Goal: Task Accomplishment & Management: Complete application form

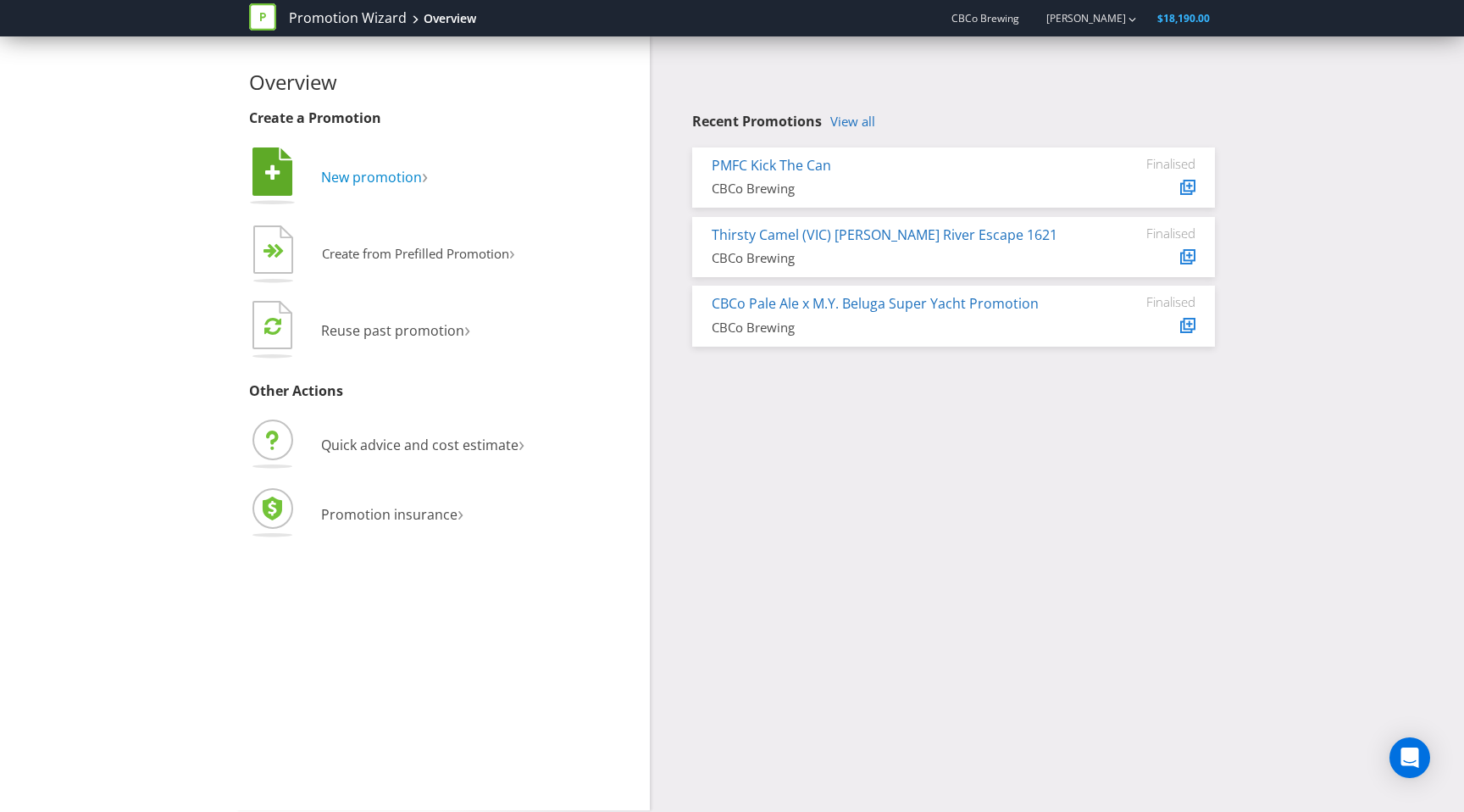
click at [391, 175] on span "New promotion" at bounding box center [371, 177] width 101 height 19
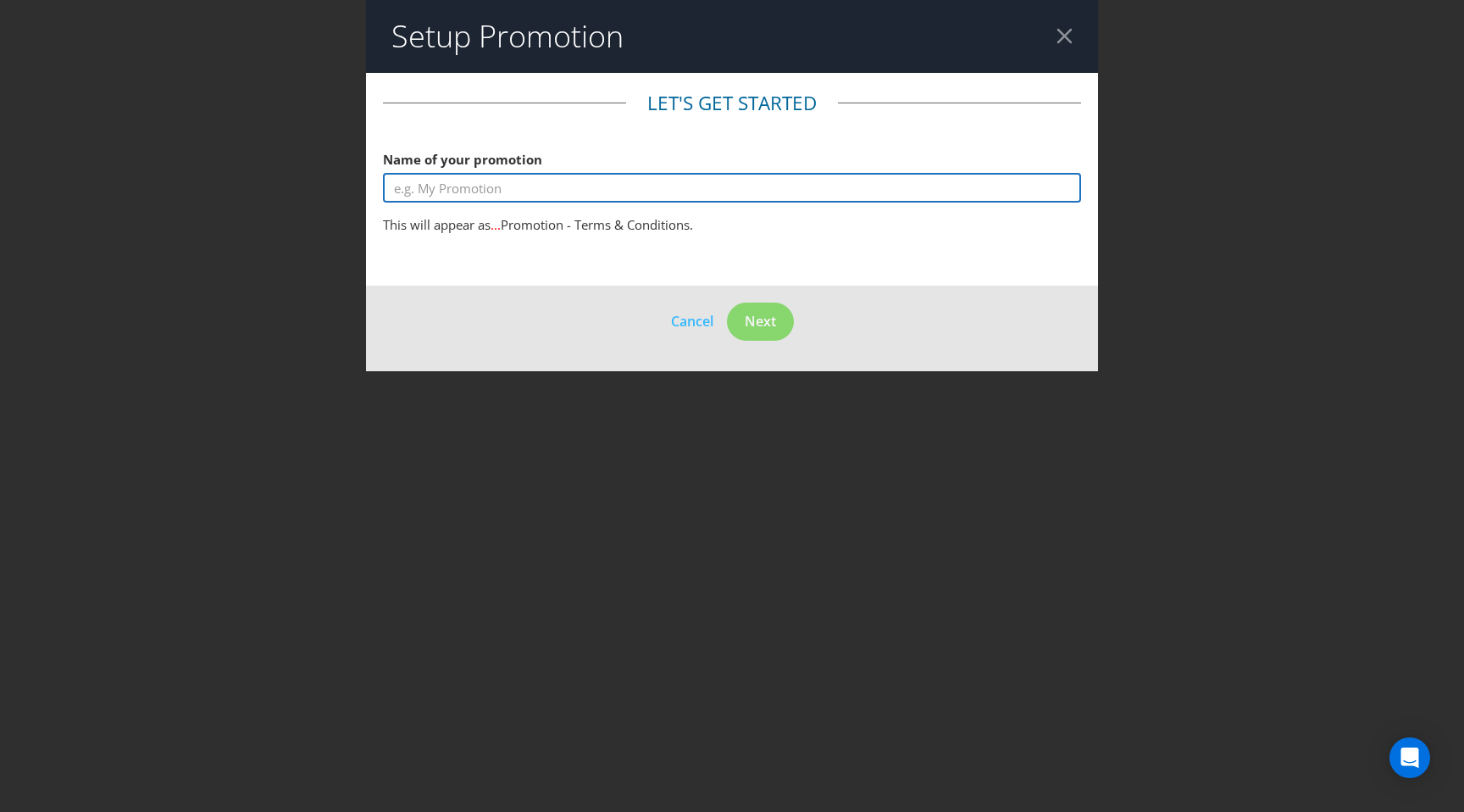
click at [489, 194] on input "text" at bounding box center [732, 188] width 698 height 29
type input "Win a CBCo [PERSON_NAME] Fridge"
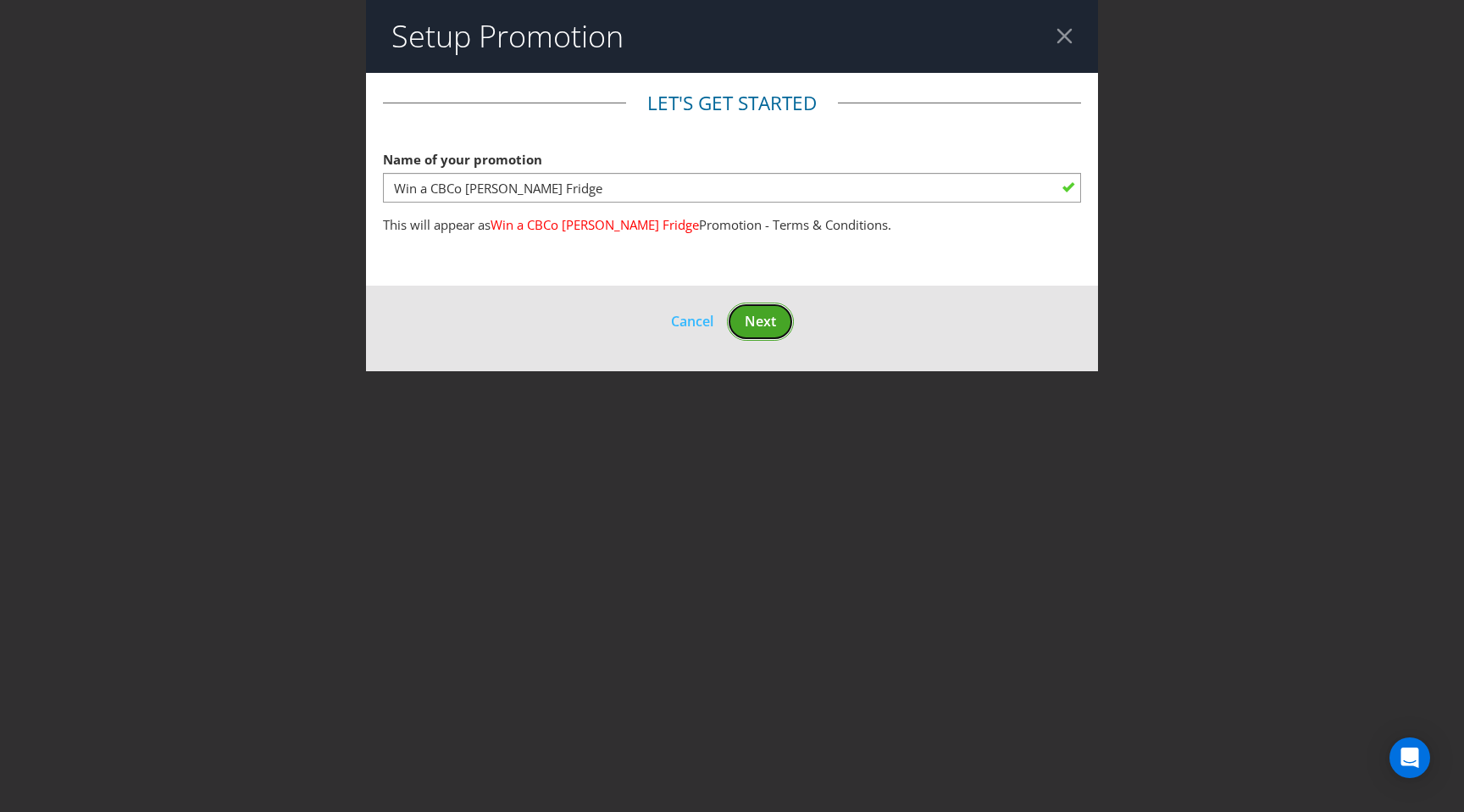
click at [775, 321] on span "Next" at bounding box center [760, 322] width 31 height 19
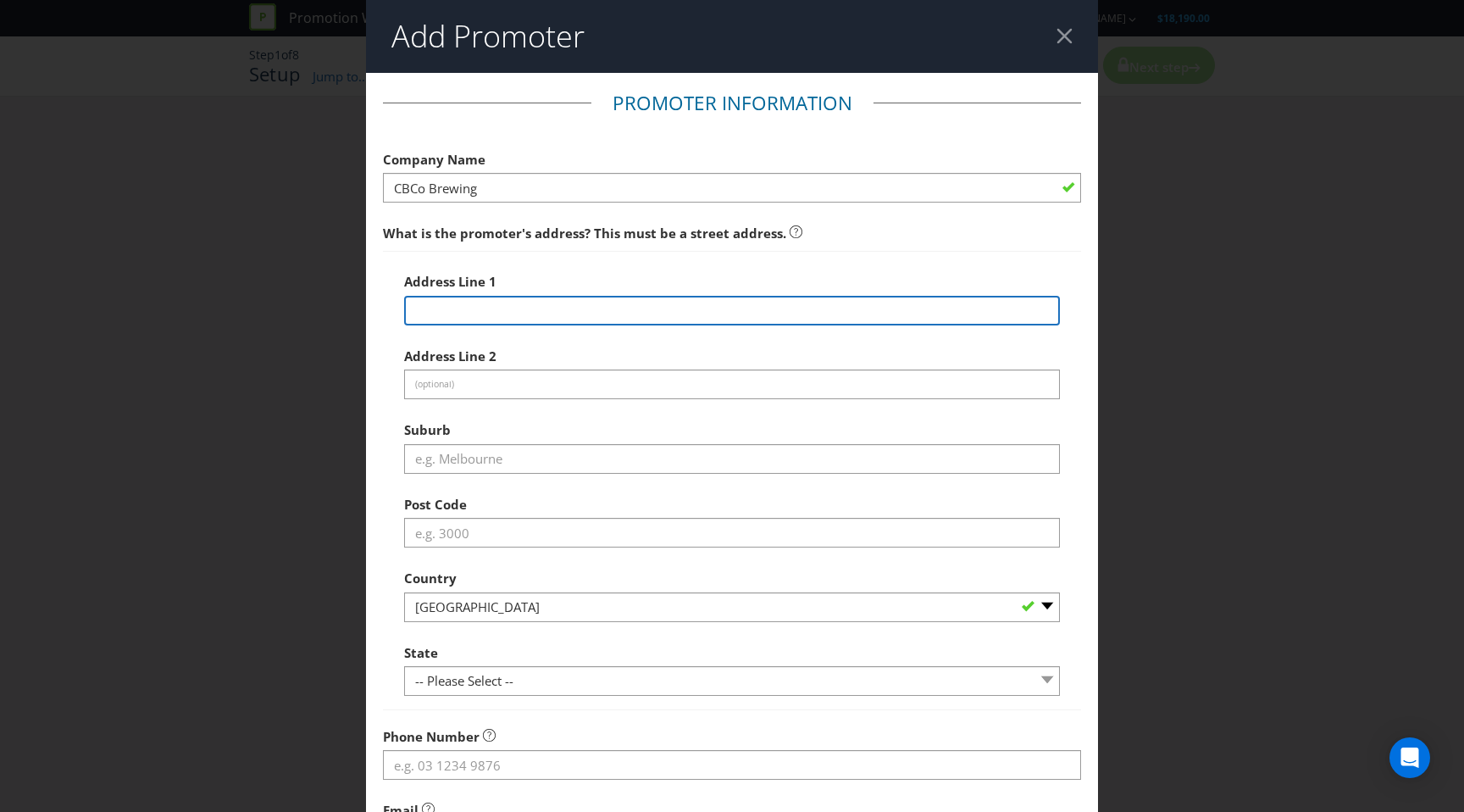
click at [725, 317] on input "text" at bounding box center [732, 311] width 656 height 29
type input "[STREET_ADDRESS][PERSON_NAME]"
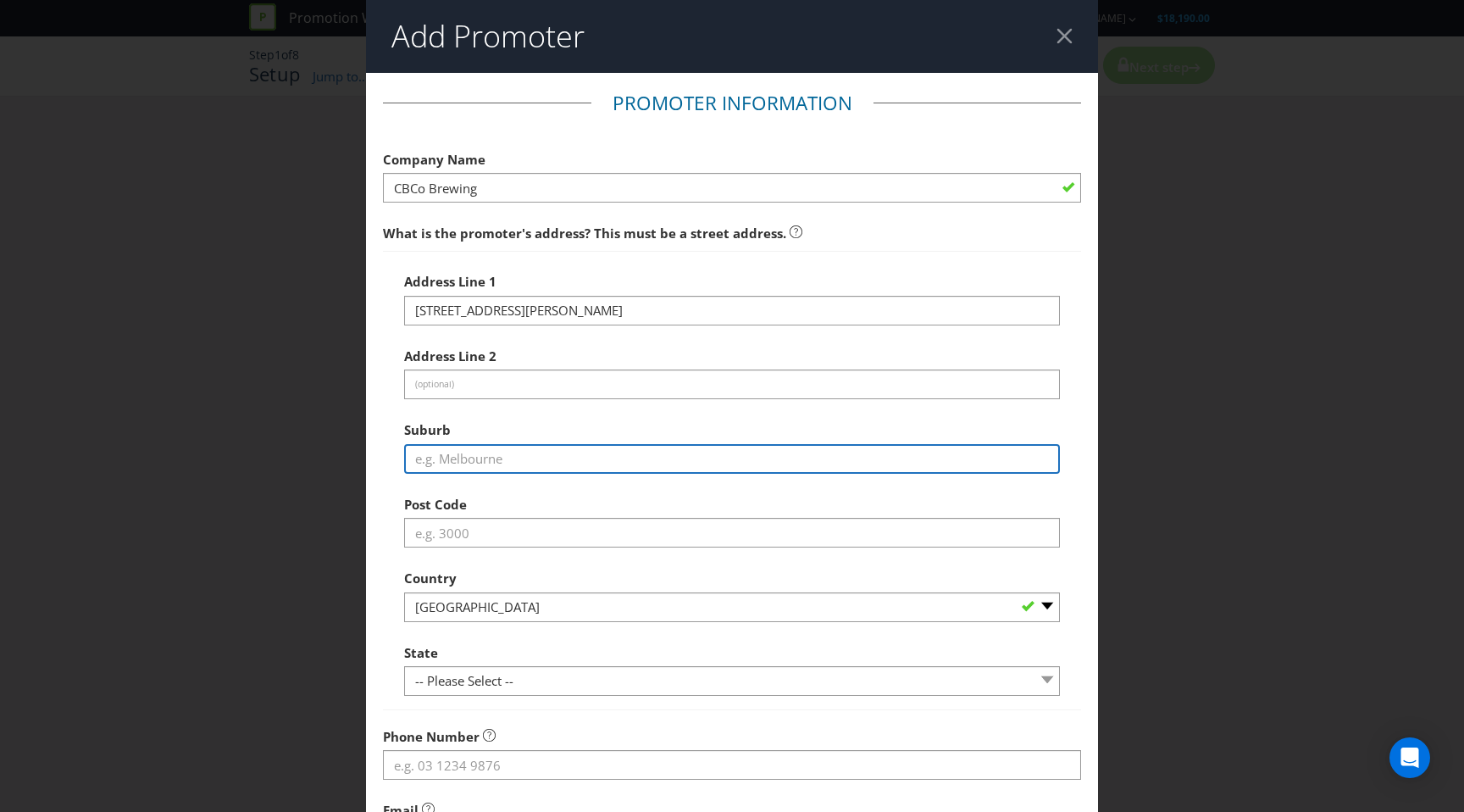
type input "[GEOGRAPHIC_DATA]"
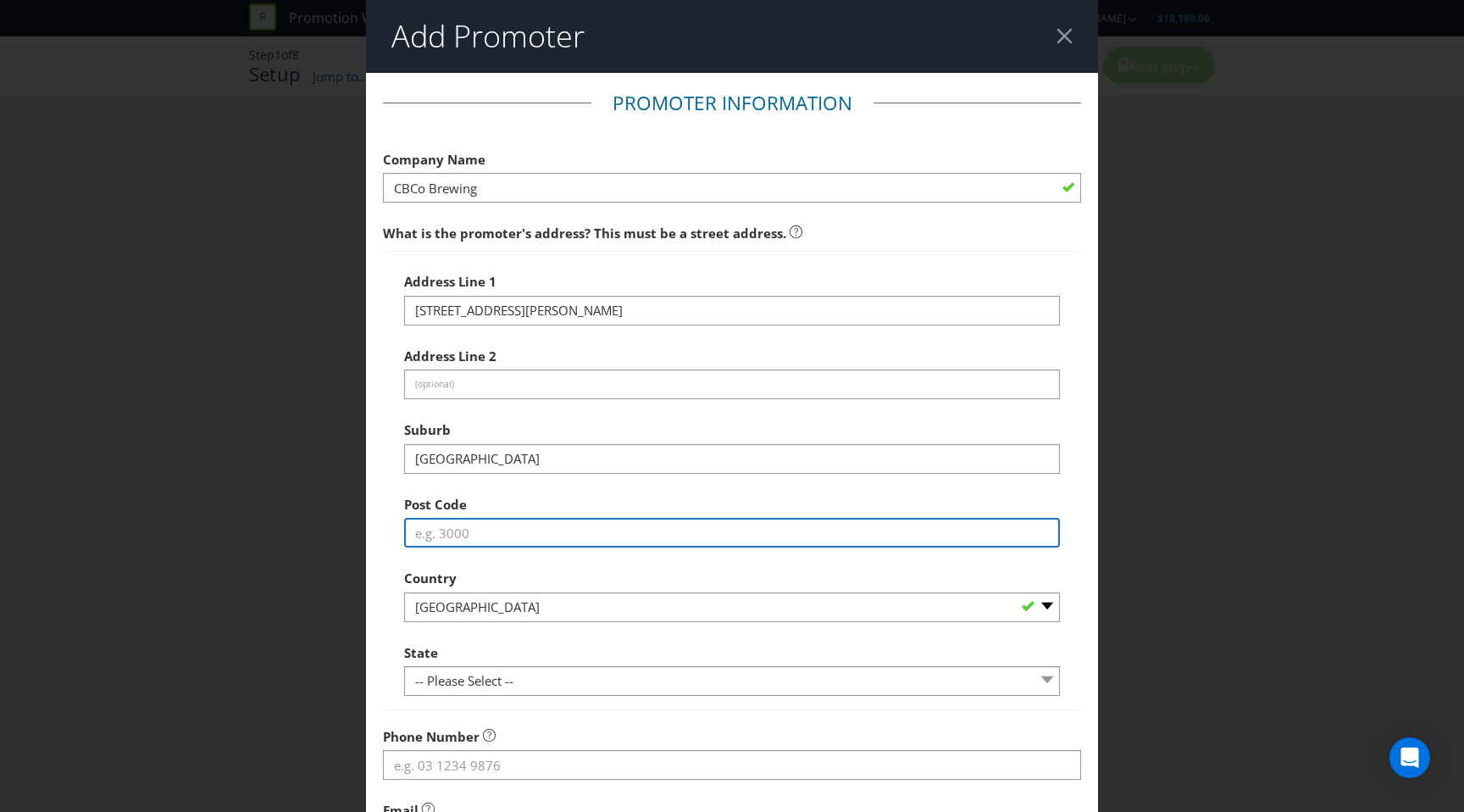
type input "3207"
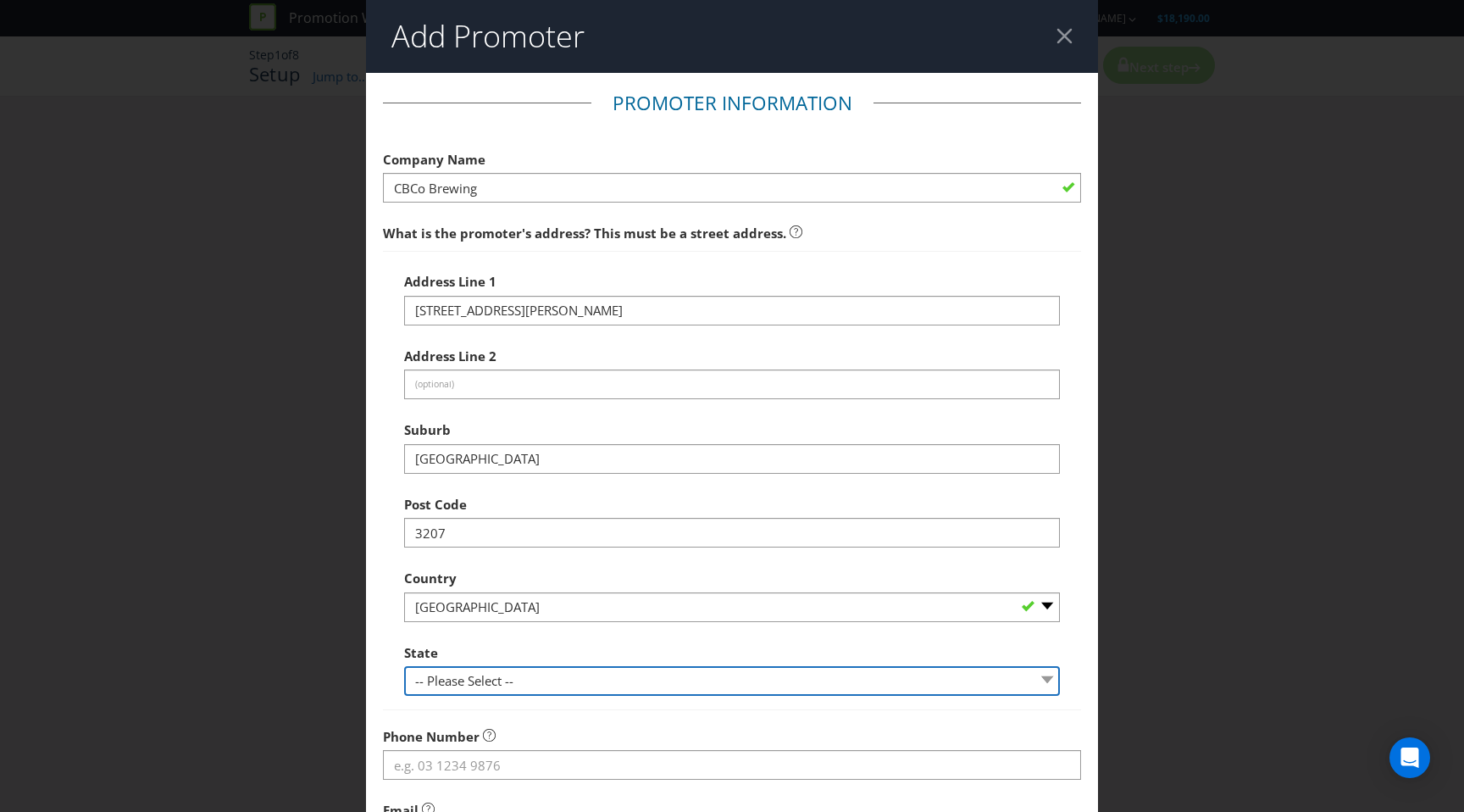
select select "VIC"
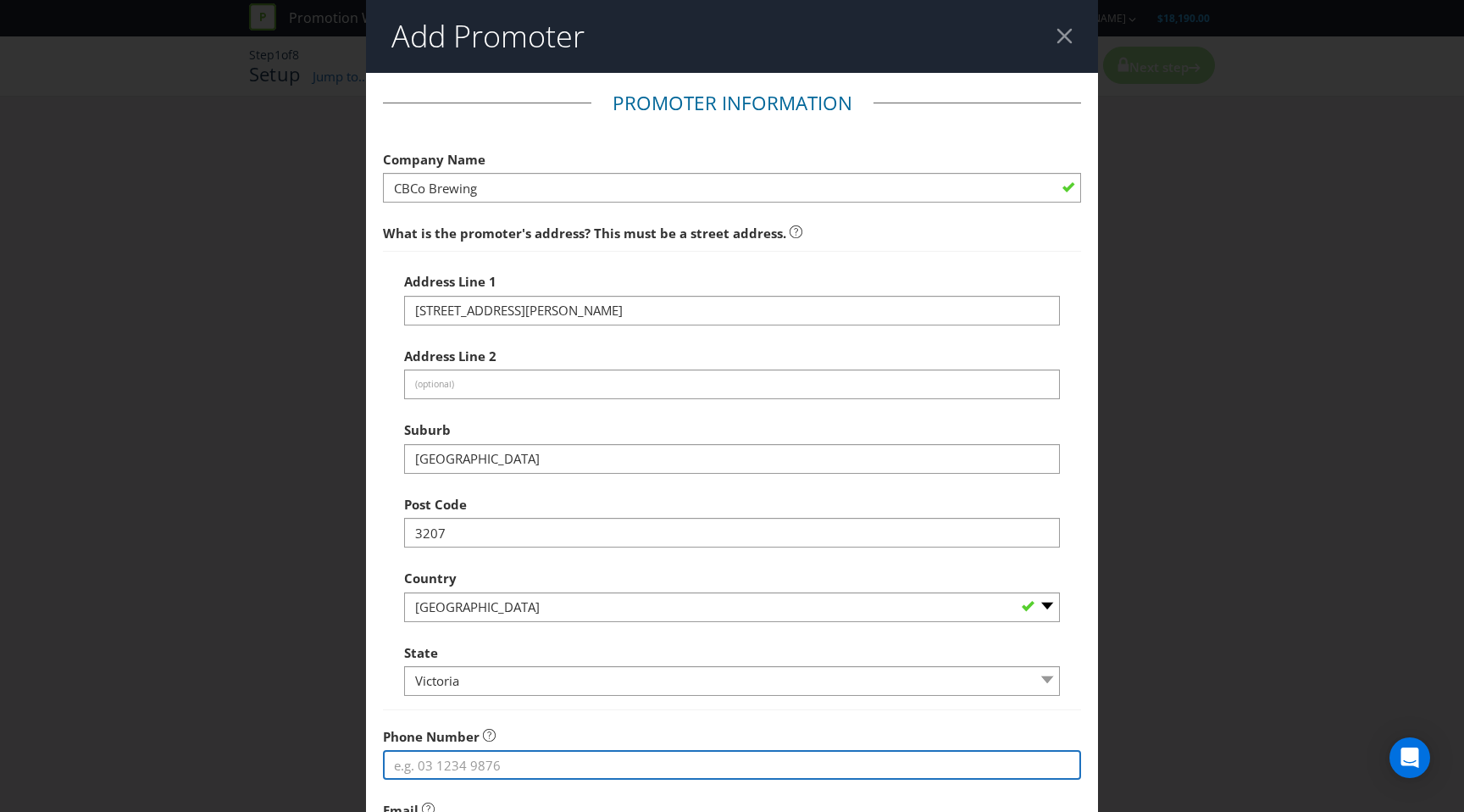
type input "0422831545"
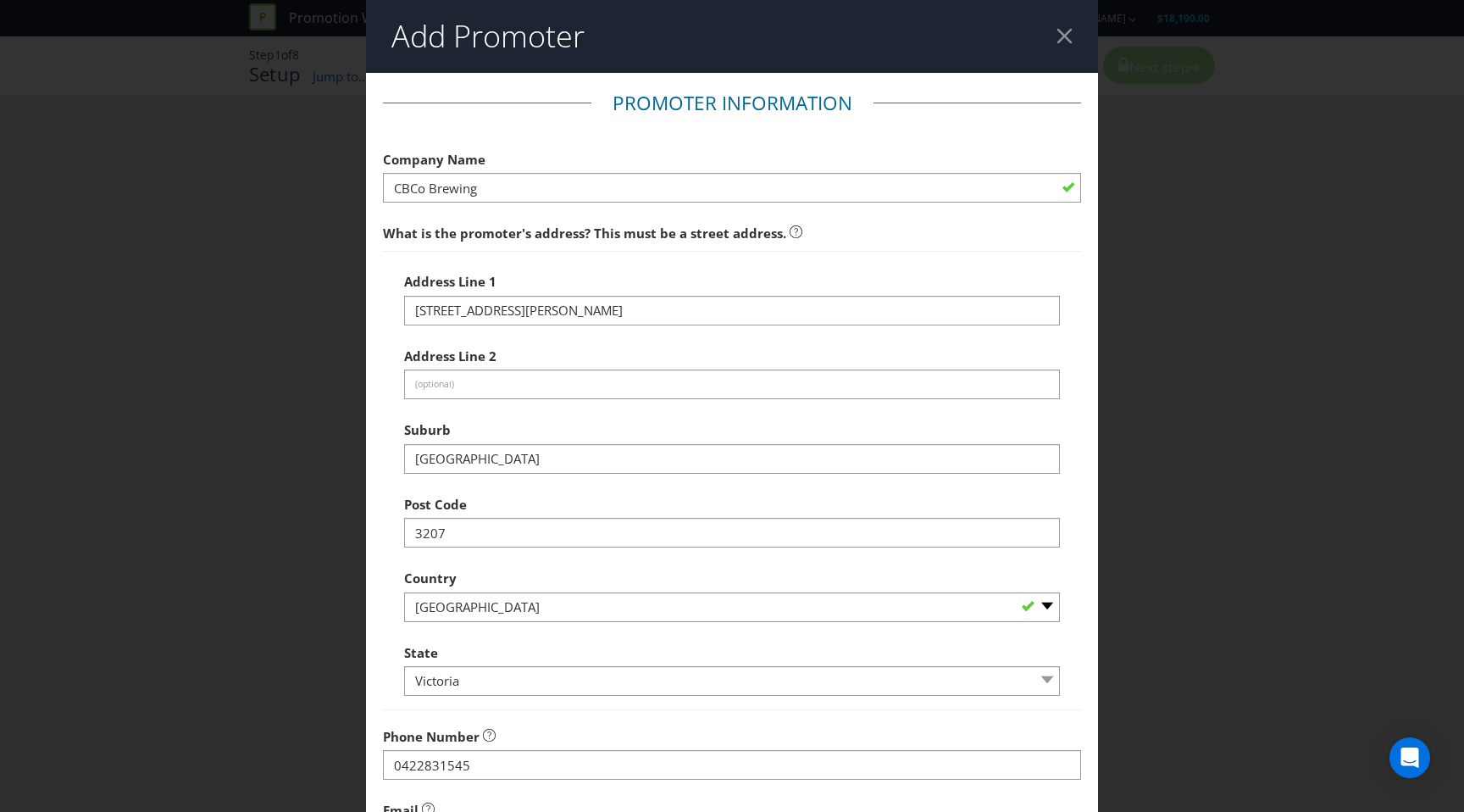
type input "[PERSON_NAME][EMAIL_ADDRESS][DOMAIN_NAME]"
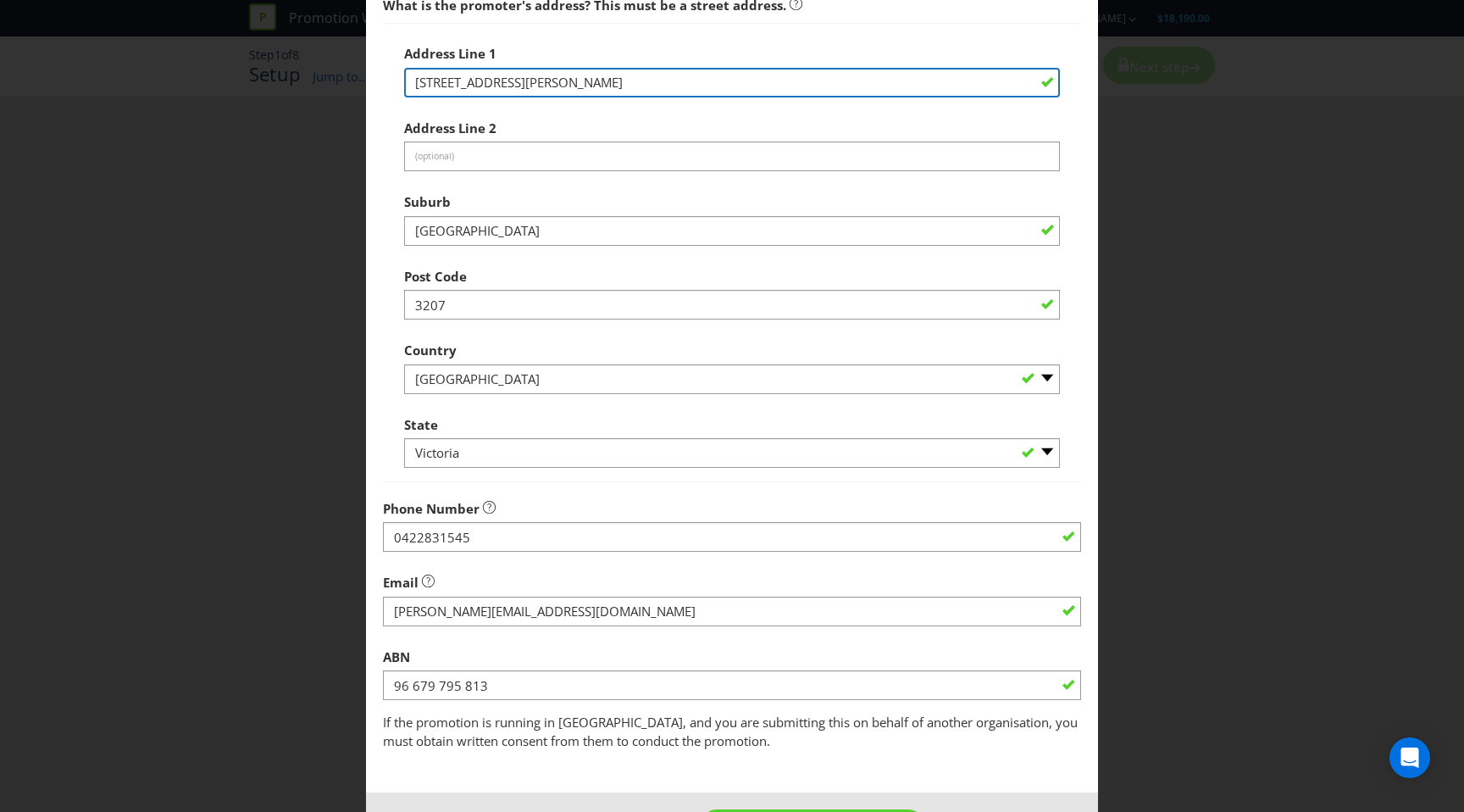
scroll to position [229, 0]
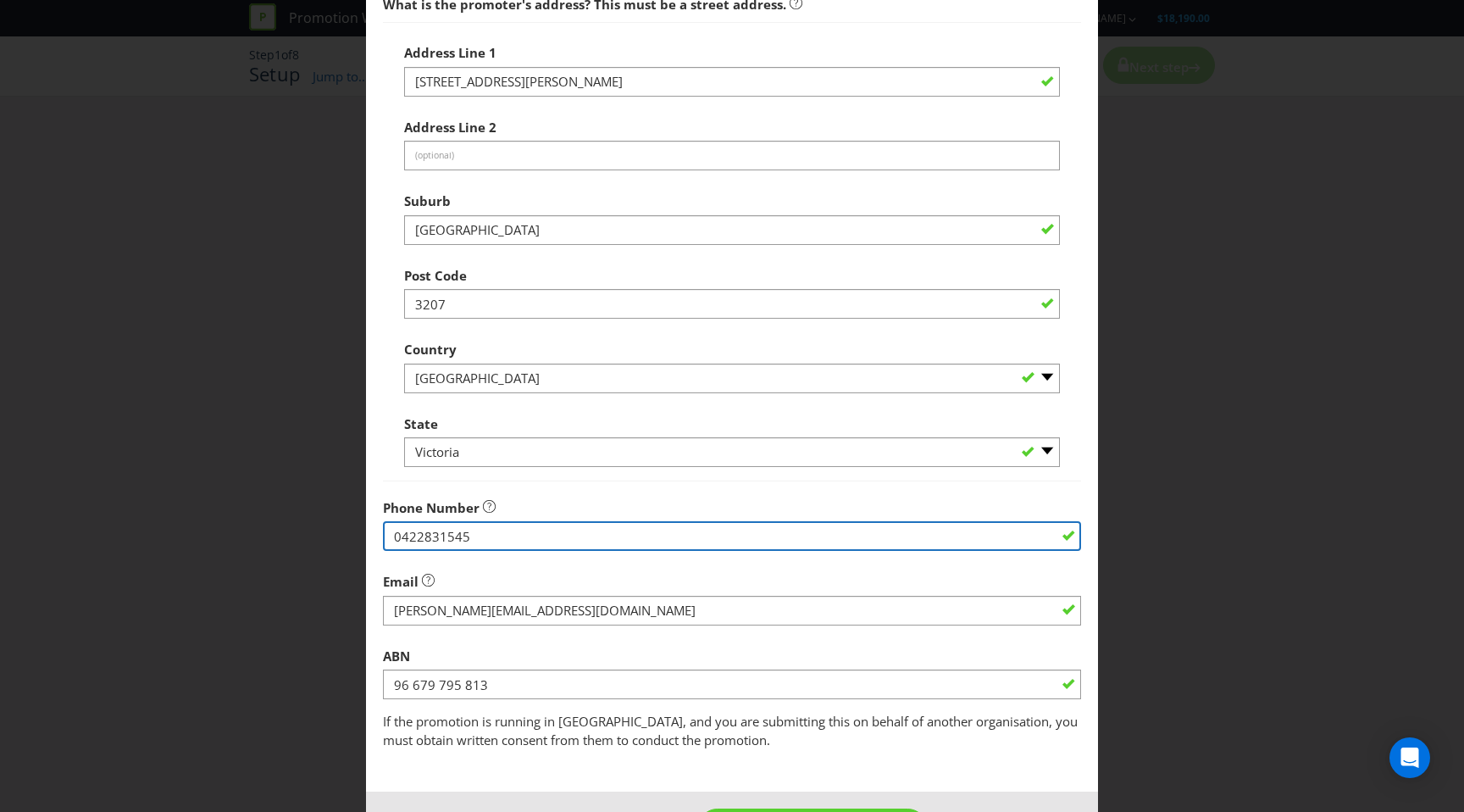
click at [499, 541] on input "0422831545" at bounding box center [732, 536] width 698 height 29
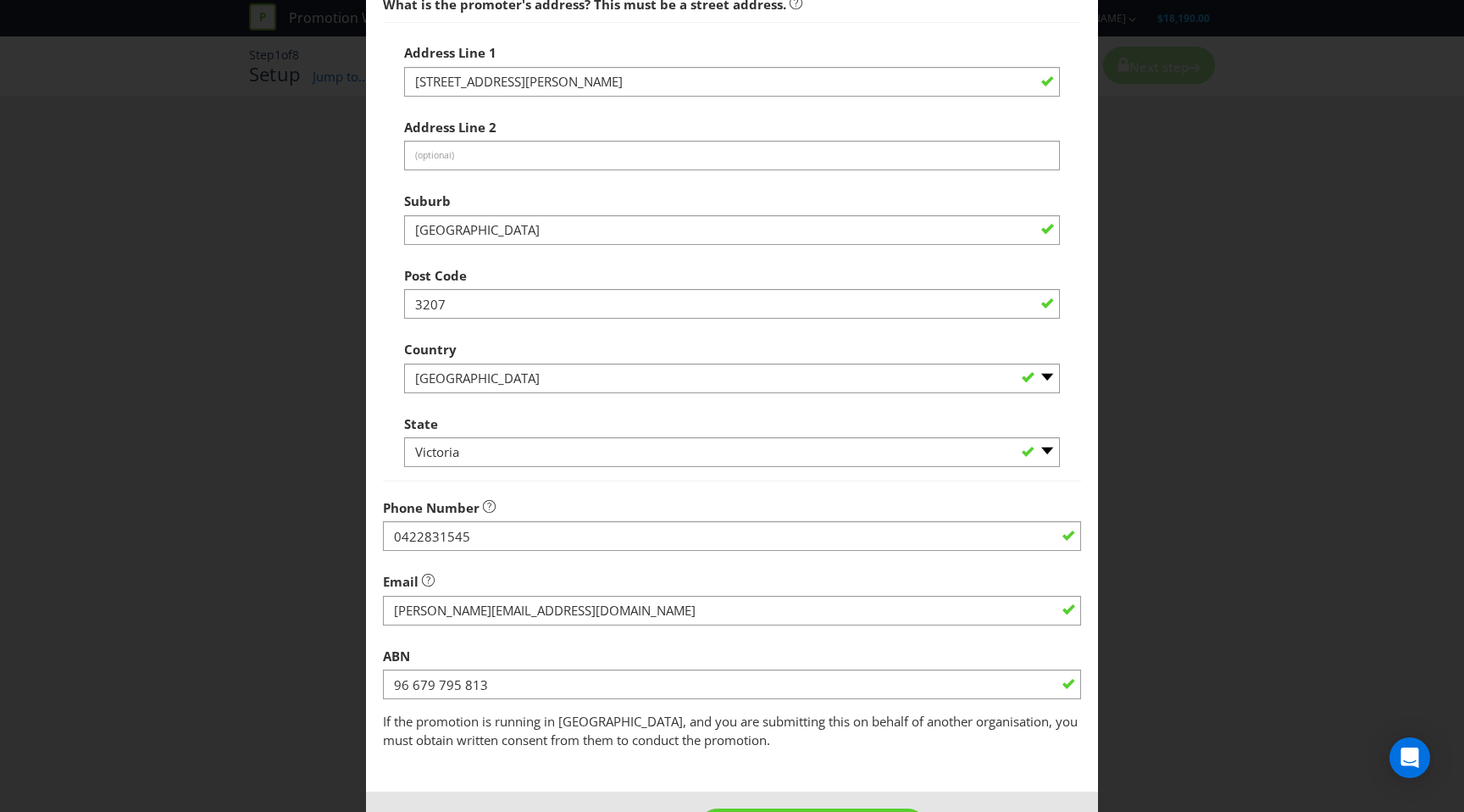
click at [292, 610] on div "Add Promoter Promoter Information Company Name CBCo Brewing What is the promote…" at bounding box center [732, 406] width 1464 height 812
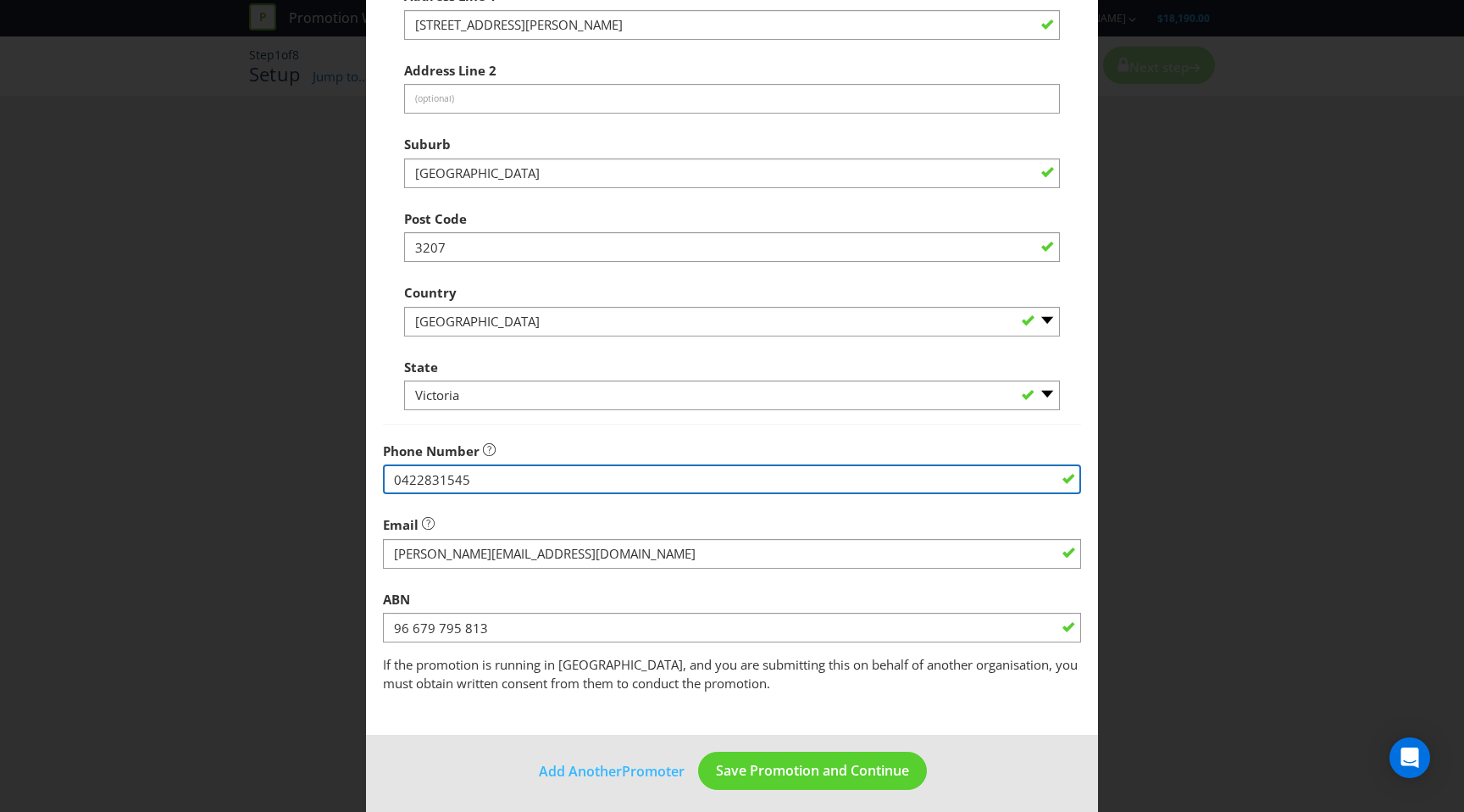
click at [501, 478] on input "0422831545" at bounding box center [732, 479] width 698 height 29
paste input "‭0422 429 177‬"
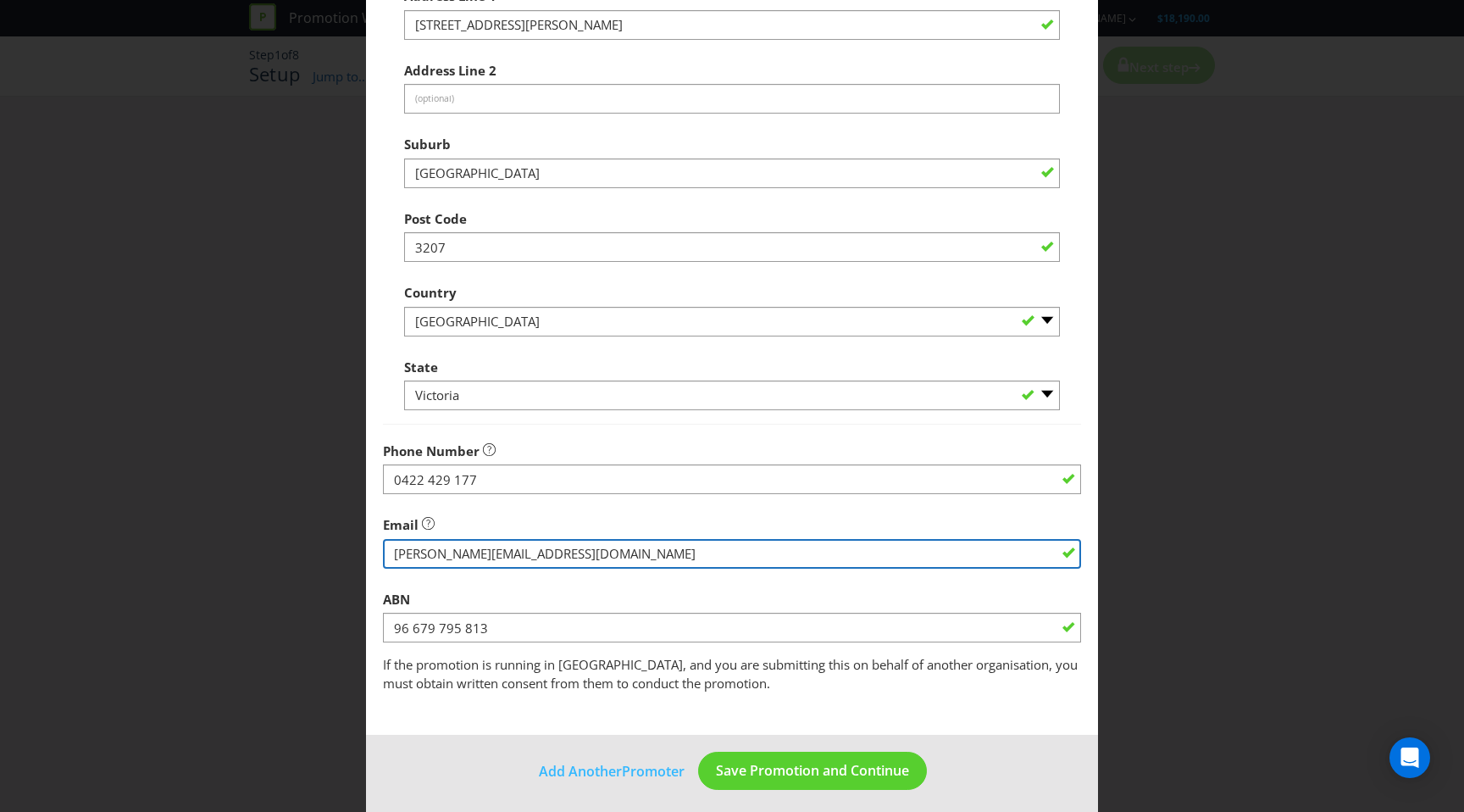
click at [532, 553] on div "Email" at bounding box center [732, 538] width 698 height 61
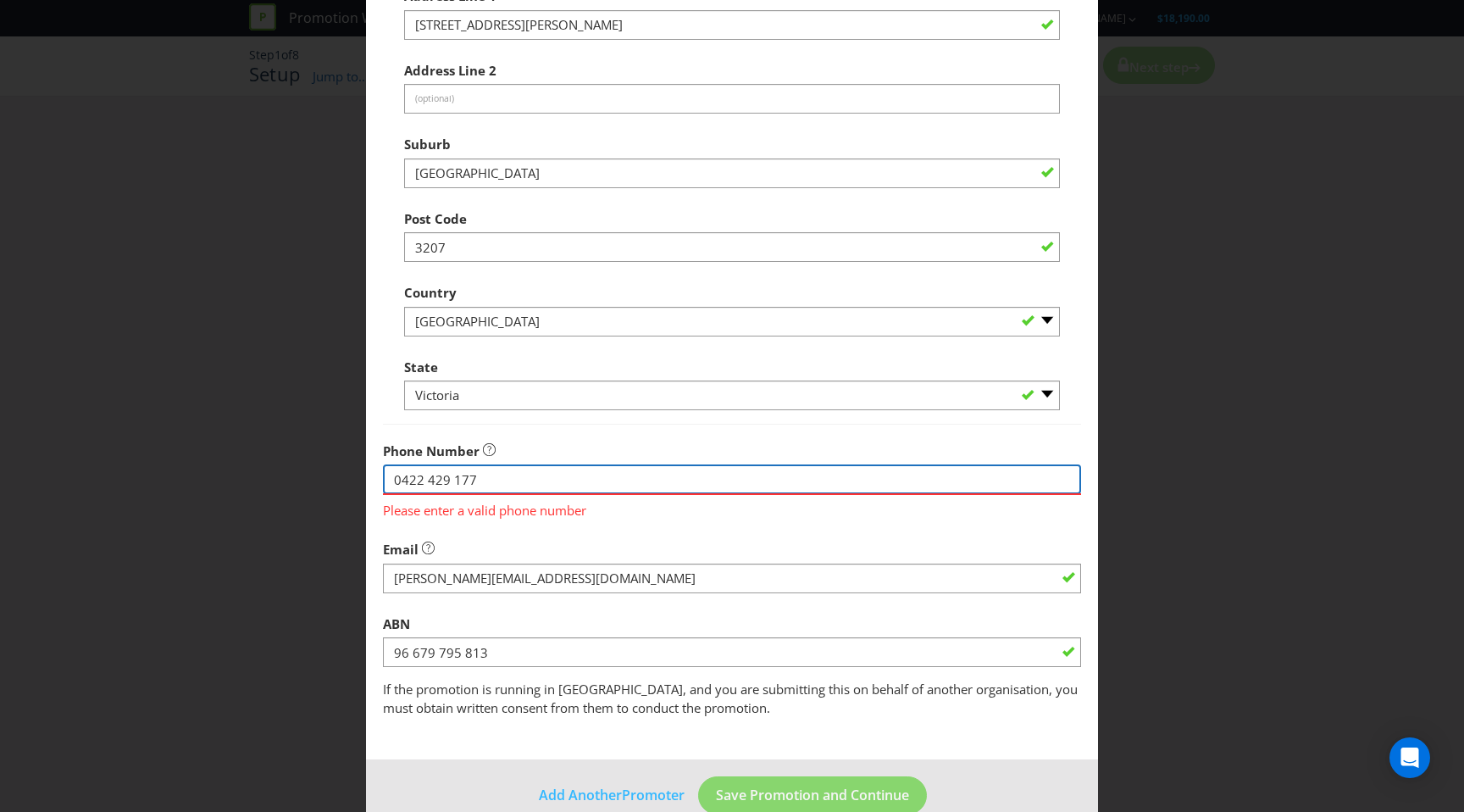
click at [452, 477] on input "‭0422 429 177‬" at bounding box center [732, 479] width 698 height 29
click at [432, 478] on input "‭0422 429177‬" at bounding box center [732, 479] width 698 height 29
click at [494, 594] on fieldset "Promoter Information Company Name CBCo Brewing What is the promoter's address? …" at bounding box center [732, 261] width 698 height 914
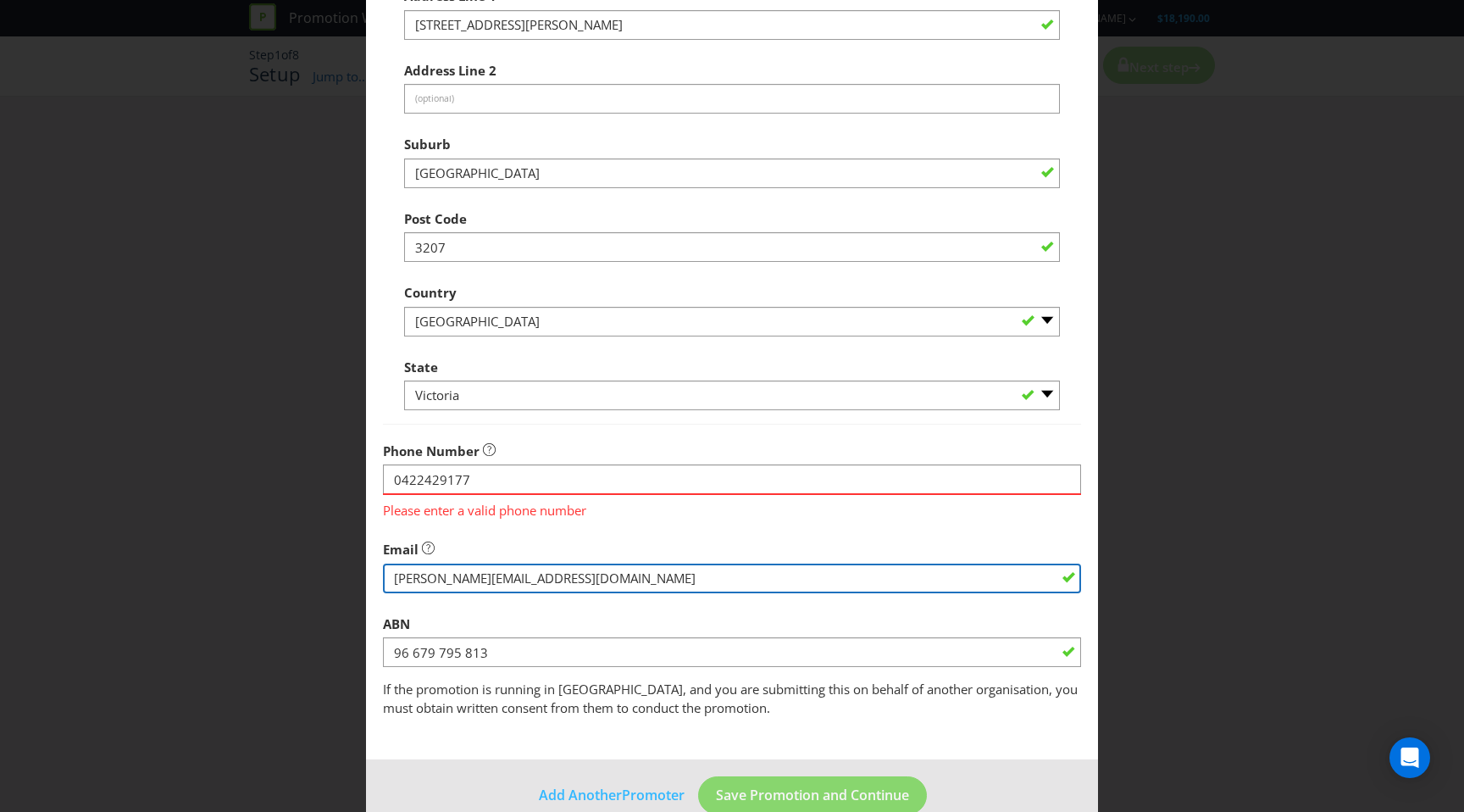
click at [517, 581] on input "string" at bounding box center [732, 578] width 698 height 29
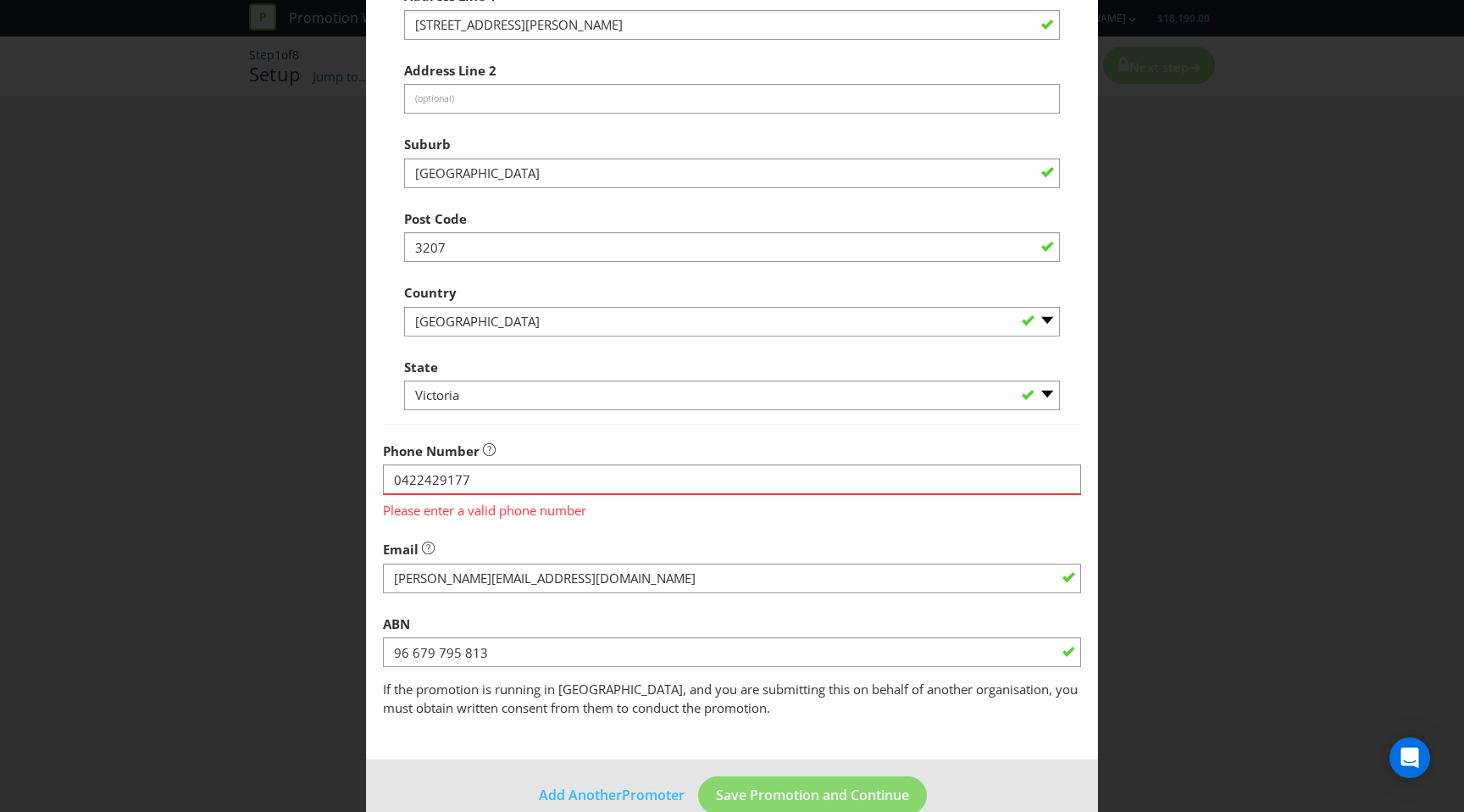
click at [565, 544] on div "Email" at bounding box center [732, 563] width 698 height 61
click at [496, 486] on input "‭0422429177‬" at bounding box center [732, 479] width 698 height 29
click at [394, 479] on input "‭0422429177‬" at bounding box center [732, 479] width 698 height 29
click at [493, 478] on input "0422429177‬" at bounding box center [732, 479] width 698 height 29
click at [526, 477] on input "04224291777" at bounding box center [732, 479] width 698 height 29
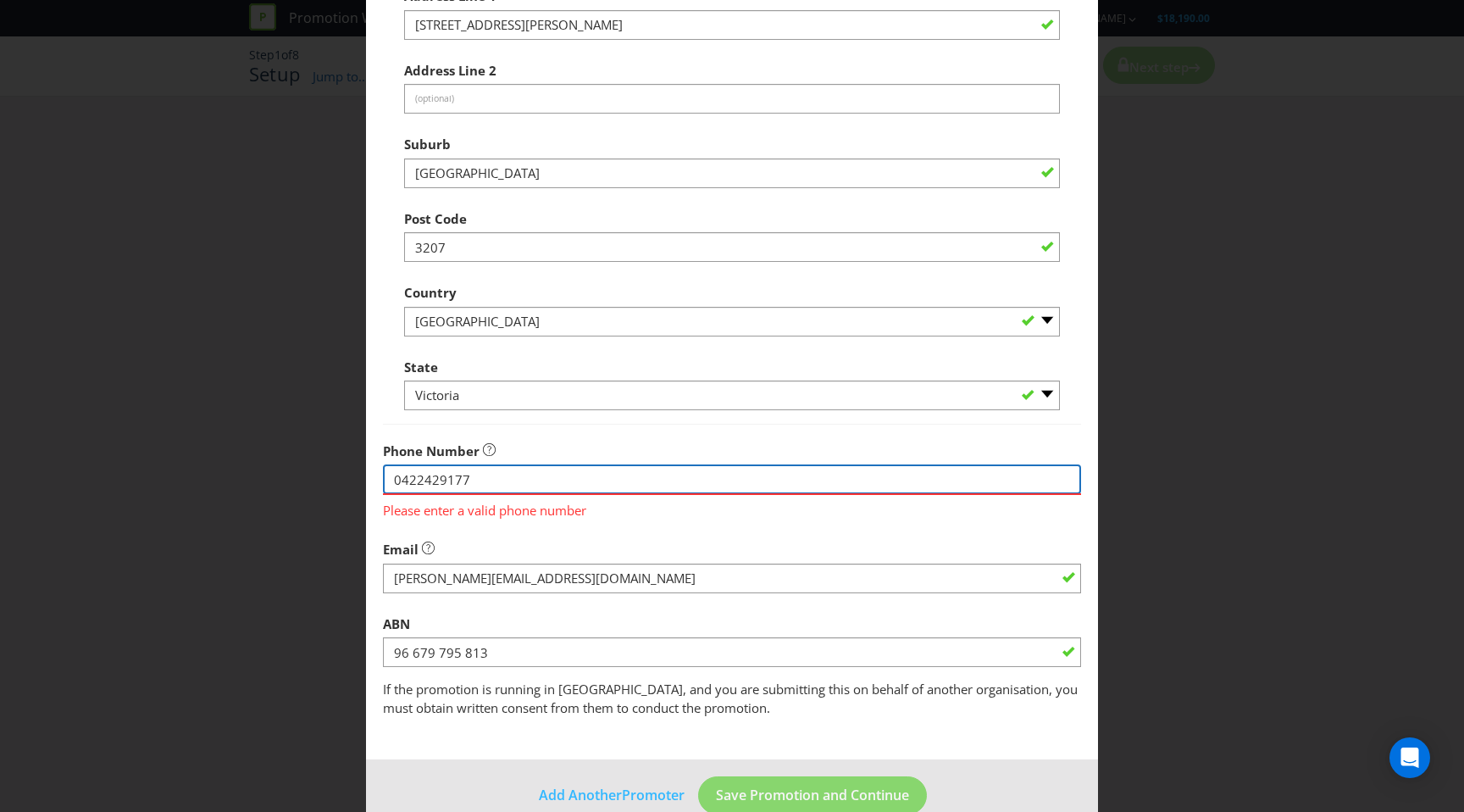
type input "0422429177"
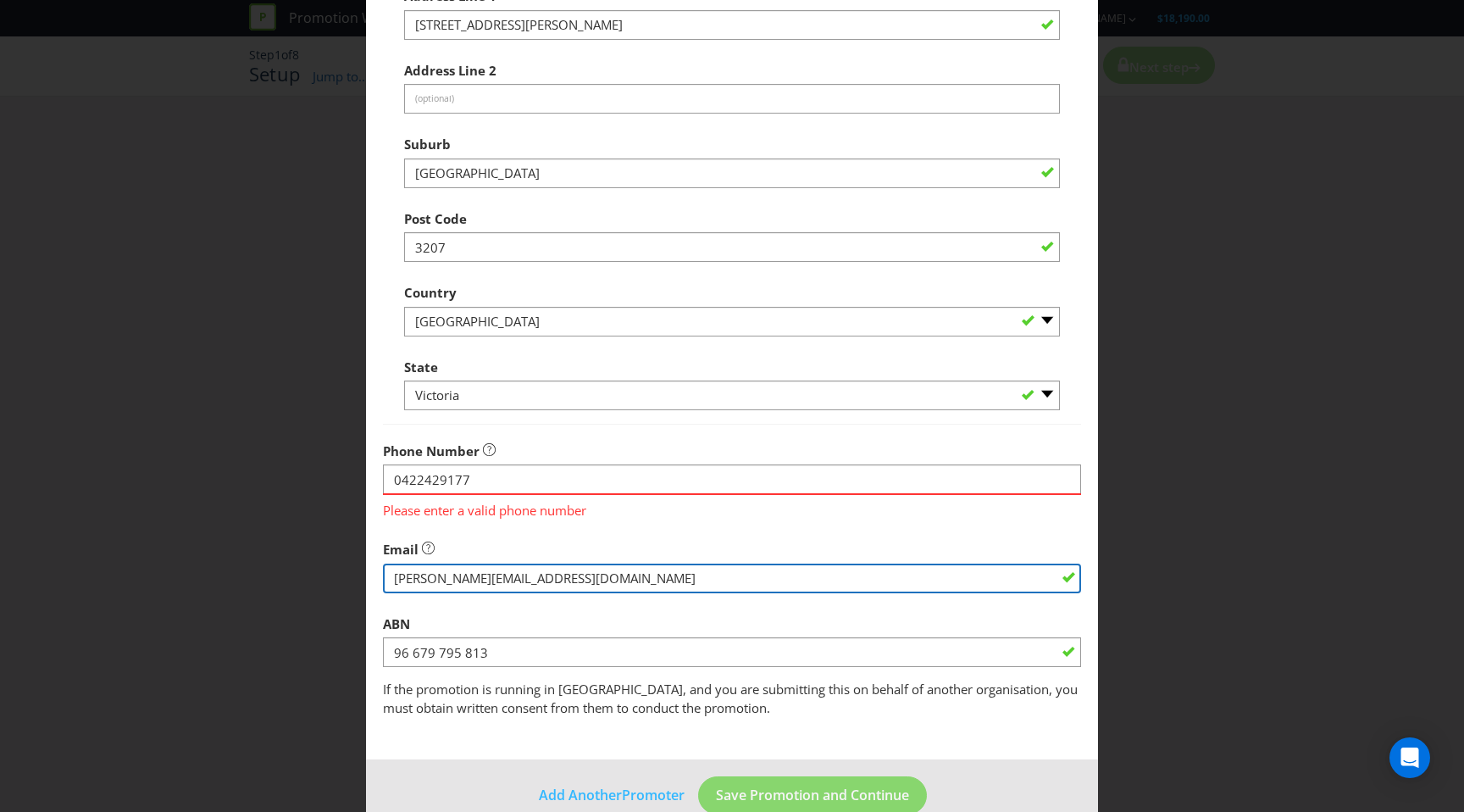
click at [572, 563] on input "string" at bounding box center [732, 578] width 698 height 29
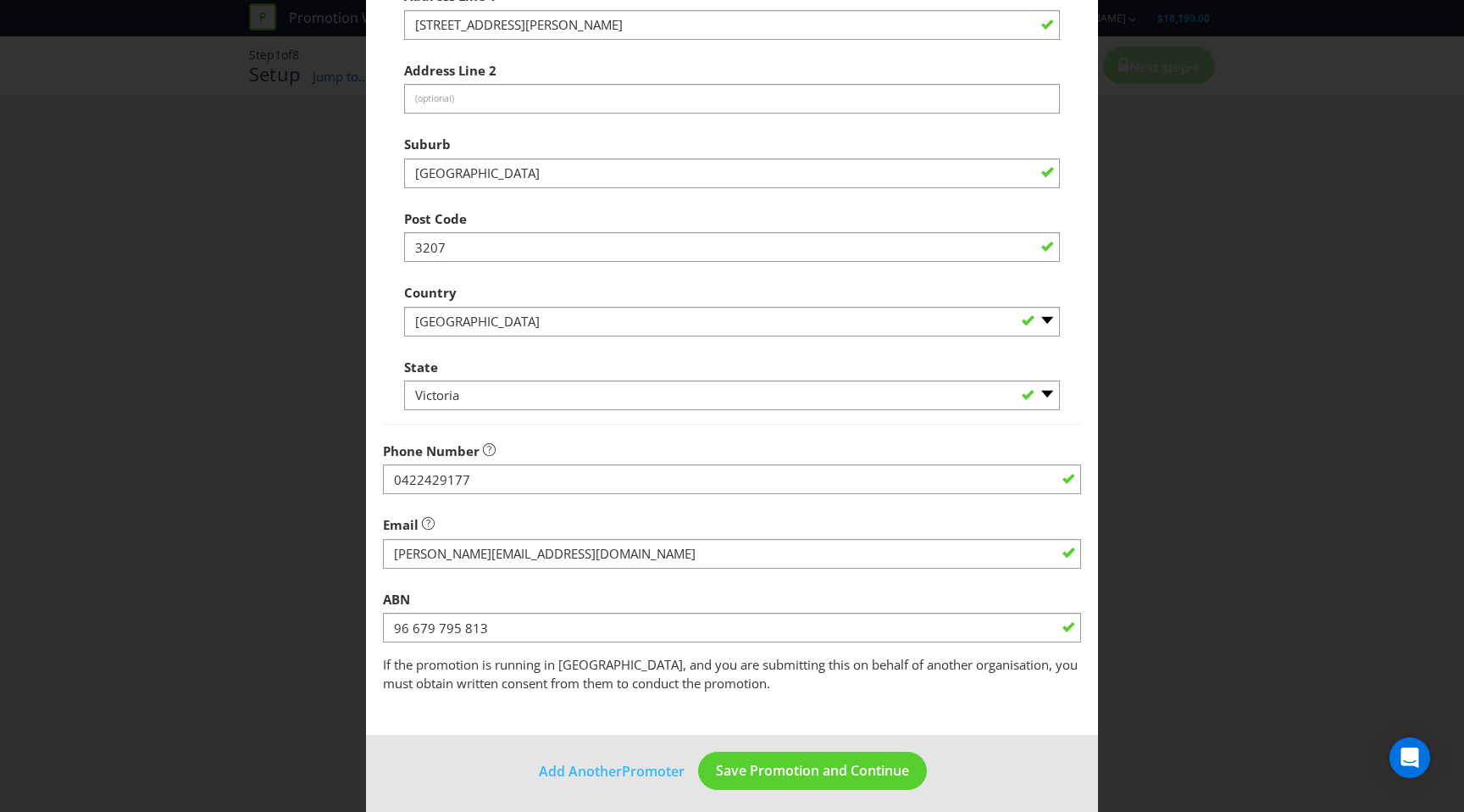
click at [602, 533] on div "Email" at bounding box center [732, 538] width 698 height 61
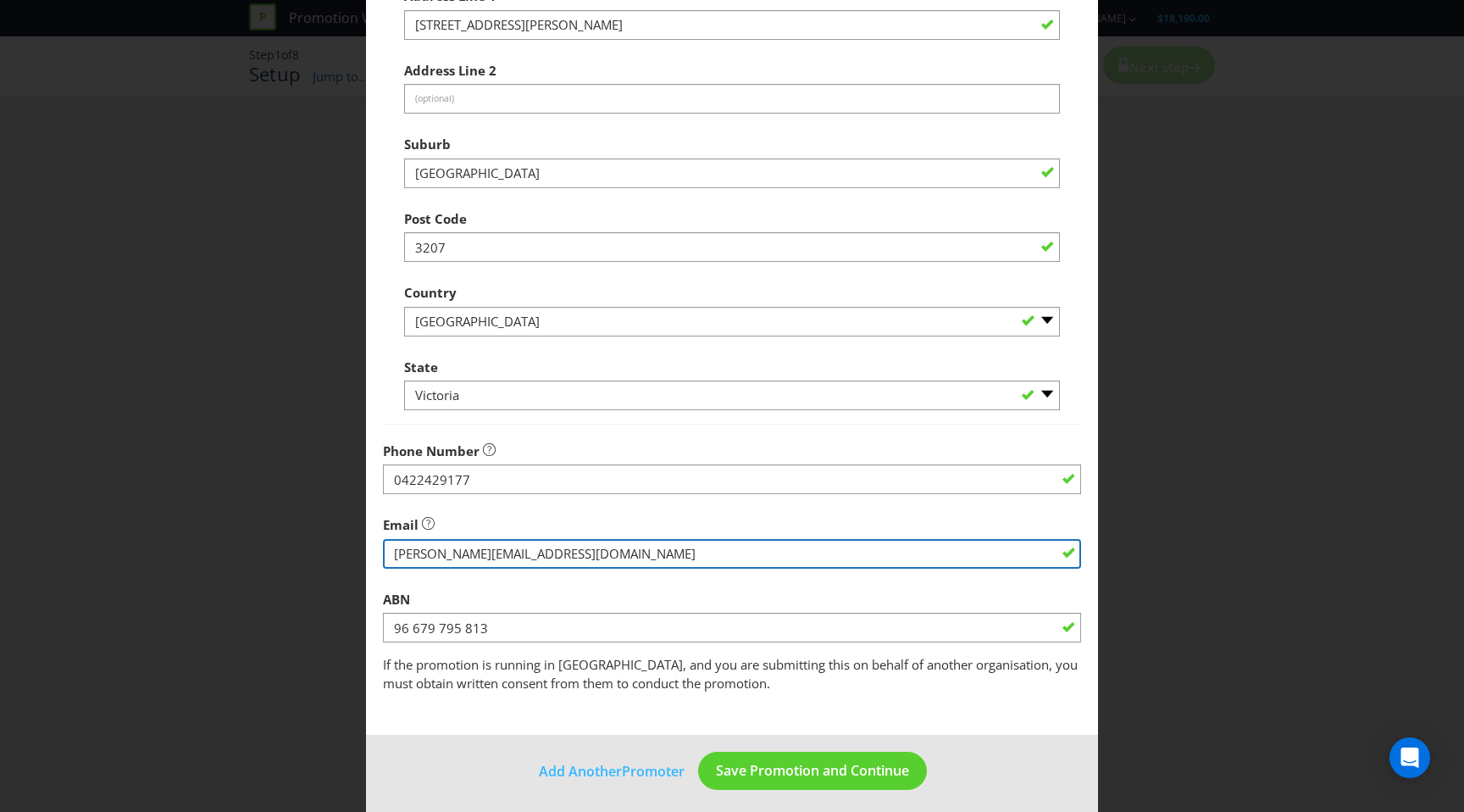
drag, startPoint x: 440, startPoint y: 555, endPoint x: 300, endPoint y: 549, distance: 140.1
click at [300, 549] on div "Add Promoter Promoter Information Company Name CBCo Brewing What is the promote…" at bounding box center [732, 406] width 1464 height 812
type input "[PERSON_NAME][EMAIL_ADDRESS][DOMAIN_NAME]"
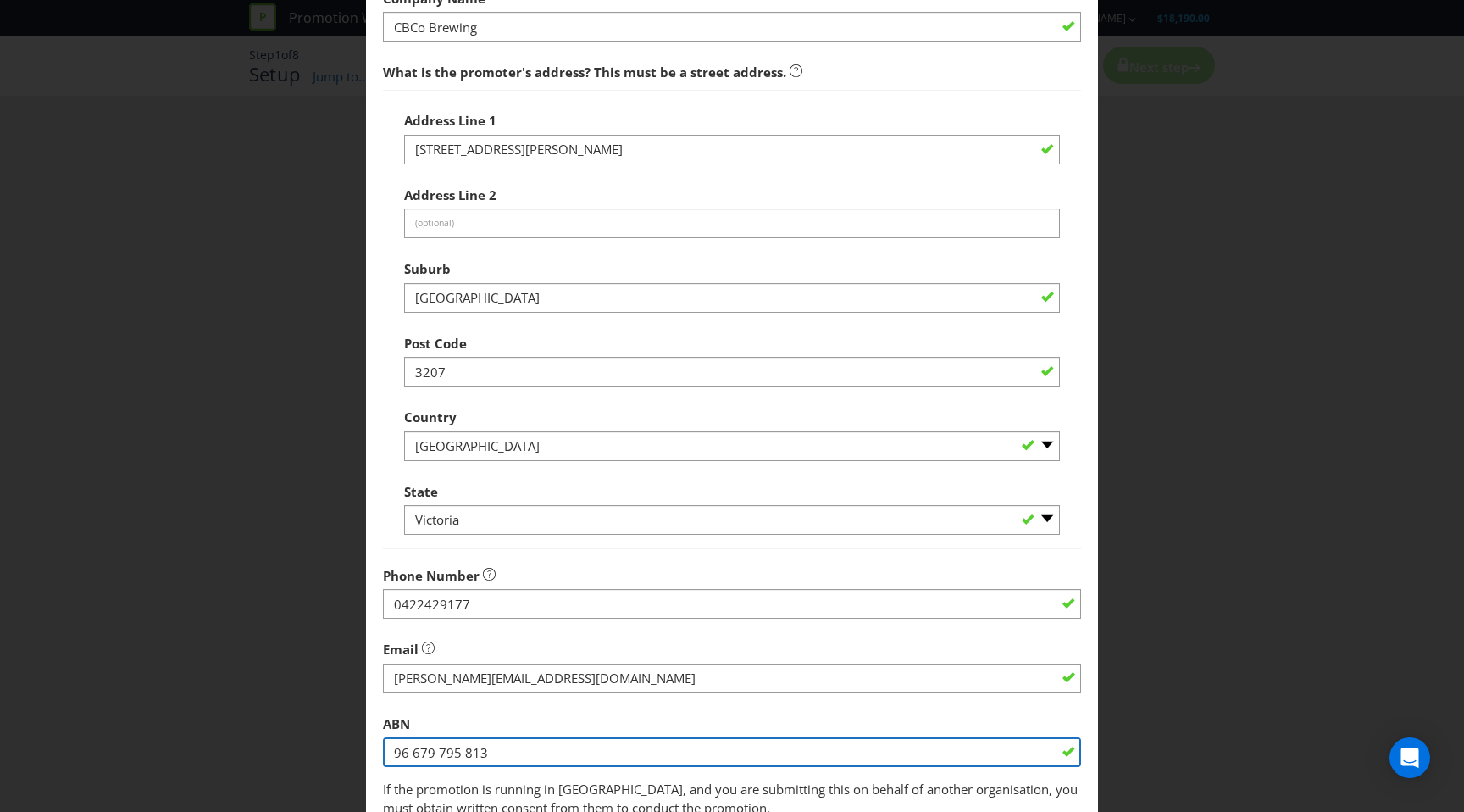
scroll to position [294, 0]
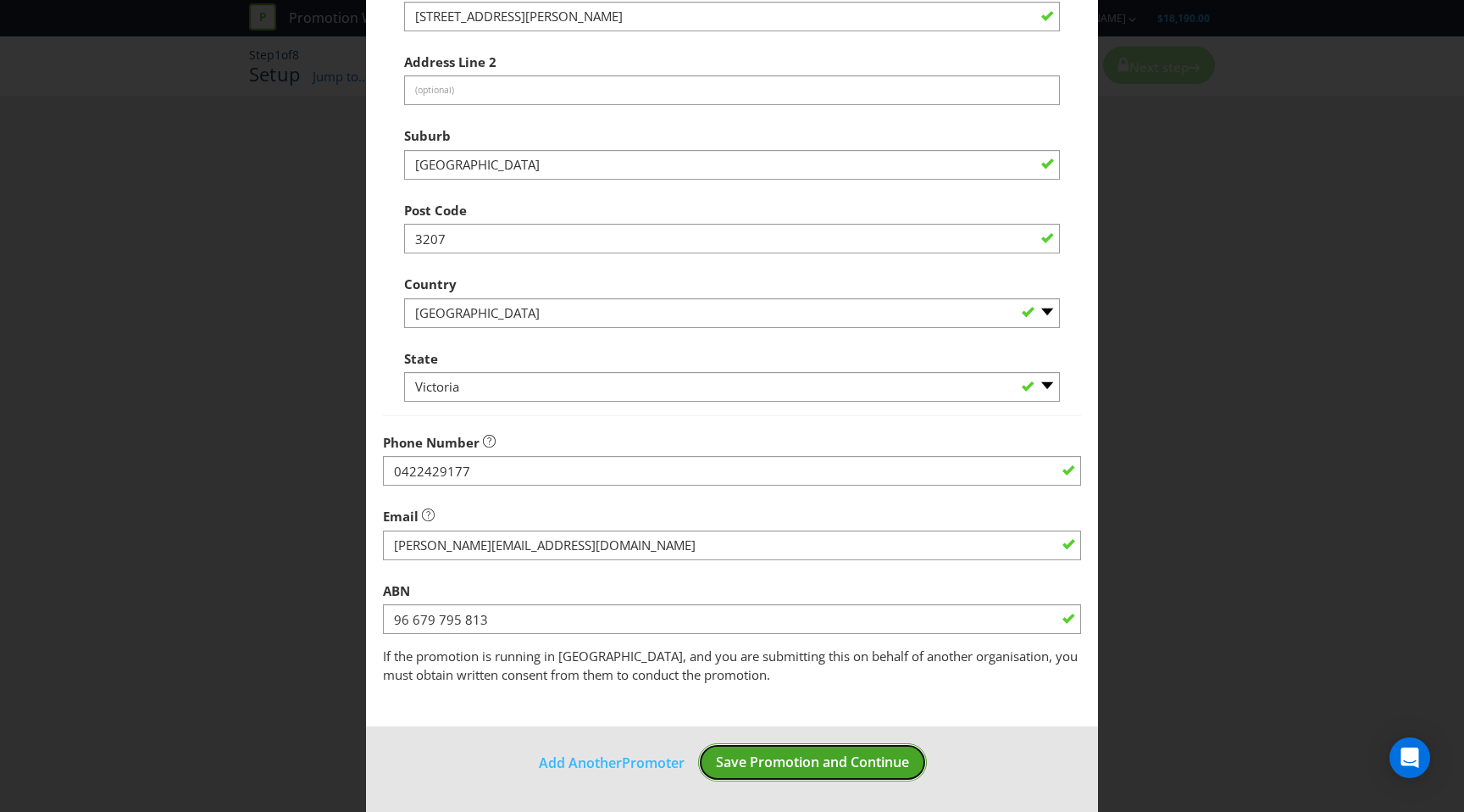
click at [775, 757] on span "Save Promotion and Continue" at bounding box center [813, 762] width 194 height 19
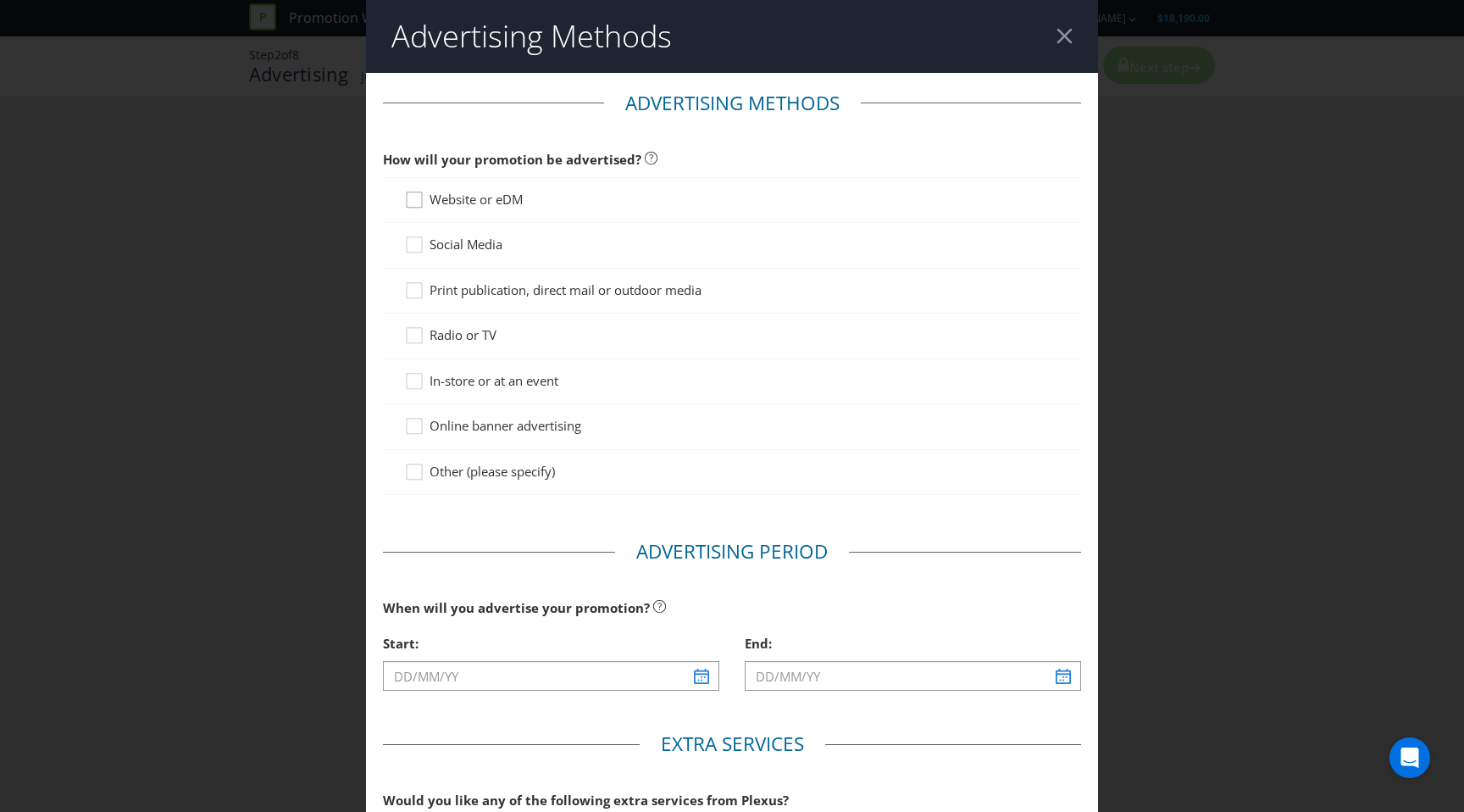
click at [417, 195] on div at bounding box center [415, 194] width 9 height 9
click at [0, 0] on input "Website or eDM" at bounding box center [0, 0] width 0 height 0
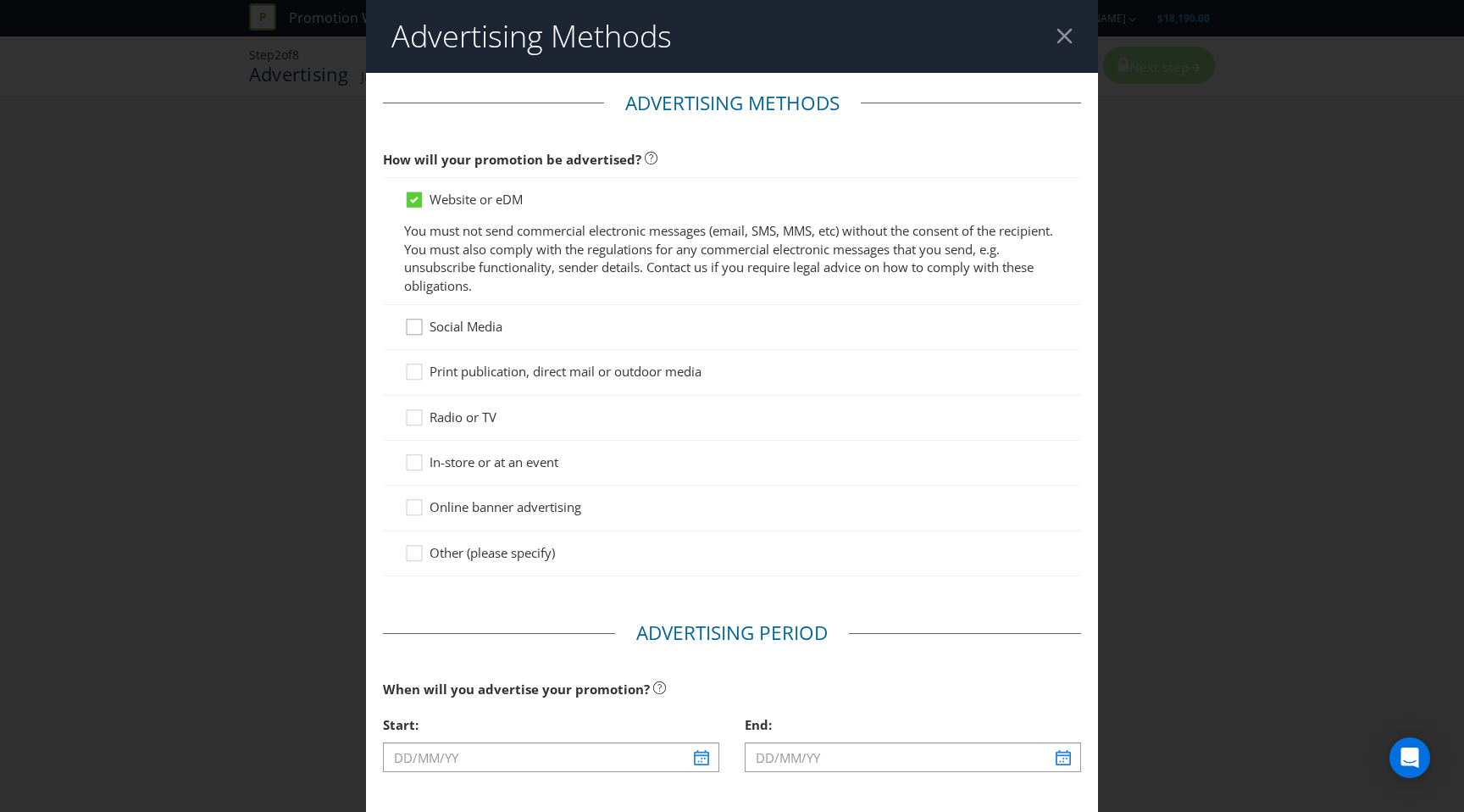
click at [415, 331] on icon at bounding box center [417, 330] width 26 height 26
click at [0, 0] on input "Social Media" at bounding box center [0, 0] width 0 height 0
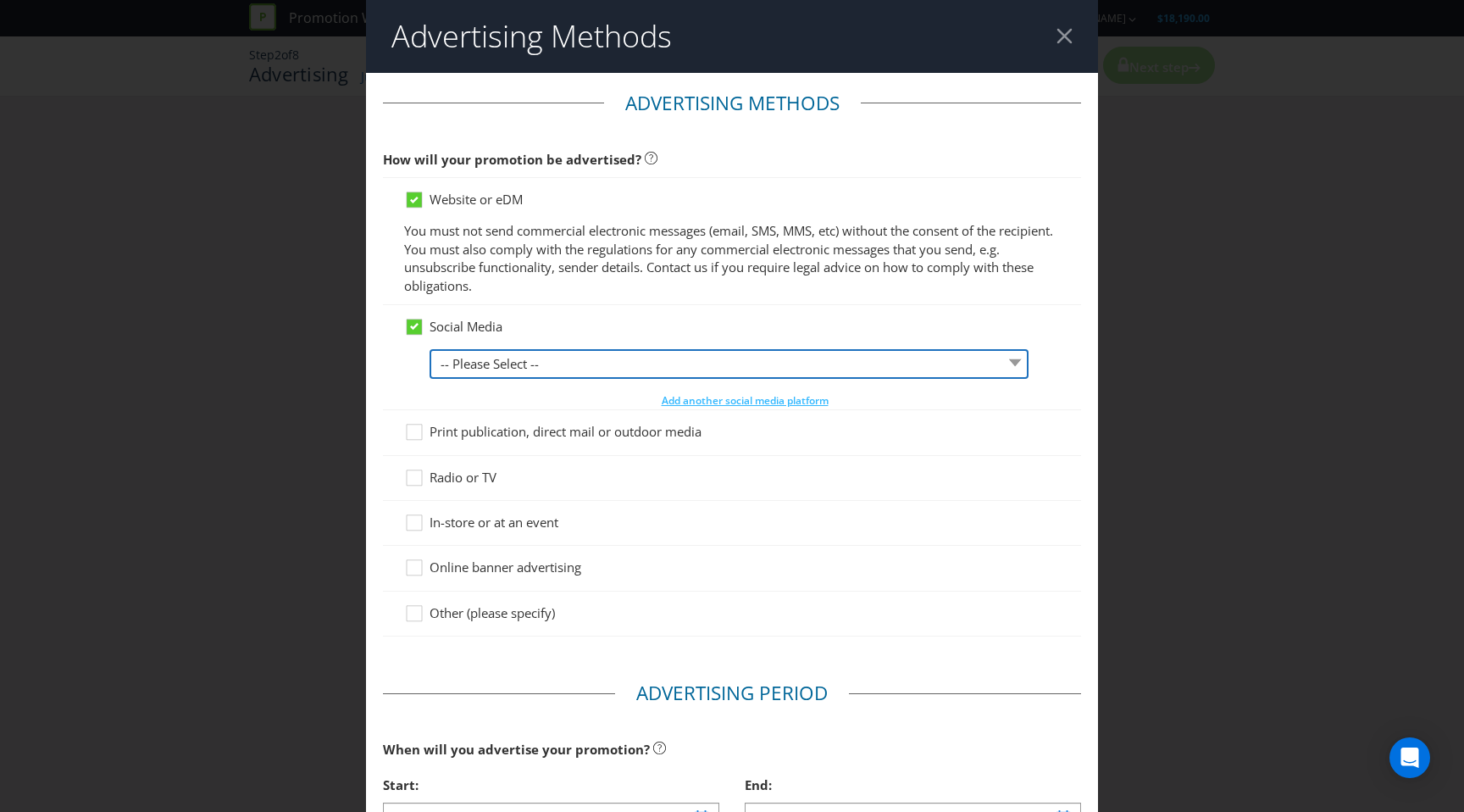
click at [500, 370] on select "-- Please Select -- Facebook X Instagram Snapchat LinkedIn Pinterest Tumblr You…" at bounding box center [729, 364] width 600 height 29
select select "FACEBOOK"
click at [430, 349] on select "-- Please Select -- Facebook X Instagram Snapchat LinkedIn Pinterest Tumblr You…" at bounding box center [729, 364] width 600 height 29
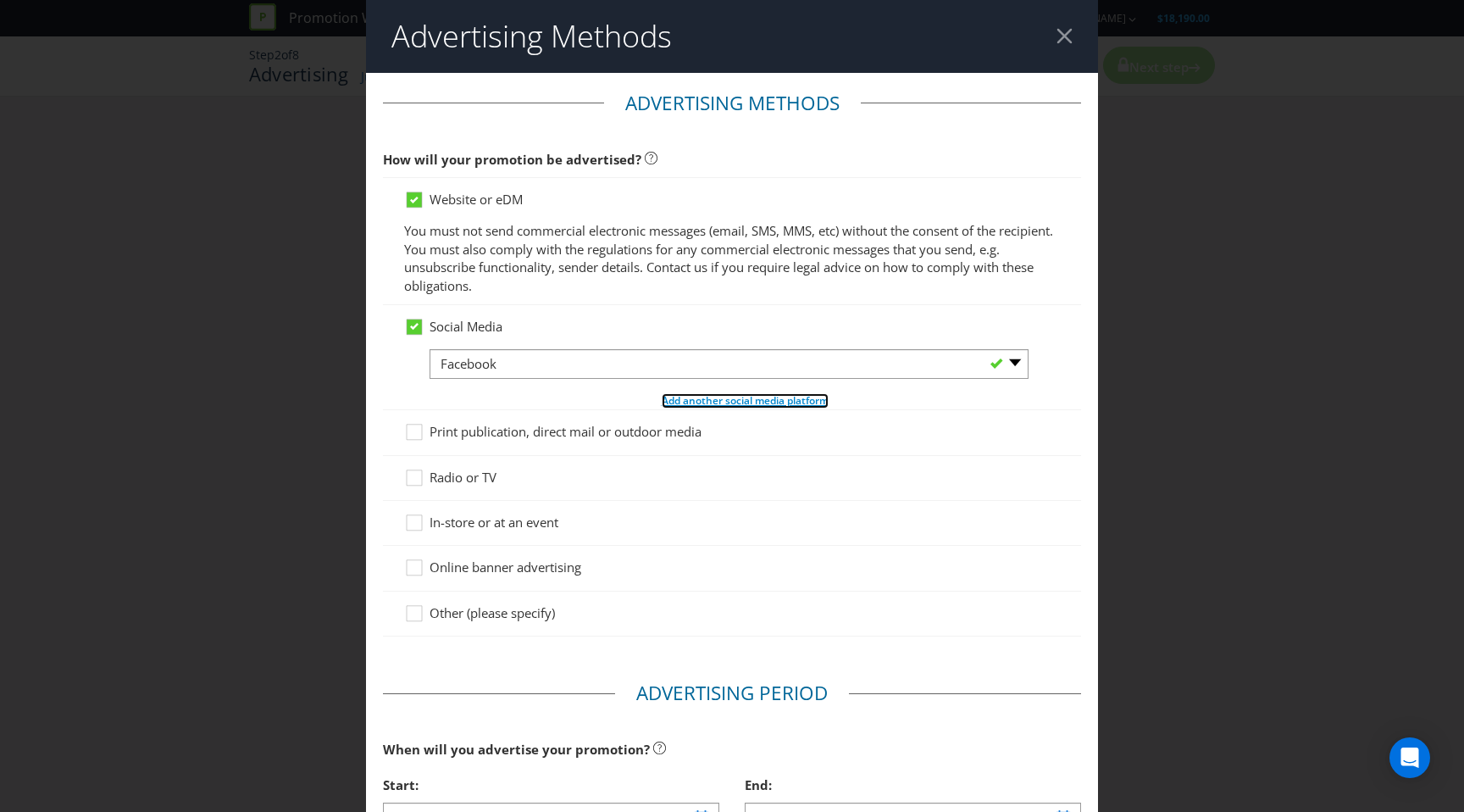
click at [697, 397] on span "Add another social media platform" at bounding box center [745, 400] width 167 height 15
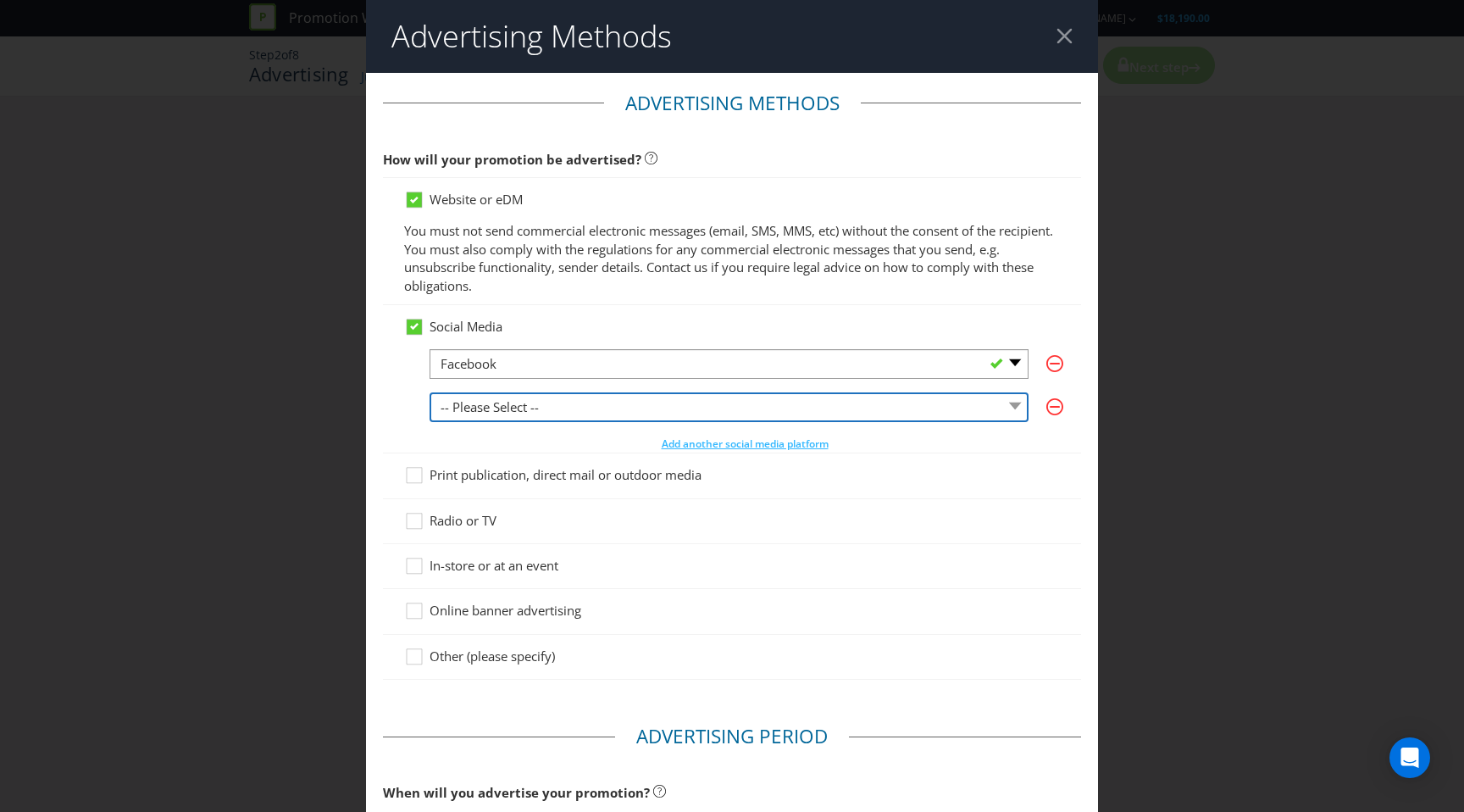
click at [546, 397] on select "-- Please Select -- Facebook X Instagram Snapchat LinkedIn Pinterest Tumblr You…" at bounding box center [729, 407] width 600 height 29
select select "INSTAGRAM"
click at [430, 392] on select "-- Please Select -- Facebook X Instagram Snapchat LinkedIn Pinterest Tumblr You…" at bounding box center [729, 407] width 600 height 29
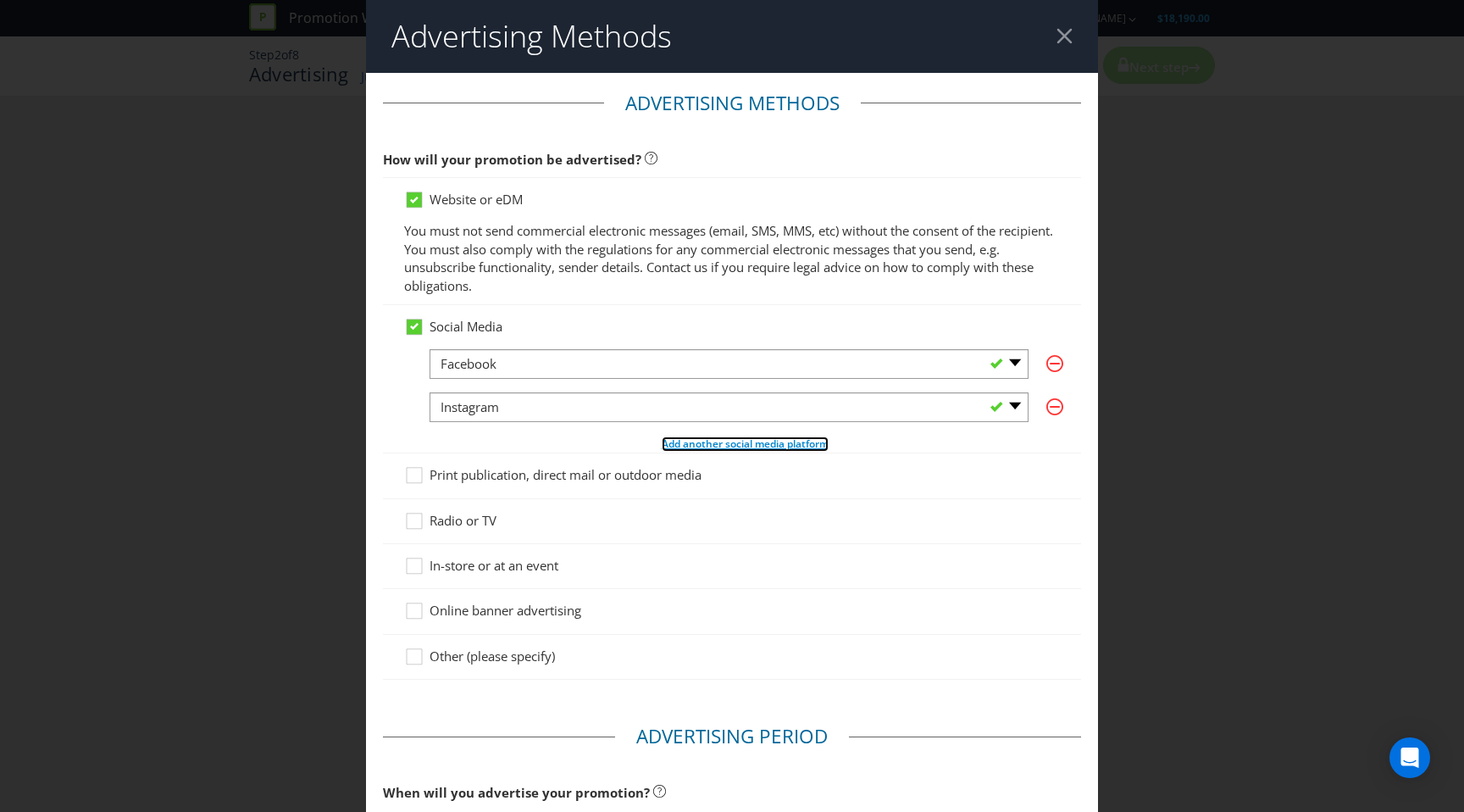
click at [742, 446] on span "Add another social media platform" at bounding box center [745, 443] width 167 height 15
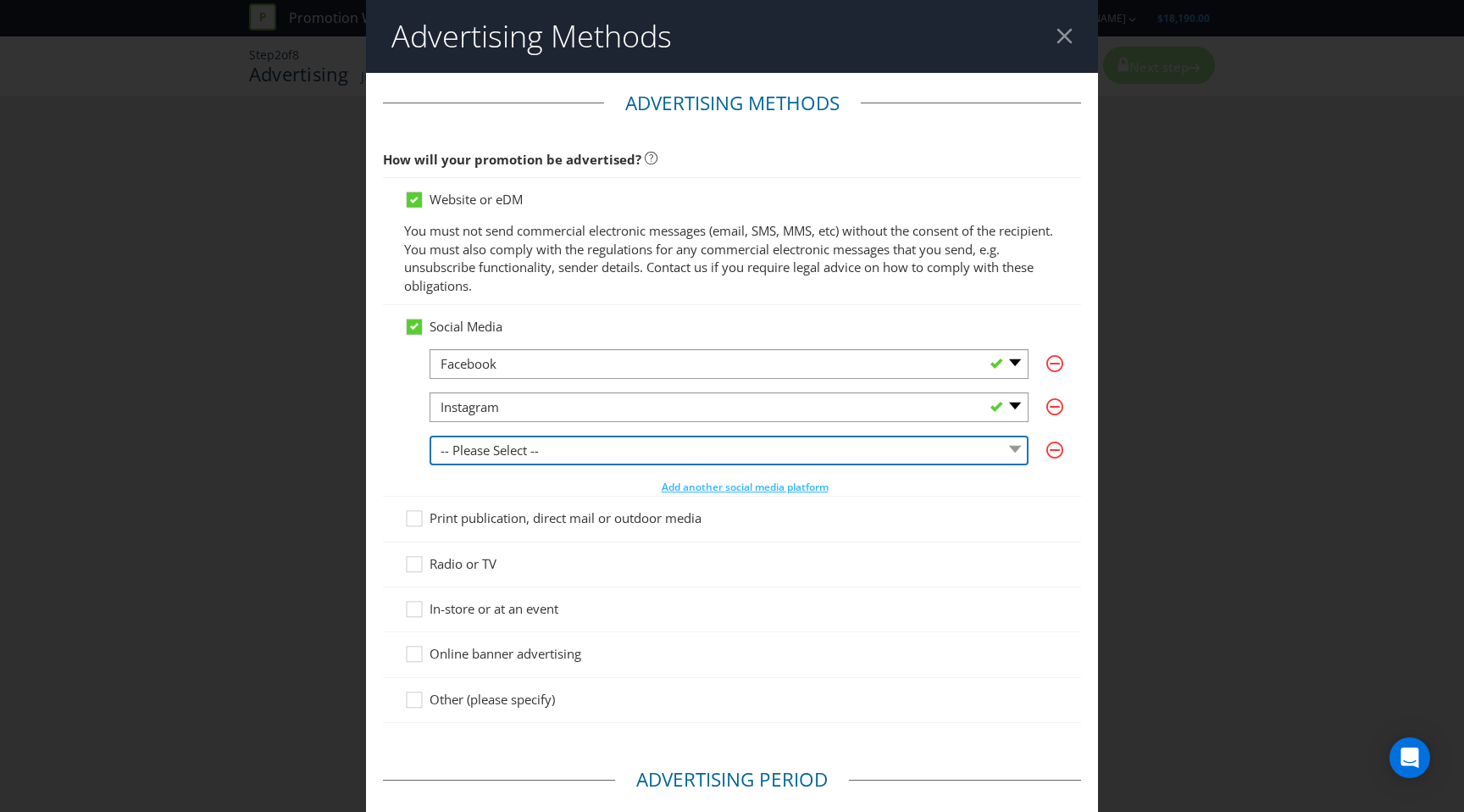
click at [587, 445] on select "-- Please Select -- Facebook X Instagram Snapchat LinkedIn Pinterest Tumblr You…" at bounding box center [729, 450] width 600 height 29
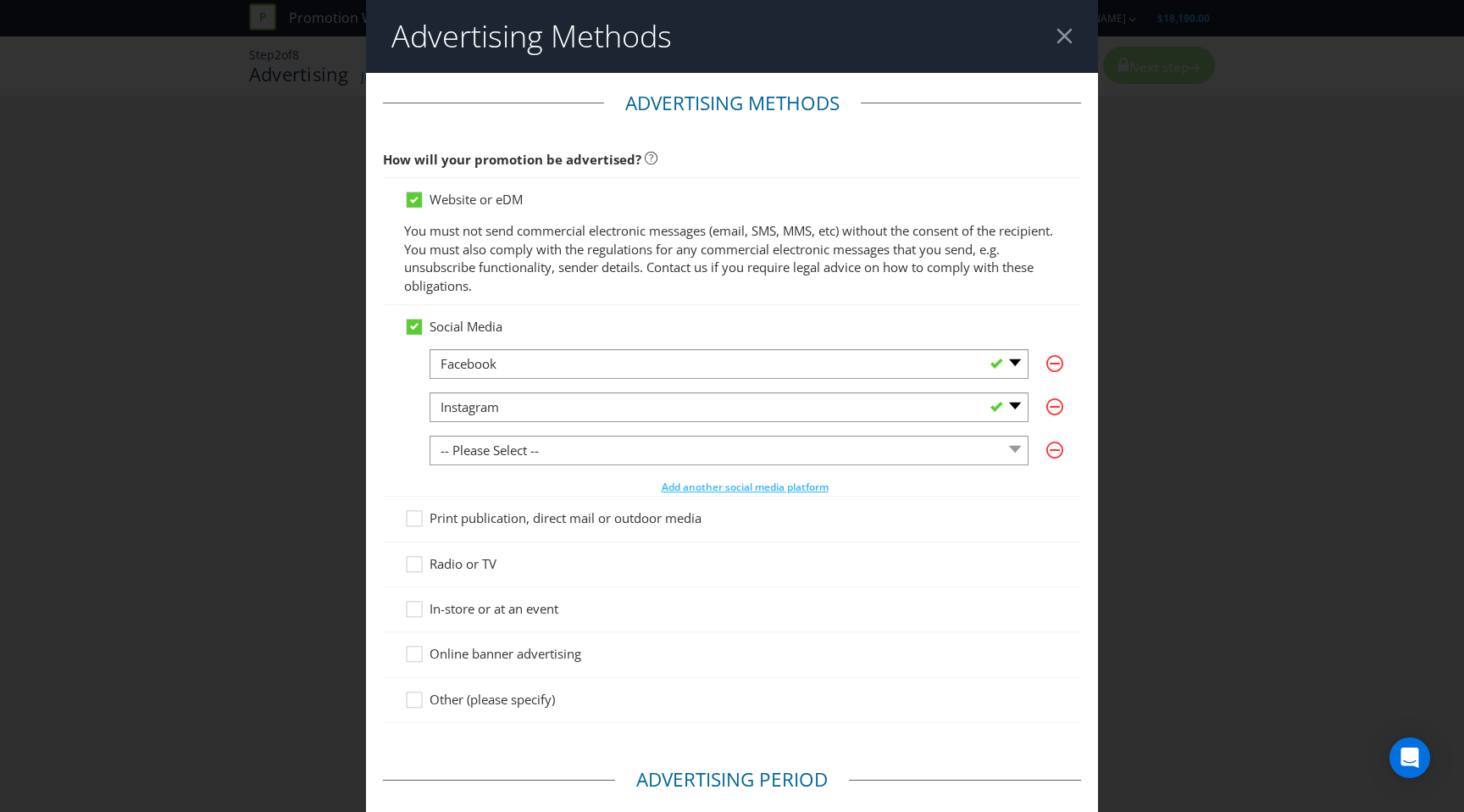
click at [538, 616] on div "In-store or at an event" at bounding box center [732, 610] width 698 height 45
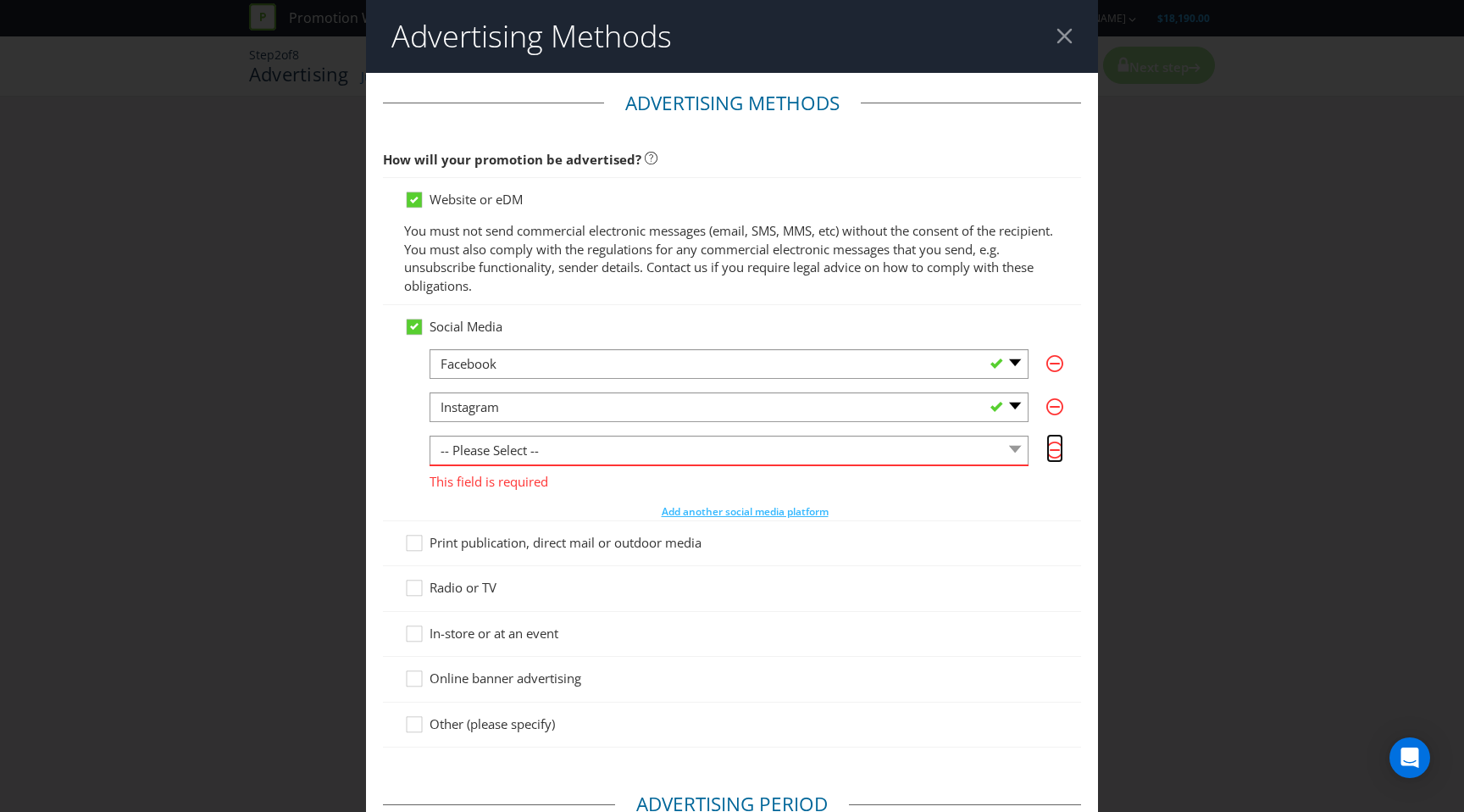
click at [1056, 441] on icon "button" at bounding box center [1055, 450] width 17 height 17
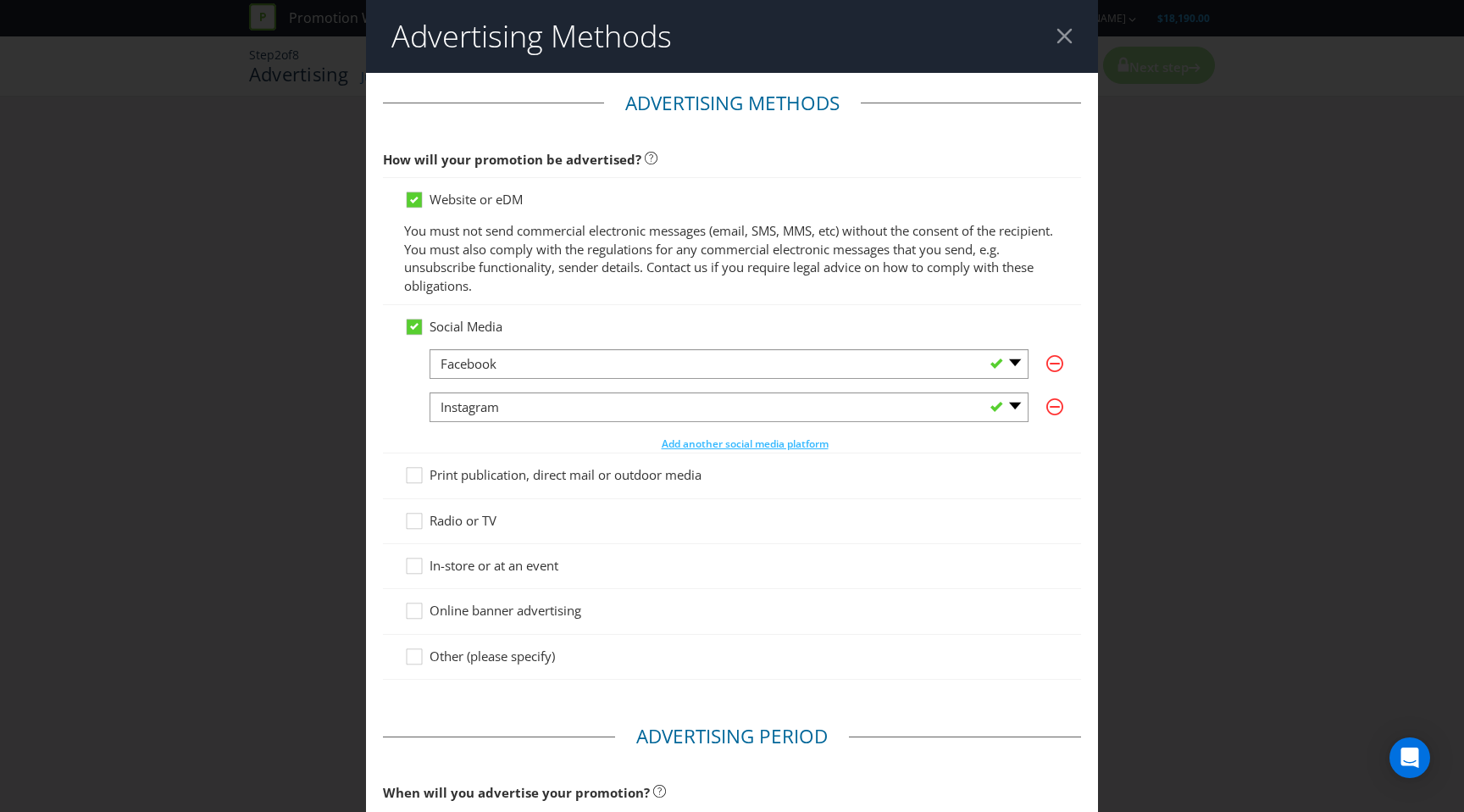
click at [406, 574] on div at bounding box center [732, 575] width 656 height 2
click at [413, 564] on div at bounding box center [415, 560] width 9 height 9
click at [0, 0] on input "In-store or at an event" at bounding box center [0, 0] width 0 height 0
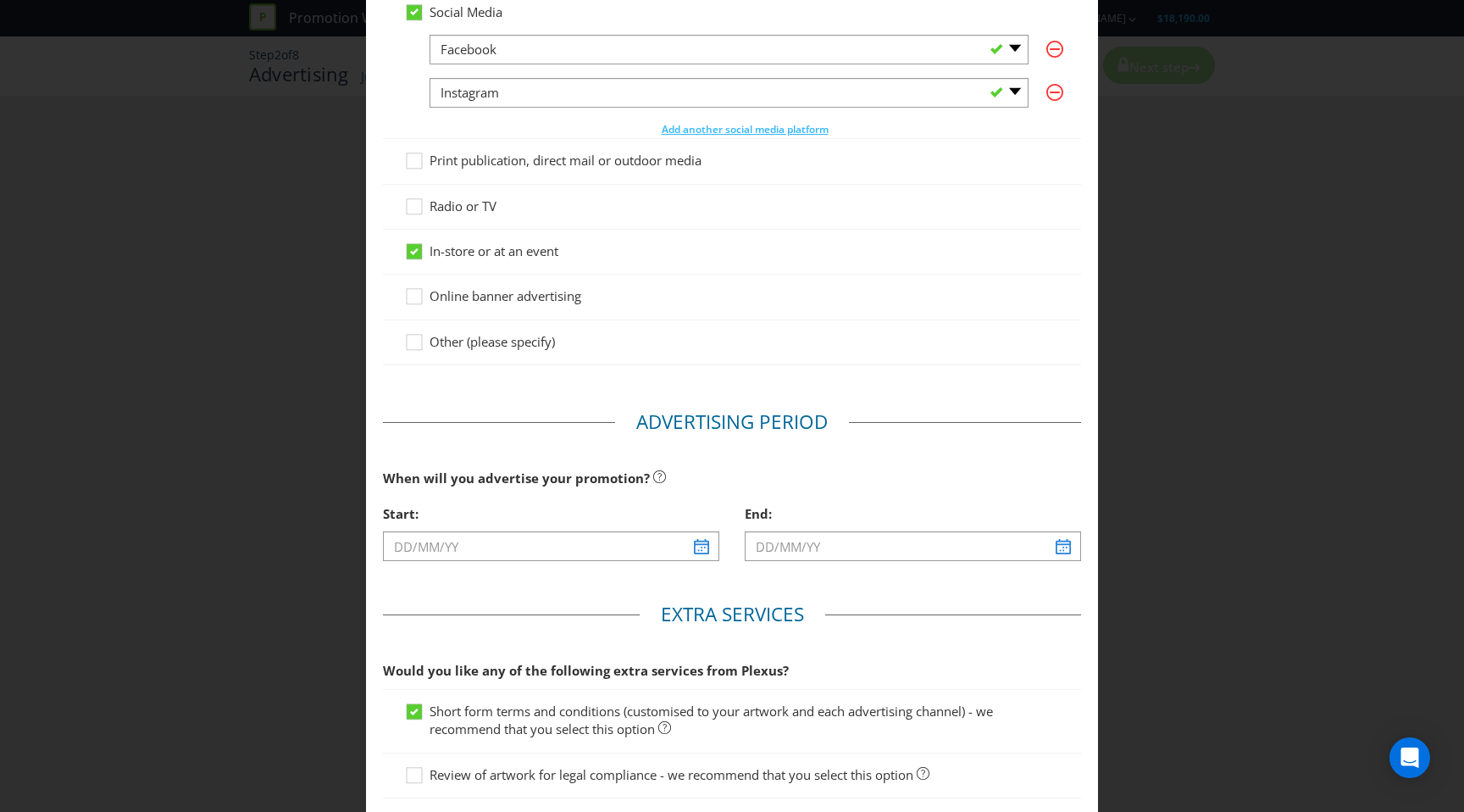
scroll to position [375, 0]
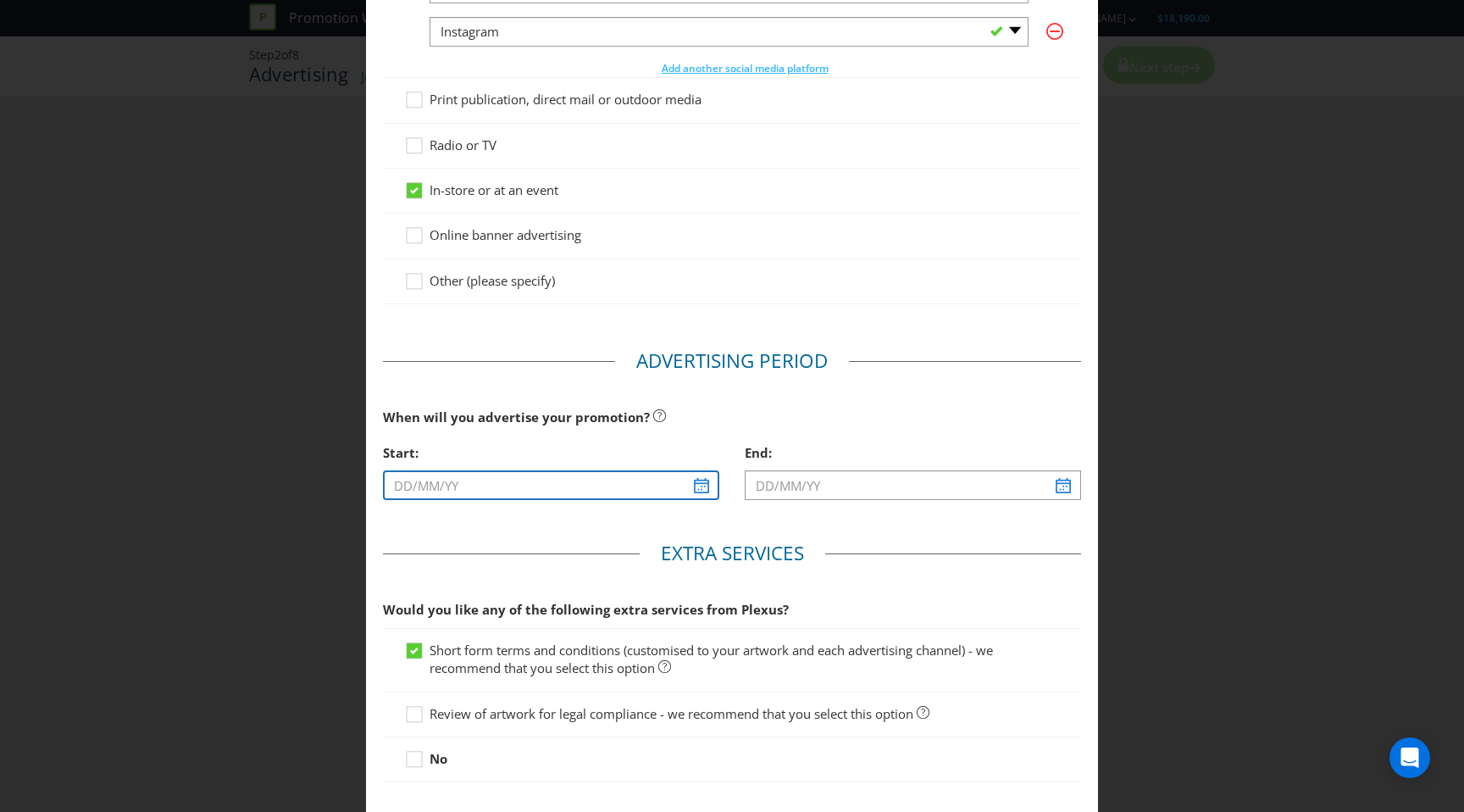
click at [702, 480] on input "text" at bounding box center [551, 485] width 336 height 29
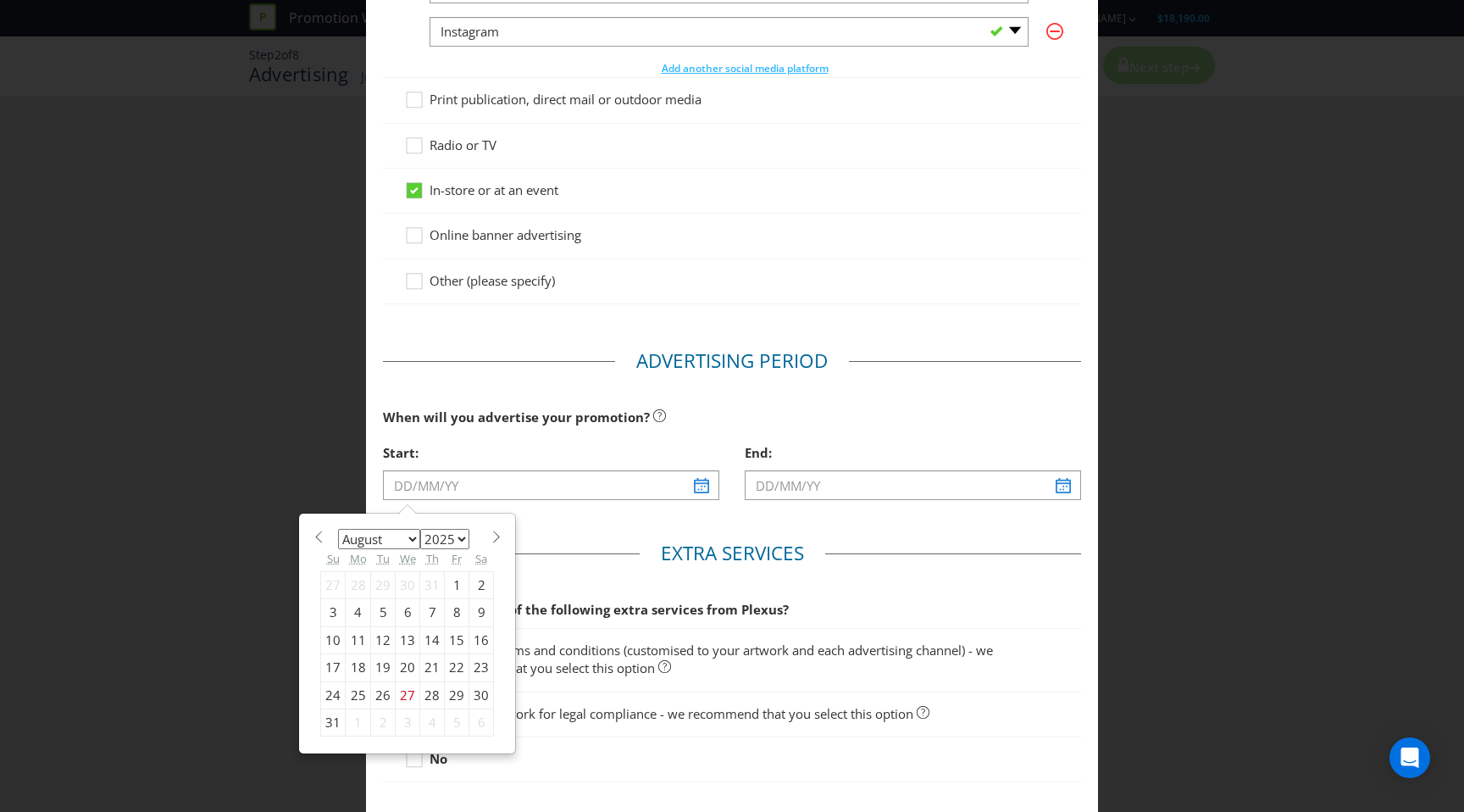
click at [650, 588] on fieldset "Extra Services Would you like any of the following extra services from Plexus? …" at bounding box center [732, 666] width 698 height 252
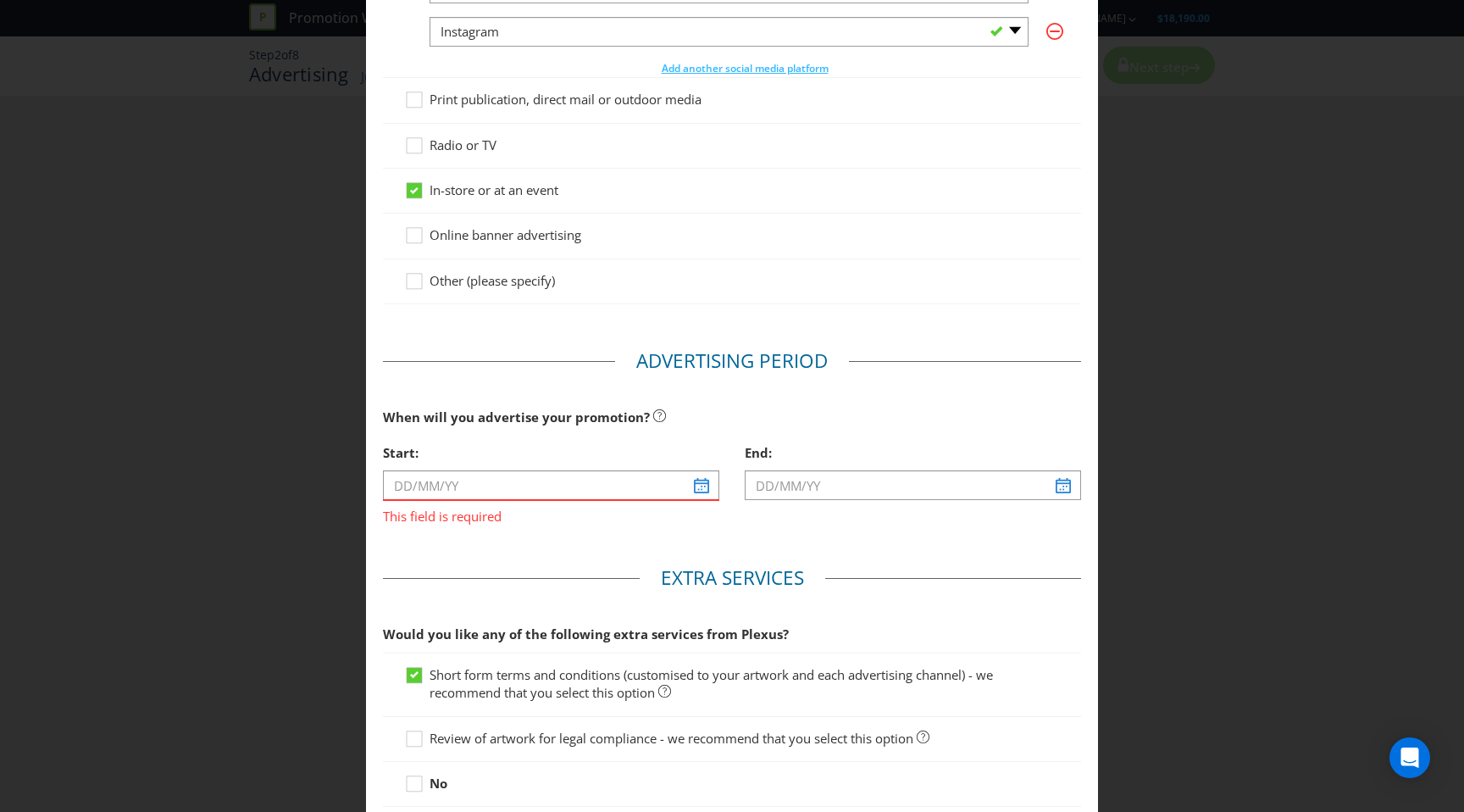
scroll to position [508, 0]
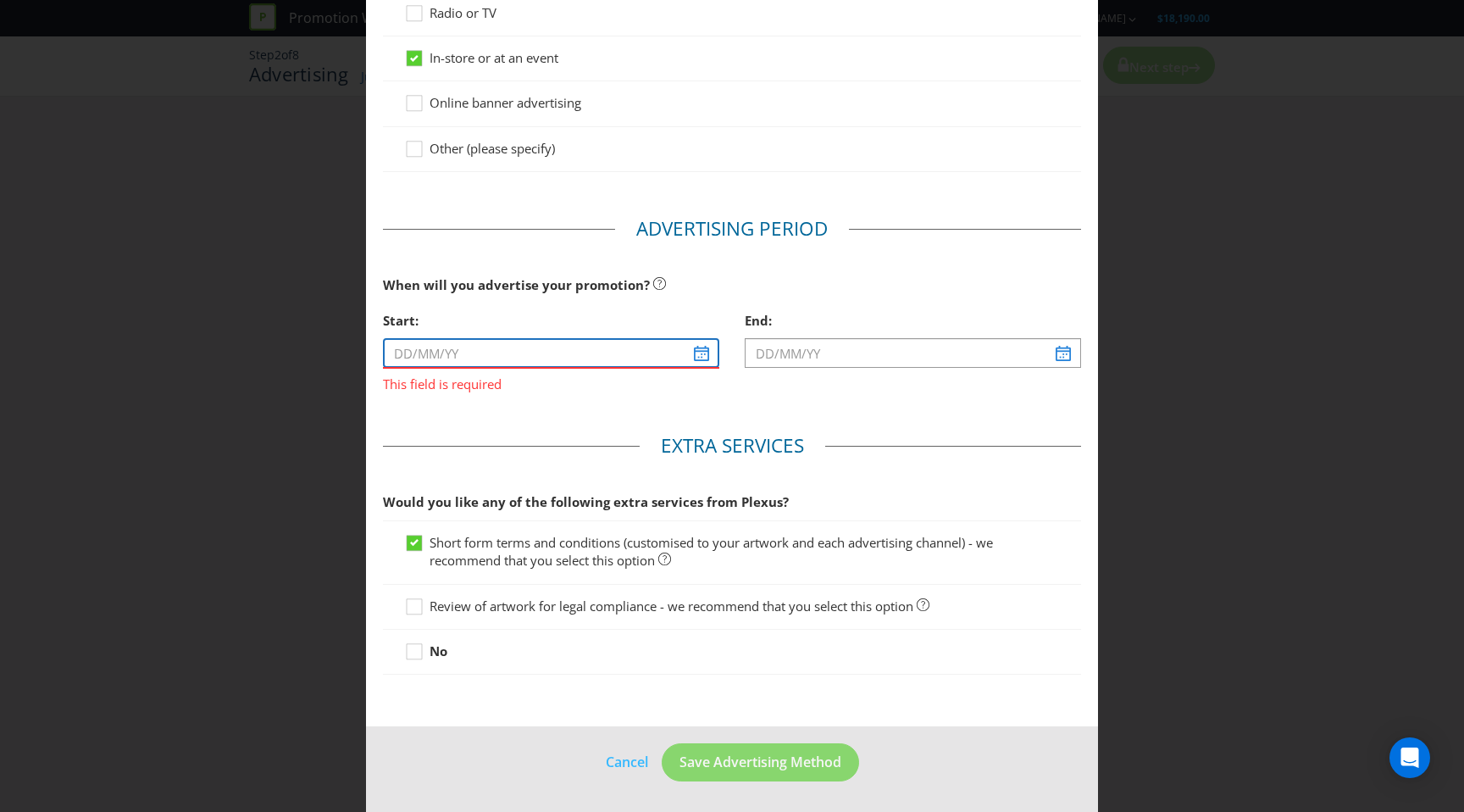
click at [709, 347] on input "text" at bounding box center [551, 353] width 336 height 29
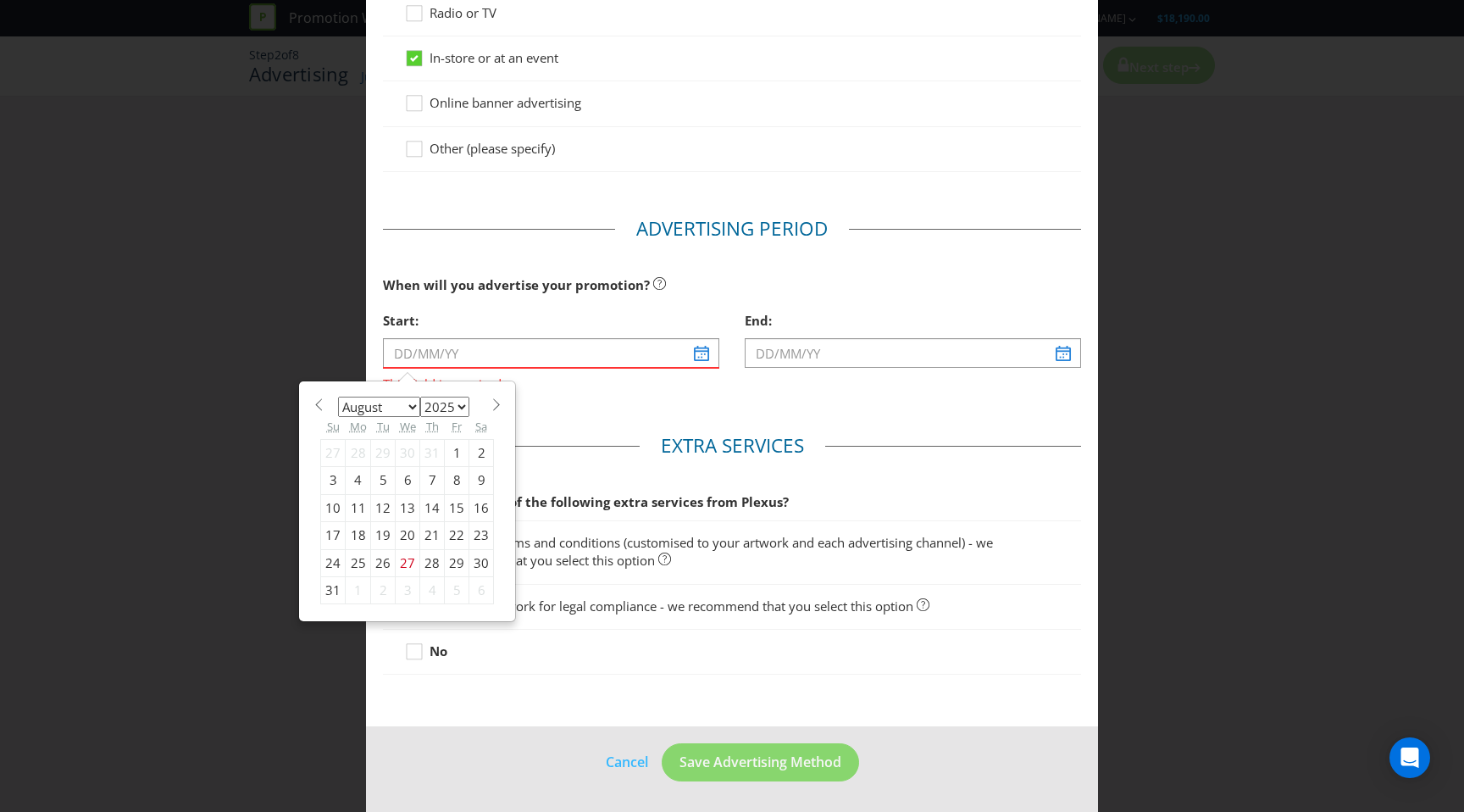
click at [454, 457] on div "1" at bounding box center [457, 452] width 25 height 28
type input "[DATE]"
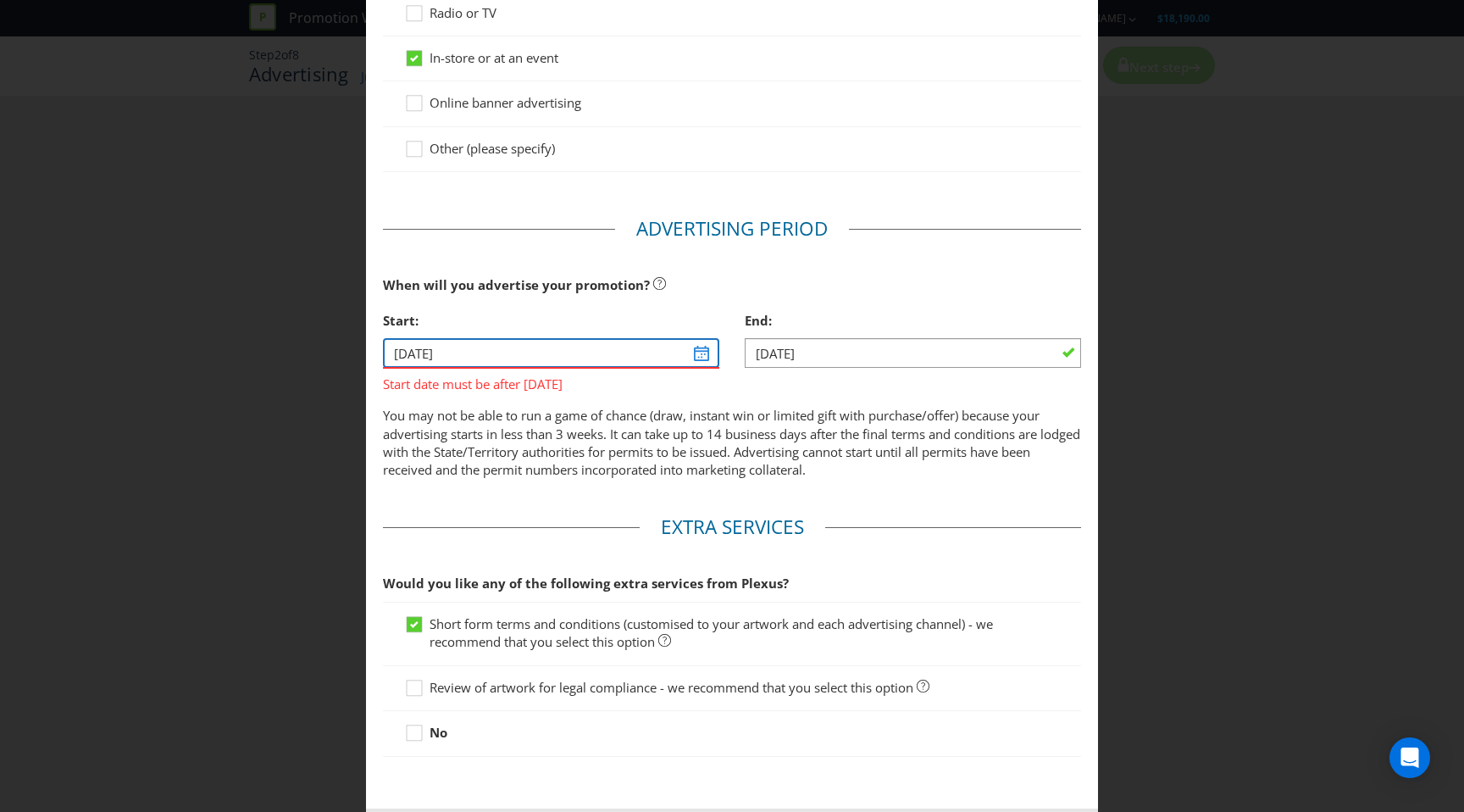
click at [701, 348] on input "[DATE]" at bounding box center [551, 353] width 336 height 29
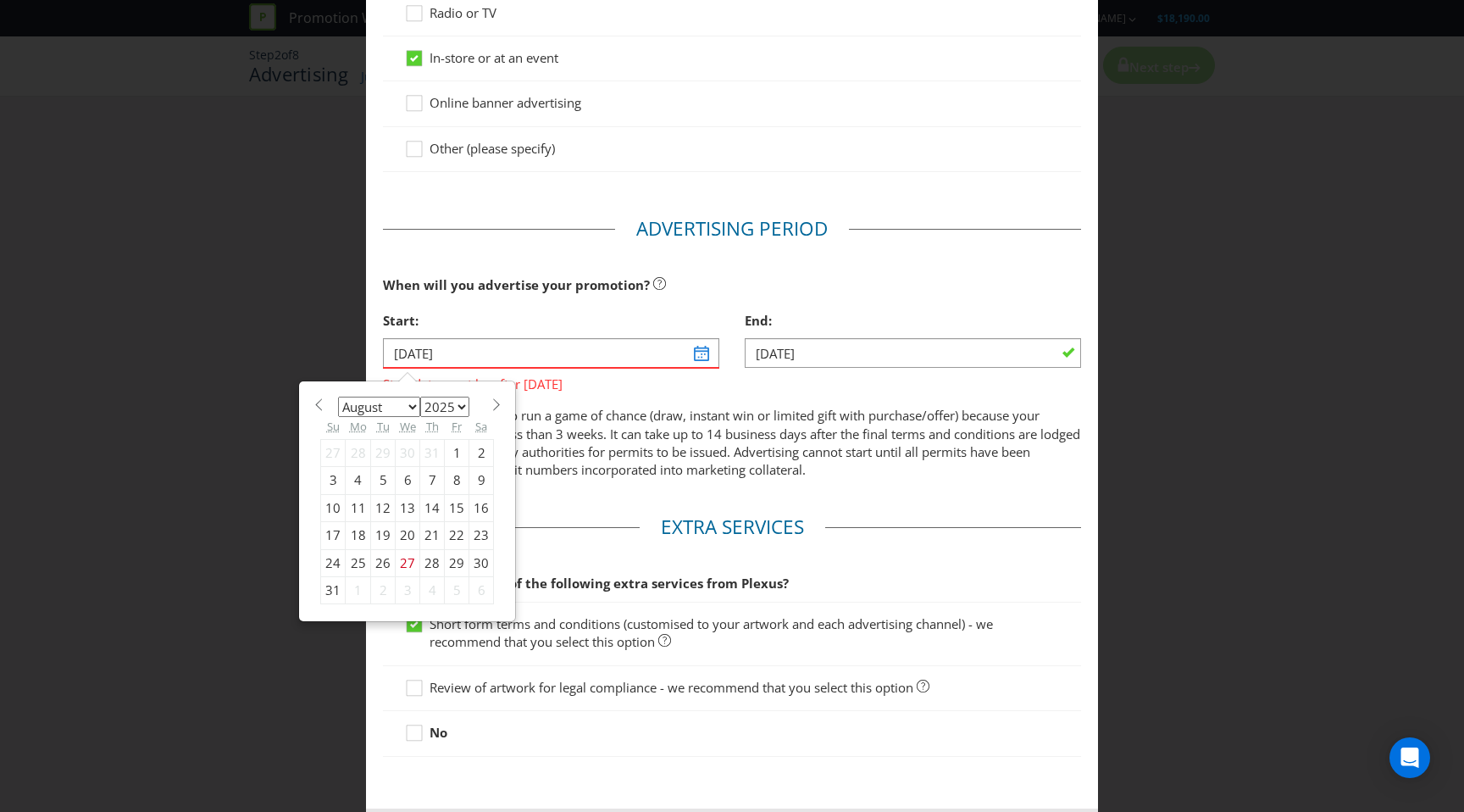
click at [478, 475] on div "9" at bounding box center [482, 481] width 25 height 28
type input "[DATE]"
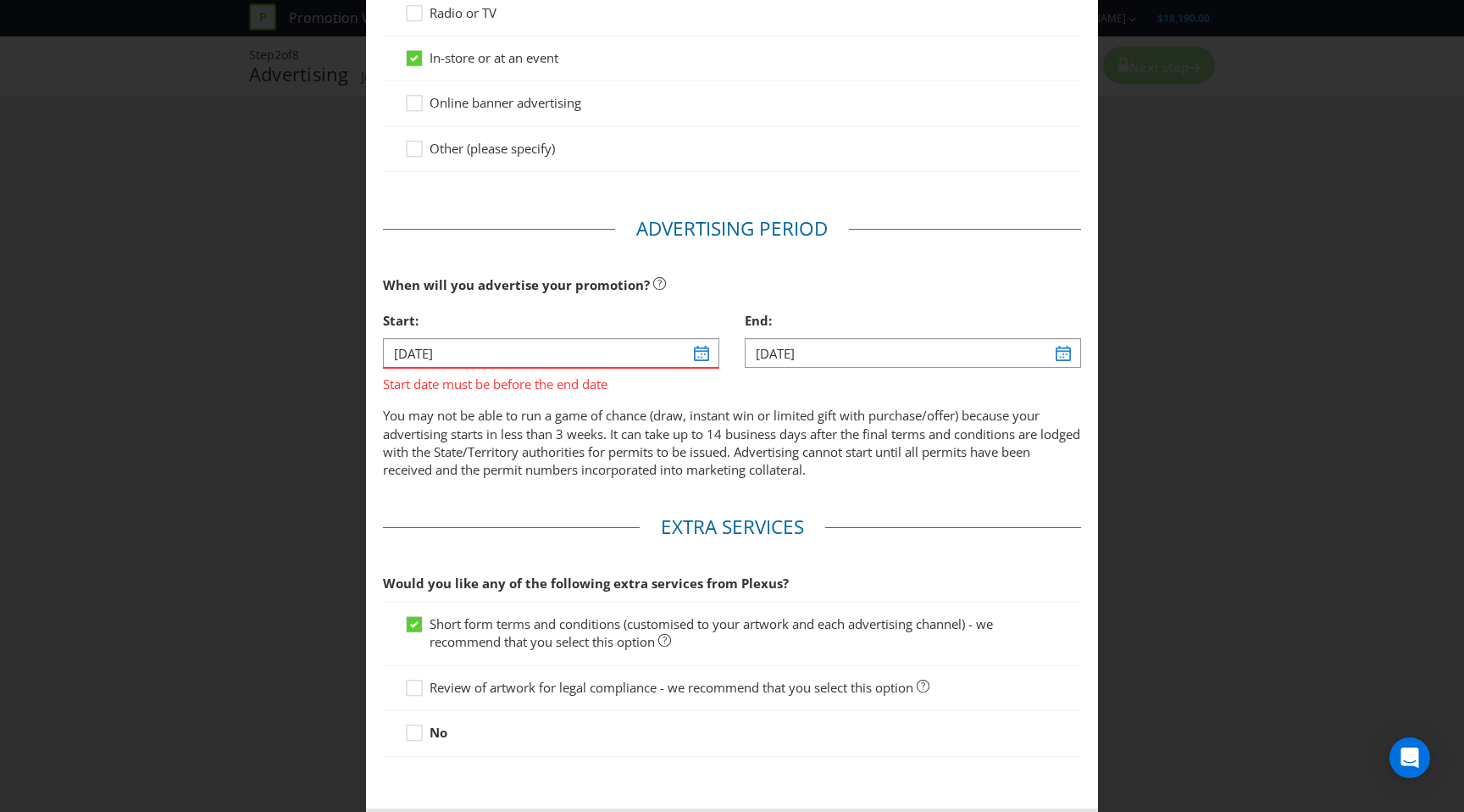
scroll to position [589, 0]
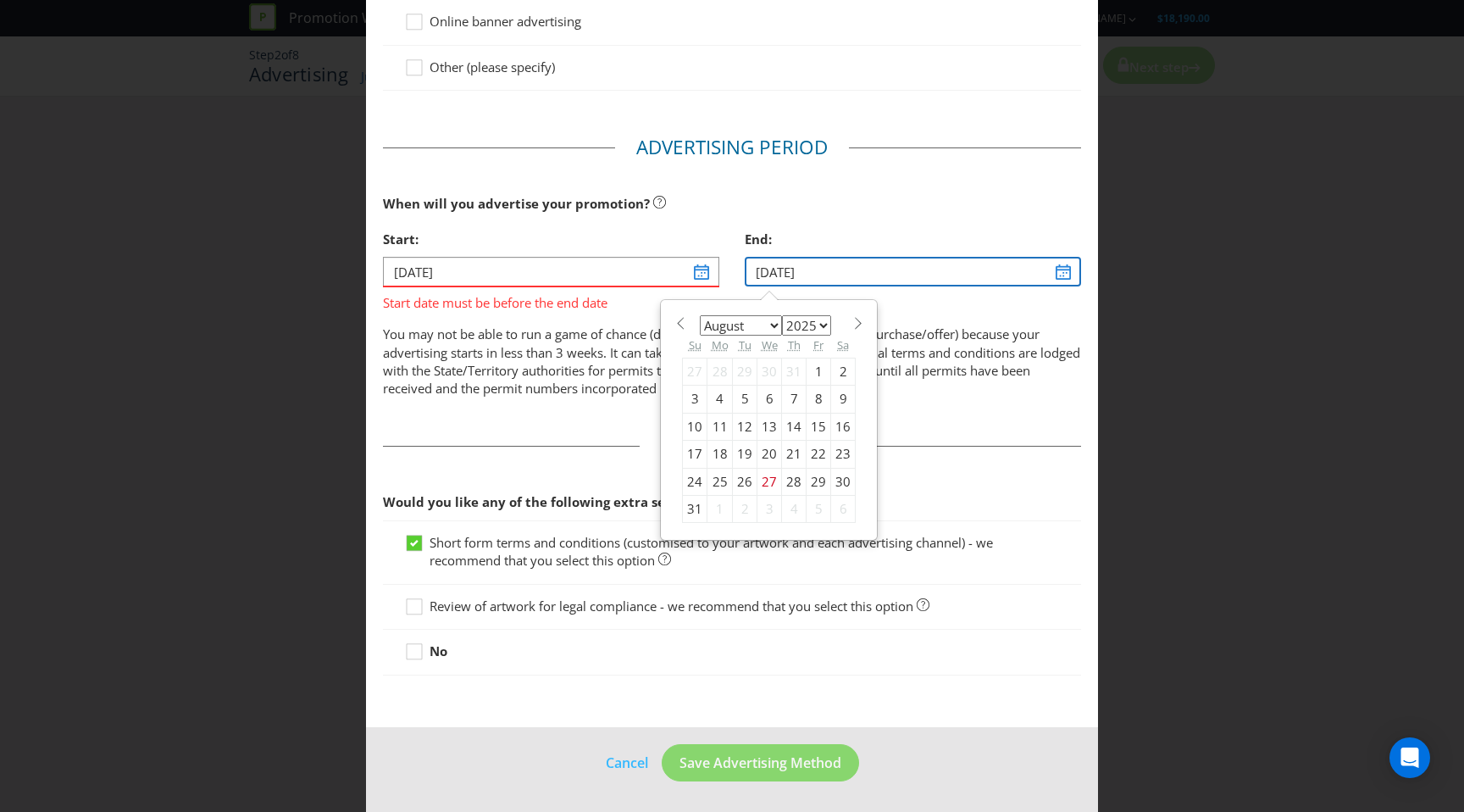
click at [1061, 274] on input "[DATE]" at bounding box center [913, 272] width 336 height 29
click at [840, 483] on div "30" at bounding box center [844, 482] width 25 height 28
type input "[DATE]"
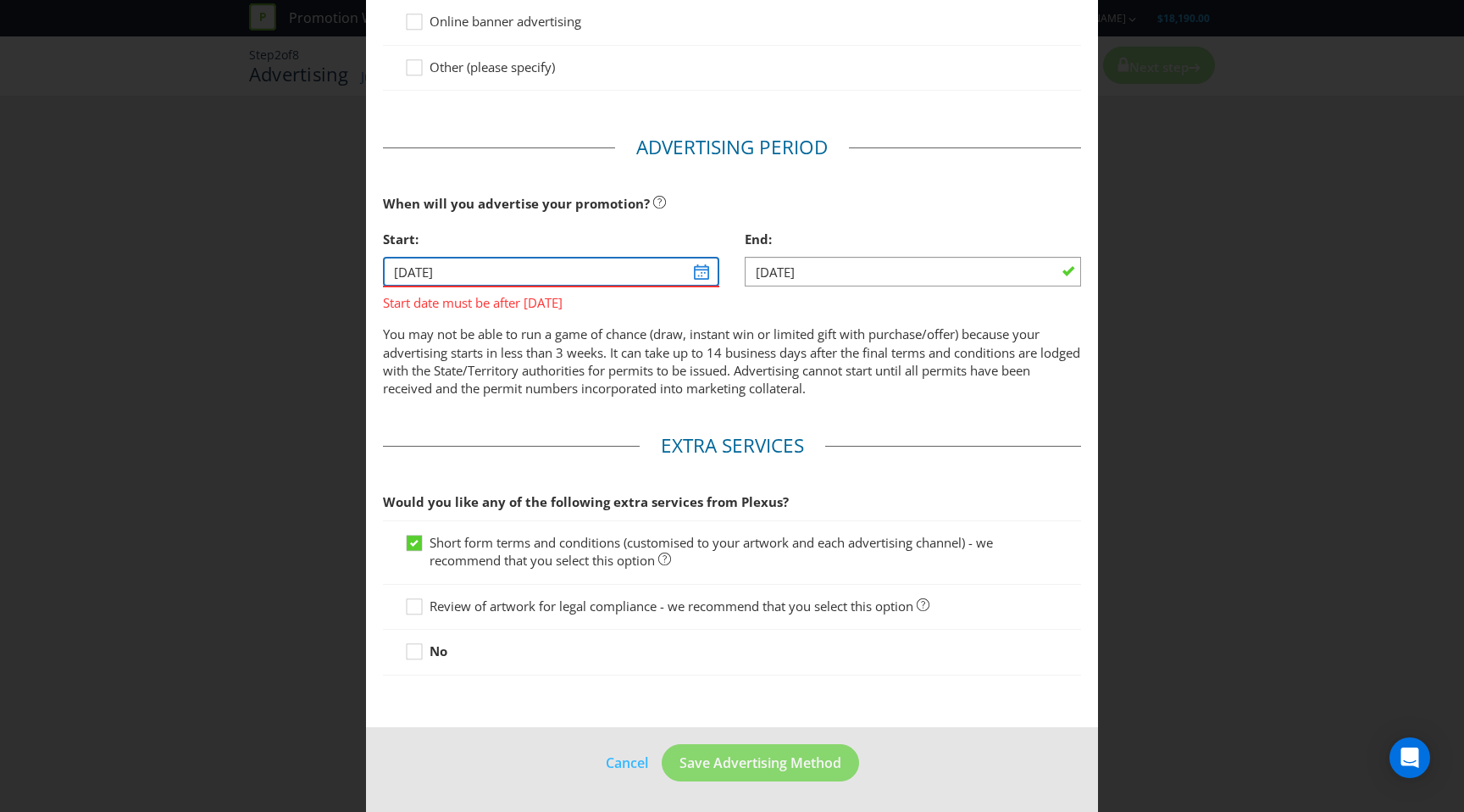
click at [698, 276] on input "[DATE]" at bounding box center [551, 272] width 336 height 29
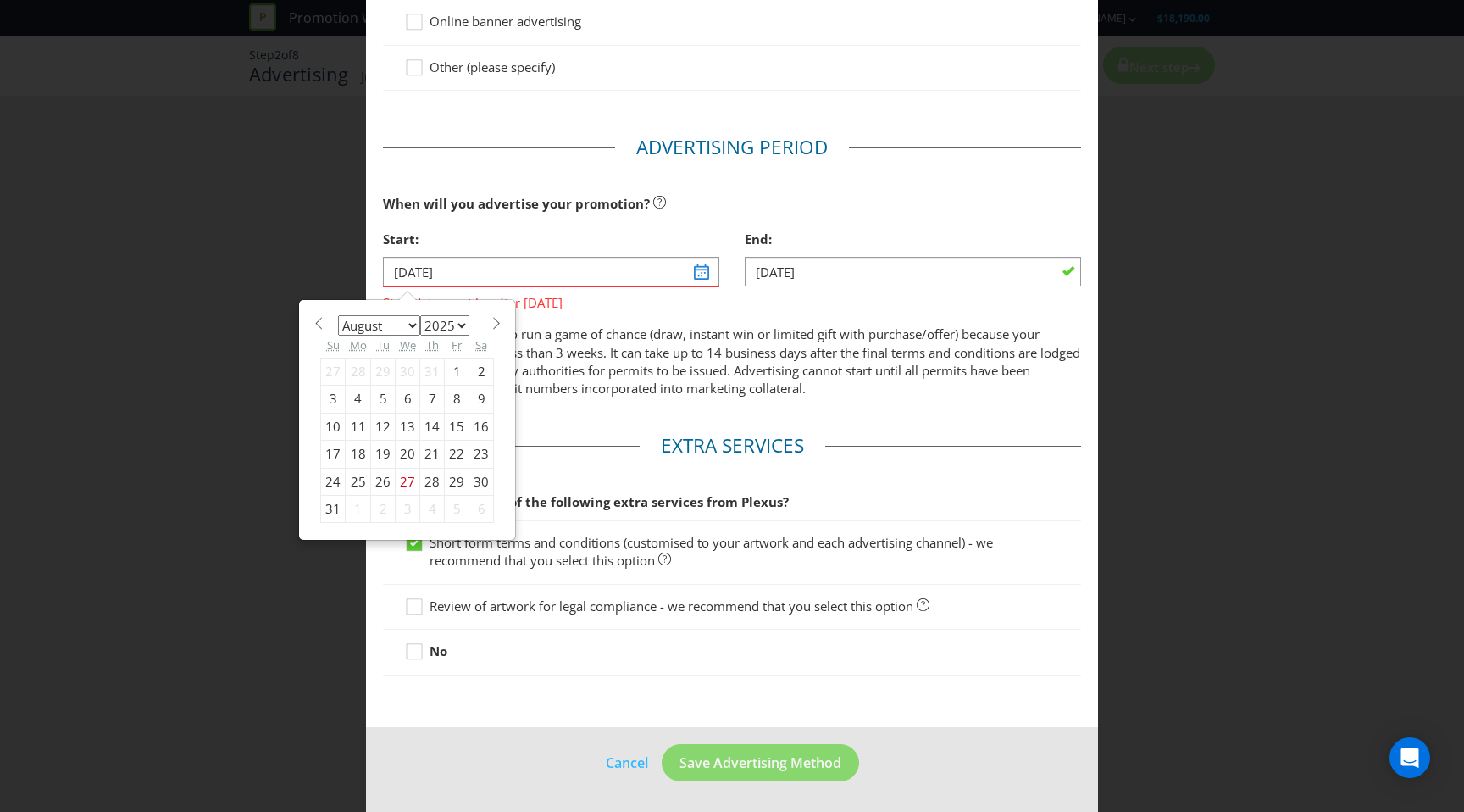
click at [481, 479] on div "30" at bounding box center [482, 482] width 25 height 28
type input "[DATE]"
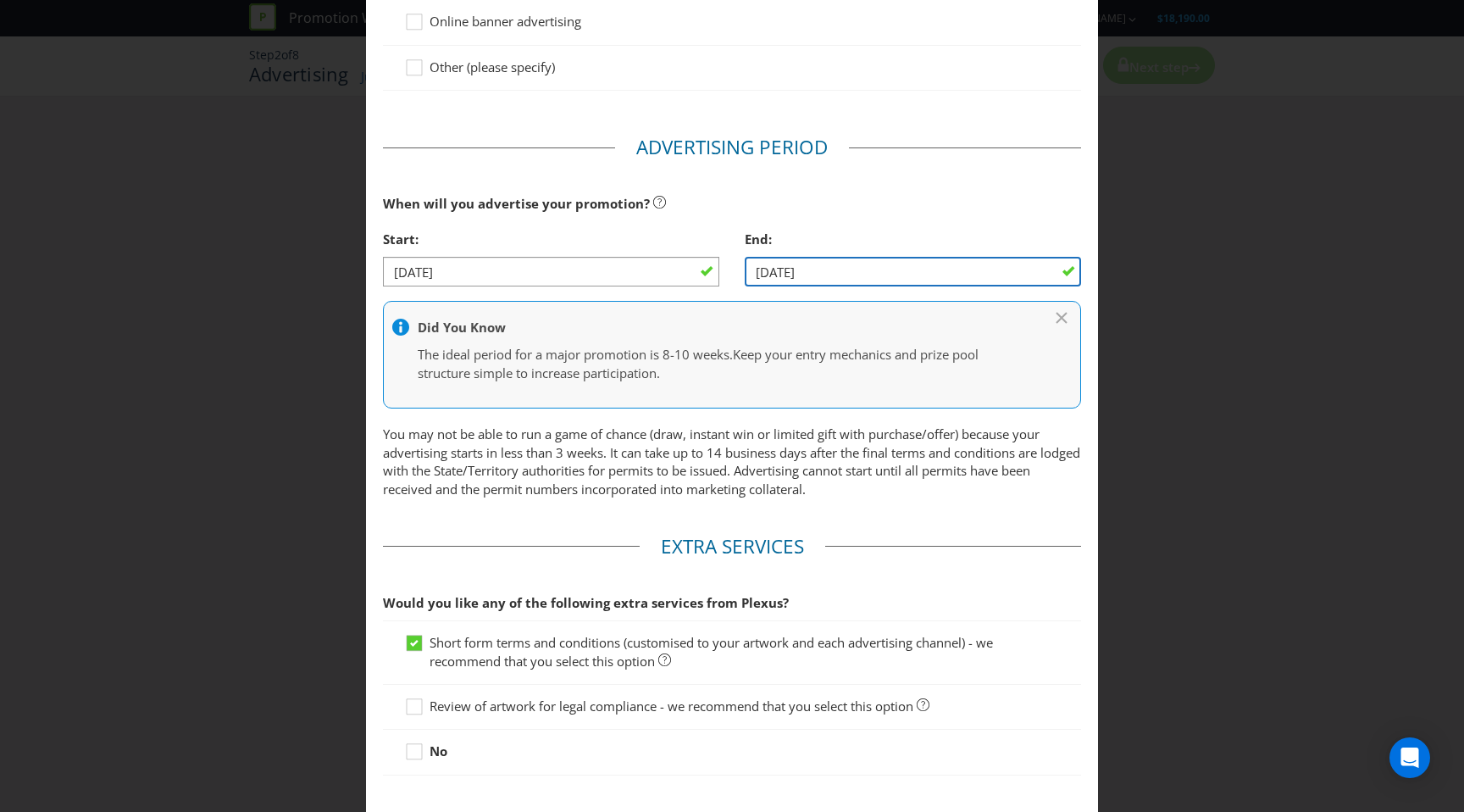
click at [1067, 266] on input "[DATE]" at bounding box center [913, 272] width 336 height 29
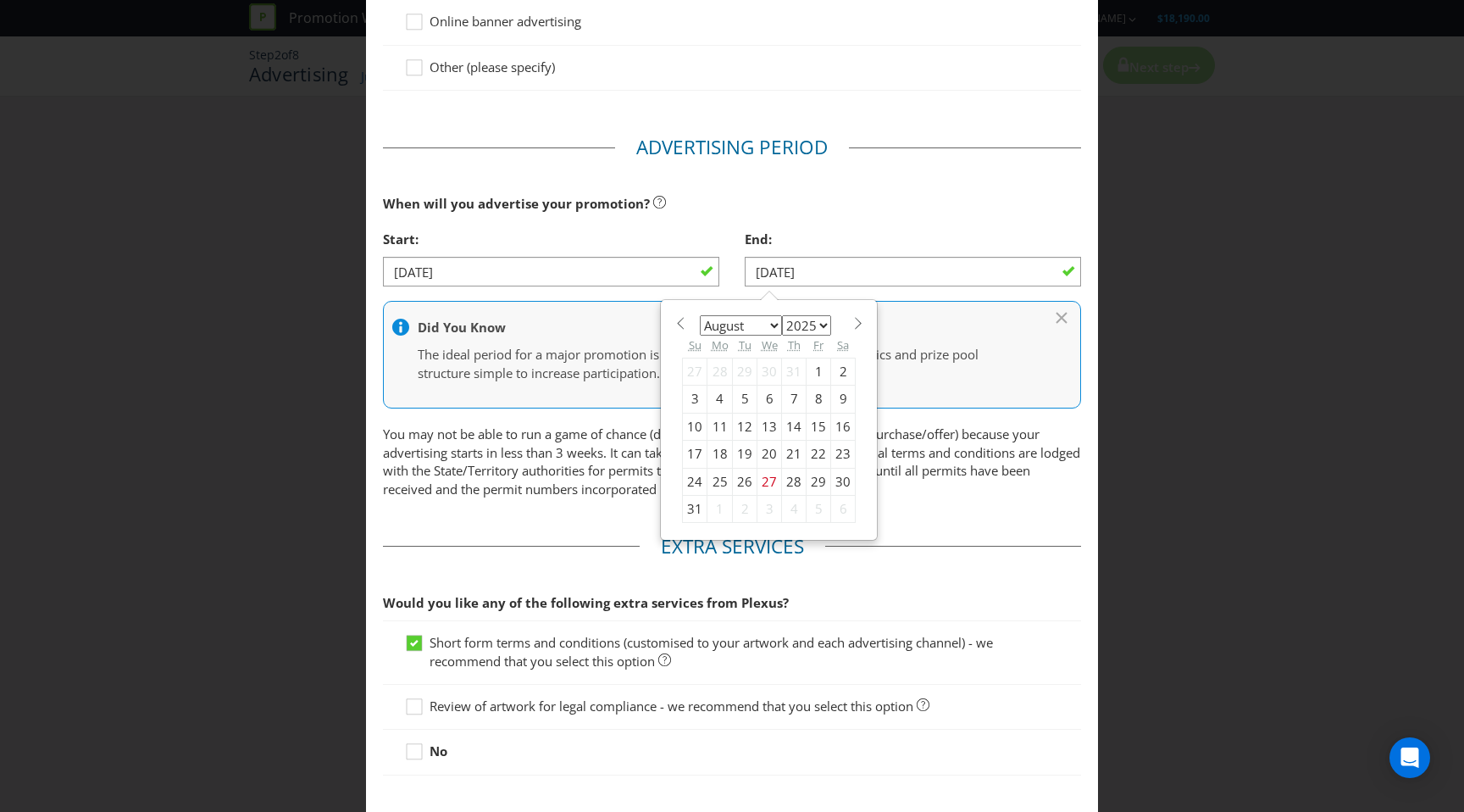
click at [693, 506] on div "31" at bounding box center [695, 509] width 25 height 28
type input "[DATE]"
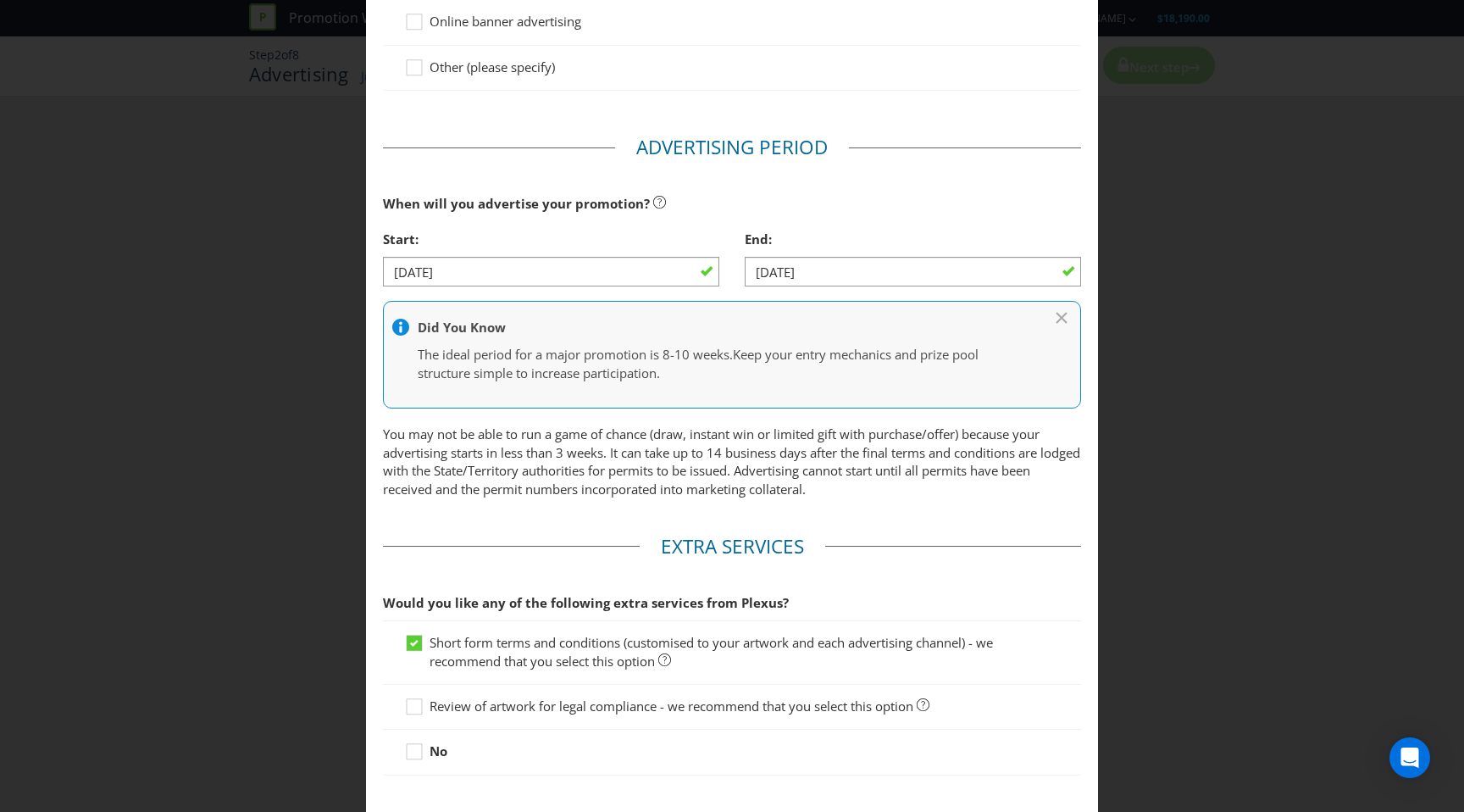
scroll to position [689, 0]
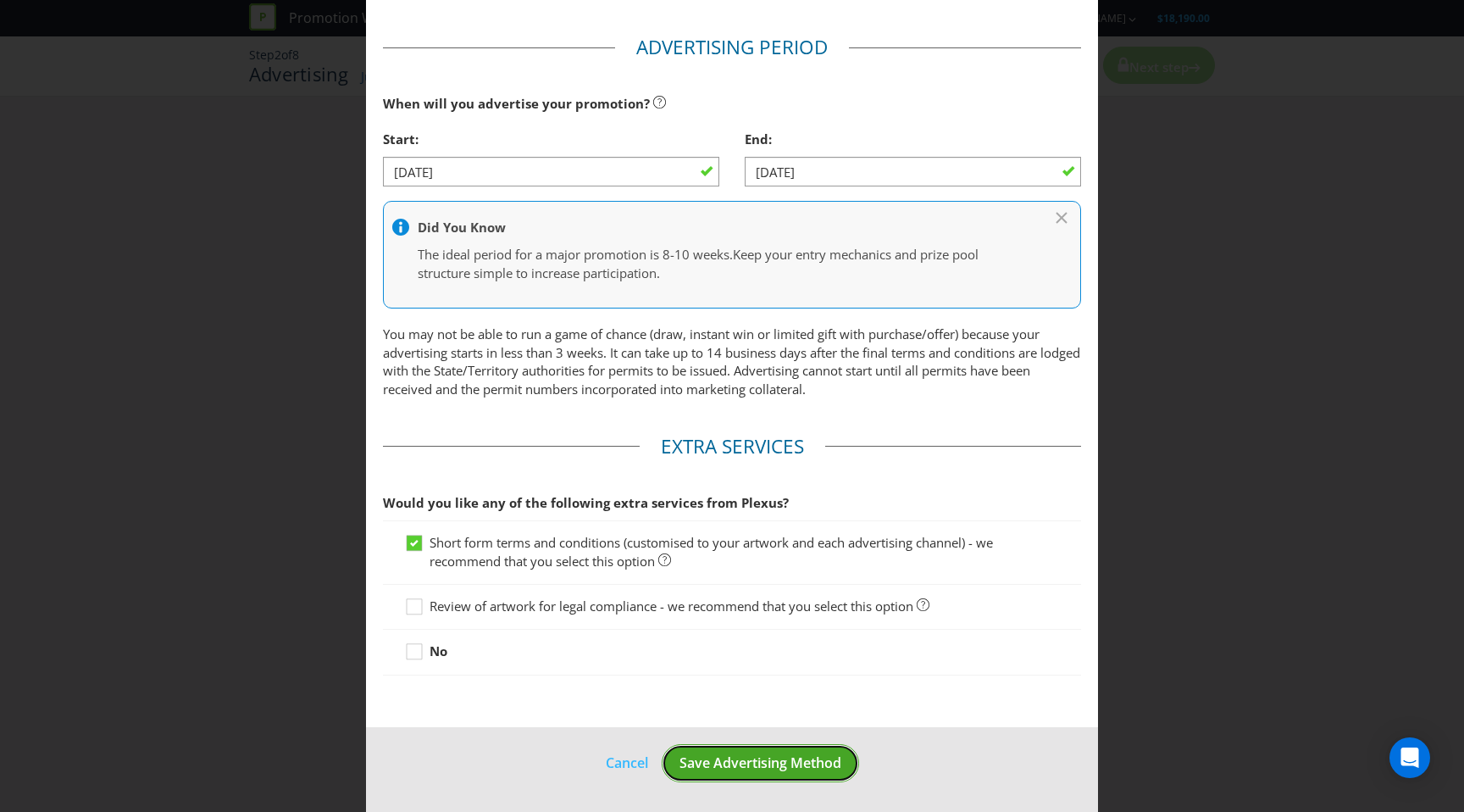
click at [711, 768] on span "Save Advertising Method" at bounding box center [760, 763] width 162 height 19
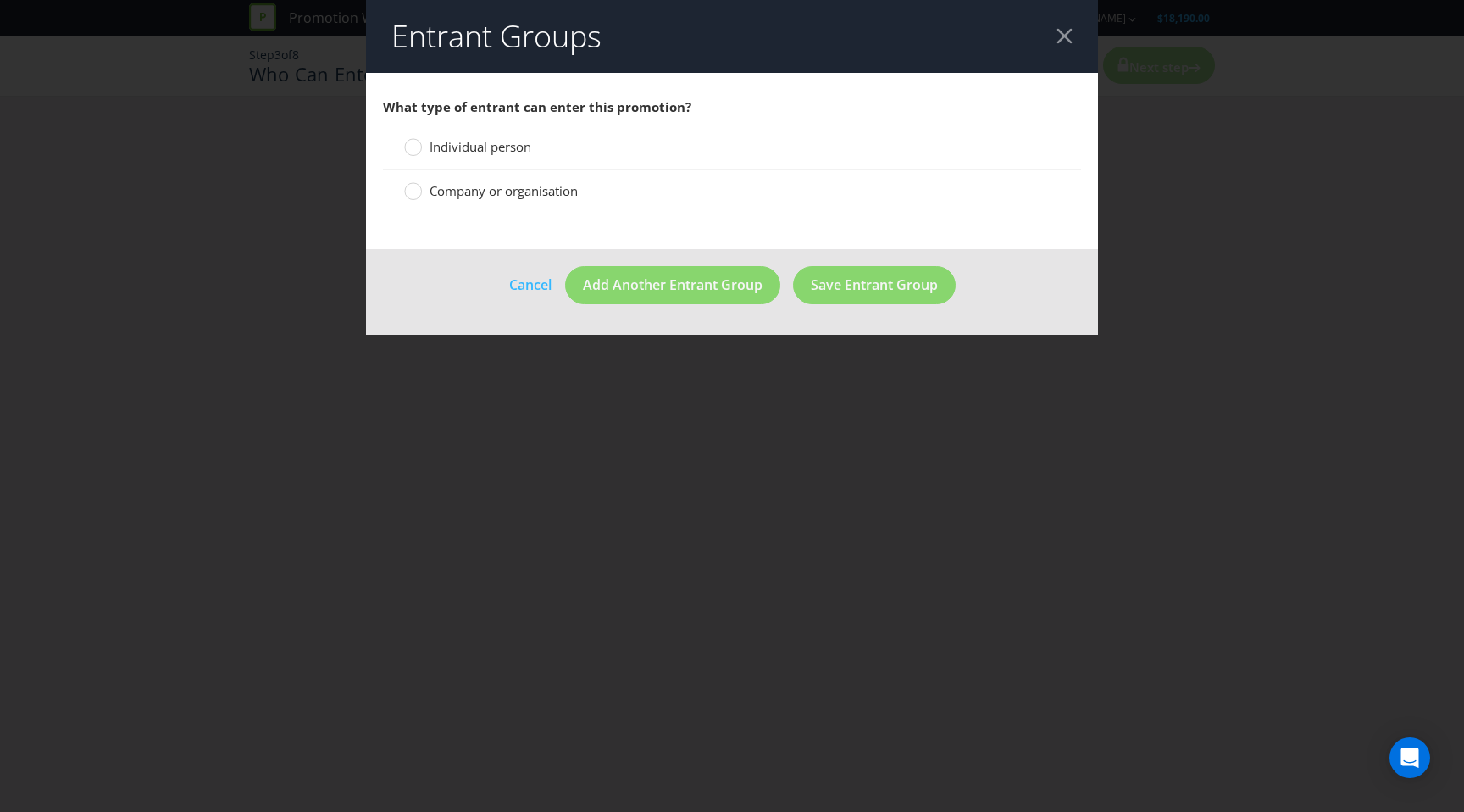
click at [427, 151] on label "Individual person" at bounding box center [470, 147] width 131 height 18
click at [0, 0] on input "Individual person" at bounding box center [0, 0] width 0 height 0
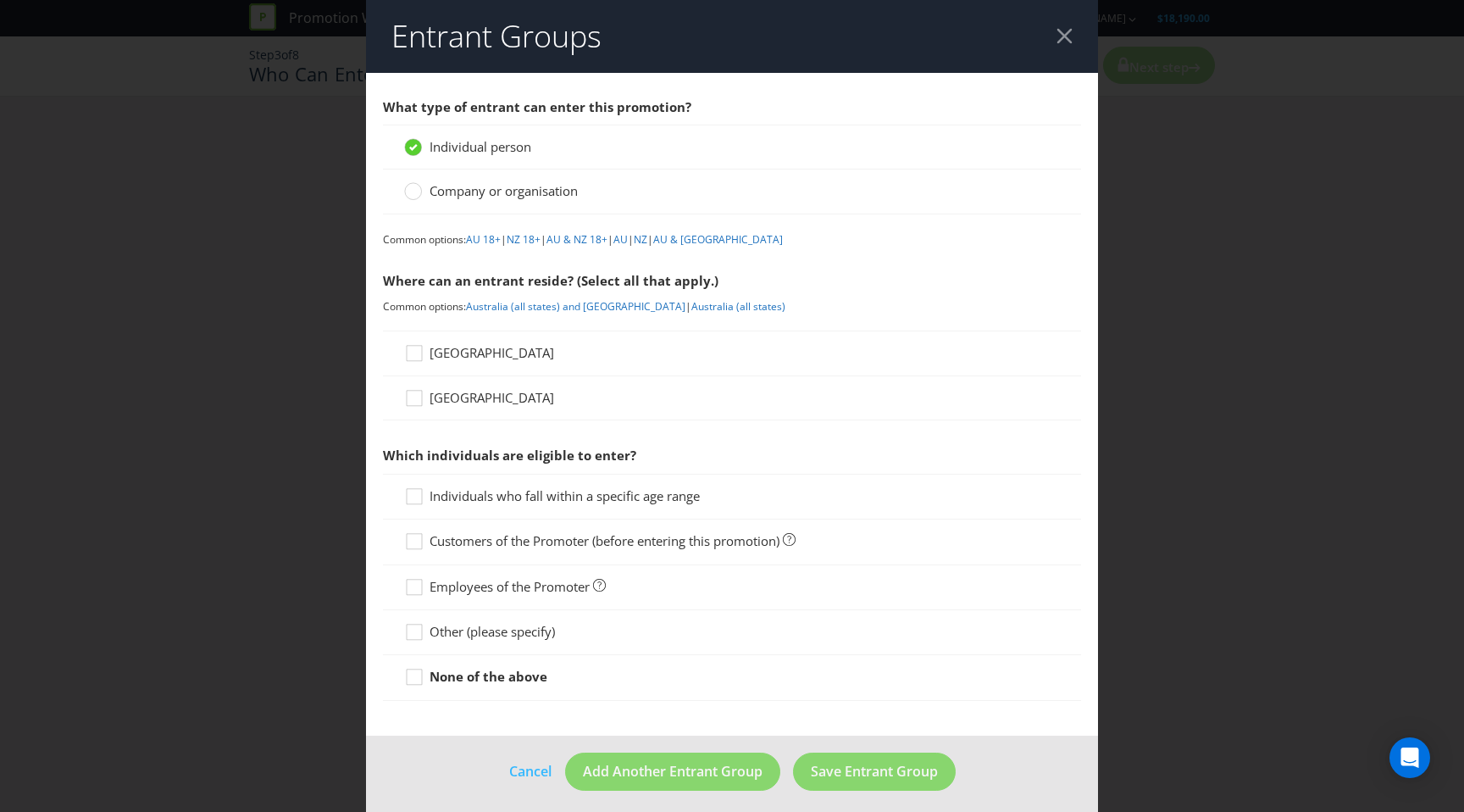
click at [455, 353] on span "[GEOGRAPHIC_DATA]" at bounding box center [492, 353] width 125 height 17
click at [0, 0] on input "[GEOGRAPHIC_DATA]" at bounding box center [0, 0] width 0 height 0
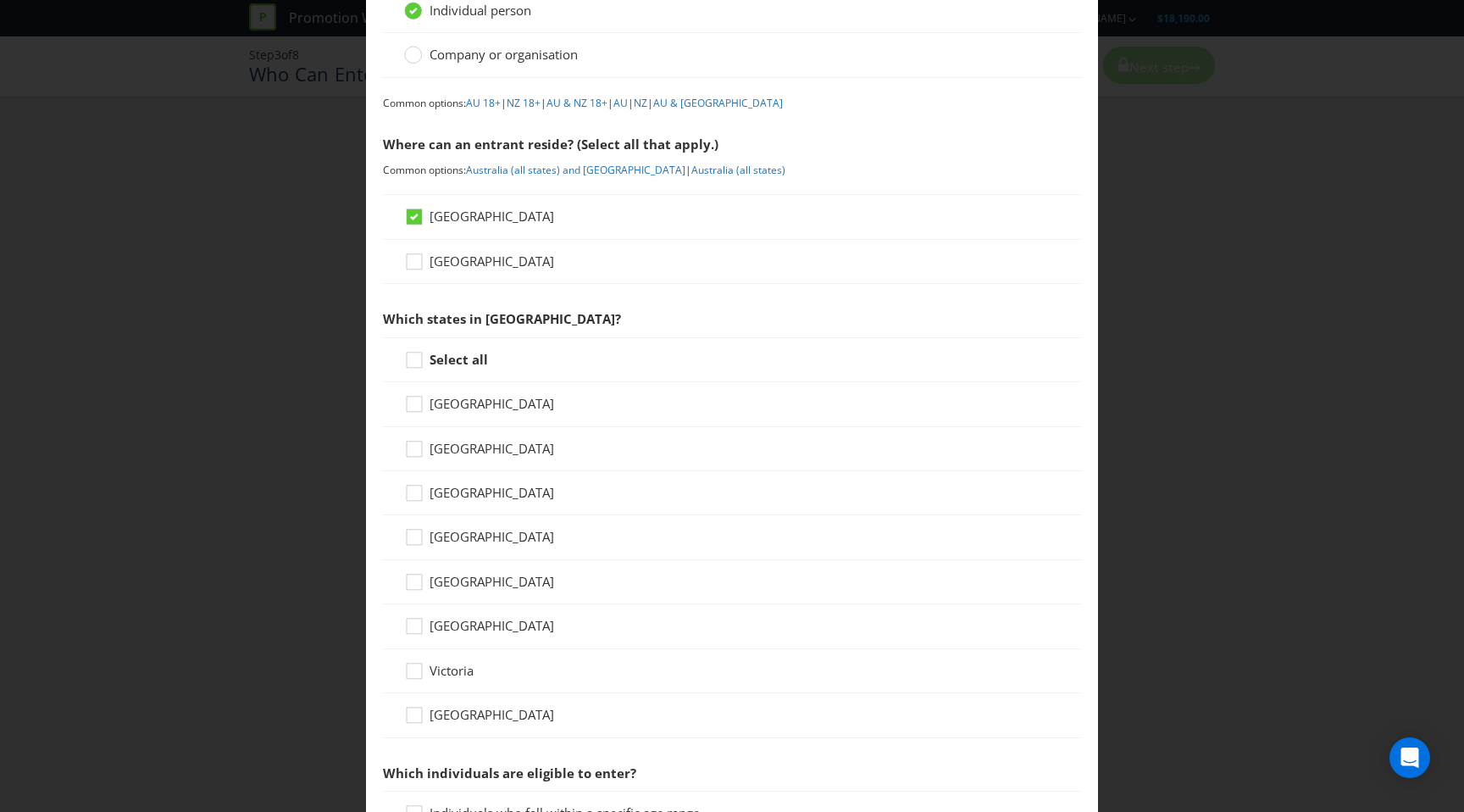
scroll to position [179, 0]
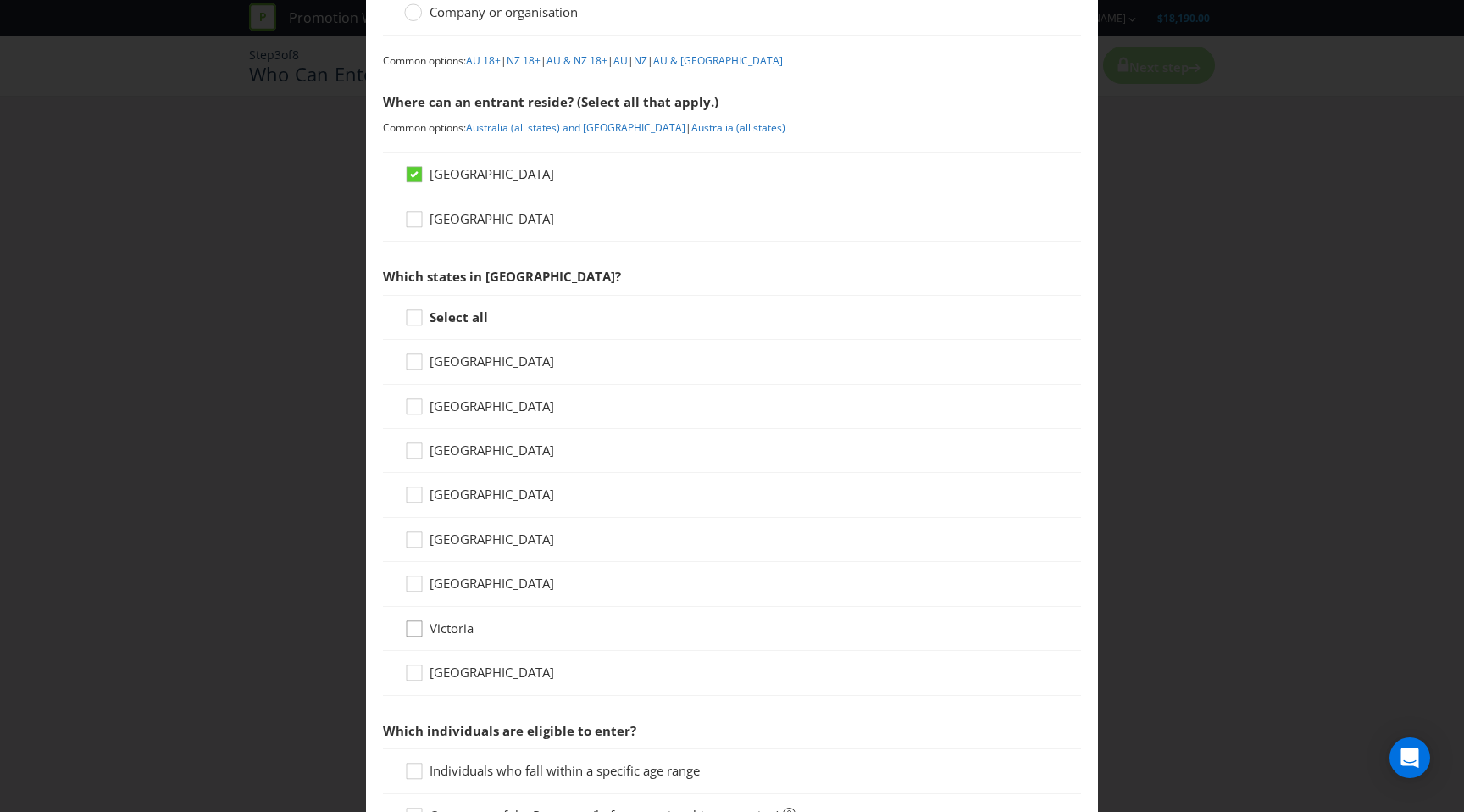
click at [415, 624] on div at bounding box center [415, 623] width 9 height 9
click at [0, 0] on input "Victoria" at bounding box center [0, 0] width 0 height 0
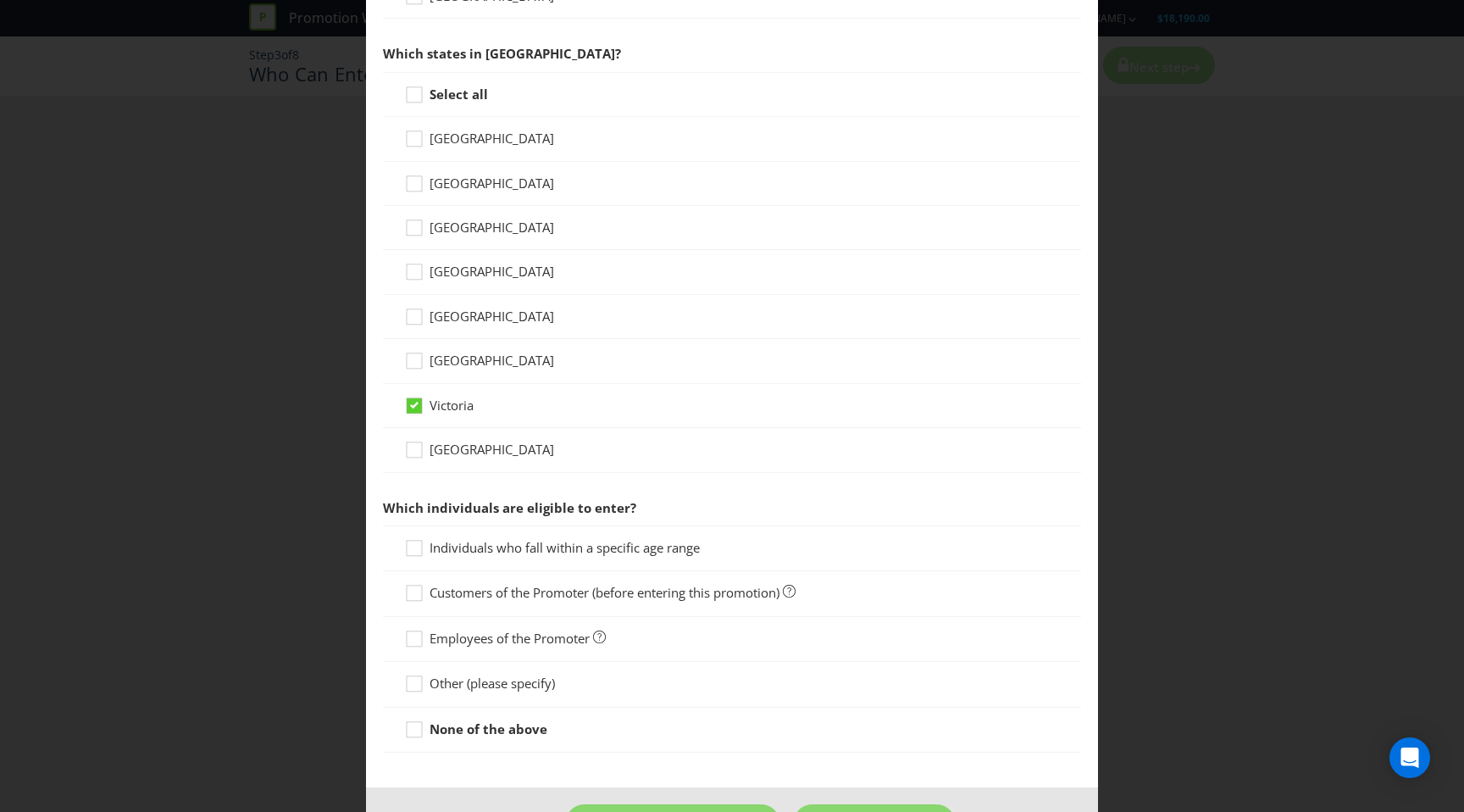
scroll to position [404, 0]
click at [416, 546] on icon at bounding box center [417, 550] width 26 height 26
click at [0, 0] on input "Individuals who fall within a specific age range" at bounding box center [0, 0] width 0 height 0
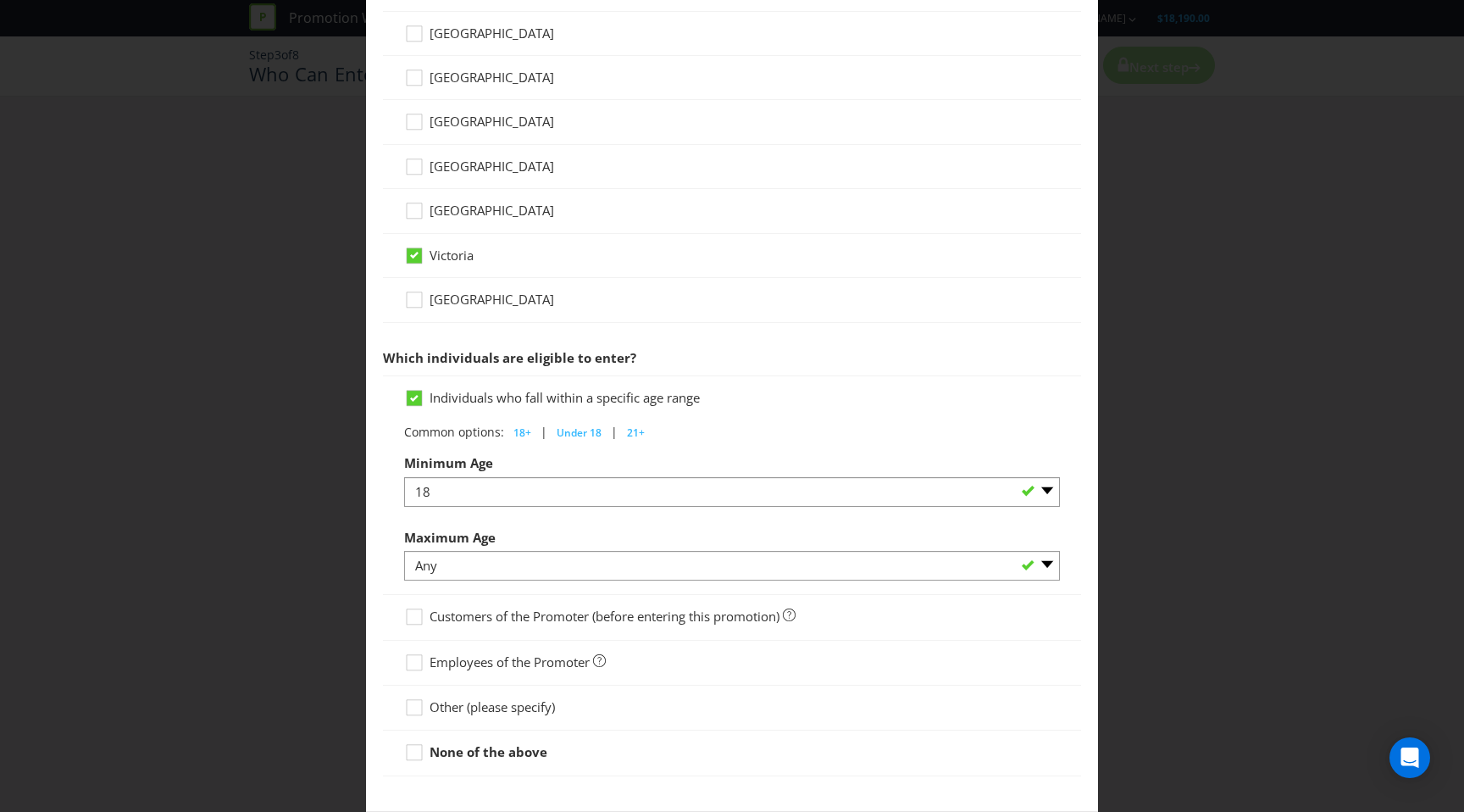
scroll to position [637, 0]
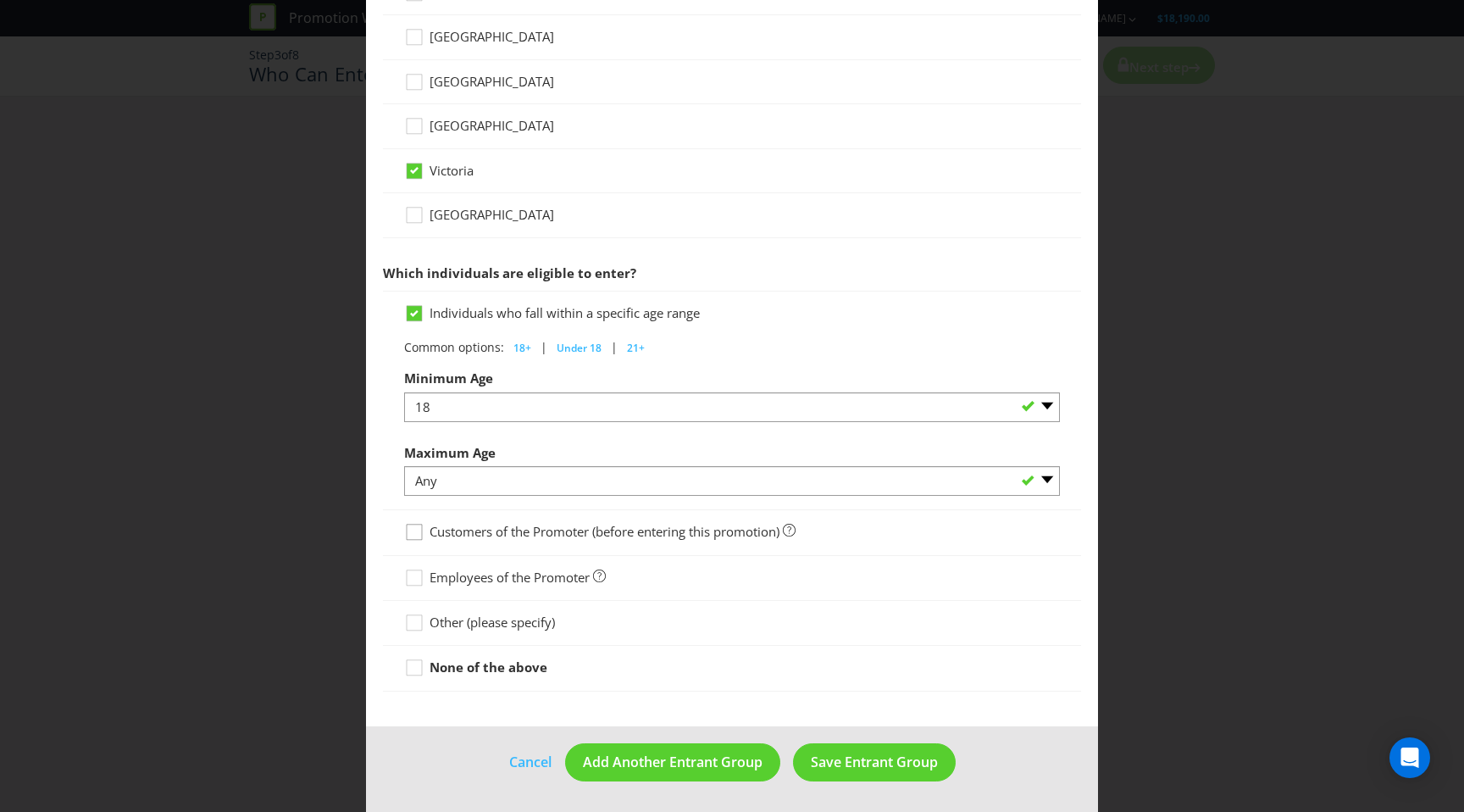
click at [415, 531] on div at bounding box center [415, 526] width 9 height 9
click at [0, 0] on input "Customers of the Promoter (before entering this promotion)" at bounding box center [0, 0] width 0 height 0
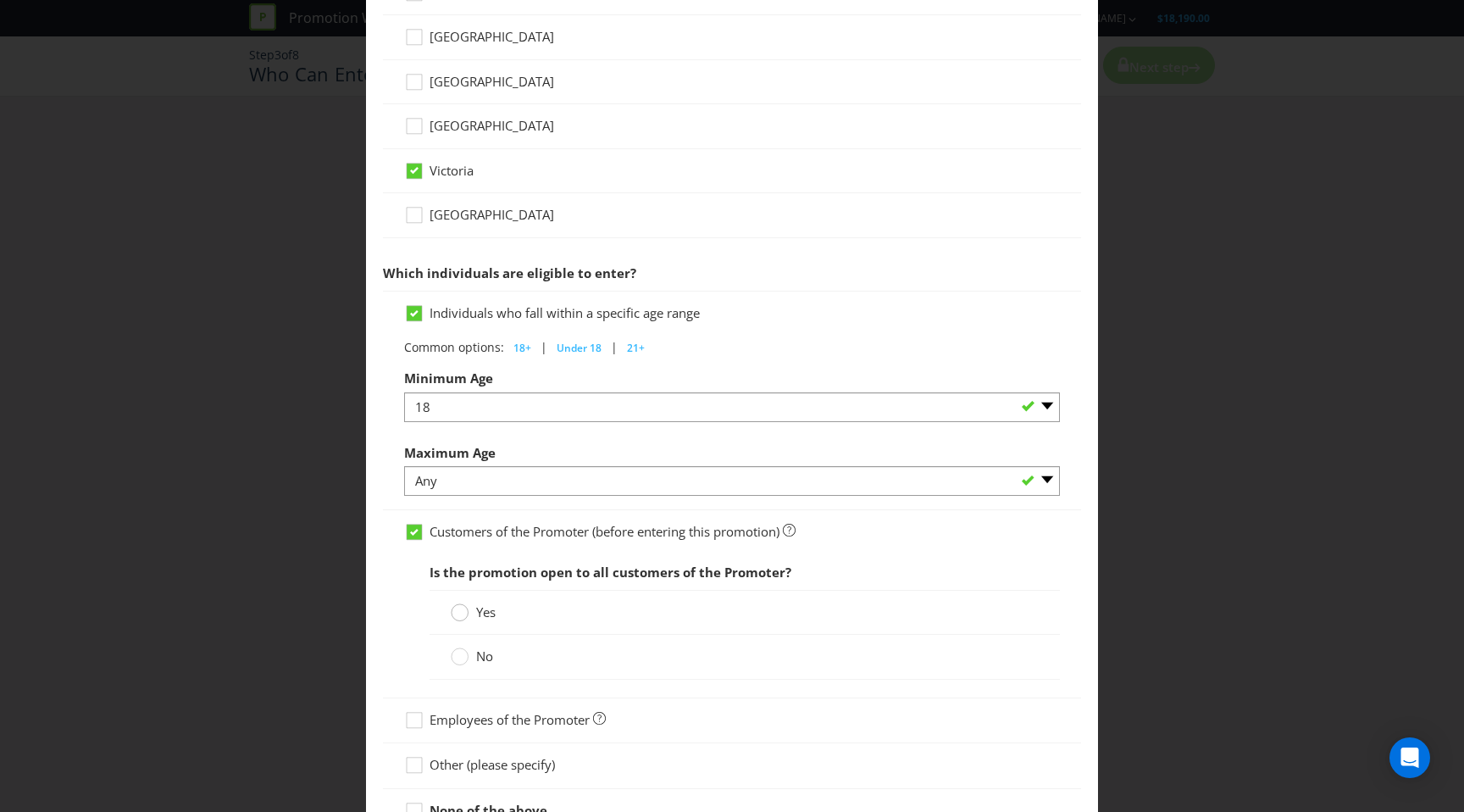
click at [464, 613] on circle at bounding box center [460, 612] width 17 height 17
click at [0, 0] on input "Yes" at bounding box center [0, 0] width 0 height 0
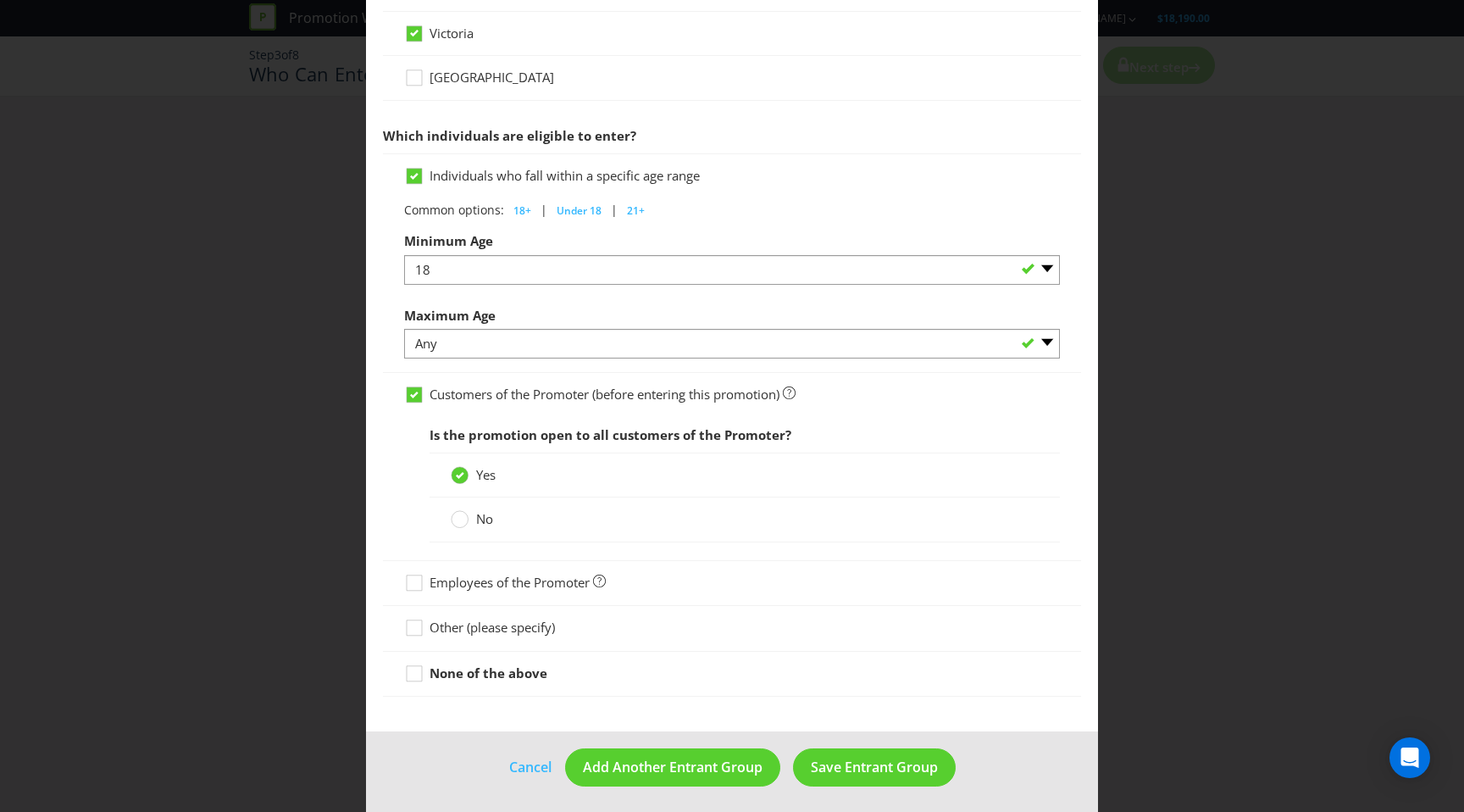
scroll to position [778, 0]
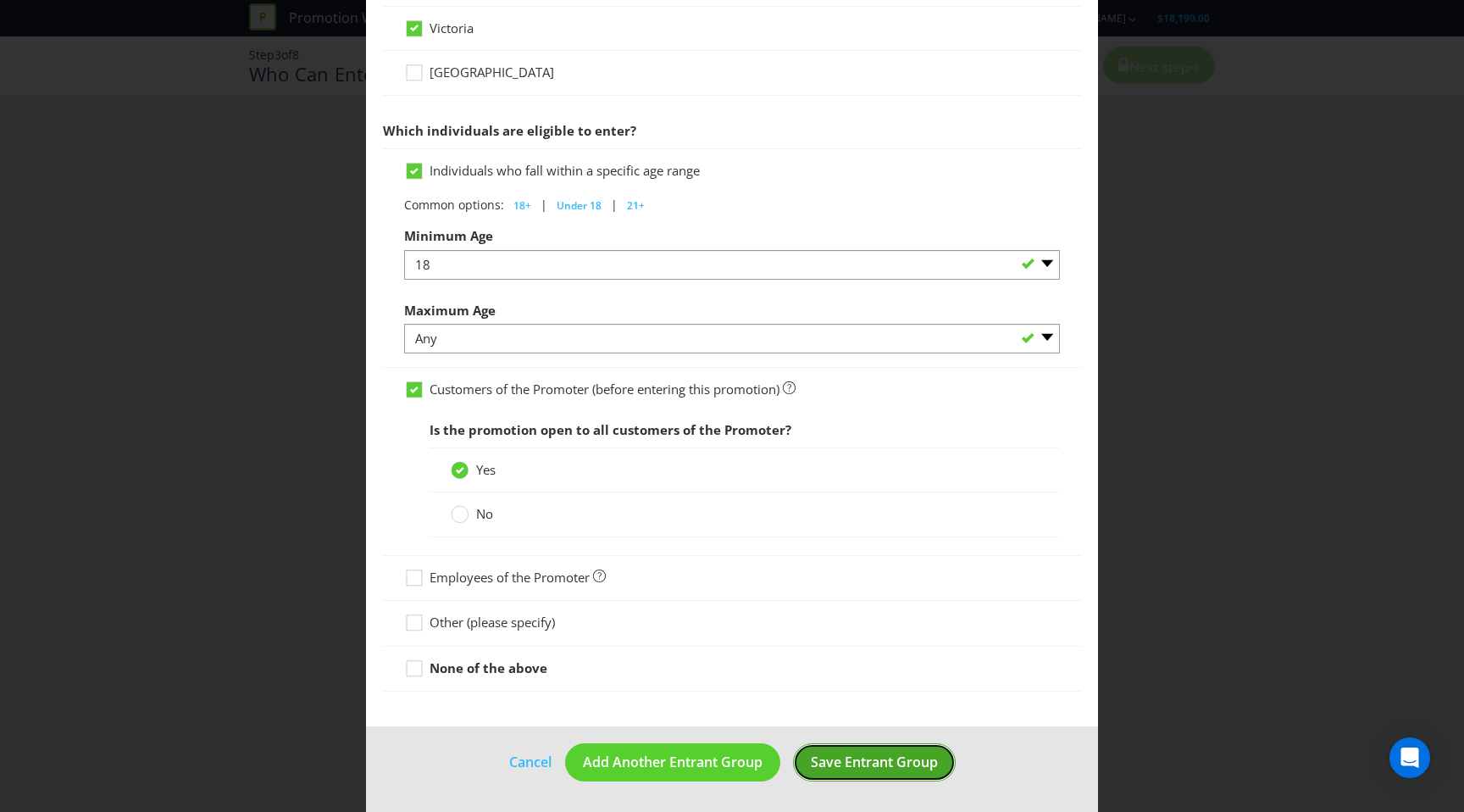
click at [840, 766] on span "Save Entrant Group" at bounding box center [875, 762] width 127 height 19
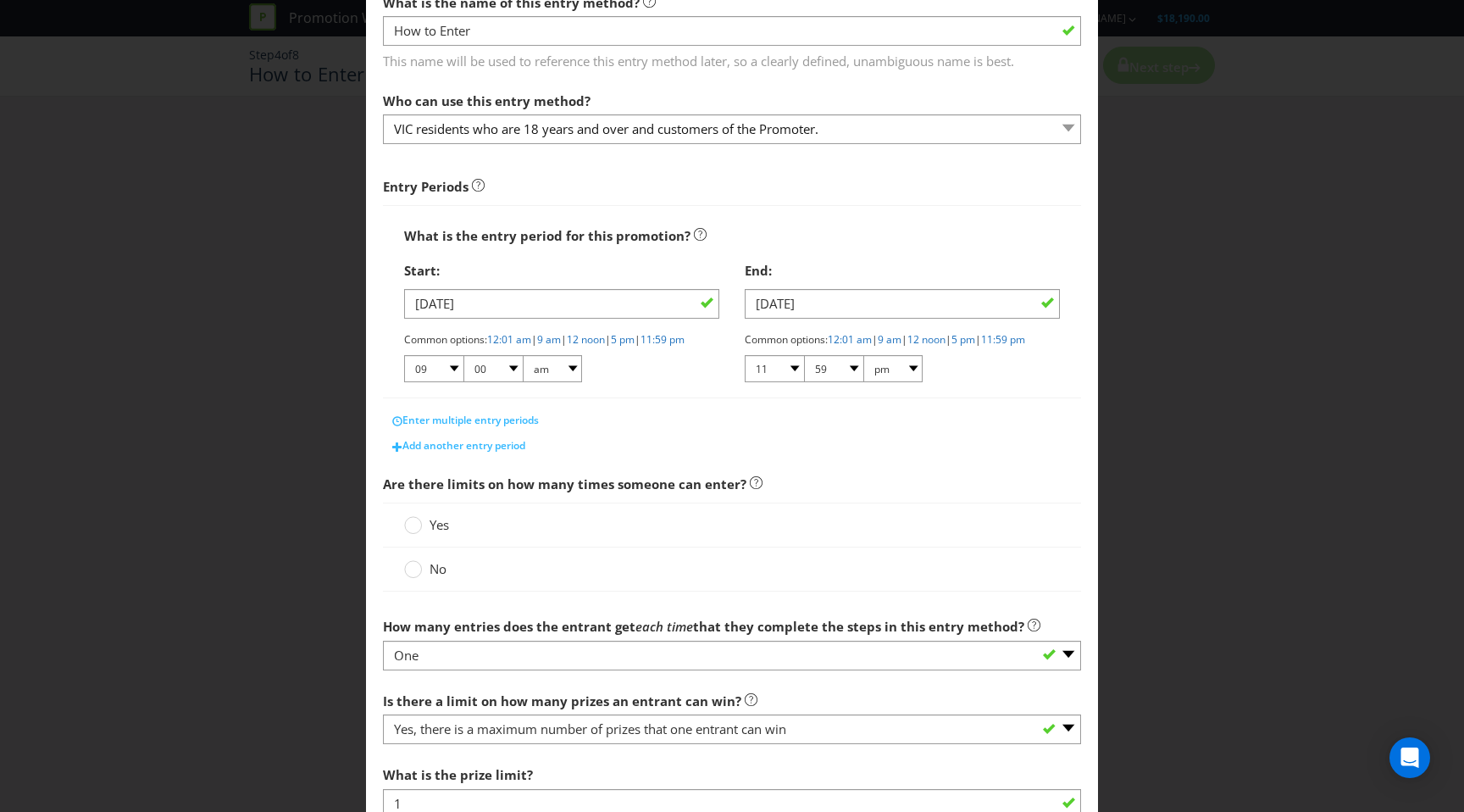
scroll to position [105, 0]
click at [418, 577] on circle at bounding box center [414, 569] width 17 height 17
click at [0, 0] on input "No" at bounding box center [0, 0] width 0 height 0
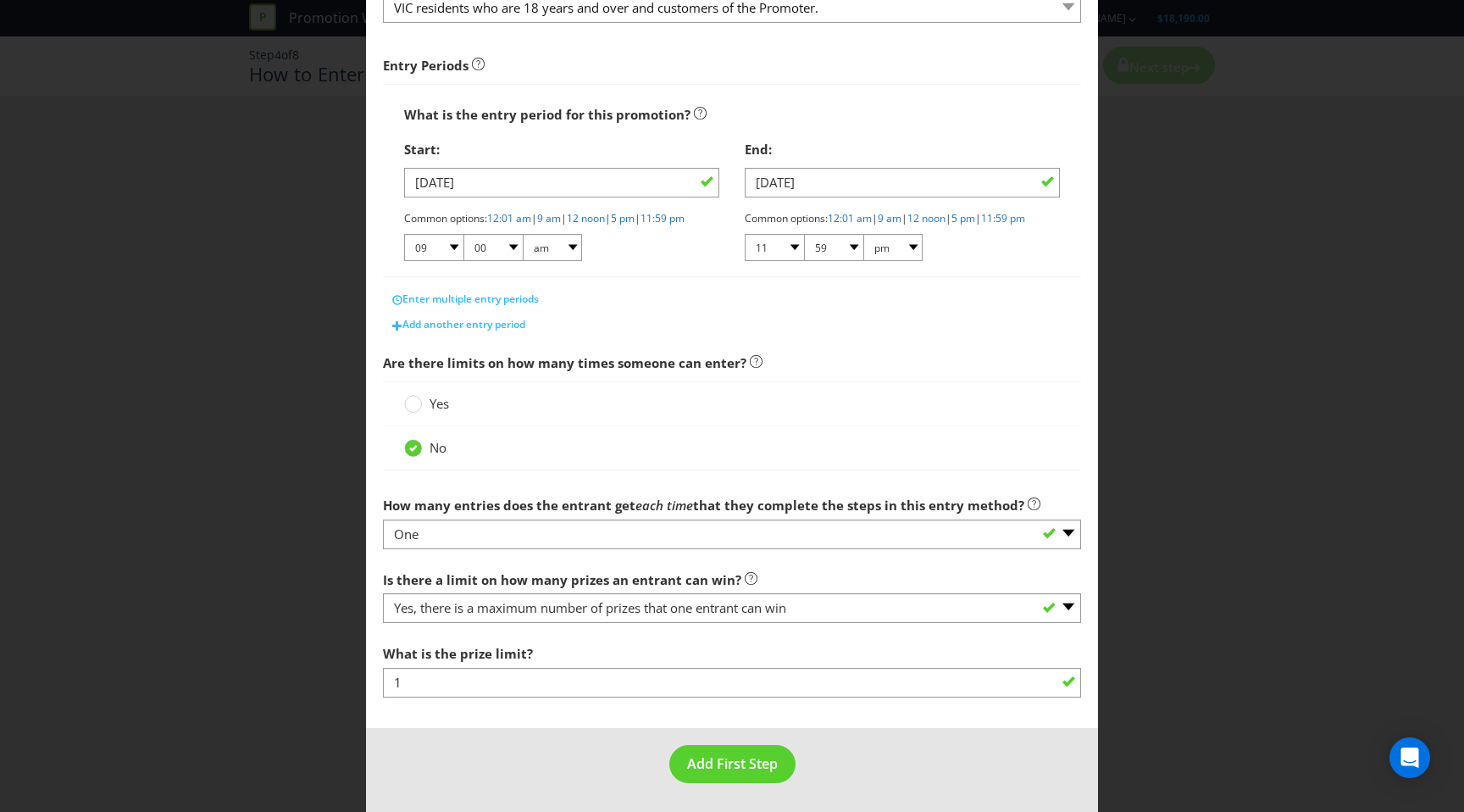
scroll to position [227, 0]
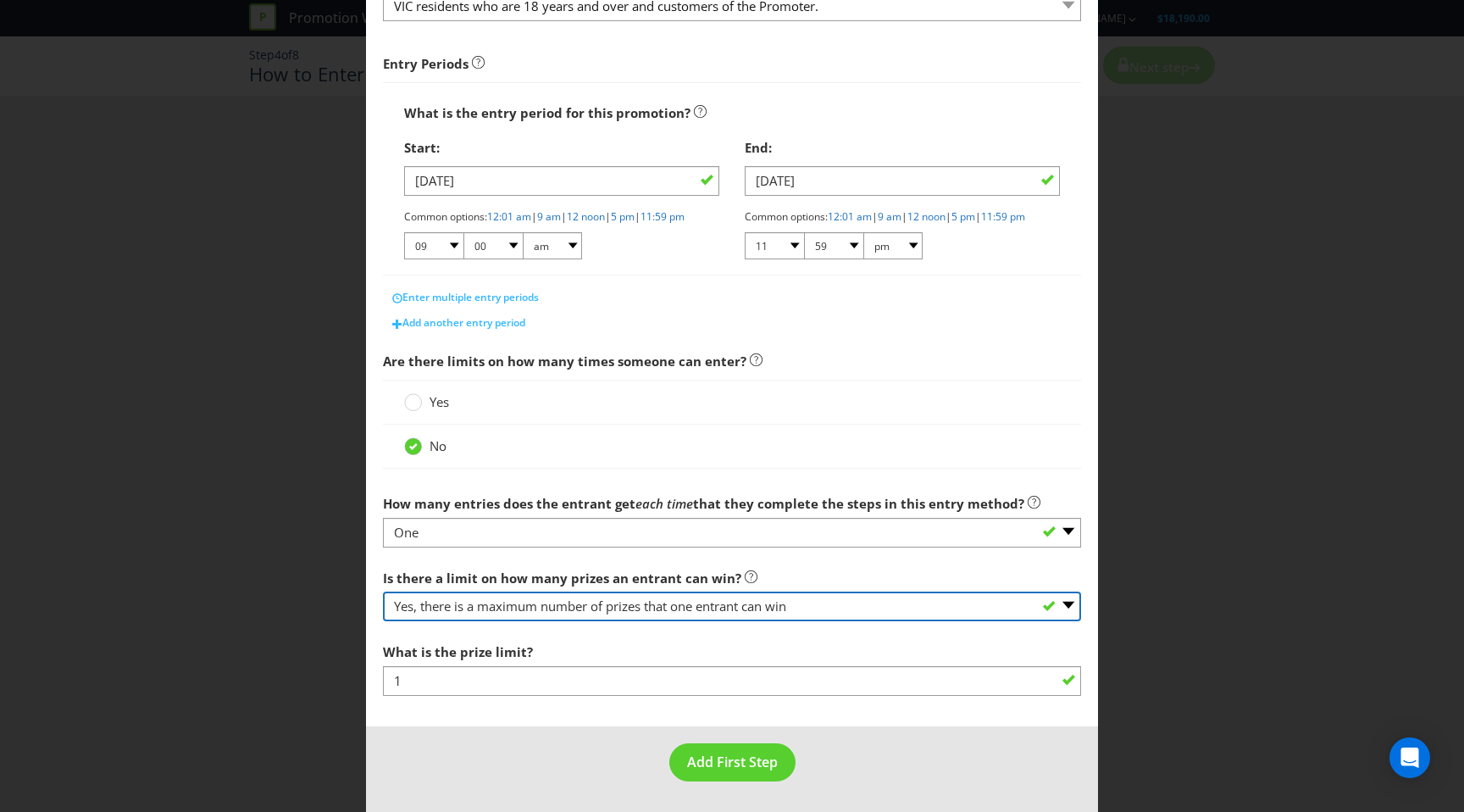
click at [586, 621] on select "-- Please select -- Yes, there is a maximum number of prizes that one entrant c…" at bounding box center [732, 606] width 698 height 29
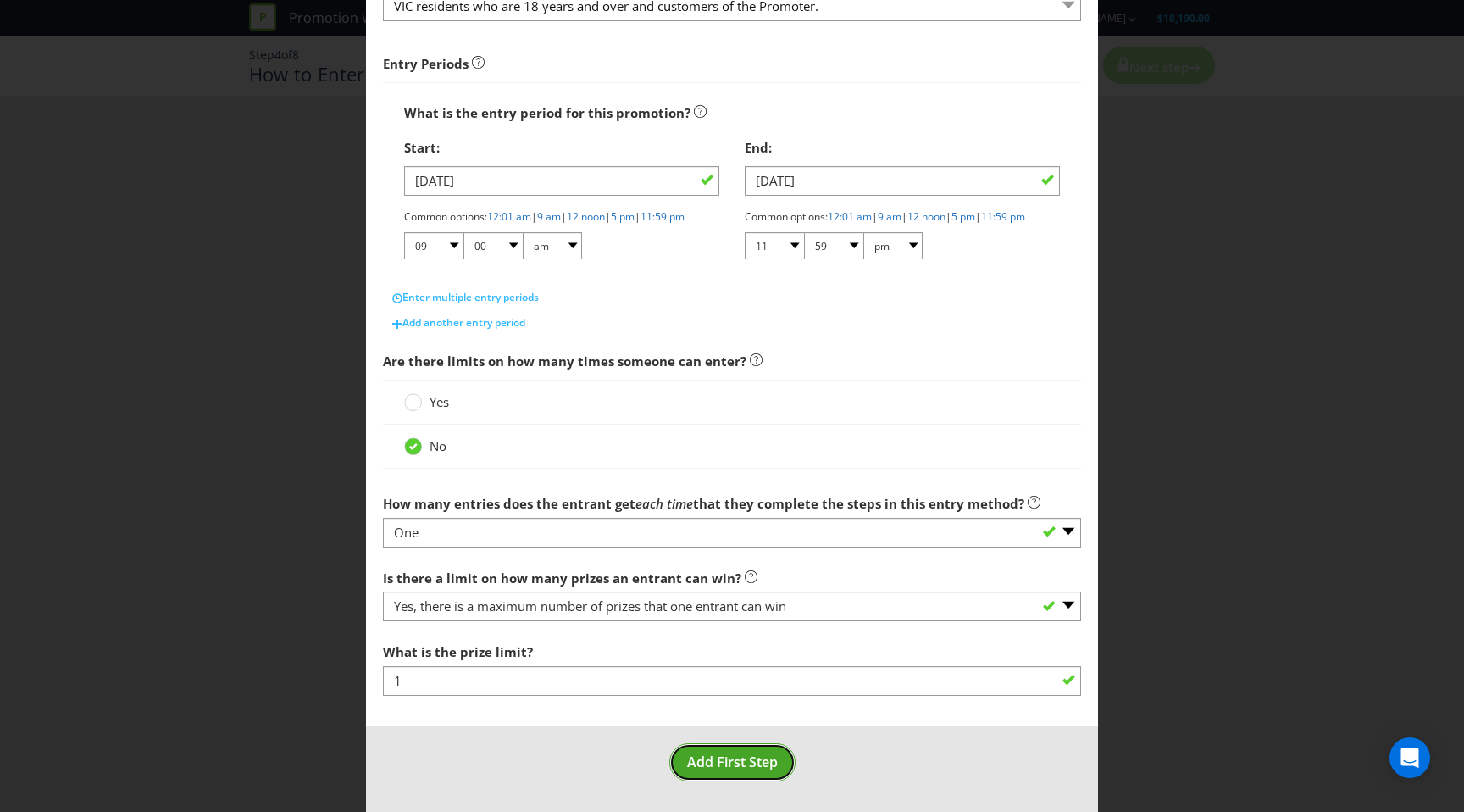
click at [723, 772] on span "Add First Step" at bounding box center [732, 762] width 90 height 19
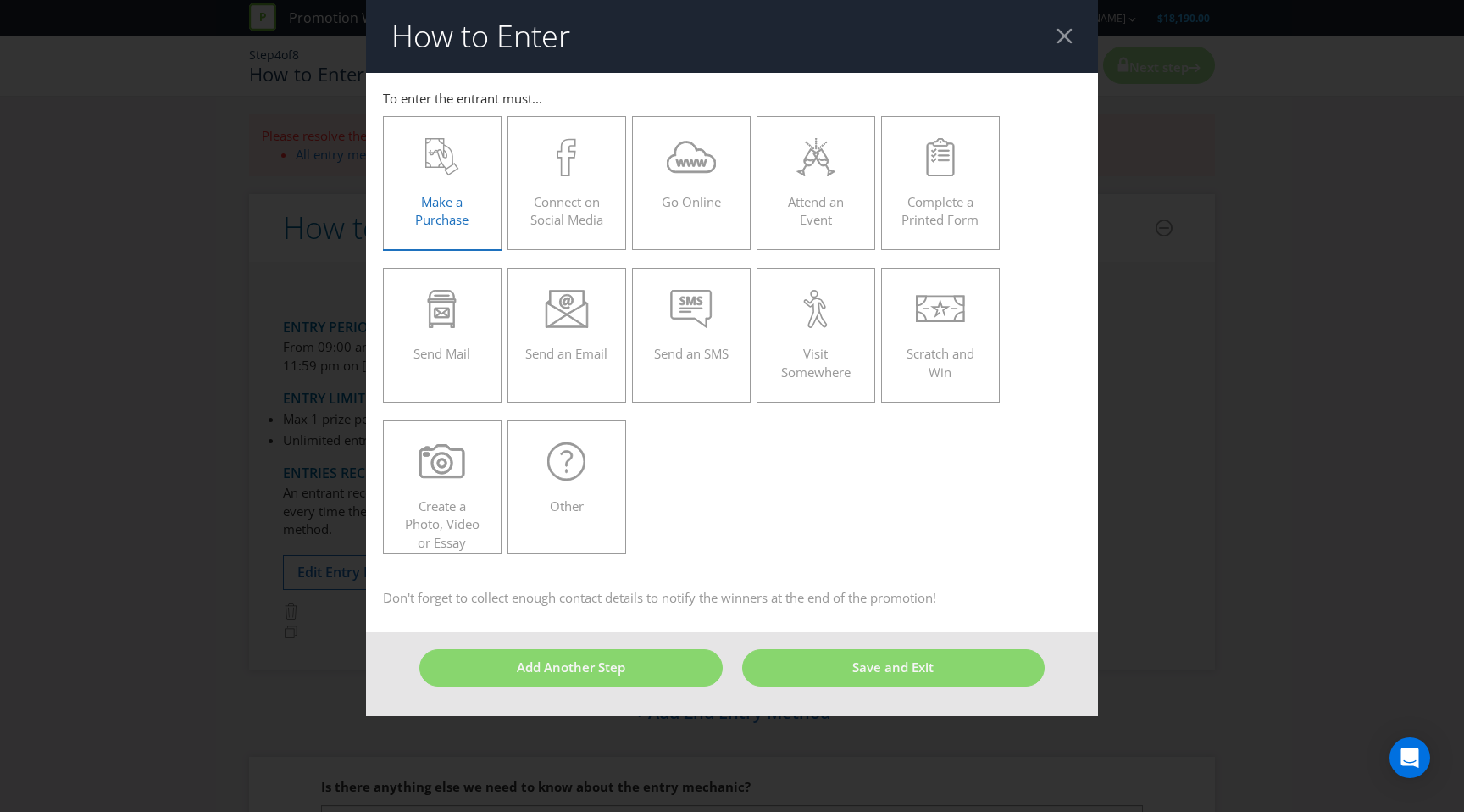
click at [433, 206] on span "Make a Purchase" at bounding box center [442, 211] width 53 height 34
click at [0, 0] on input "Make a Purchase" at bounding box center [0, 0] width 0 height 0
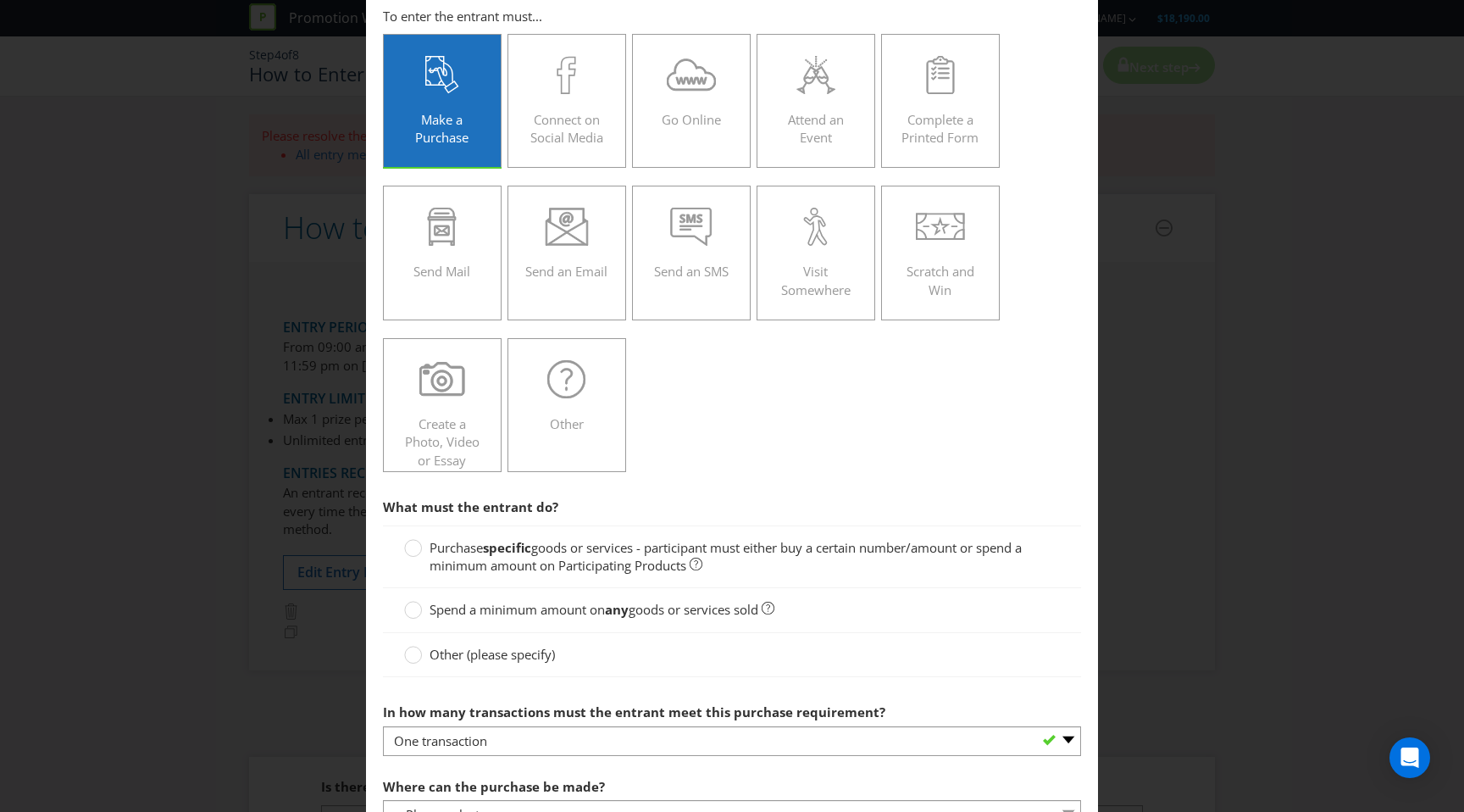
scroll to position [83, 0]
click at [450, 557] on span "goods or services - participant must either buy a certain number/amount or spen…" at bounding box center [726, 556] width 593 height 34
click at [0, 0] on input "Purchase specific goods or services - participant must either buy a certain num…" at bounding box center [0, 0] width 0 height 0
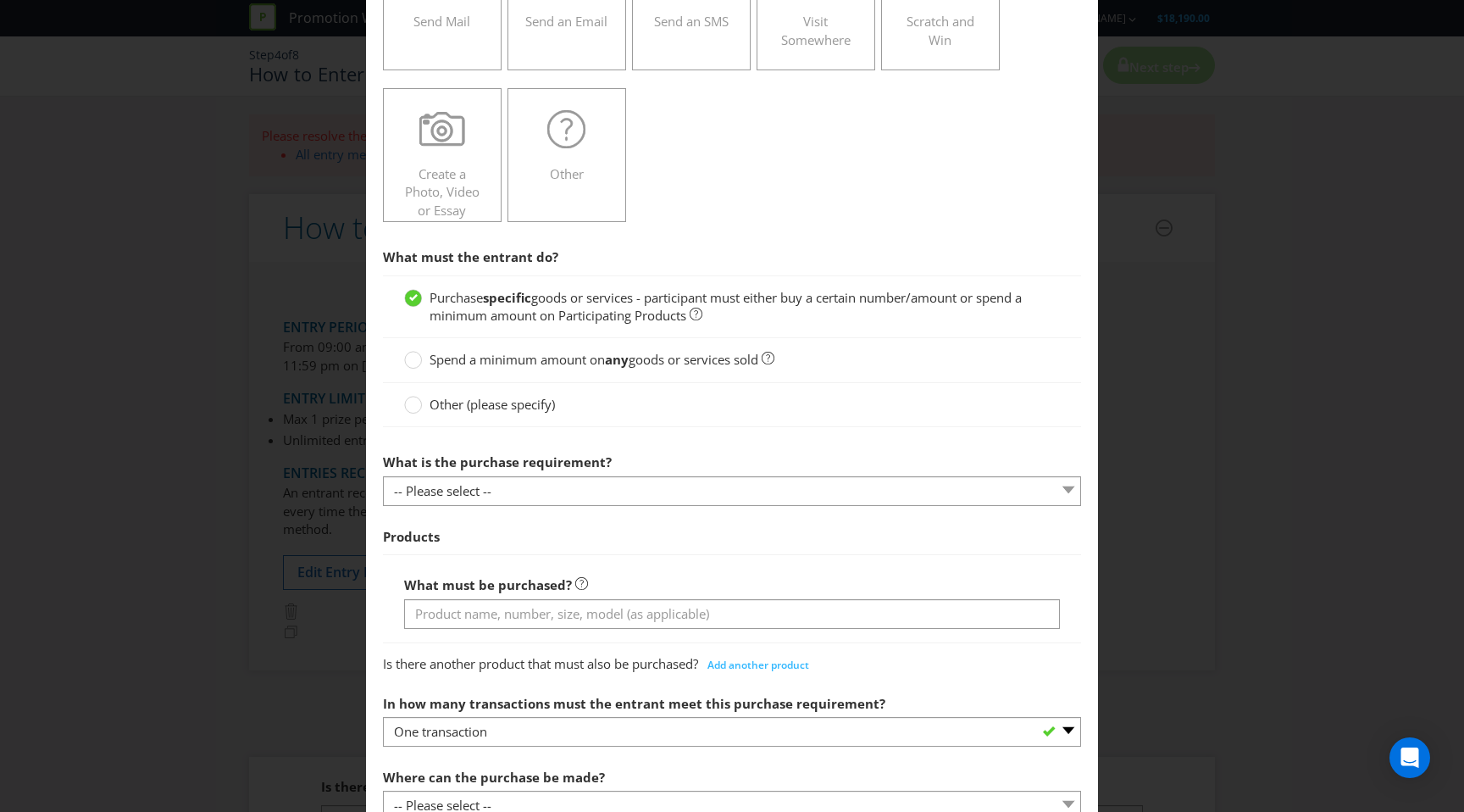
scroll to position [336, 0]
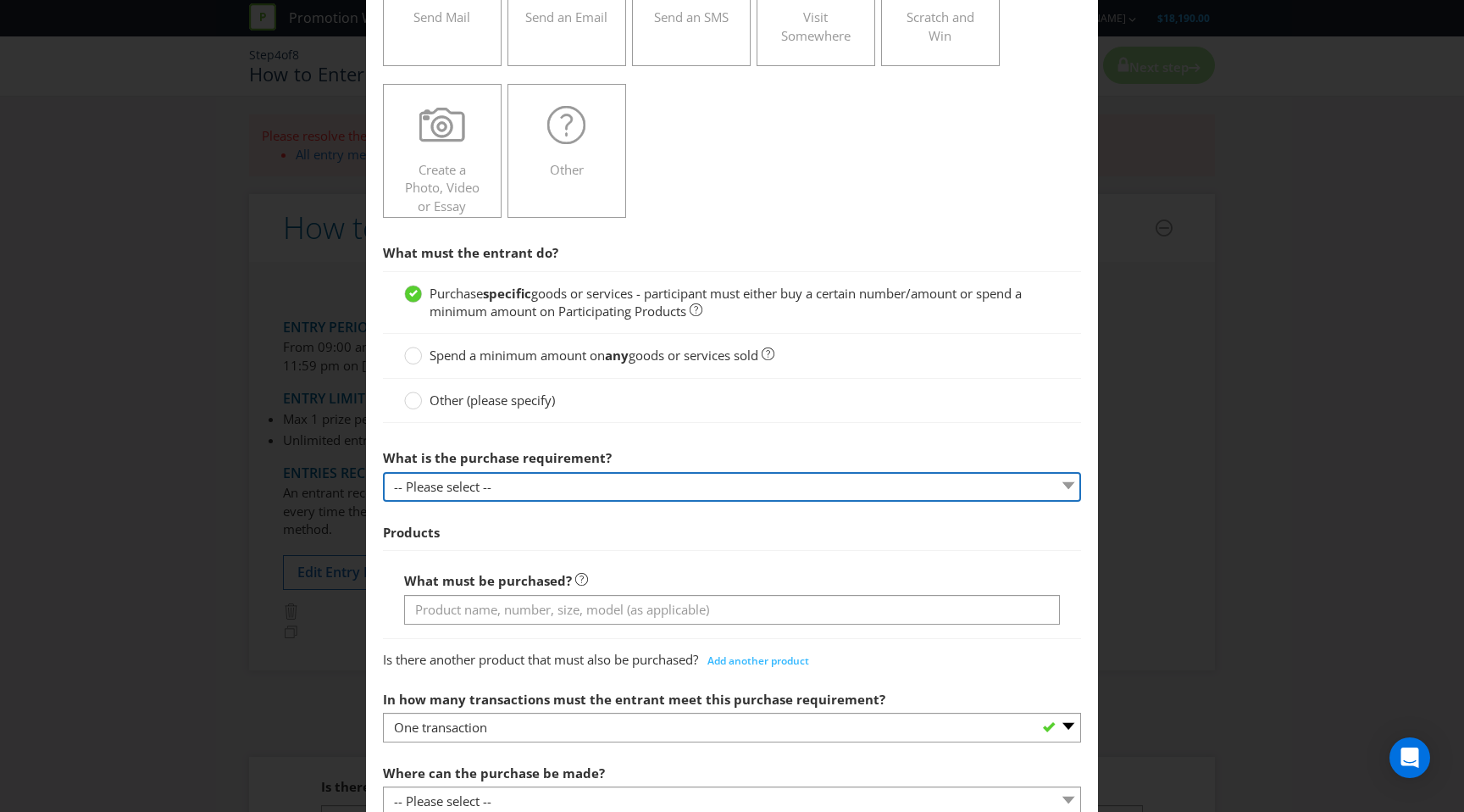
click at [473, 486] on select "-- Please select -- Buy a certain number of these products or services Spend a …" at bounding box center [732, 487] width 698 height 29
select select "MINIMUM_QUANTITY"
click at [383, 472] on select "-- Please select -- Buy a certain number of these products or services Spend a …" at bounding box center [732, 487] width 698 height 29
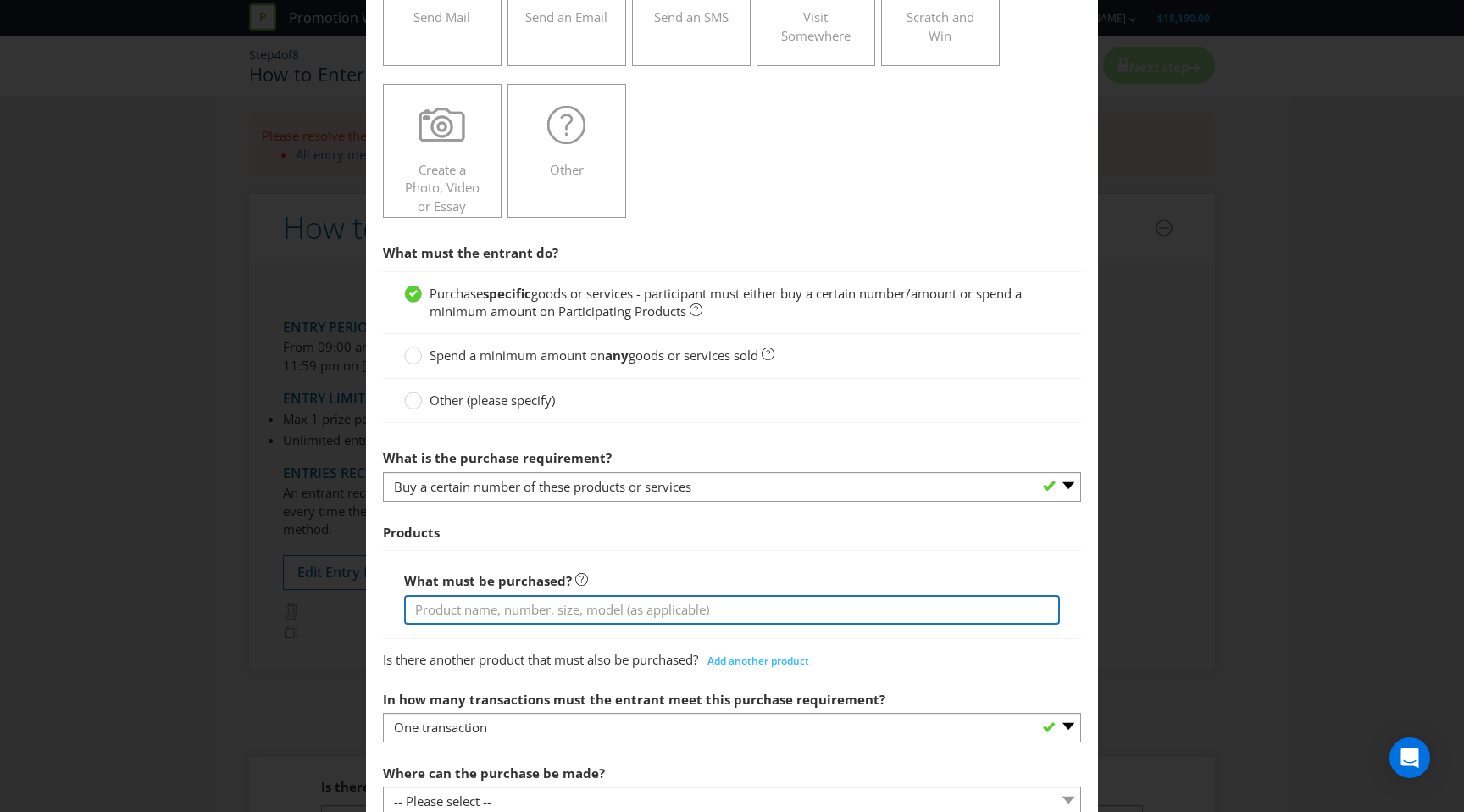
click at [477, 616] on input "text" at bounding box center [732, 610] width 656 height 29
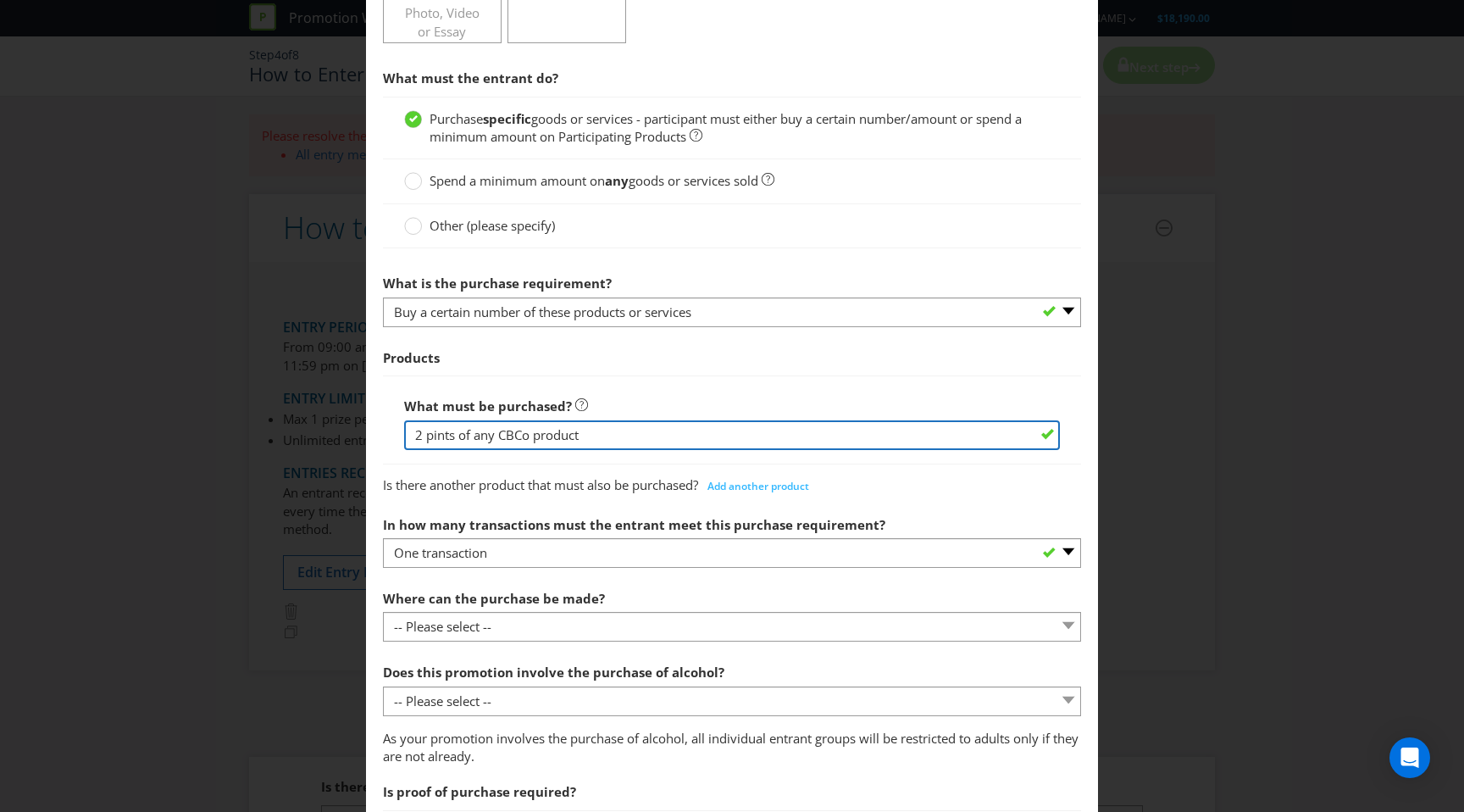
scroll to position [591, 0]
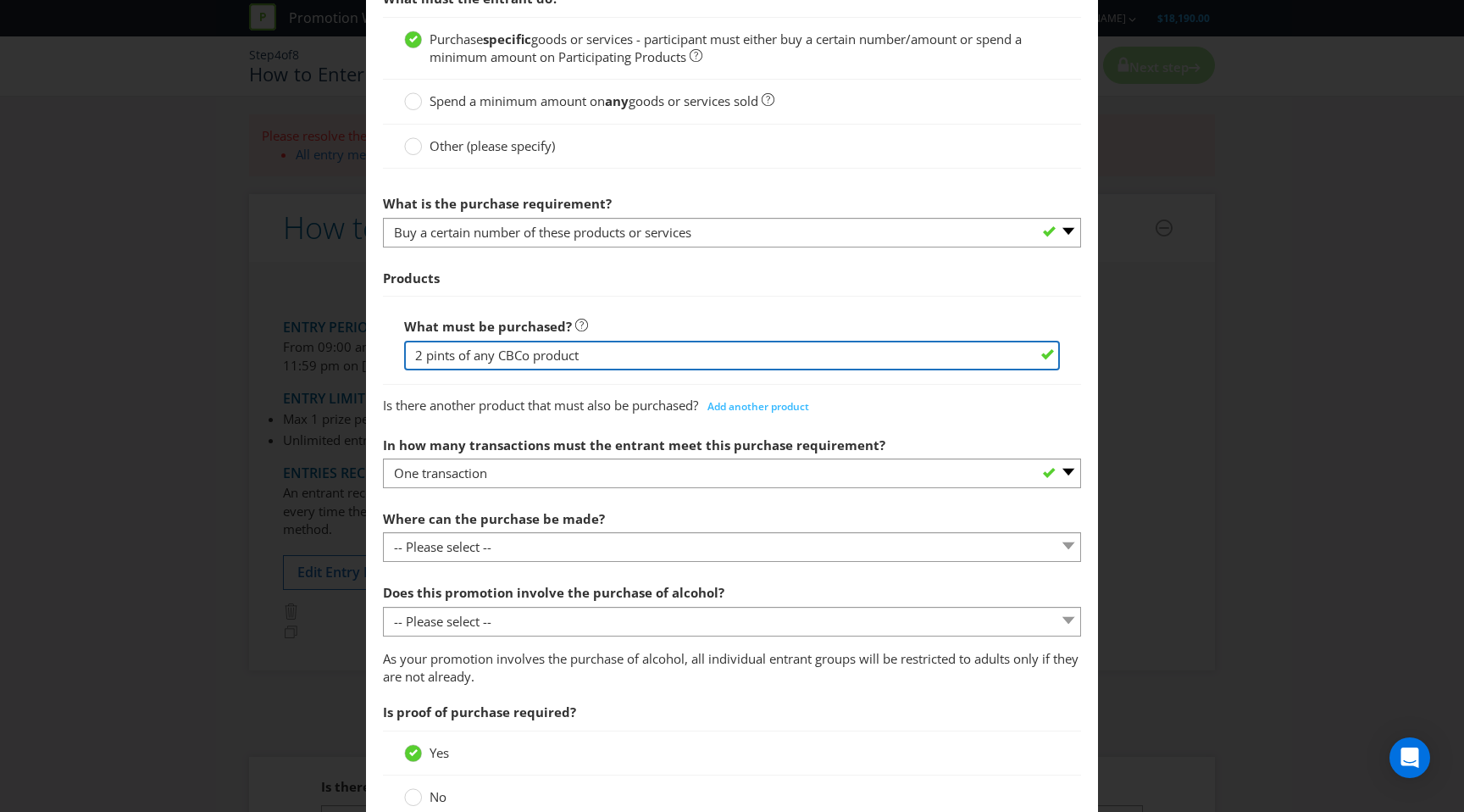
click at [537, 356] on input "2 pints of any CBCo product" at bounding box center [732, 355] width 656 height 29
type input "2 pints of any CBCo beer"
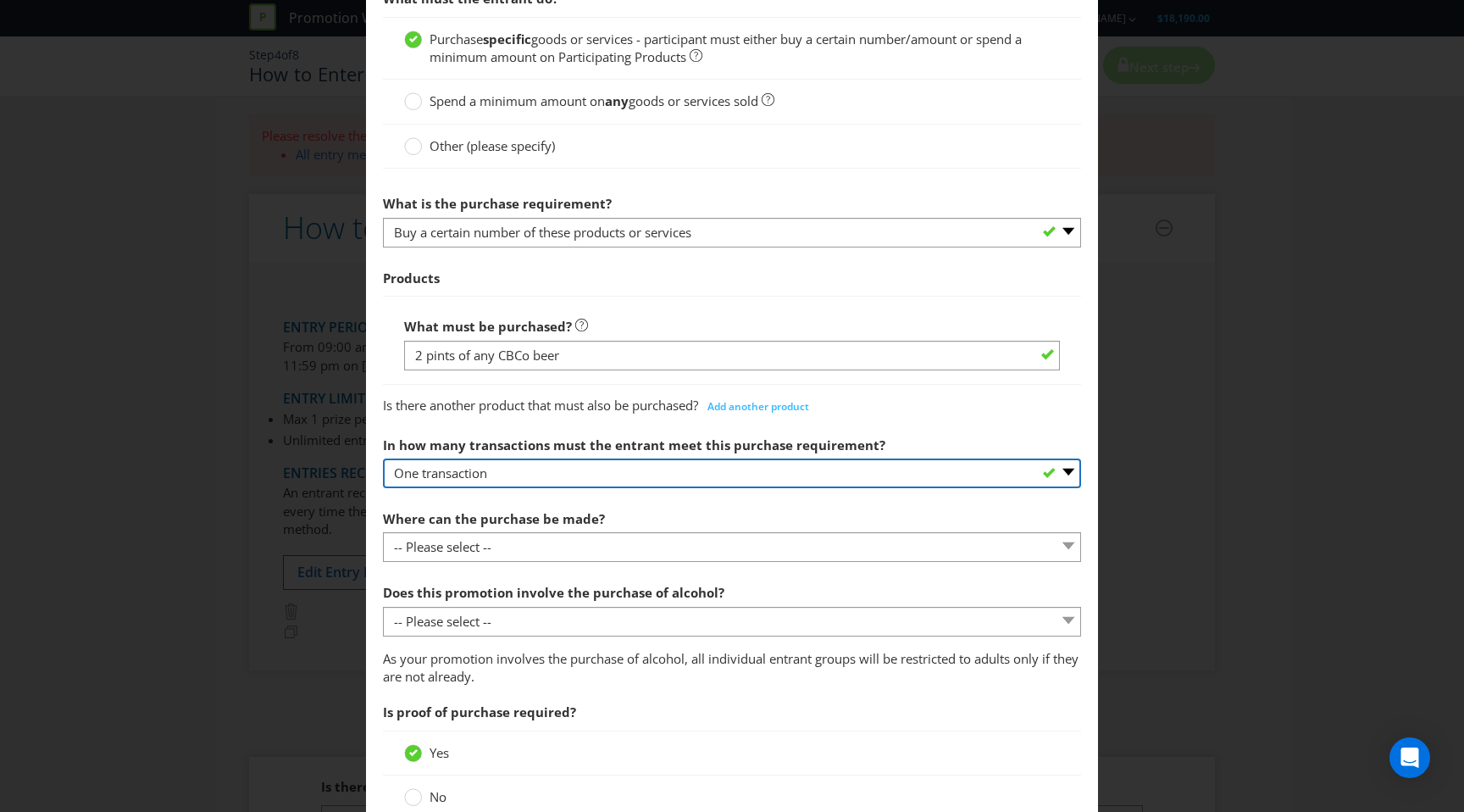
click at [606, 467] on select "-- Please select -- One transaction A specific number of transactions Any numbe…" at bounding box center [732, 473] width 698 height 29
click at [383, 458] on select "-- Please select -- One transaction A specific number of transactions Any numbe…" at bounding box center [732, 473] width 698 height 29
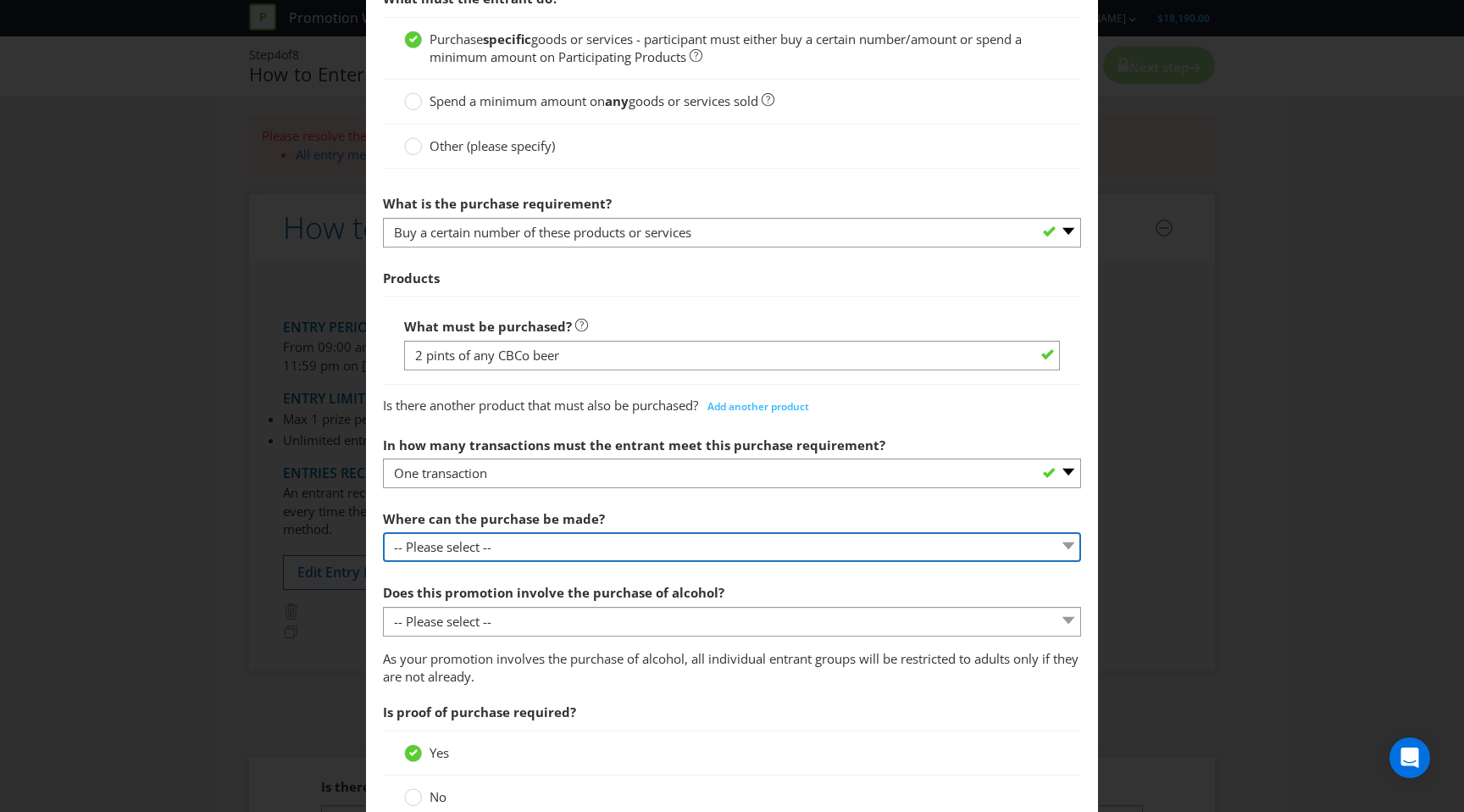
click at [539, 546] on select "-- Please select -- Any stores displaying promotional material (including onlin…" at bounding box center [732, 547] width 698 height 29
select select "ANY_DISPLAYING_NOT_ONLINE"
click at [383, 532] on select "-- Please select -- Any stores displaying promotional material (including onlin…" at bounding box center [732, 547] width 698 height 29
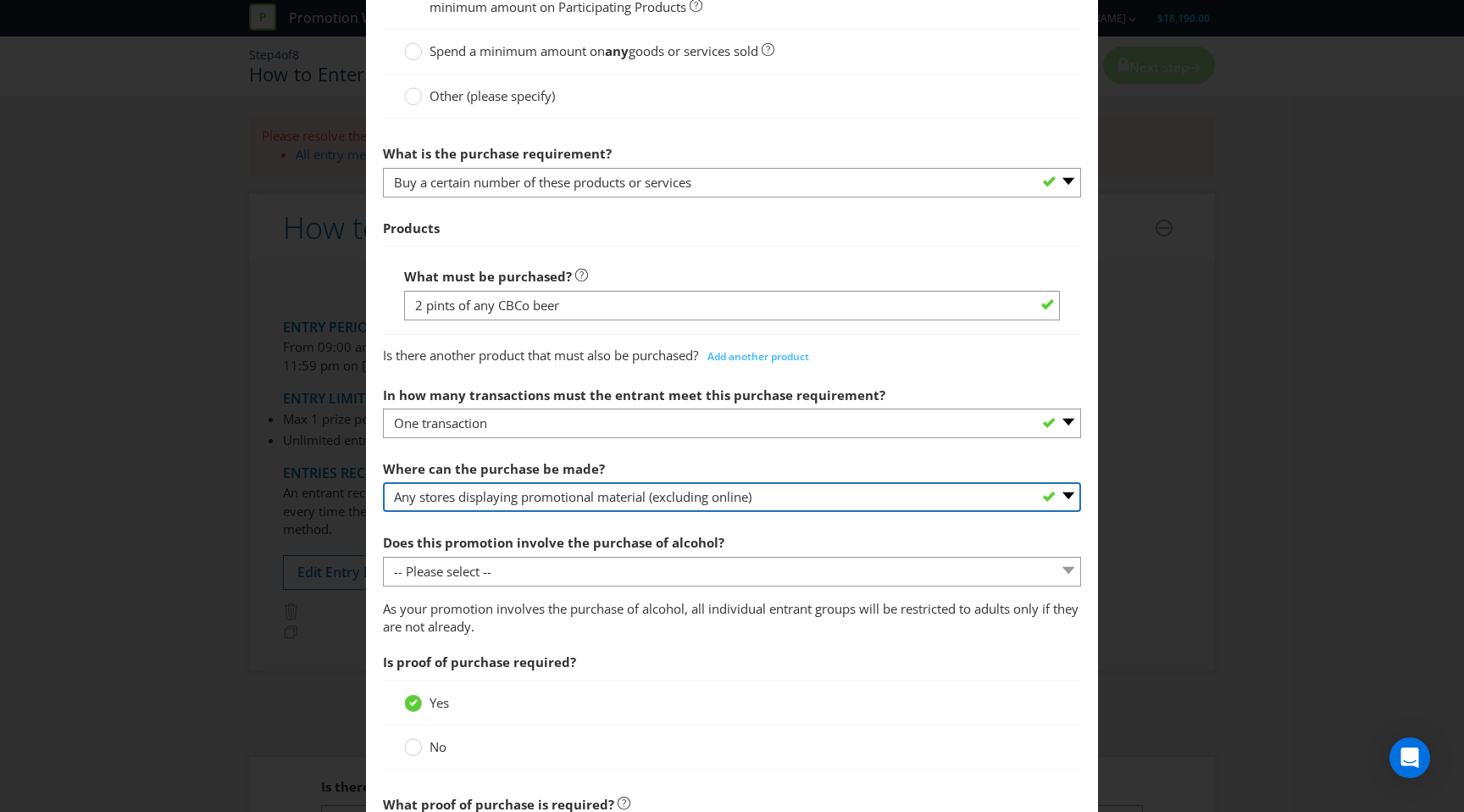
scroll to position [652, 0]
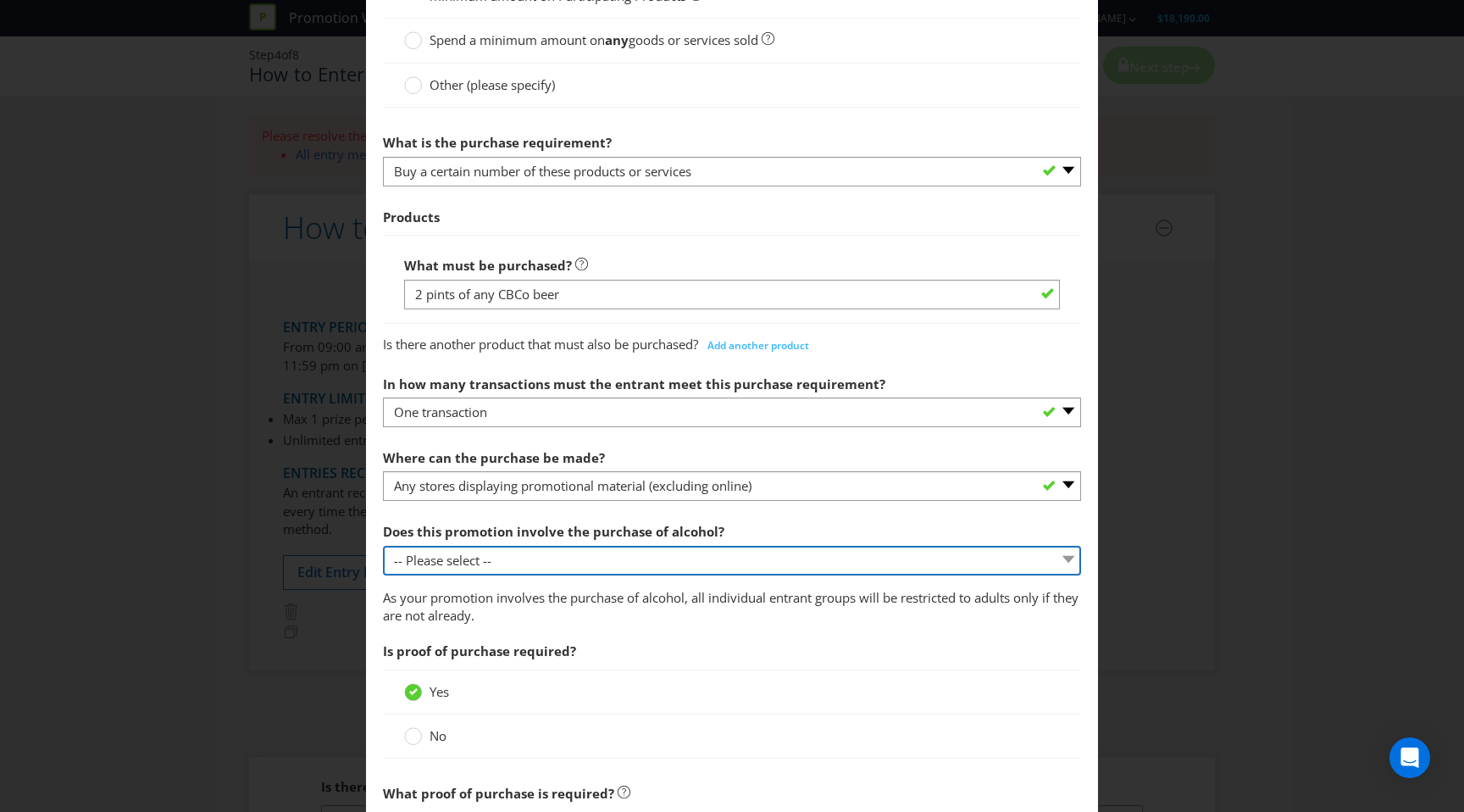
click at [580, 563] on select "-- Please select -- Yes, for on-premises consumption Yes, for off-premises cons…" at bounding box center [732, 560] width 698 height 29
select select "YES_ON_PREMISES"
click at [383, 545] on select "-- Please select -- Yes, for on-premises consumption Yes, for off-premises cons…" at bounding box center [732, 560] width 698 height 29
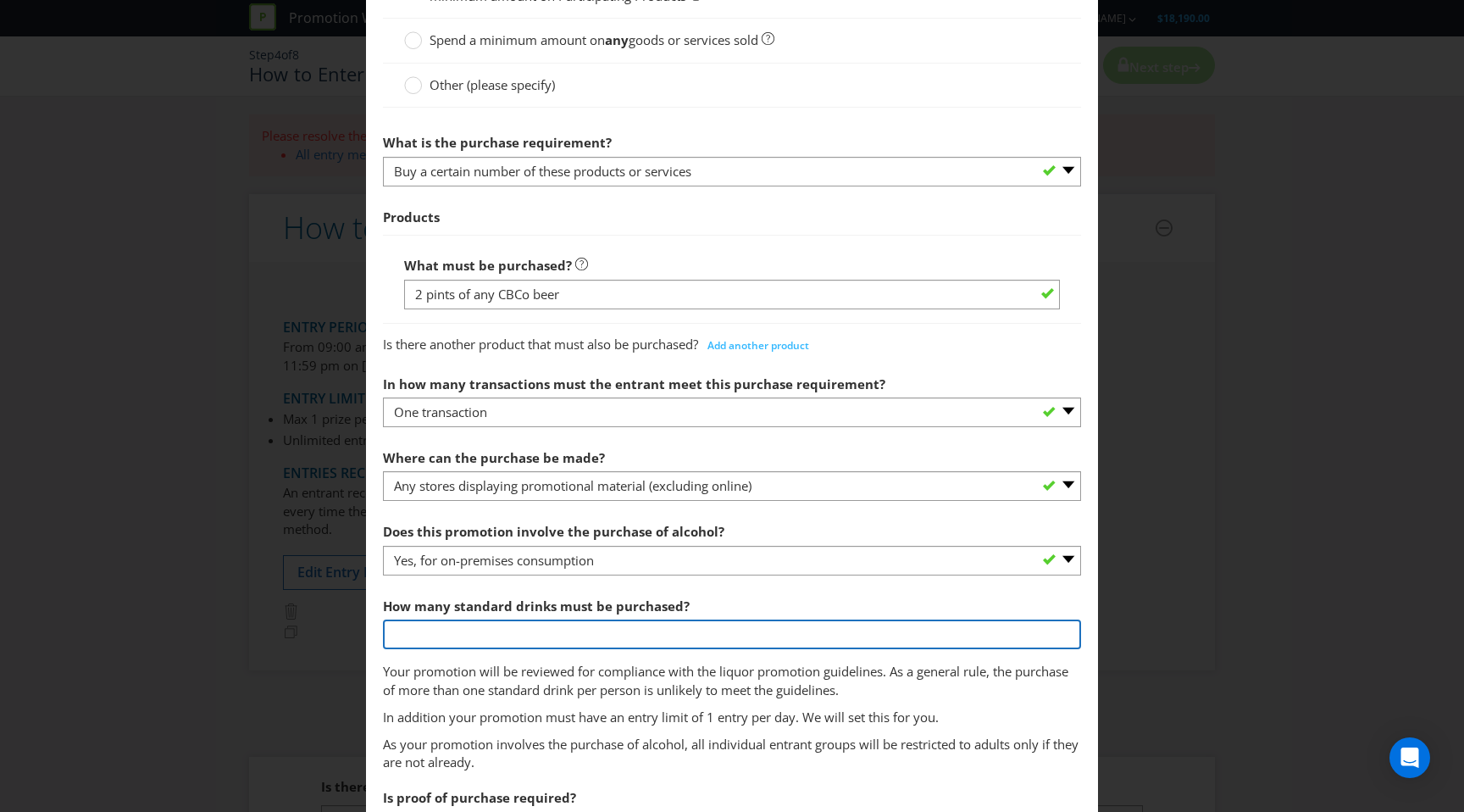
click at [544, 631] on input "number" at bounding box center [732, 634] width 698 height 29
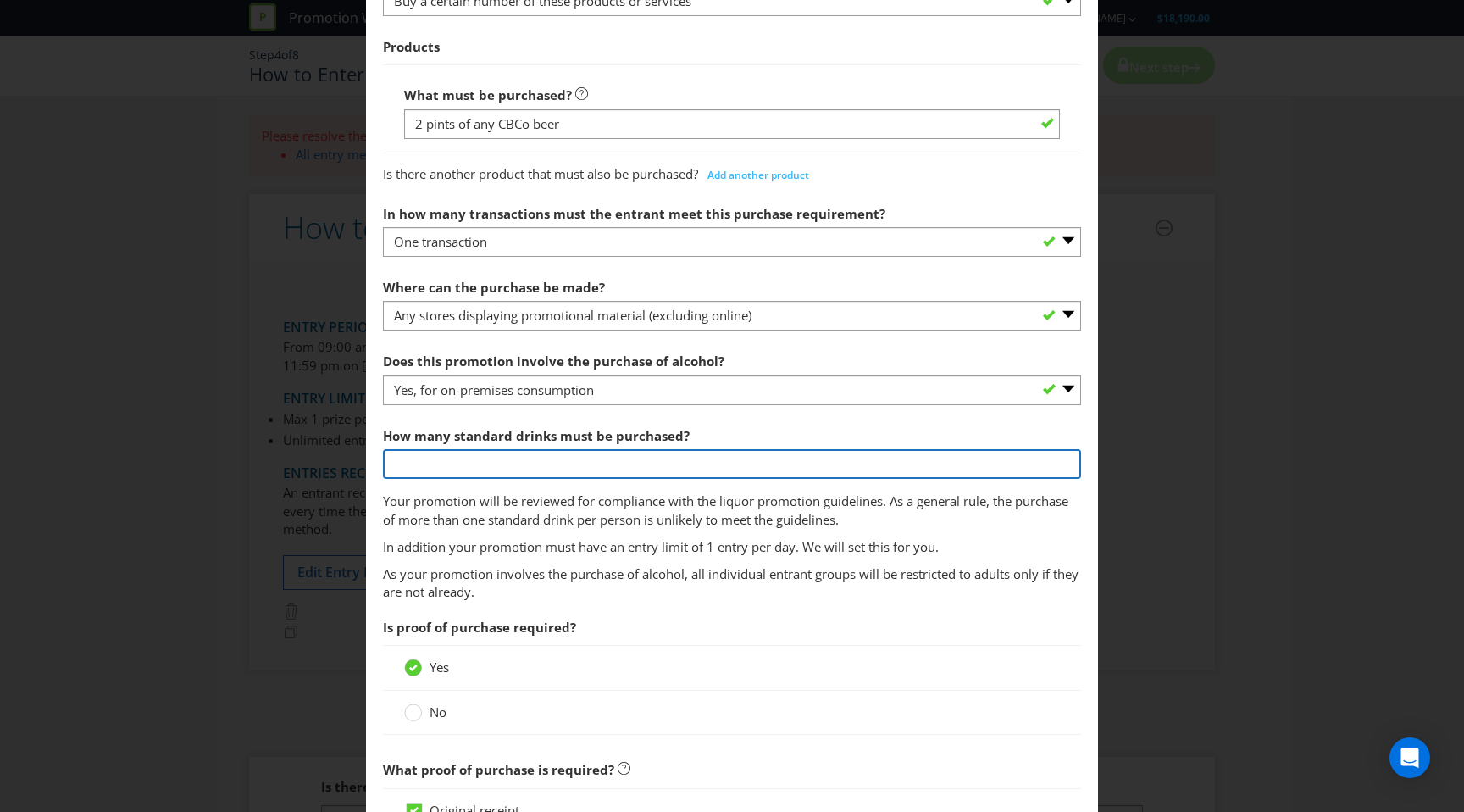
scroll to position [829, 0]
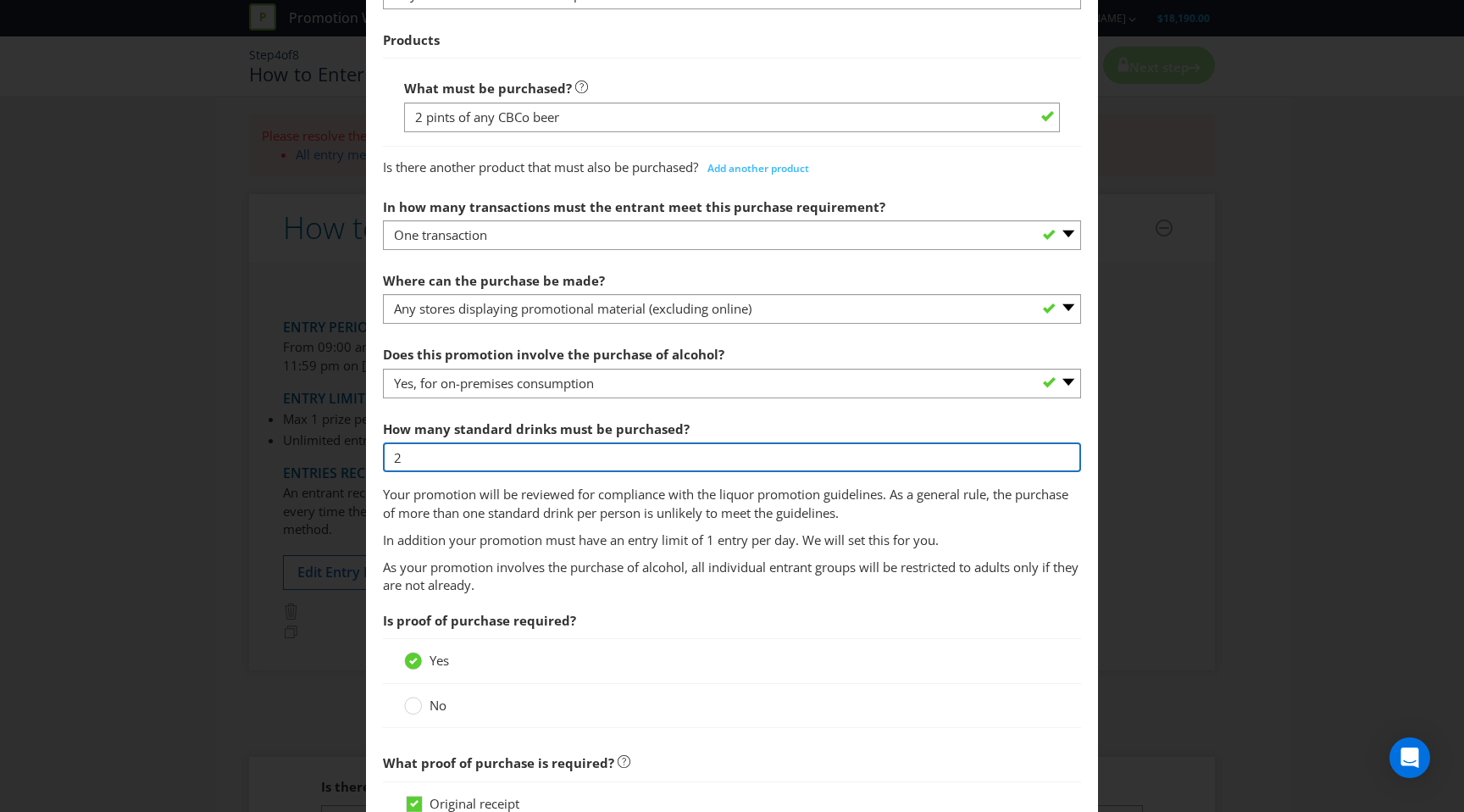
type input "2"
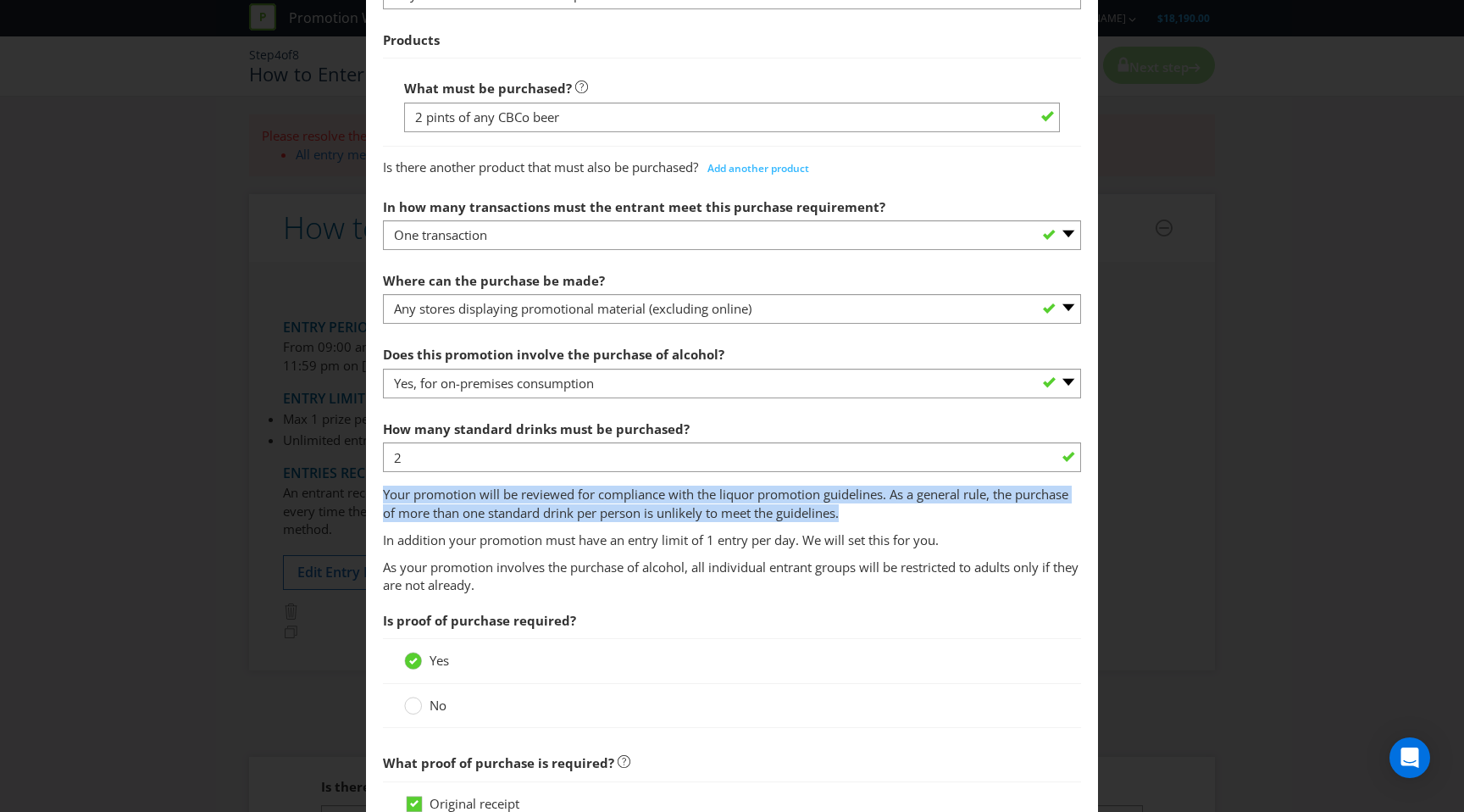
drag, startPoint x: 853, startPoint y: 508, endPoint x: 359, endPoint y: 493, distance: 494.2
click at [359, 493] on div "How to Enter To enter the entrant must... Make a Purchase Connect on Social Med…" at bounding box center [732, 406] width 1464 height 812
copy p "Your promotion will be reviewed for compliance with the liquor promotion guidel…"
click at [688, 508] on p "Your promotion will be reviewed for compliance with the liquor promotion guidel…" at bounding box center [732, 504] width 698 height 36
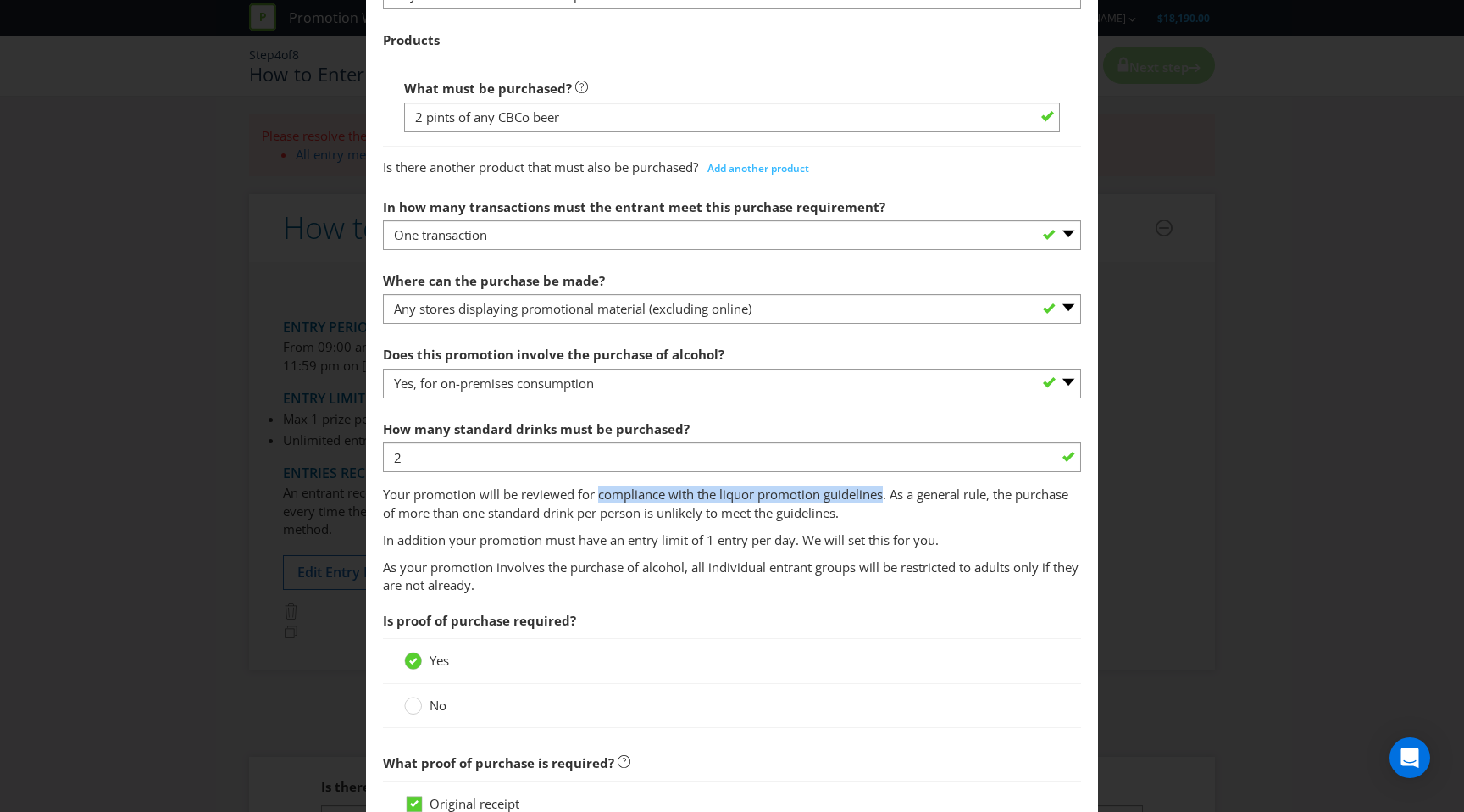
drag, startPoint x: 600, startPoint y: 495, endPoint x: 886, endPoint y: 494, distance: 286.0
click at [887, 494] on p "Your promotion will be reviewed for compliance with the liquor promotion guidel…" at bounding box center [732, 504] width 698 height 36
copy p "compliance with the liquor promotion guidelines"
click at [617, 552] on section "What must the entrant do? Purchase specific goods or services - participant mus…" at bounding box center [732, 493] width 698 height 1501
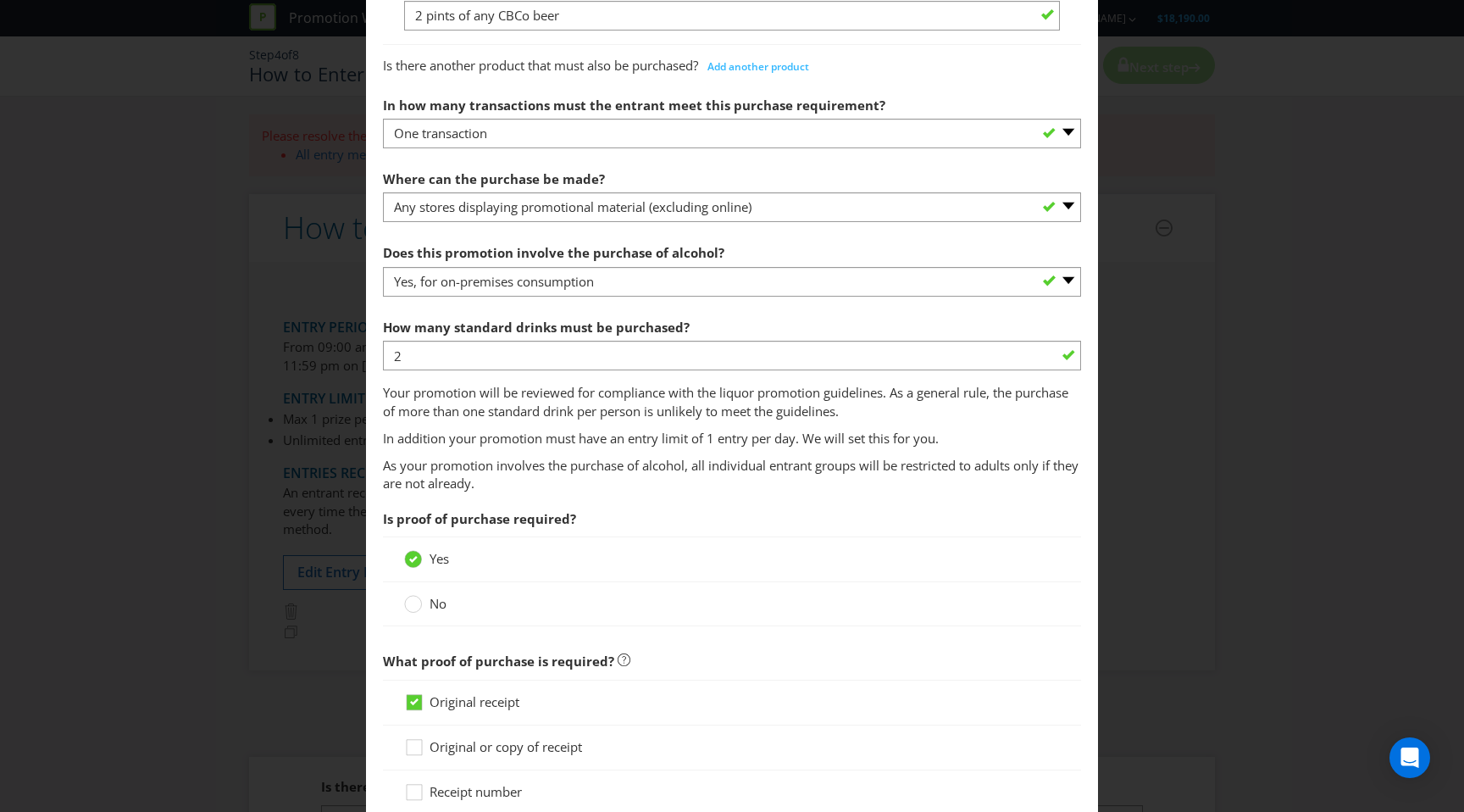
scroll to position [932, 0]
click at [415, 596] on div at bounding box center [414, 598] width 9 height 9
click at [0, 0] on input "No" at bounding box center [0, 0] width 0 height 0
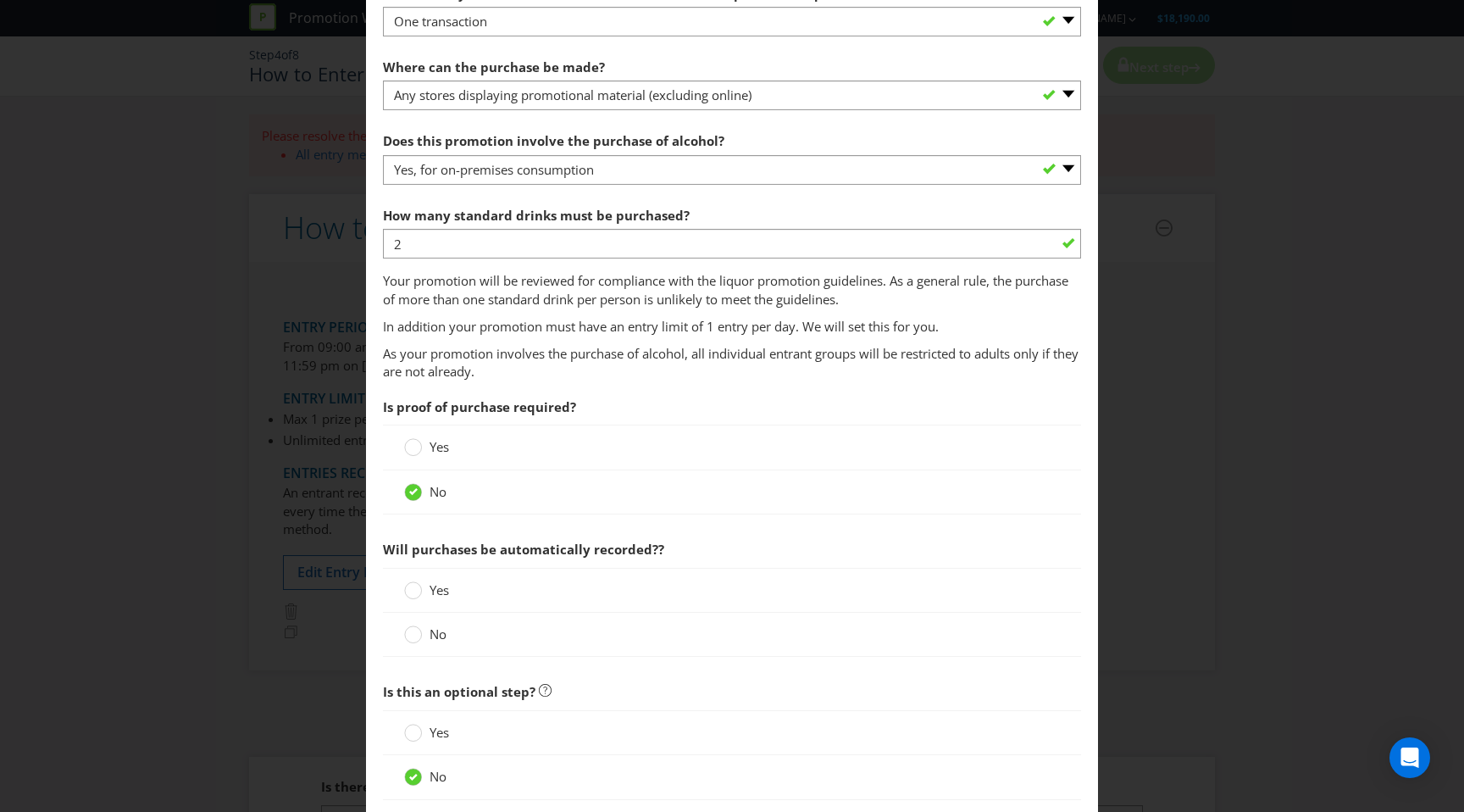
scroll to position [1043, 0]
click at [421, 589] on circle at bounding box center [414, 589] width 17 height 17
click at [0, 0] on input "Yes" at bounding box center [0, 0] width 0 height 0
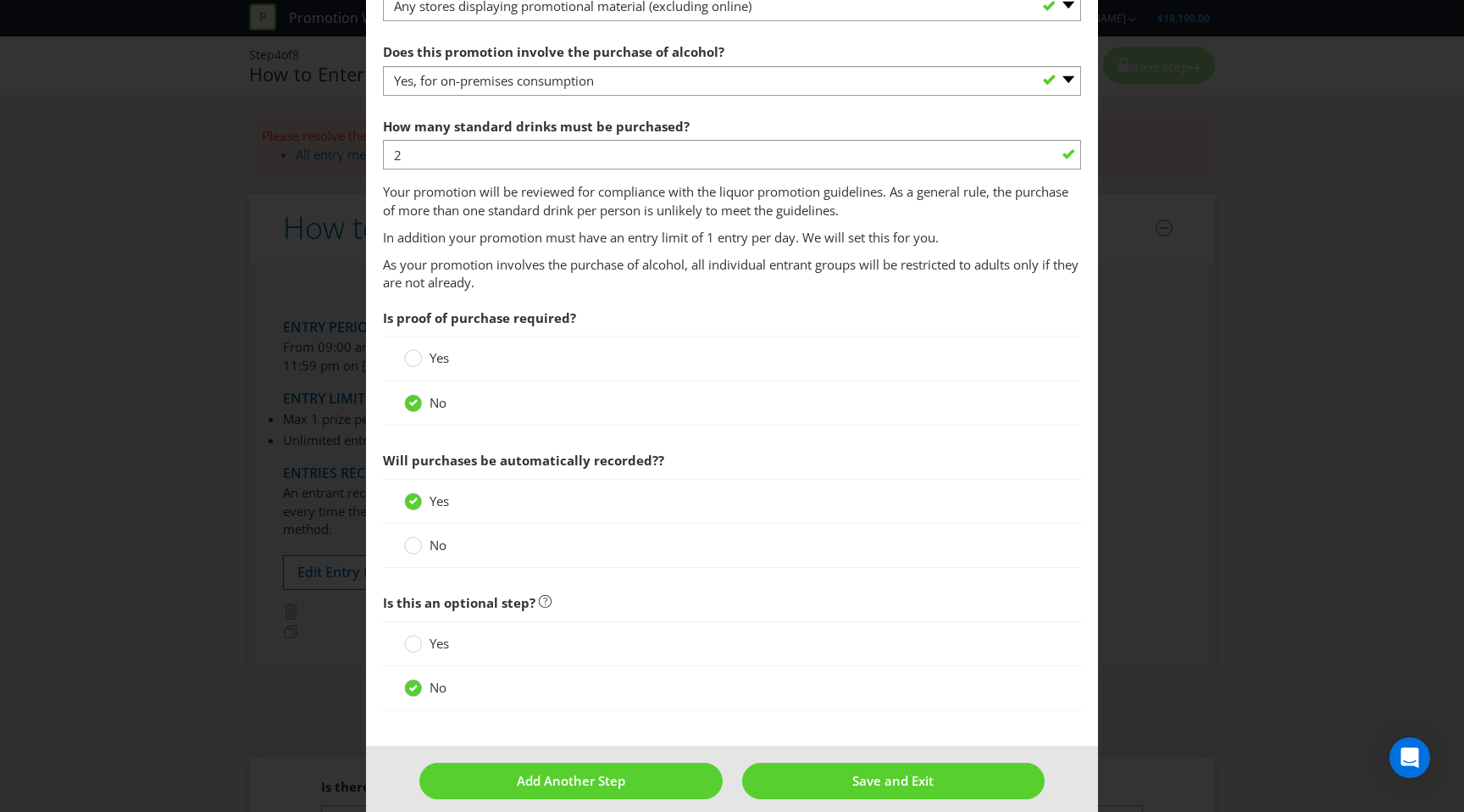
scroll to position [1133, 0]
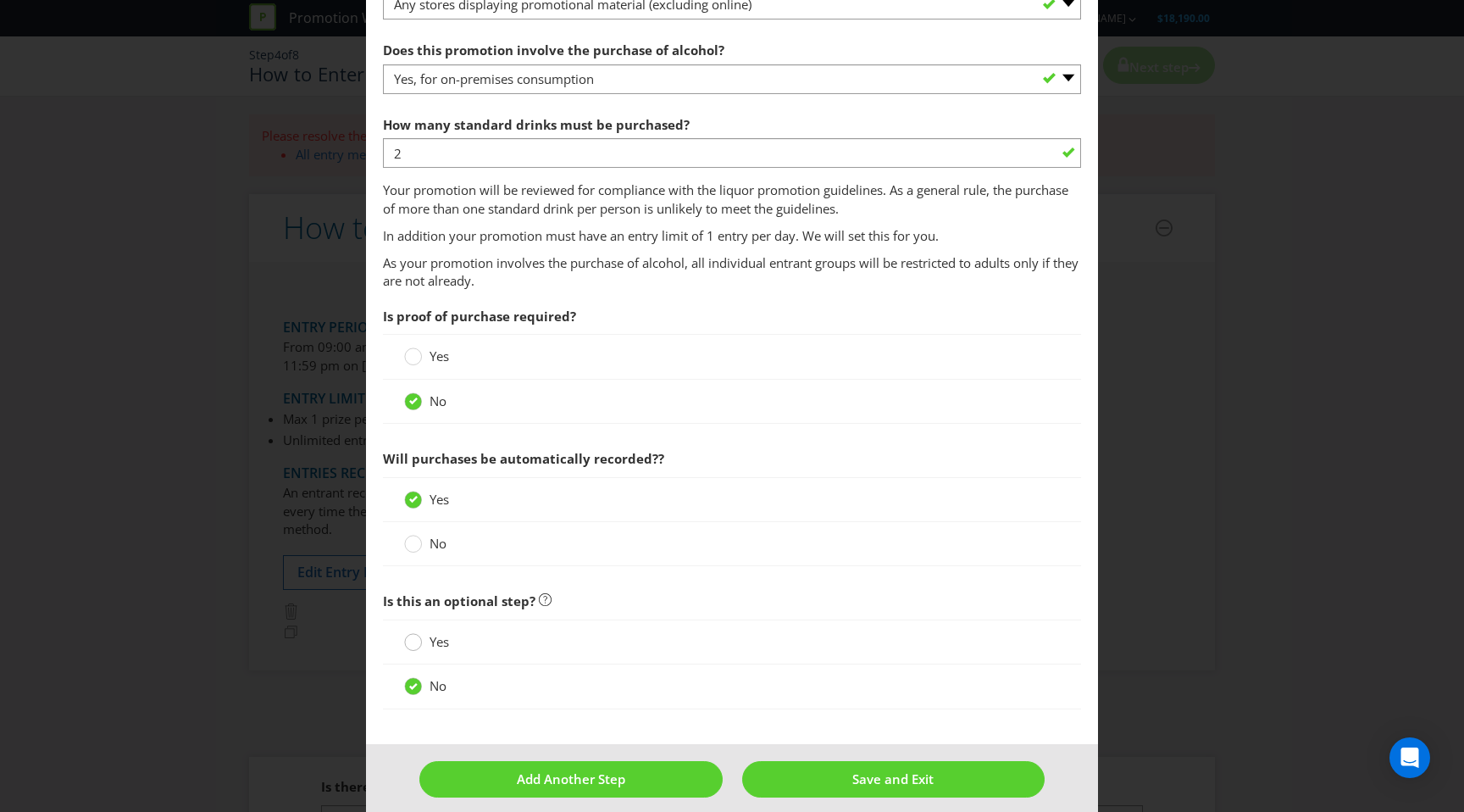
click at [414, 647] on circle at bounding box center [414, 643] width 17 height 17
click at [0, 0] on input "Yes" at bounding box center [0, 0] width 0 height 0
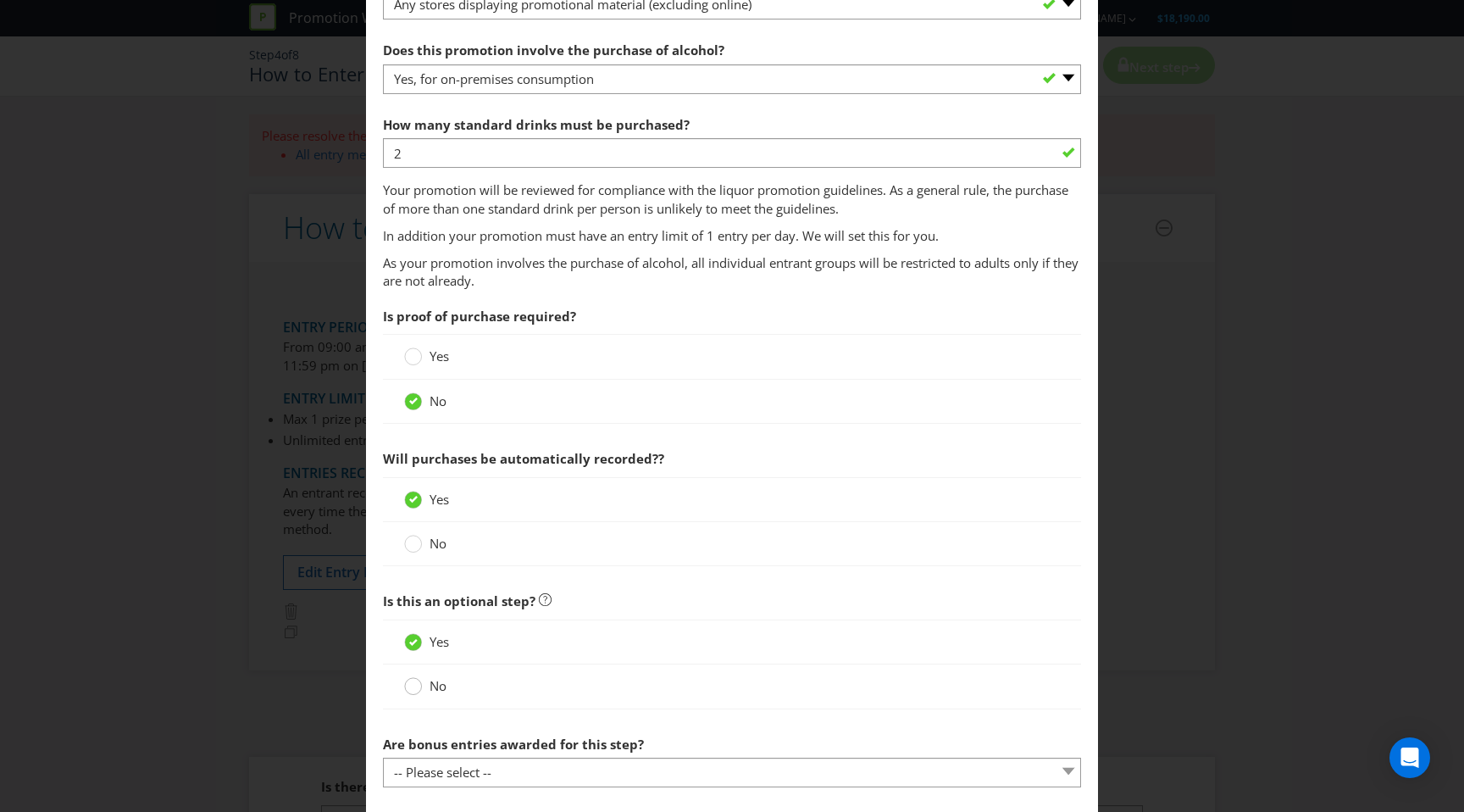
click at [413, 686] on circle at bounding box center [414, 686] width 17 height 17
click at [0, 0] on input "No" at bounding box center [0, 0] width 0 height 0
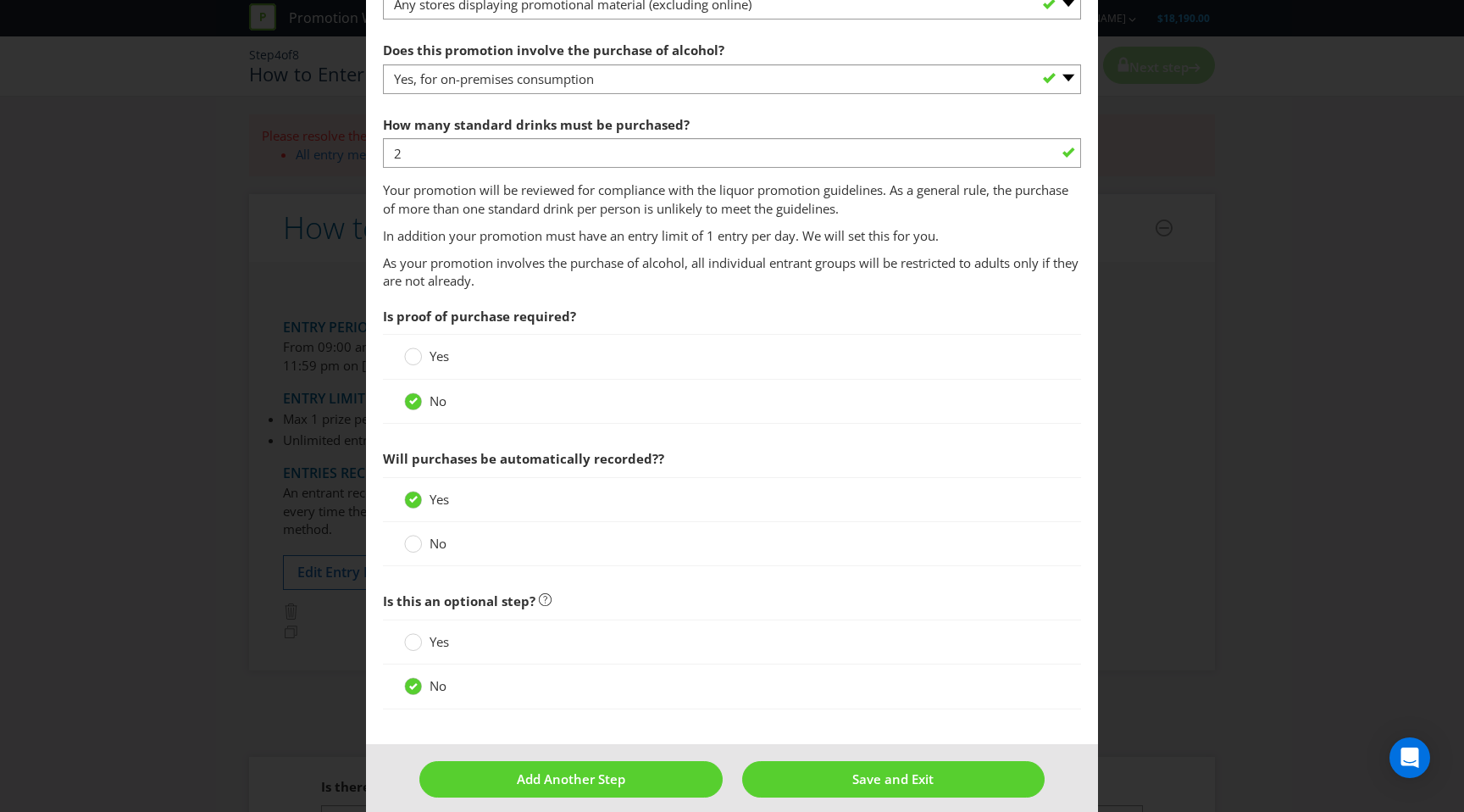
scroll to position [1148, 0]
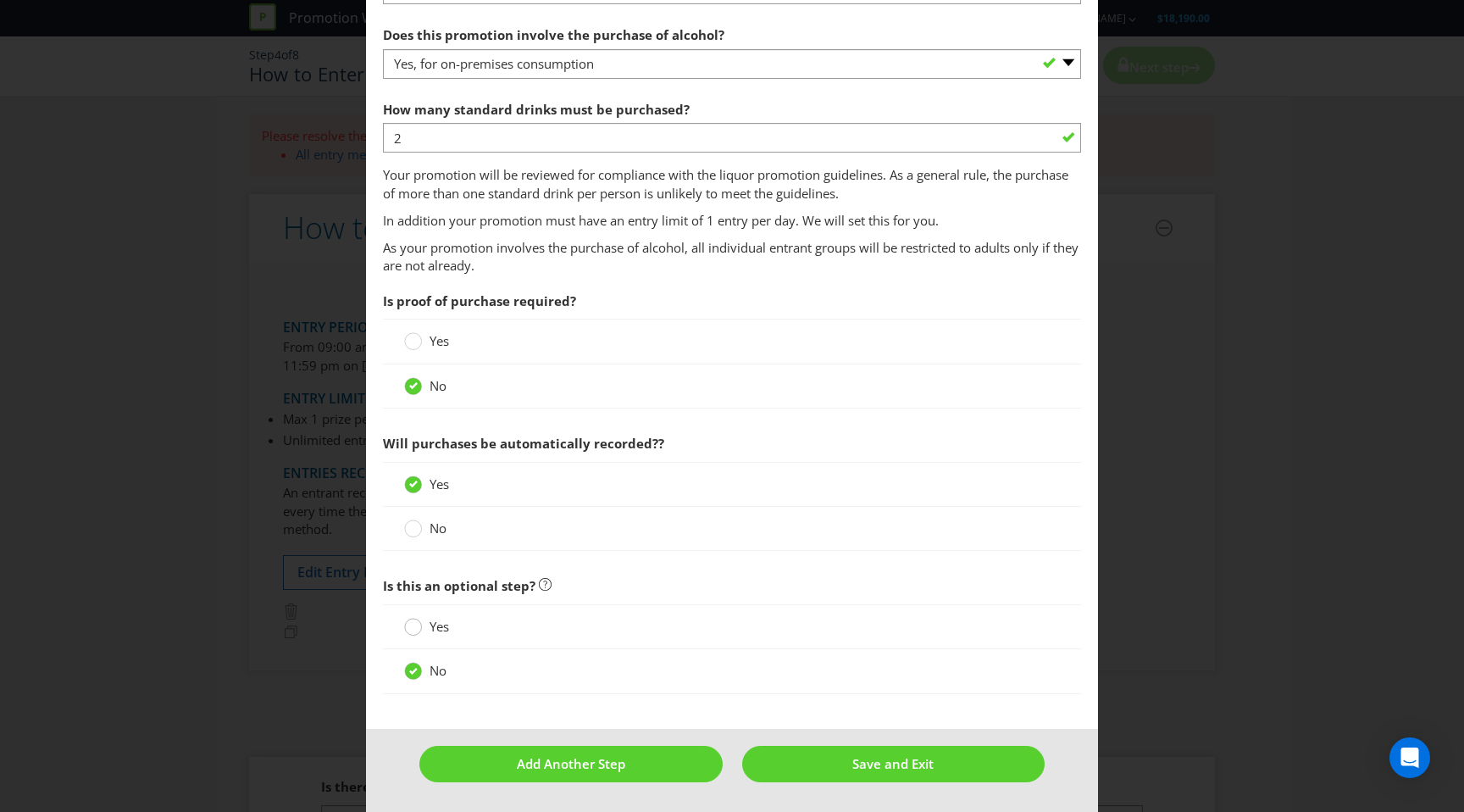
click at [415, 626] on circle at bounding box center [414, 627] width 17 height 17
click at [0, 0] on input "Yes" at bounding box center [0, 0] width 0 height 0
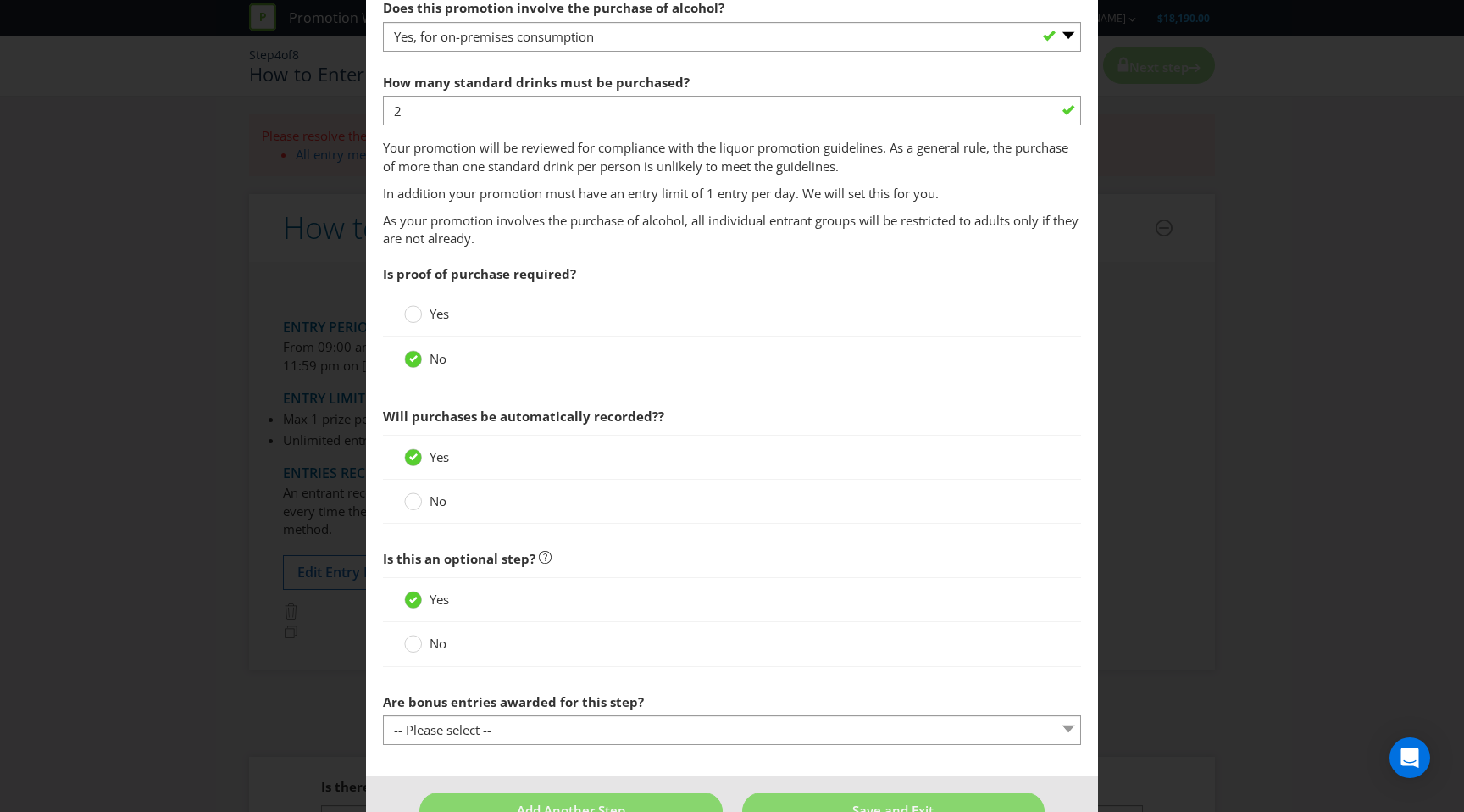
scroll to position [1211, 0]
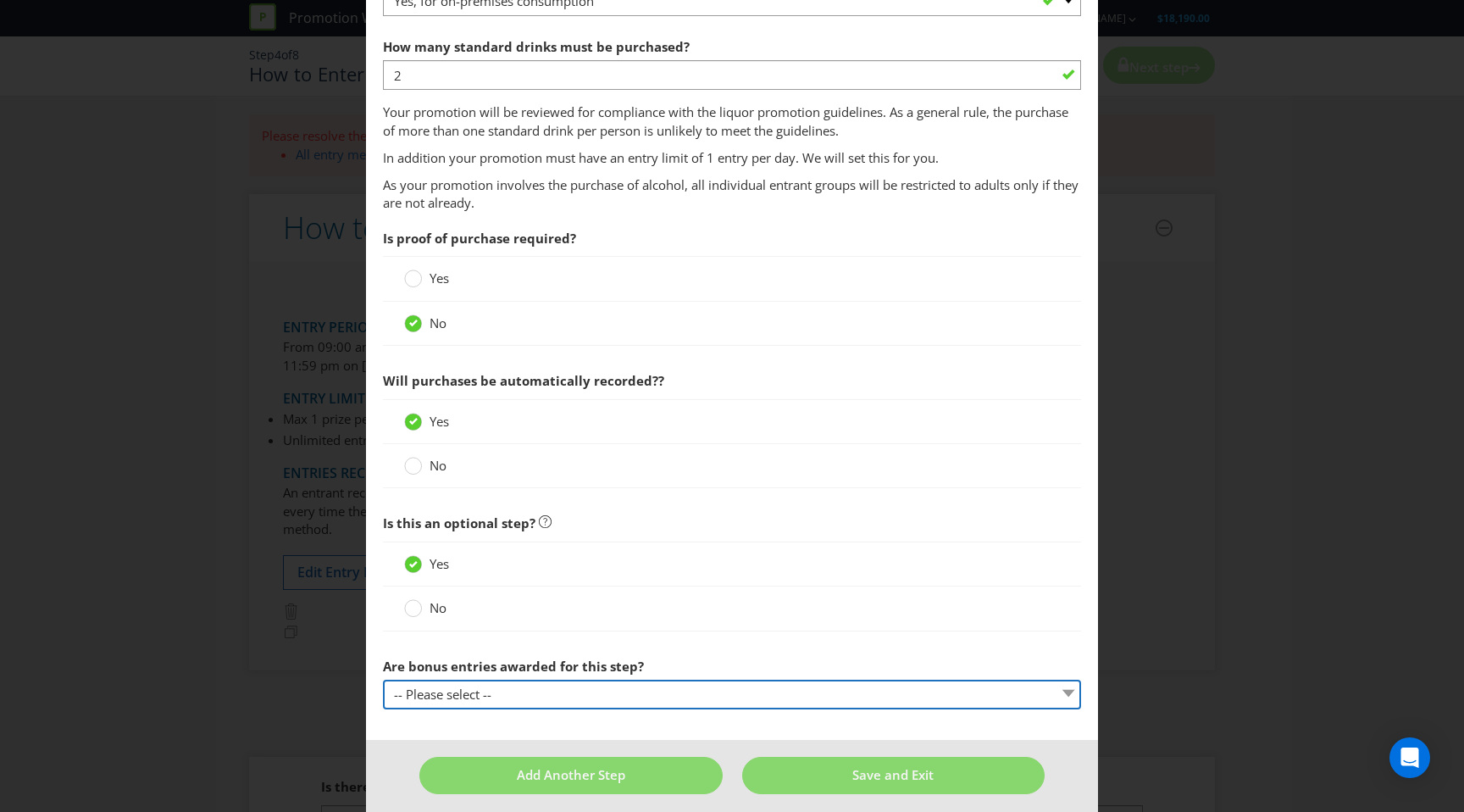
click at [441, 696] on select "-- Please select -- Yes, entrant gets additional entries every time that this s…" at bounding box center [732, 694] width 698 height 29
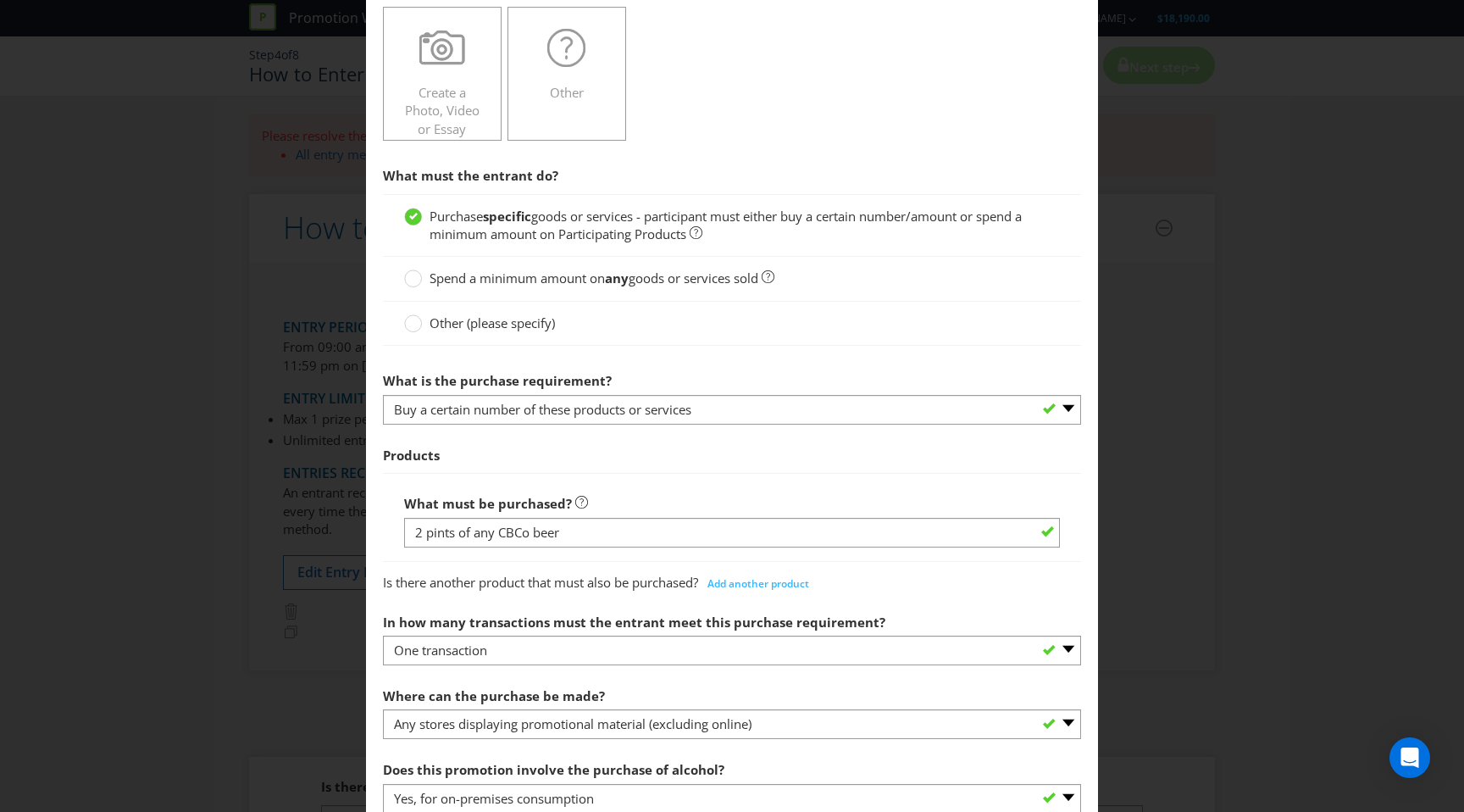
scroll to position [379, 0]
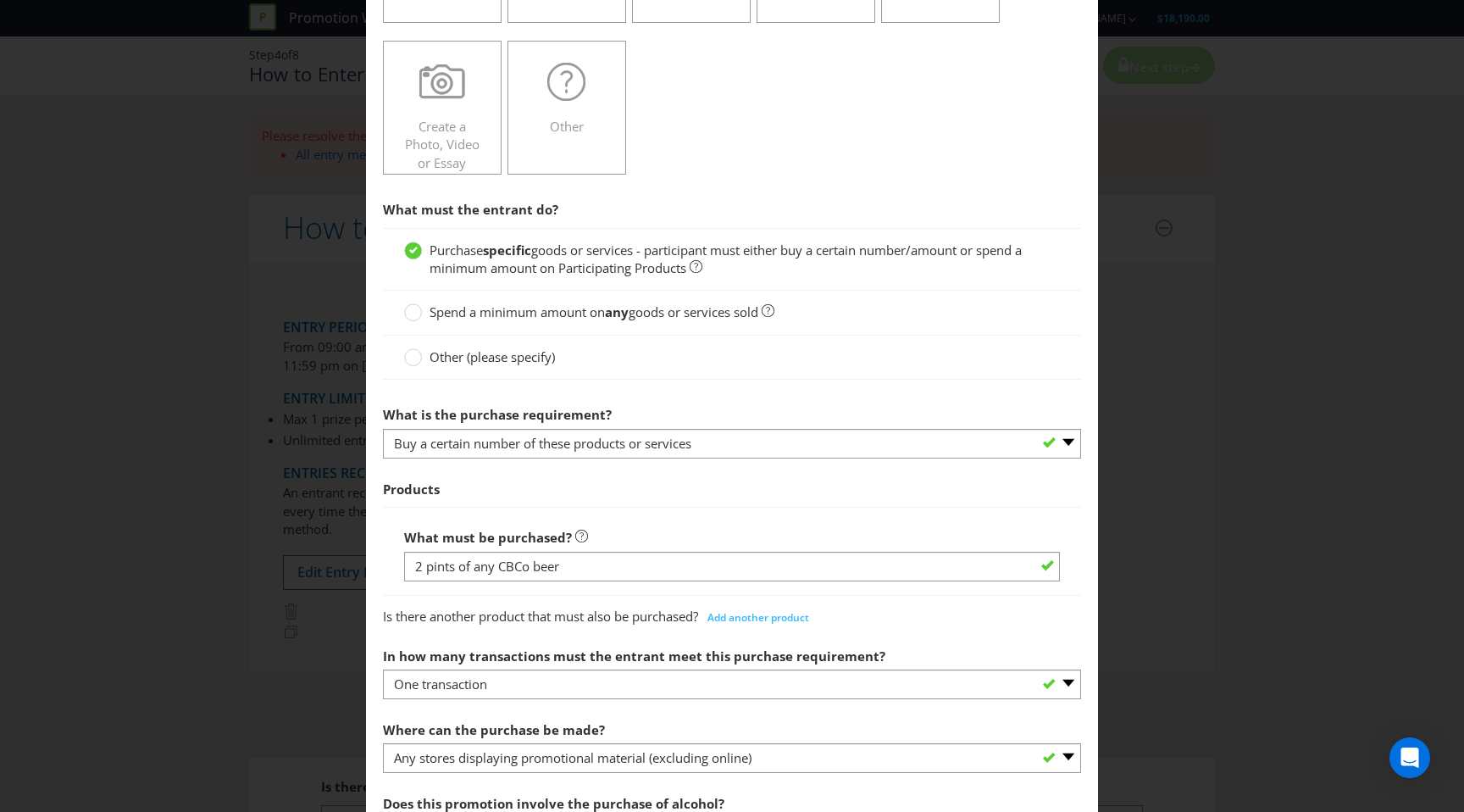
click at [538, 314] on span "Spend a minimum amount on" at bounding box center [518, 312] width 175 height 17
click at [0, 0] on input "Spend a minimum amount on any goods or services sold" at bounding box center [0, 0] width 0 height 0
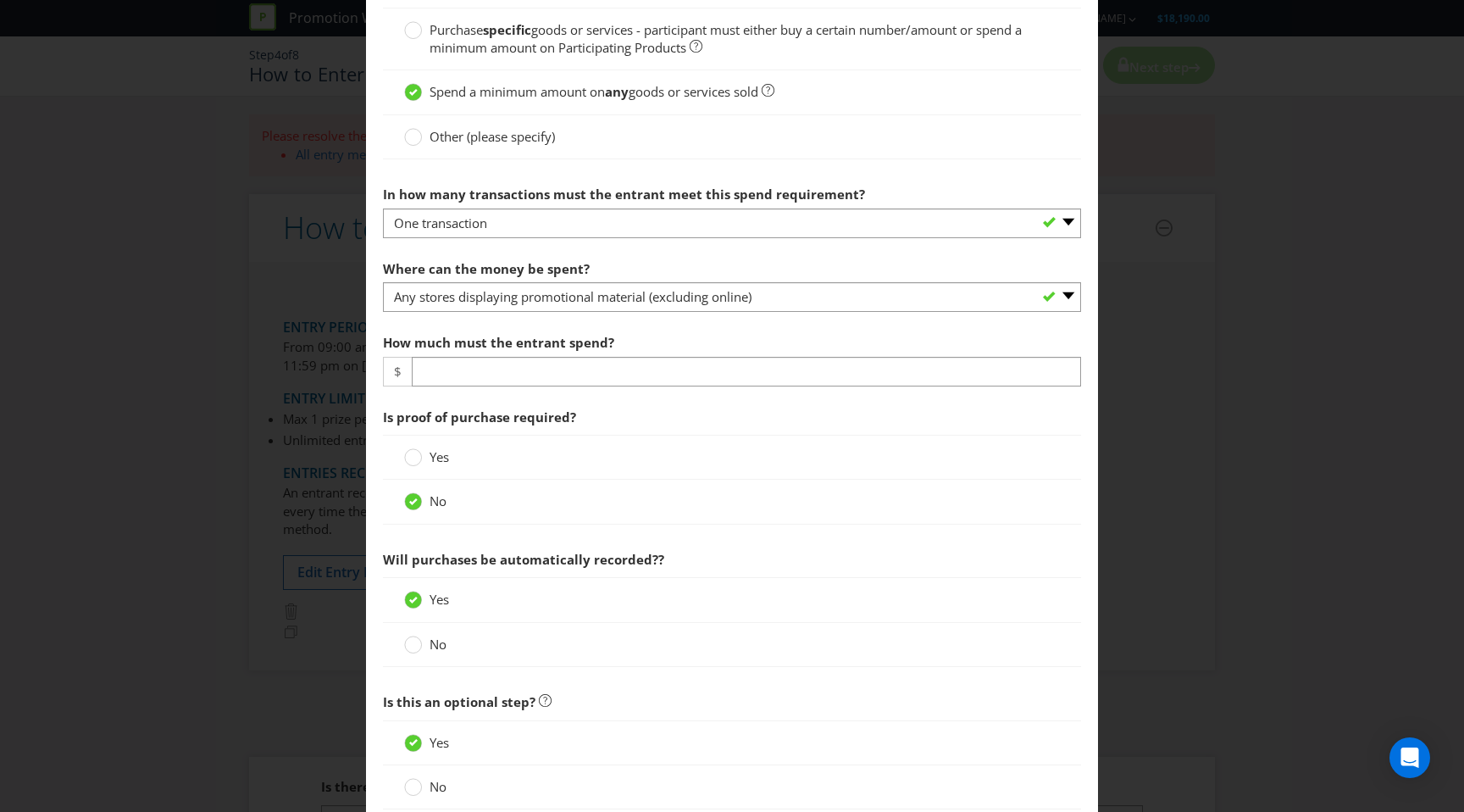
scroll to position [473, 0]
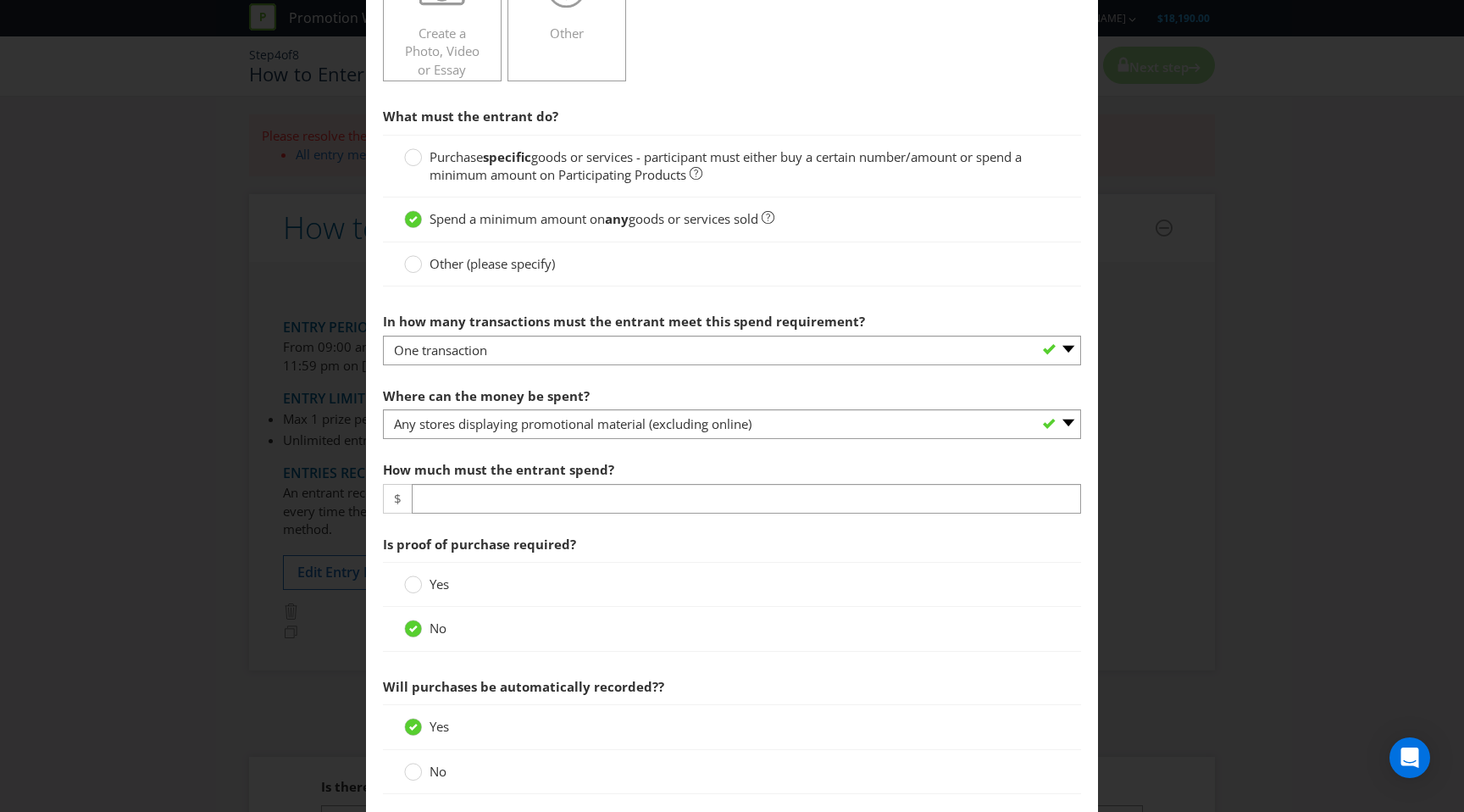
click at [522, 167] on span "goods or services - participant must either buy a certain number/amount or spen…" at bounding box center [726, 165] width 593 height 34
click at [0, 0] on input "Purchase specific goods or services - participant must either buy a certain num…" at bounding box center [0, 0] width 0 height 0
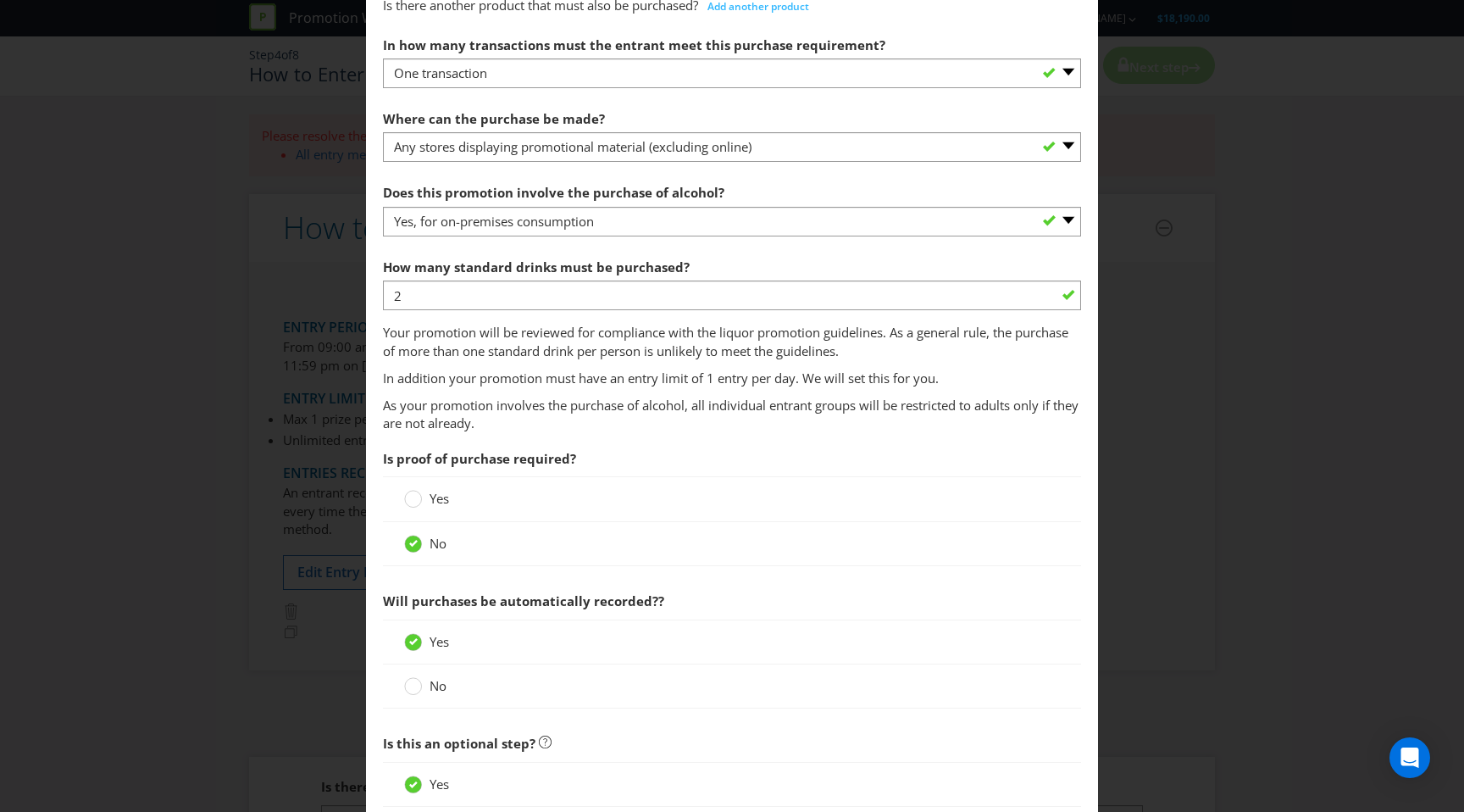
scroll to position [1014, 0]
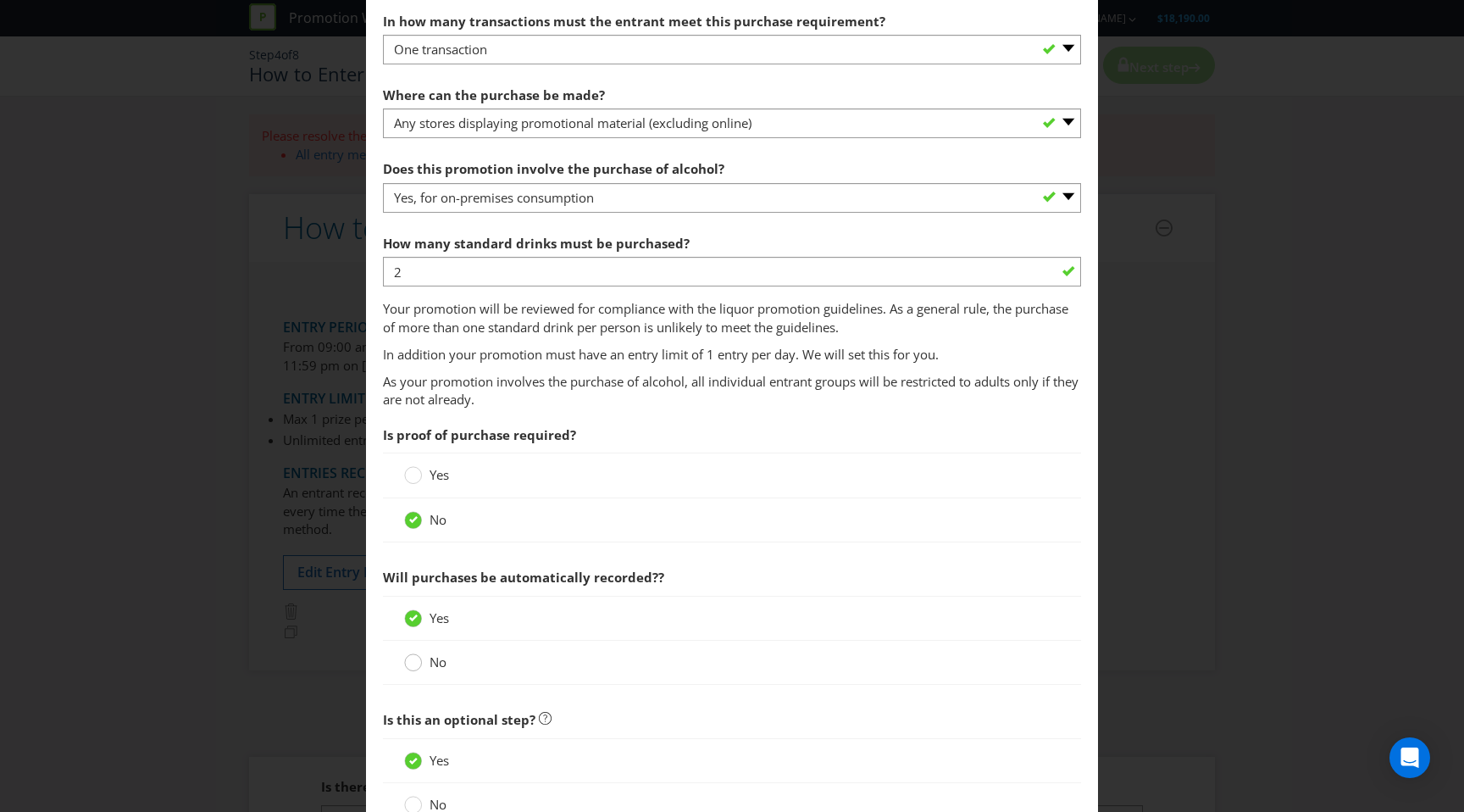
click at [417, 660] on div at bounding box center [414, 657] width 9 height 9
click at [0, 0] on input "No" at bounding box center [0, 0] width 0 height 0
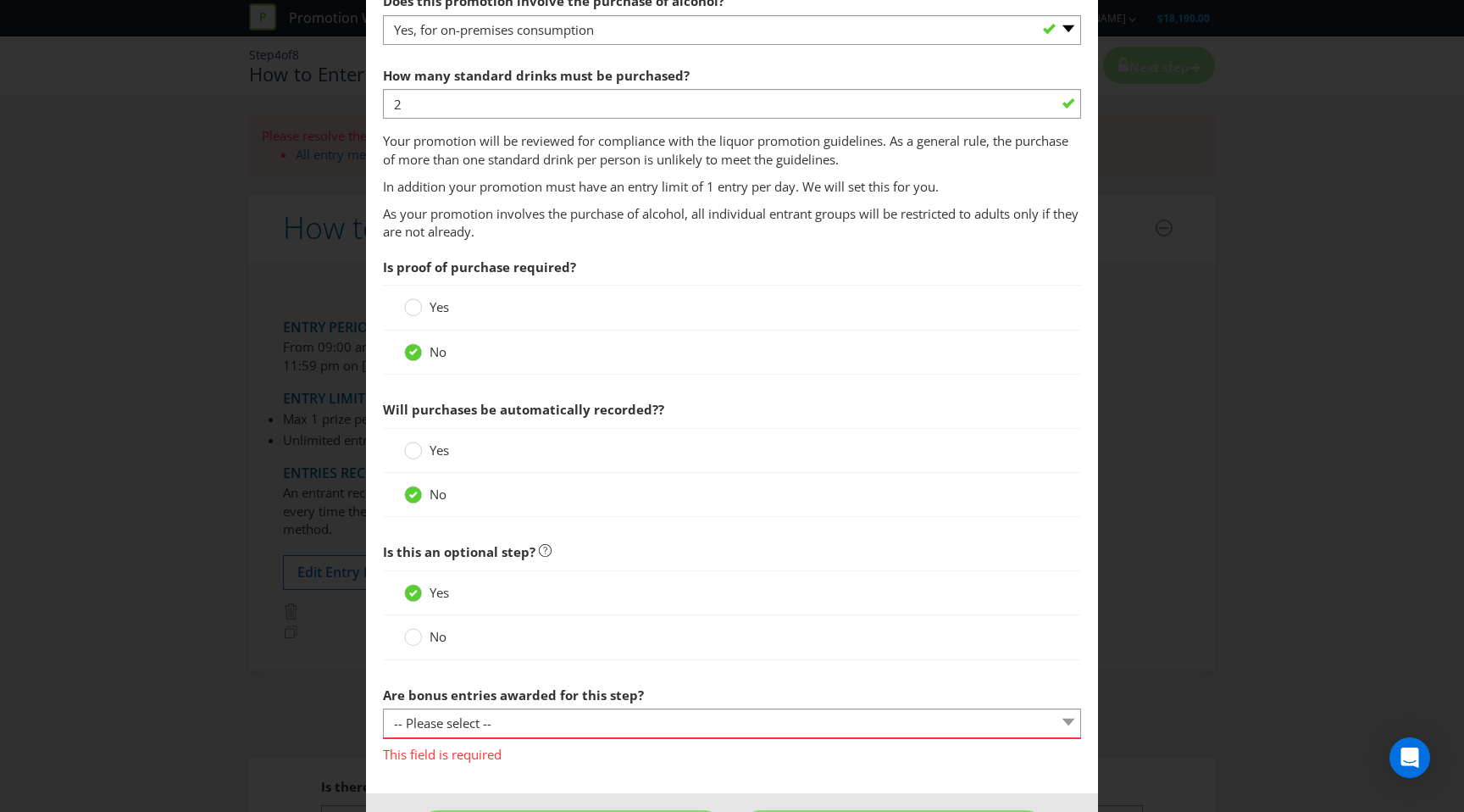
scroll to position [1180, 0]
click at [415, 636] on div at bounding box center [414, 633] width 9 height 9
click at [0, 0] on input "No" at bounding box center [0, 0] width 0 height 0
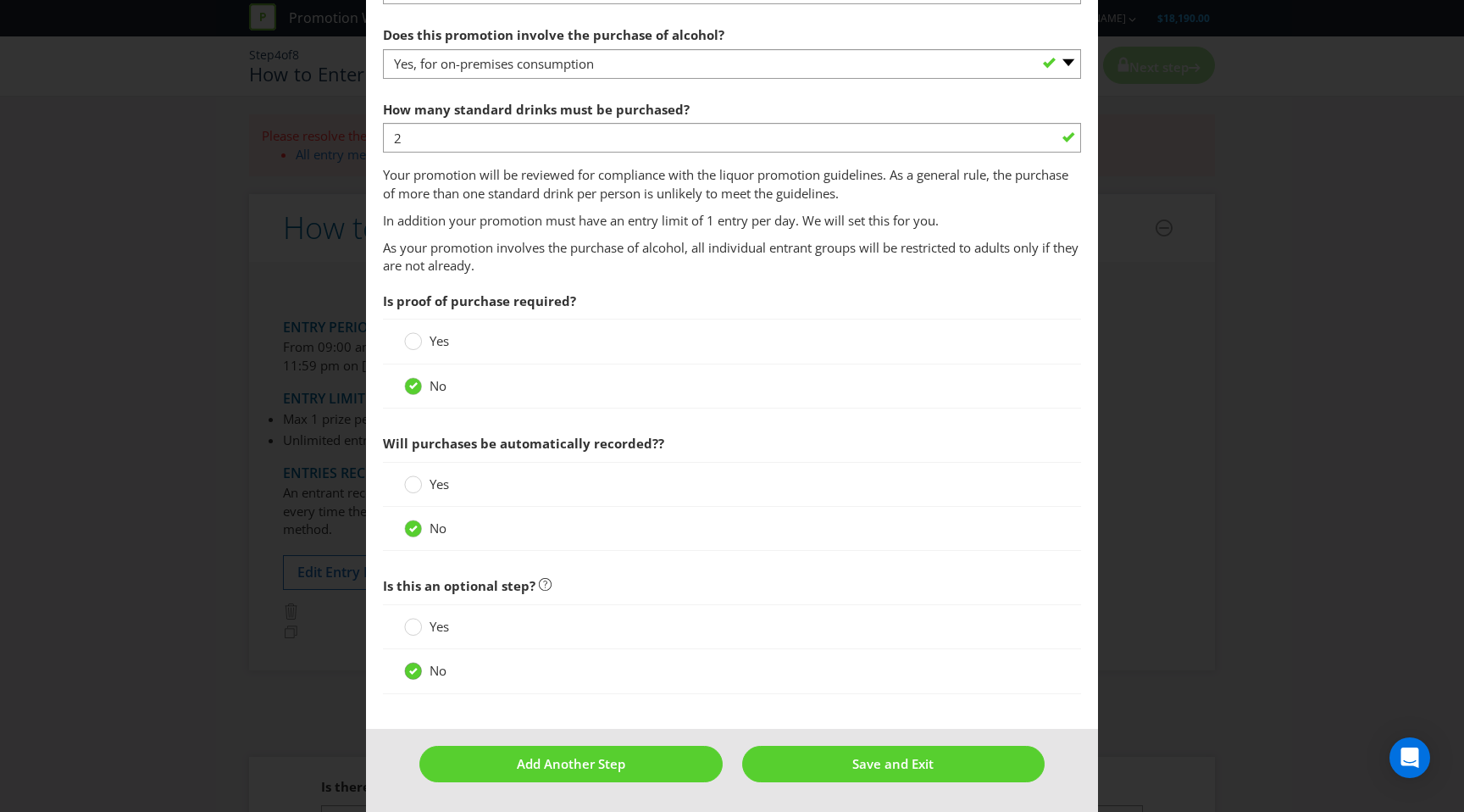
scroll to position [1148, 0]
click at [418, 624] on circle at bounding box center [414, 627] width 17 height 17
click at [0, 0] on input "Yes" at bounding box center [0, 0] width 0 height 0
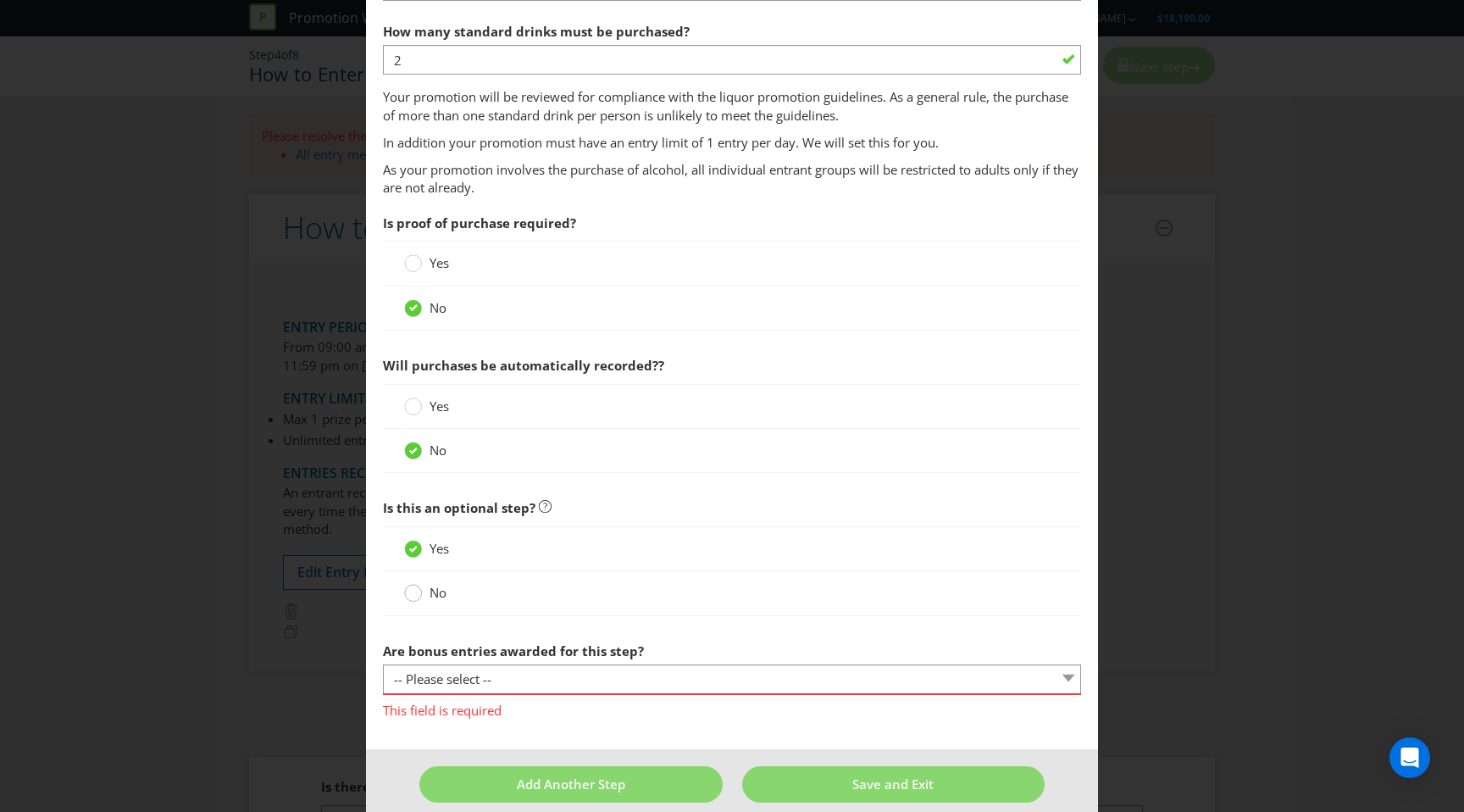
click at [416, 593] on circle at bounding box center [414, 594] width 17 height 17
click at [0, 0] on input "No" at bounding box center [0, 0] width 0 height 0
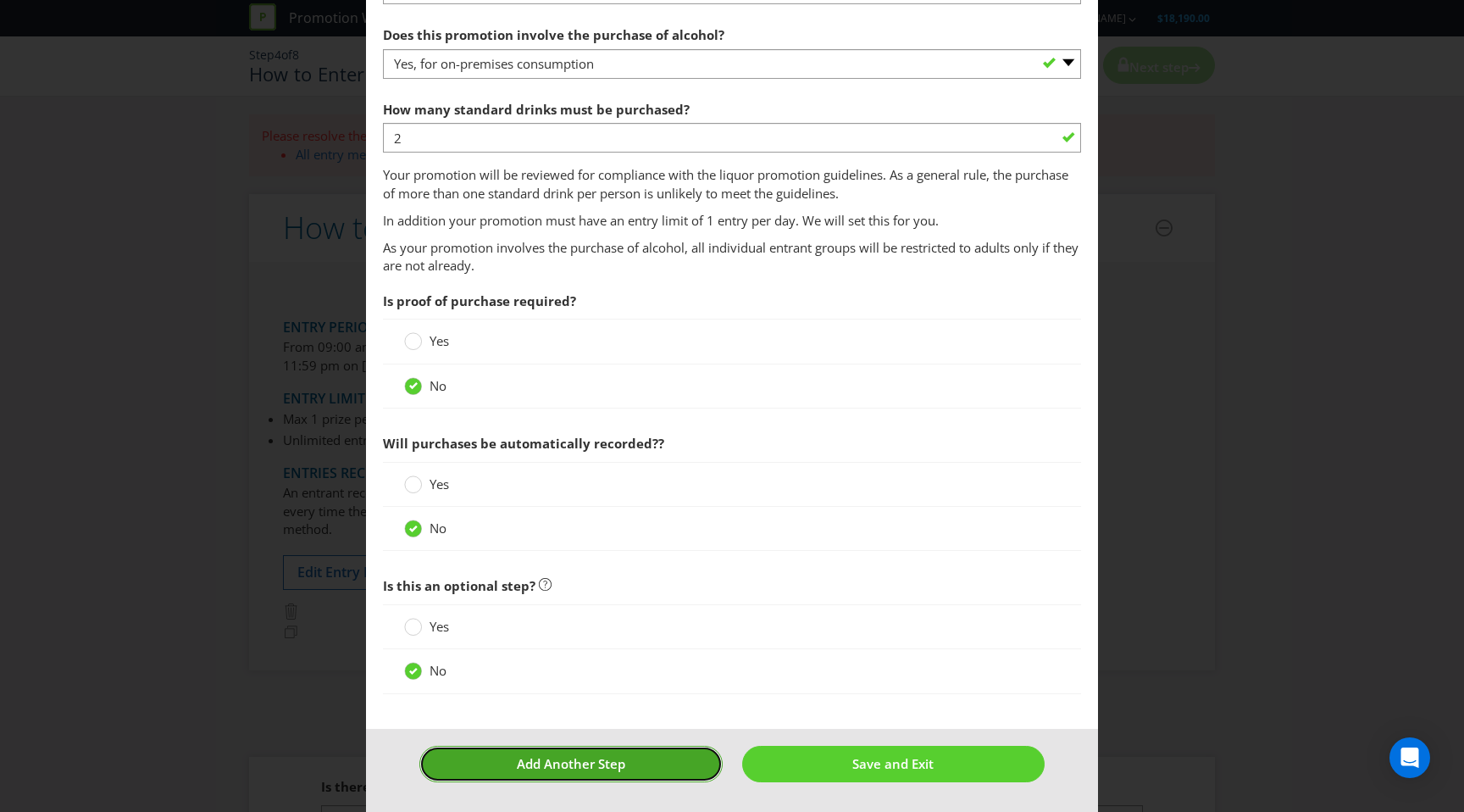
click at [637, 760] on button "Add Another Step" at bounding box center [571, 764] width 303 height 36
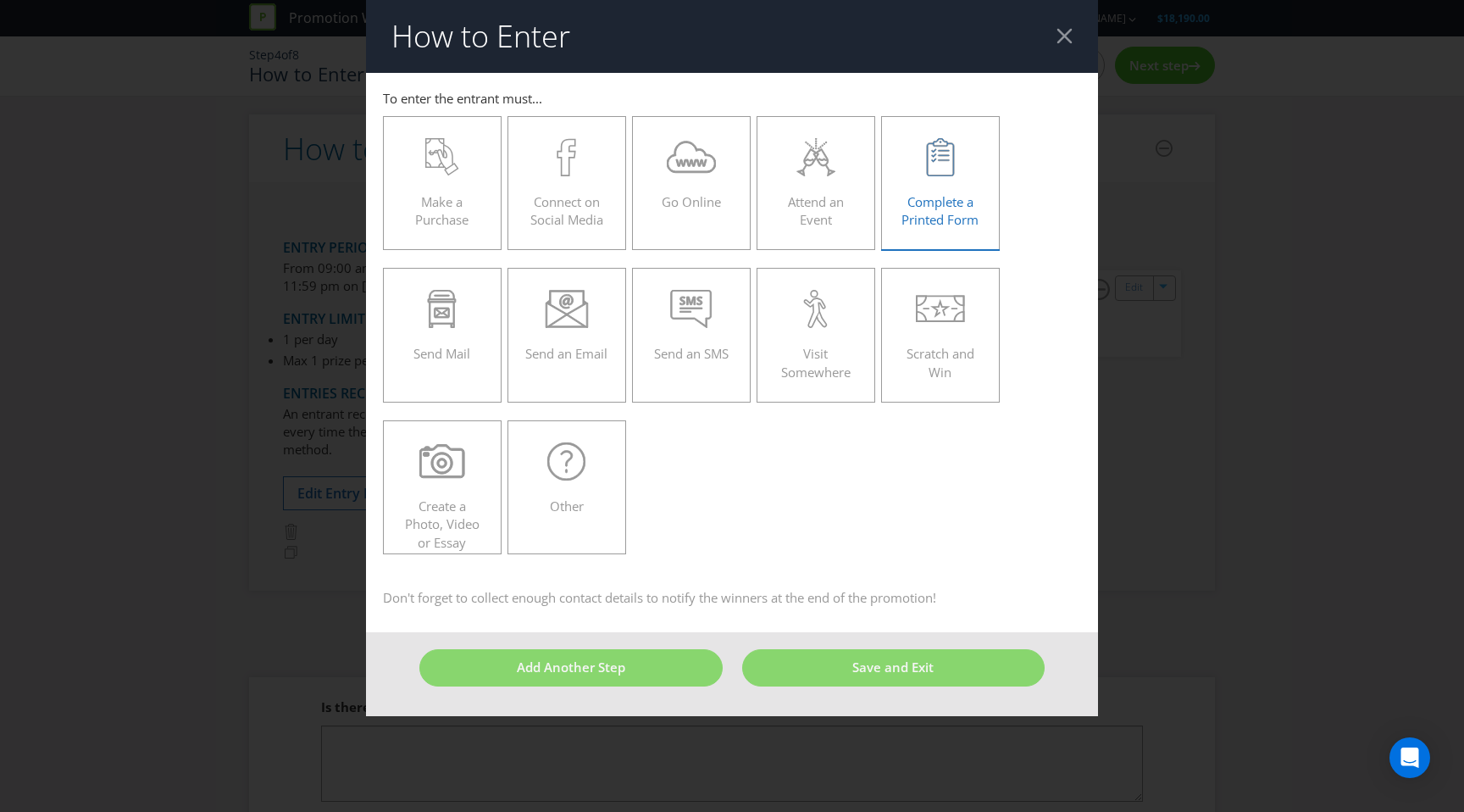
click at [920, 188] on div "Complete a Printed Form" at bounding box center [940, 176] width 83 height 77
click at [0, 0] on input "Complete a Printed Form" at bounding box center [0, 0] width 0 height 0
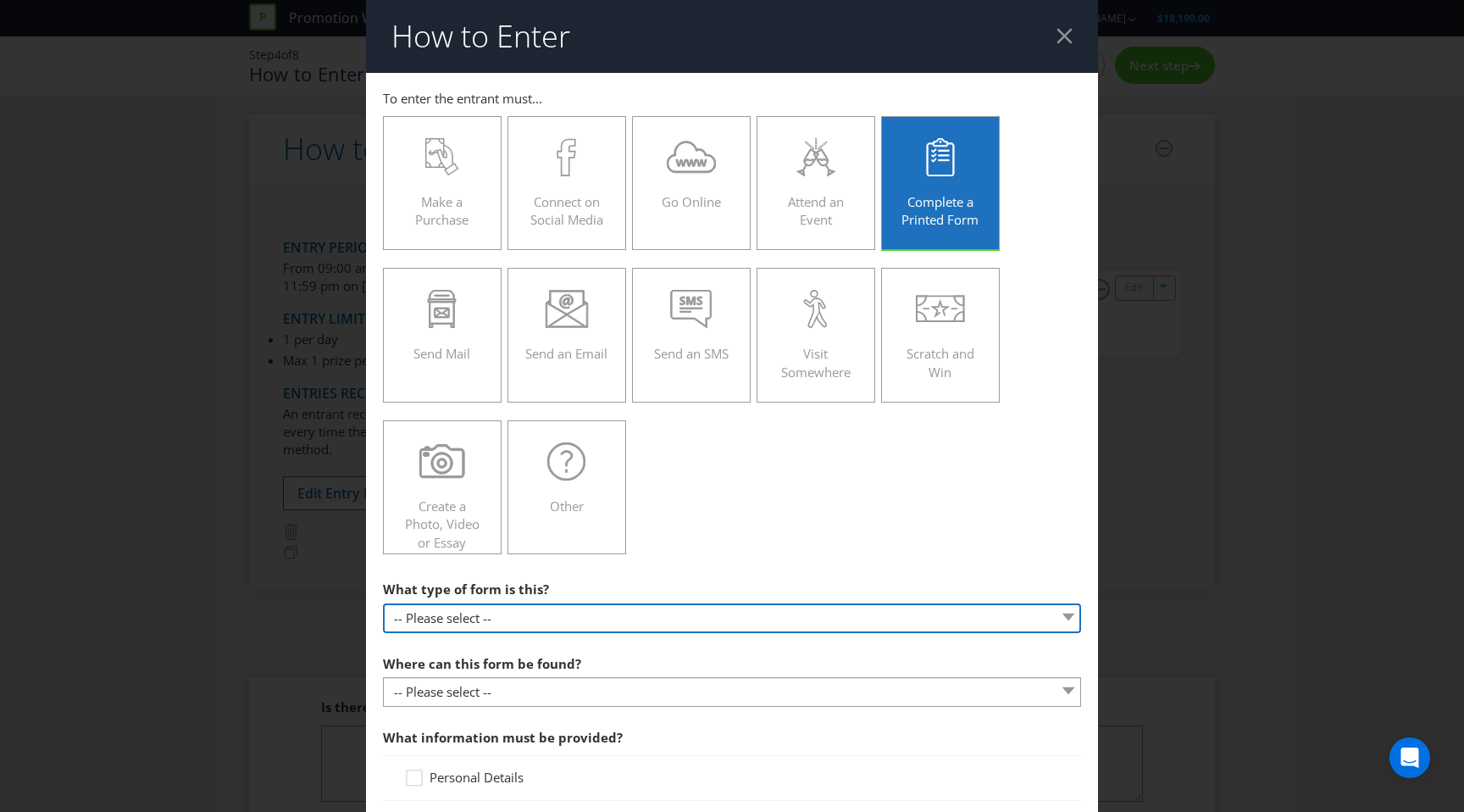
click at [492, 623] on select "-- Please select -- Entry form for a competition Claim form for a gift with pur…" at bounding box center [732, 618] width 698 height 29
select select "FORM_FOR_COMPETITION"
click at [383, 603] on select "-- Please select -- Entry form for a competition Claim form for a gift with pur…" at bounding box center [732, 618] width 698 height 29
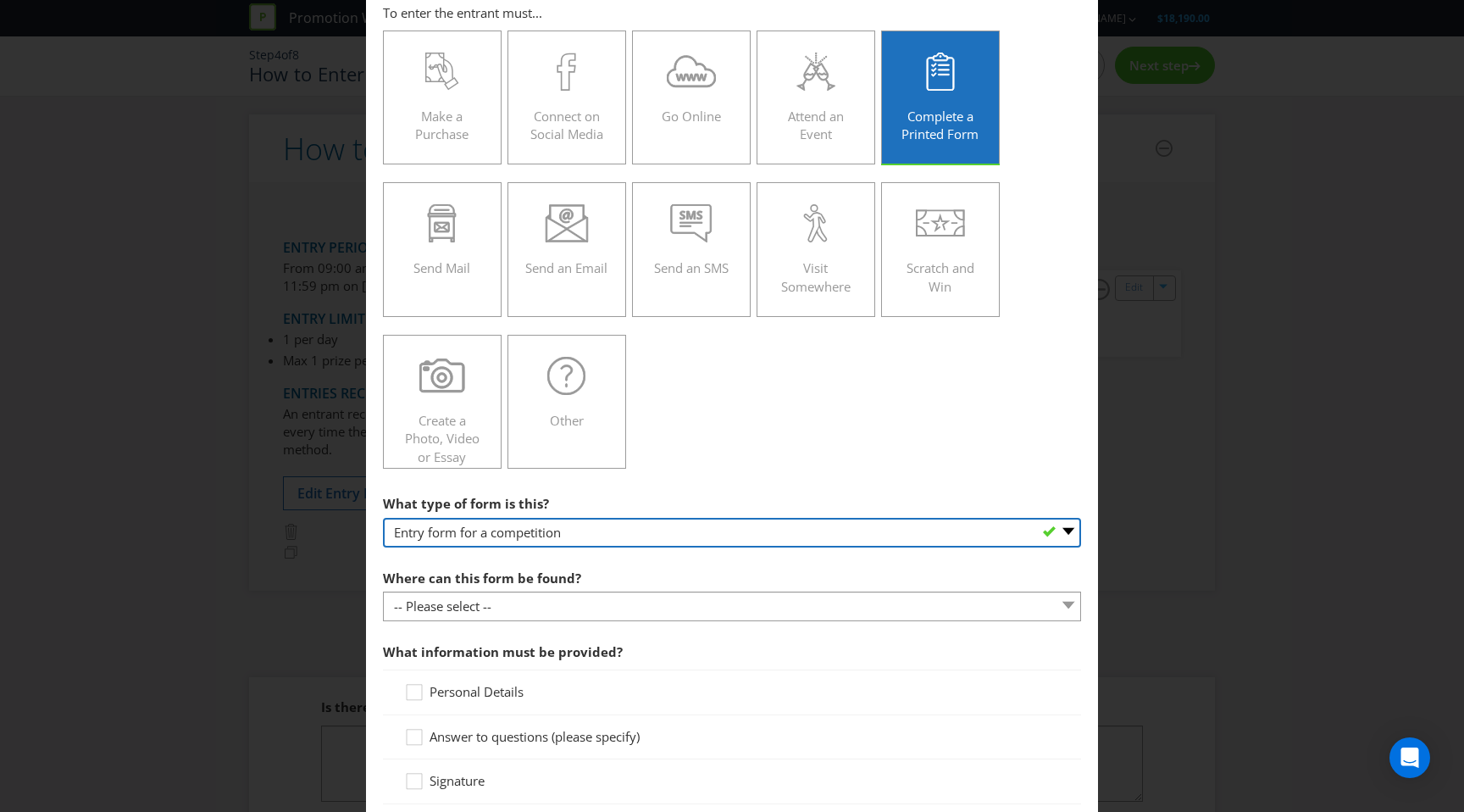
scroll to position [87, 0]
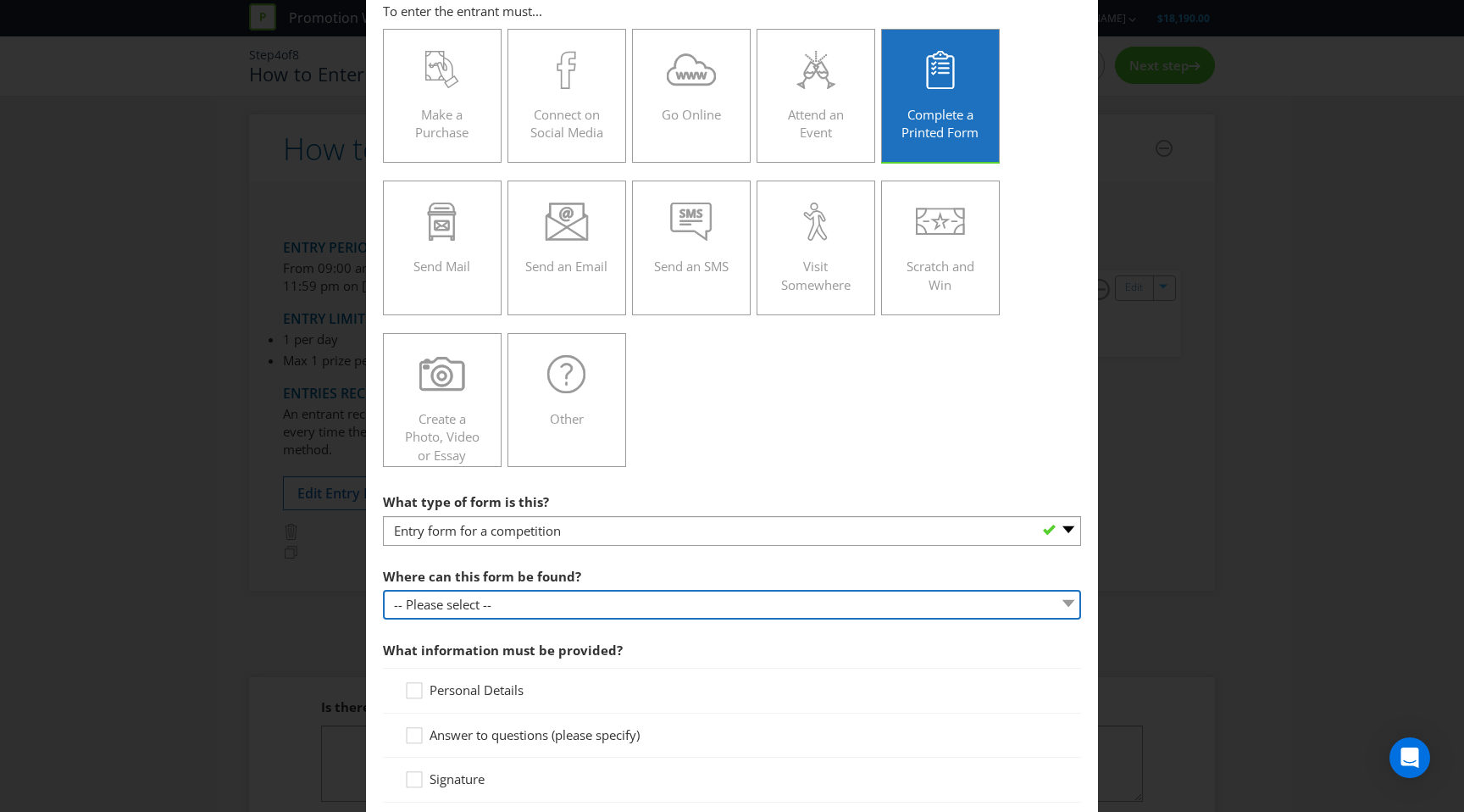
click at [511, 603] on select "-- Please select -- In-store Online (download and print) On back of game card O…" at bounding box center [732, 605] width 698 height 29
select select "IN_STORE"
click at [383, 590] on select "-- Please select -- In-store Online (download and print) On back of game card O…" at bounding box center [732, 605] width 698 height 29
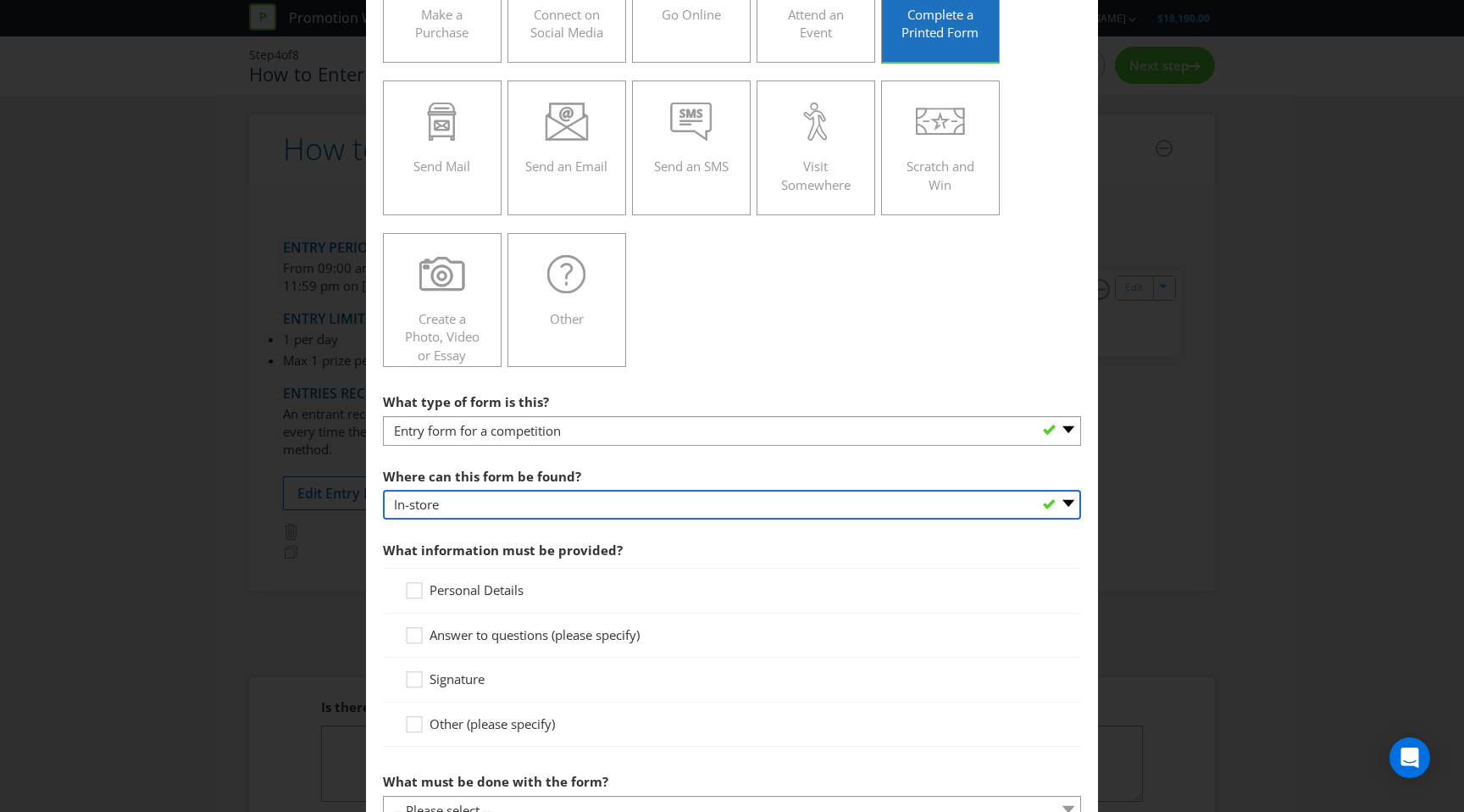
scroll to position [188, 0]
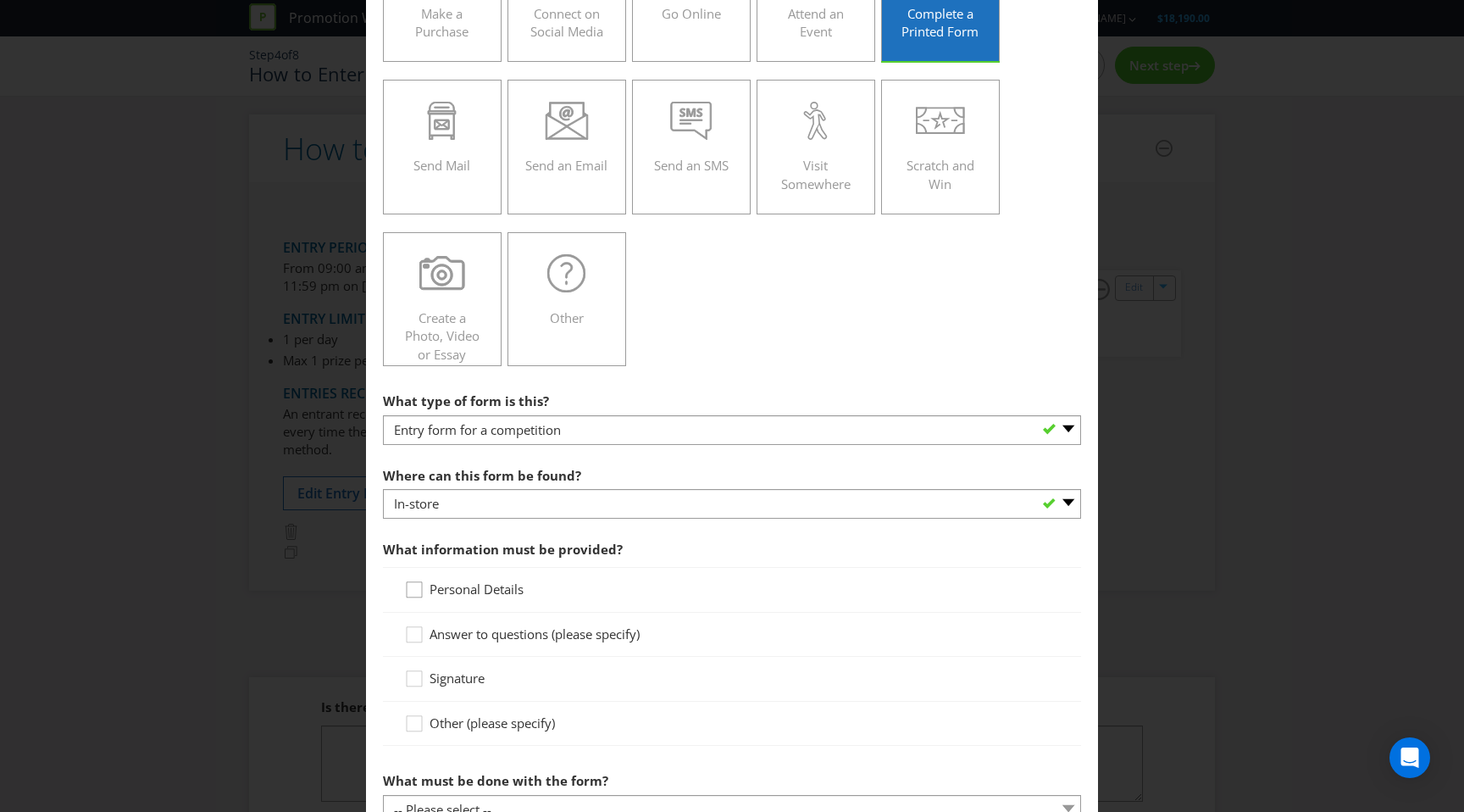
click at [411, 597] on icon at bounding box center [417, 594] width 26 height 26
click at [0, 0] on input "Personal Details" at bounding box center [0, 0] width 0 height 0
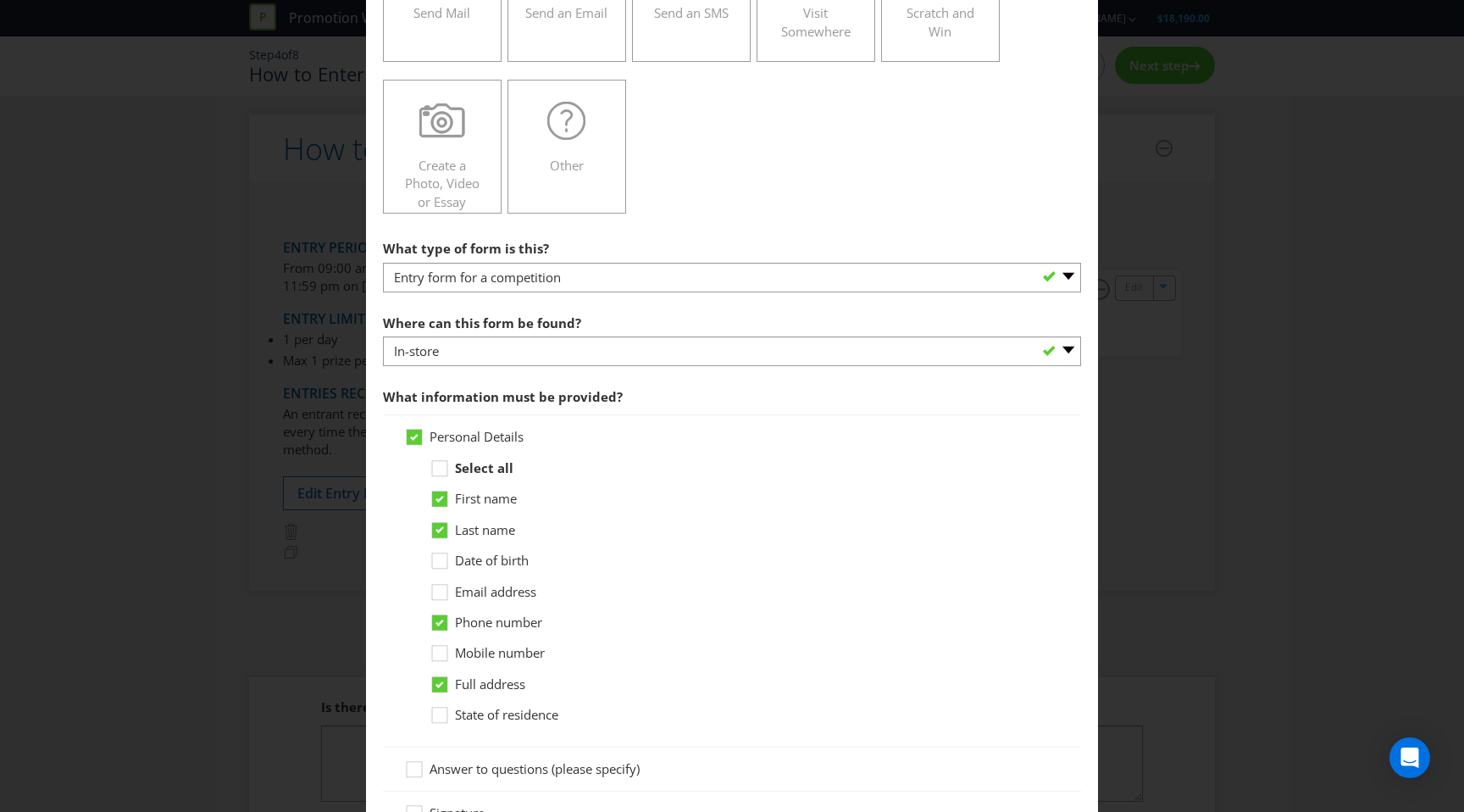
scroll to position [345, 0]
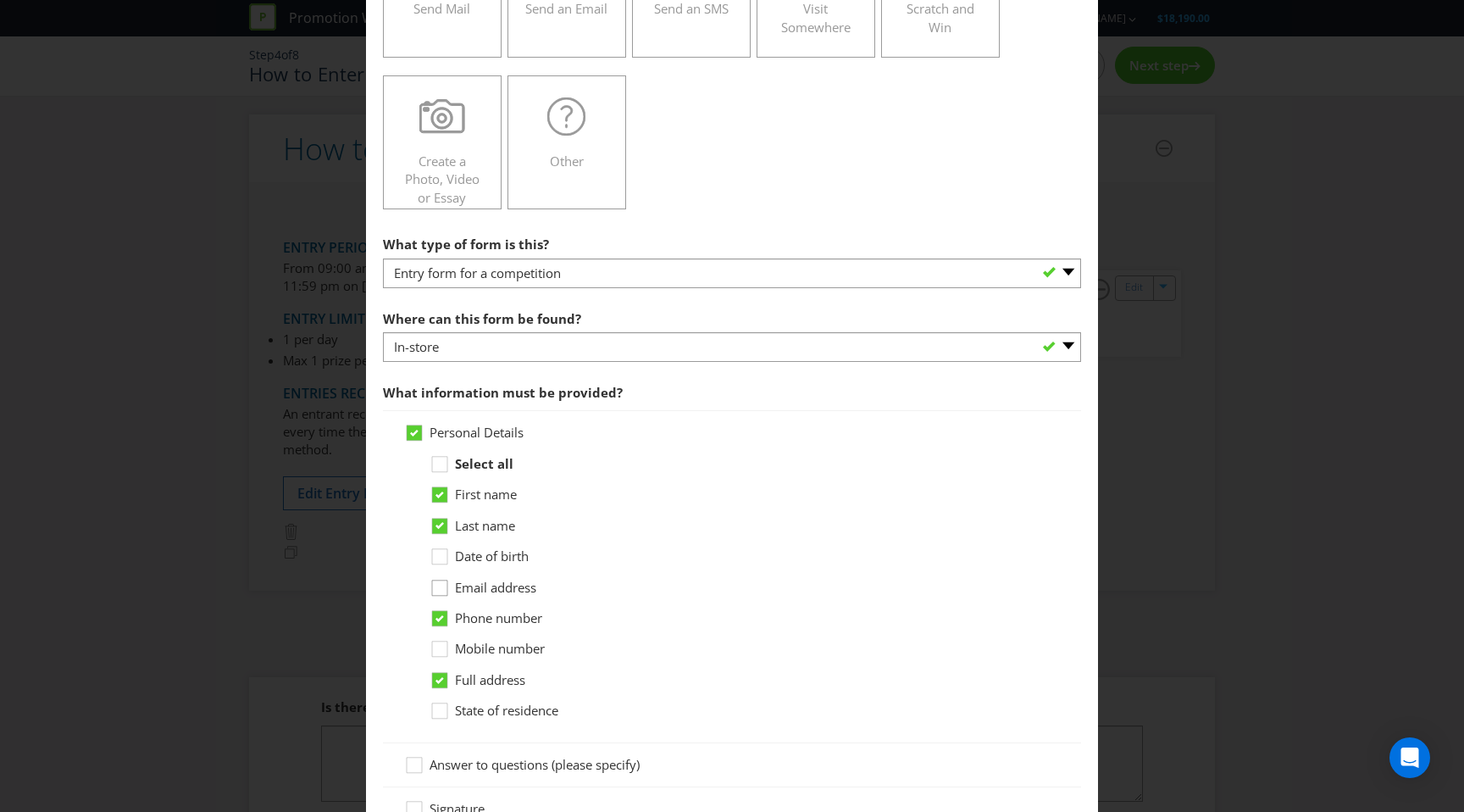
click at [444, 587] on icon at bounding box center [443, 592] width 26 height 26
click at [0, 0] on input "Email address" at bounding box center [0, 0] width 0 height 0
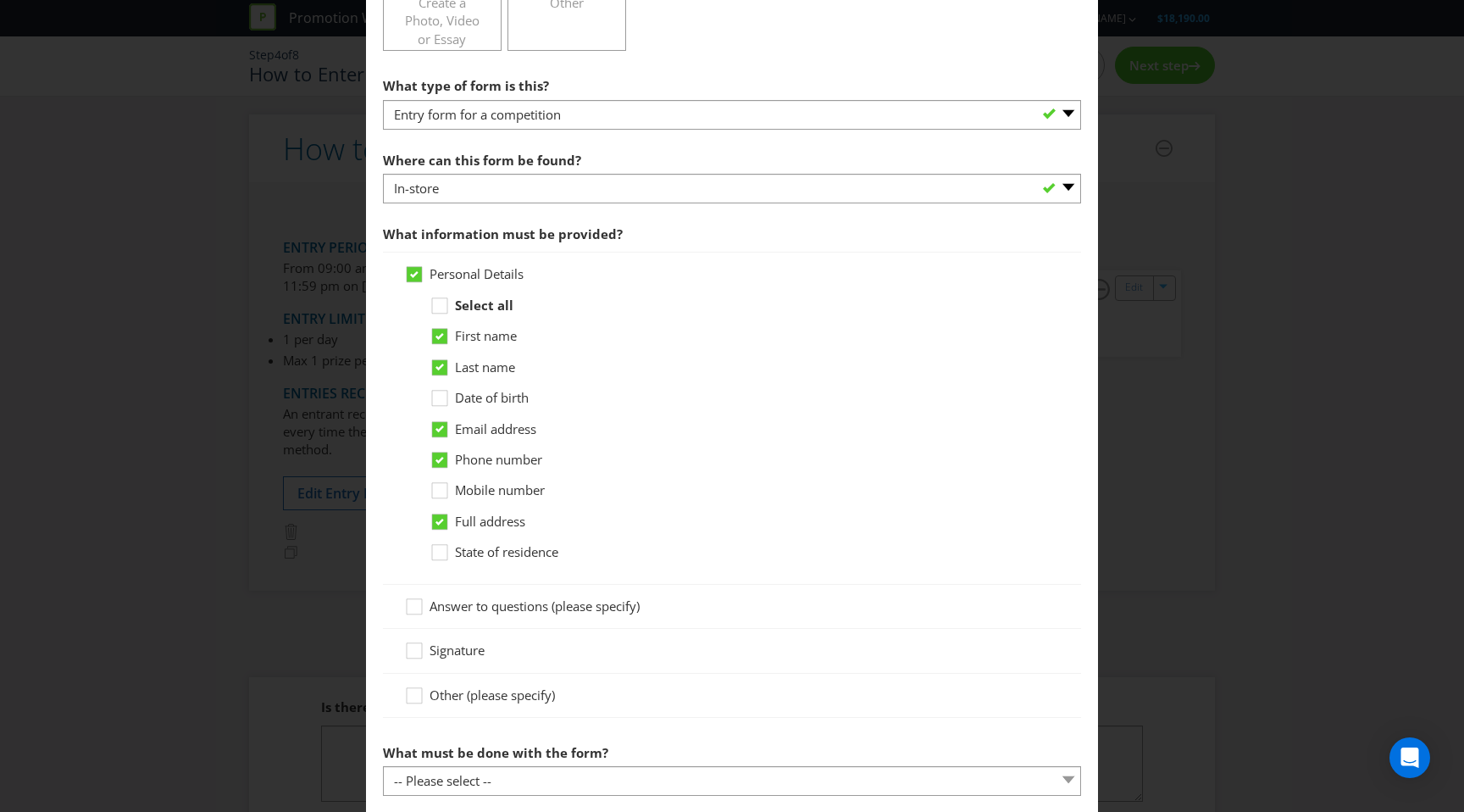
scroll to position [528, 0]
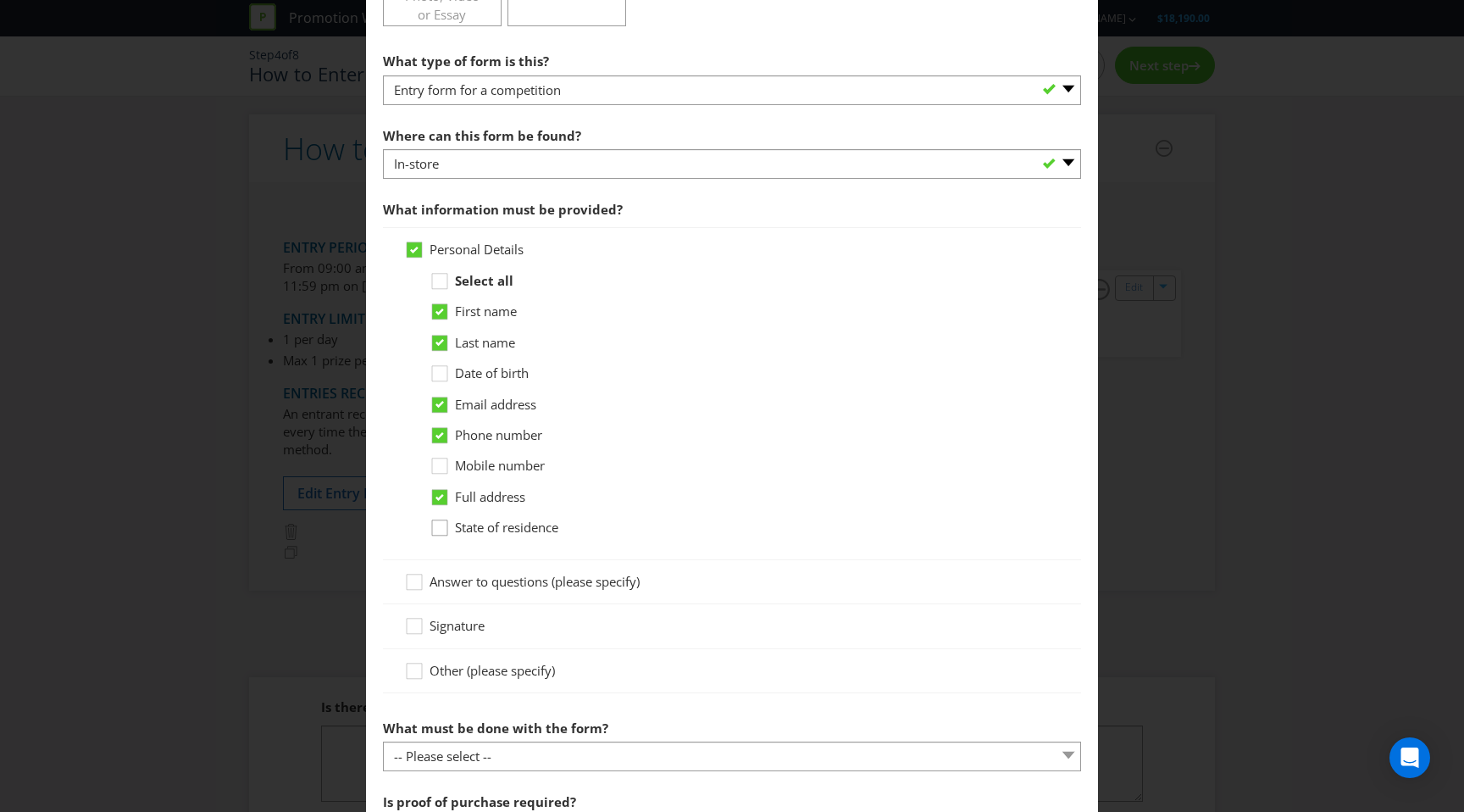
click at [443, 531] on icon at bounding box center [443, 532] width 26 height 26
click at [0, 0] on input "State of residence" at bounding box center [0, 0] width 0 height 0
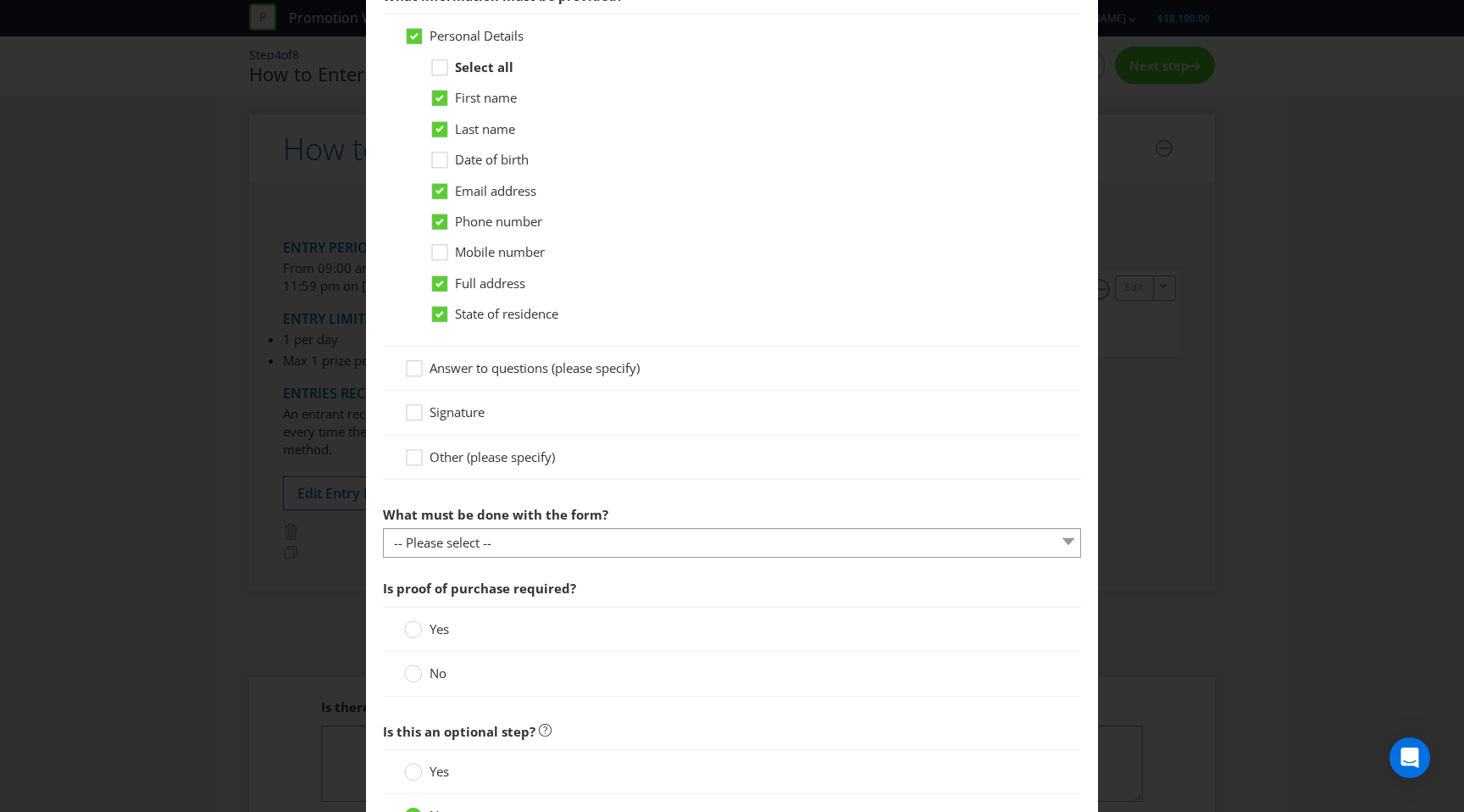
scroll to position [744, 0]
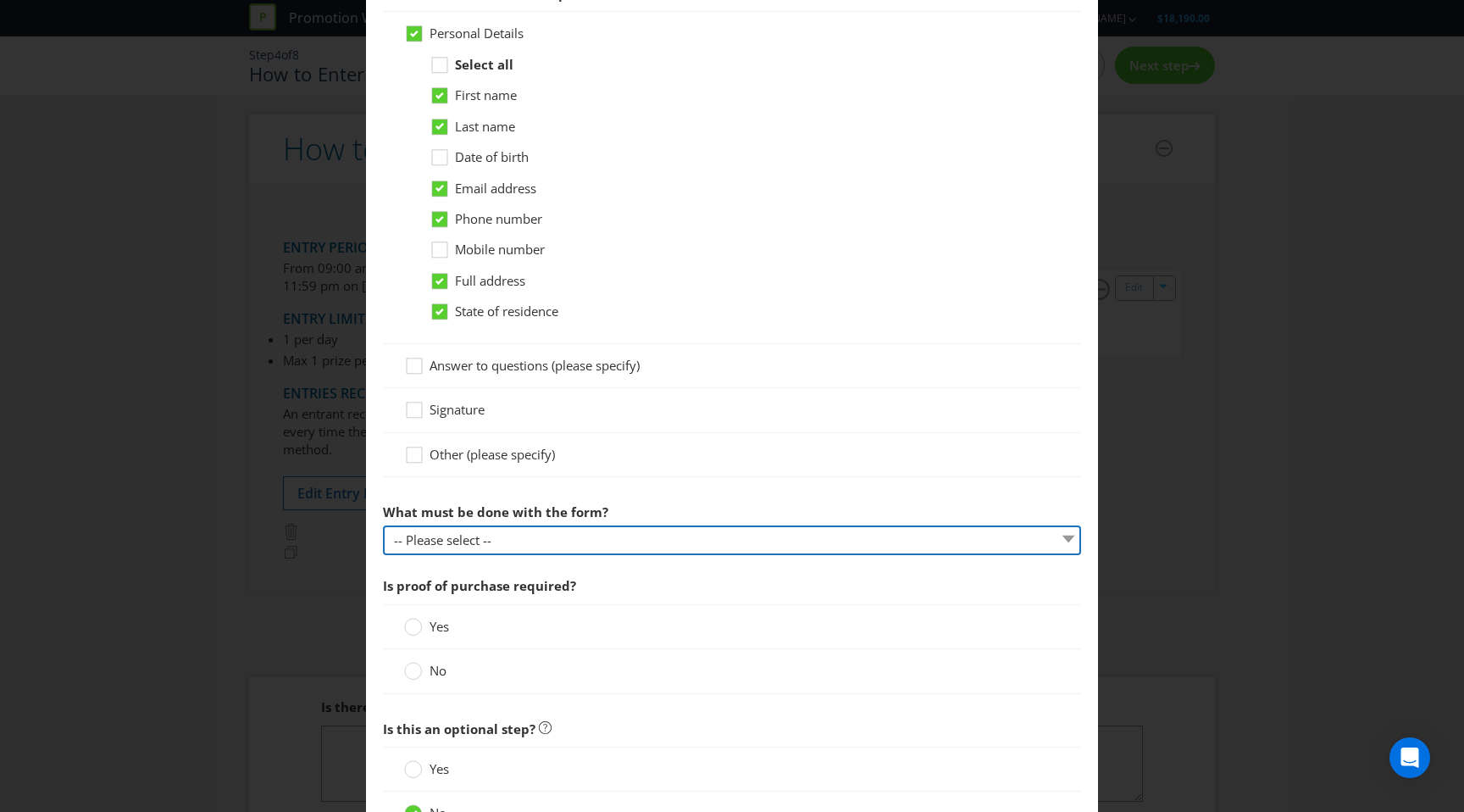
click at [523, 542] on select "-- Please select -- Send it by mail Submit it in person Scan it and send by ema…" at bounding box center [732, 540] width 698 height 29
select select "OTHER"
click at [383, 526] on select "-- Please select -- Send it by mail Submit it in person Scan it and send by ema…" at bounding box center [732, 540] width 698 height 29
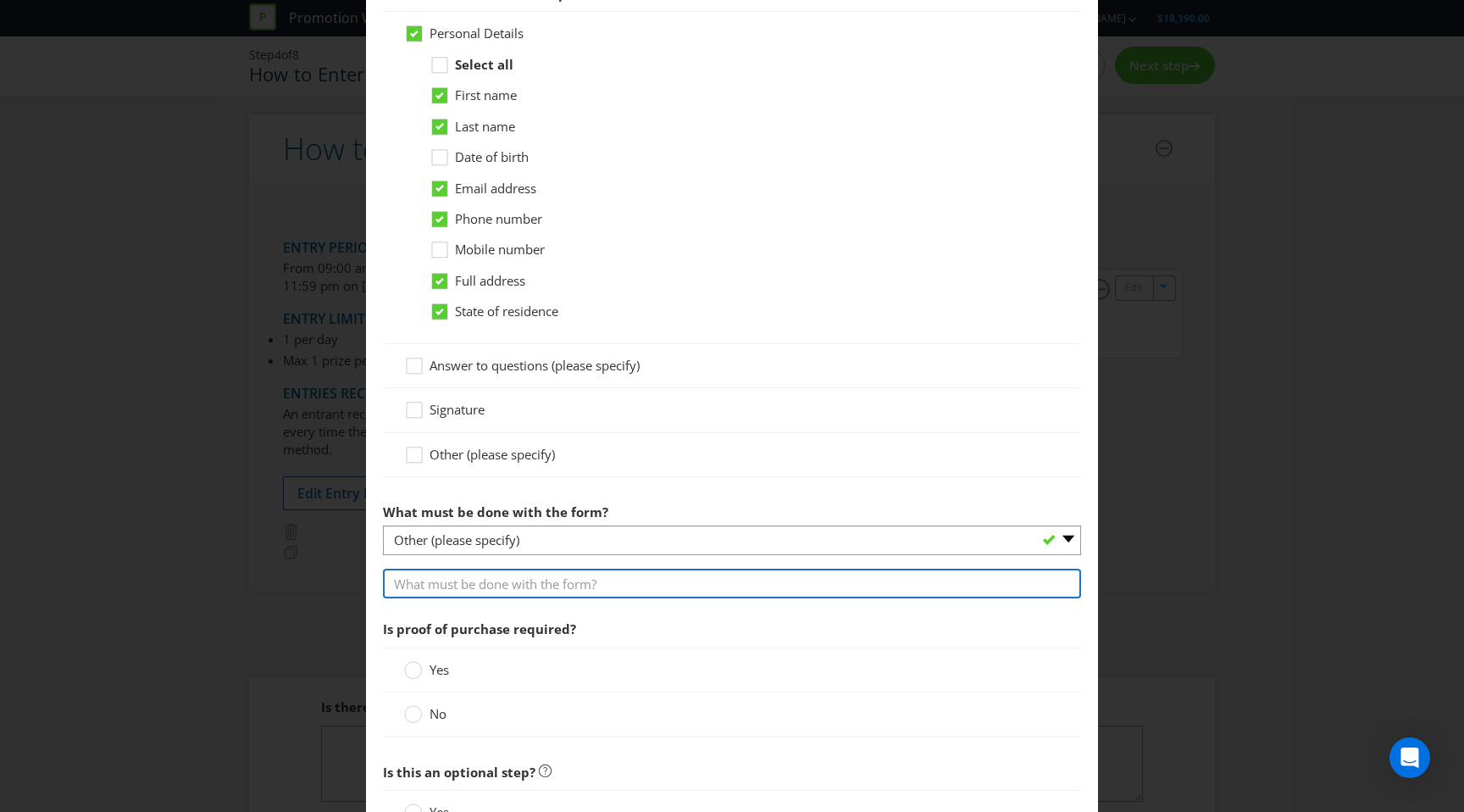
click at [476, 588] on input "text" at bounding box center [732, 583] width 698 height 29
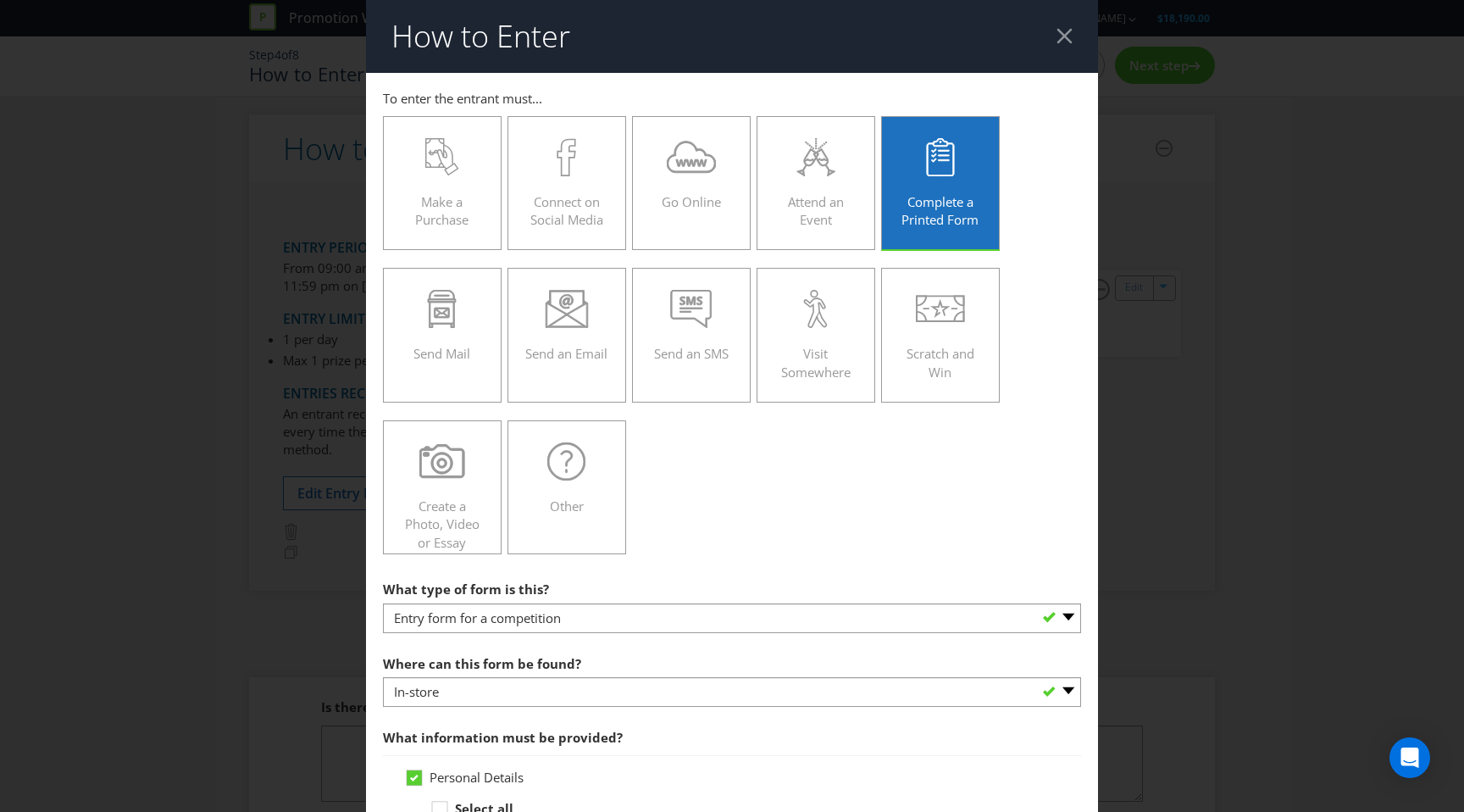
scroll to position [930, 0]
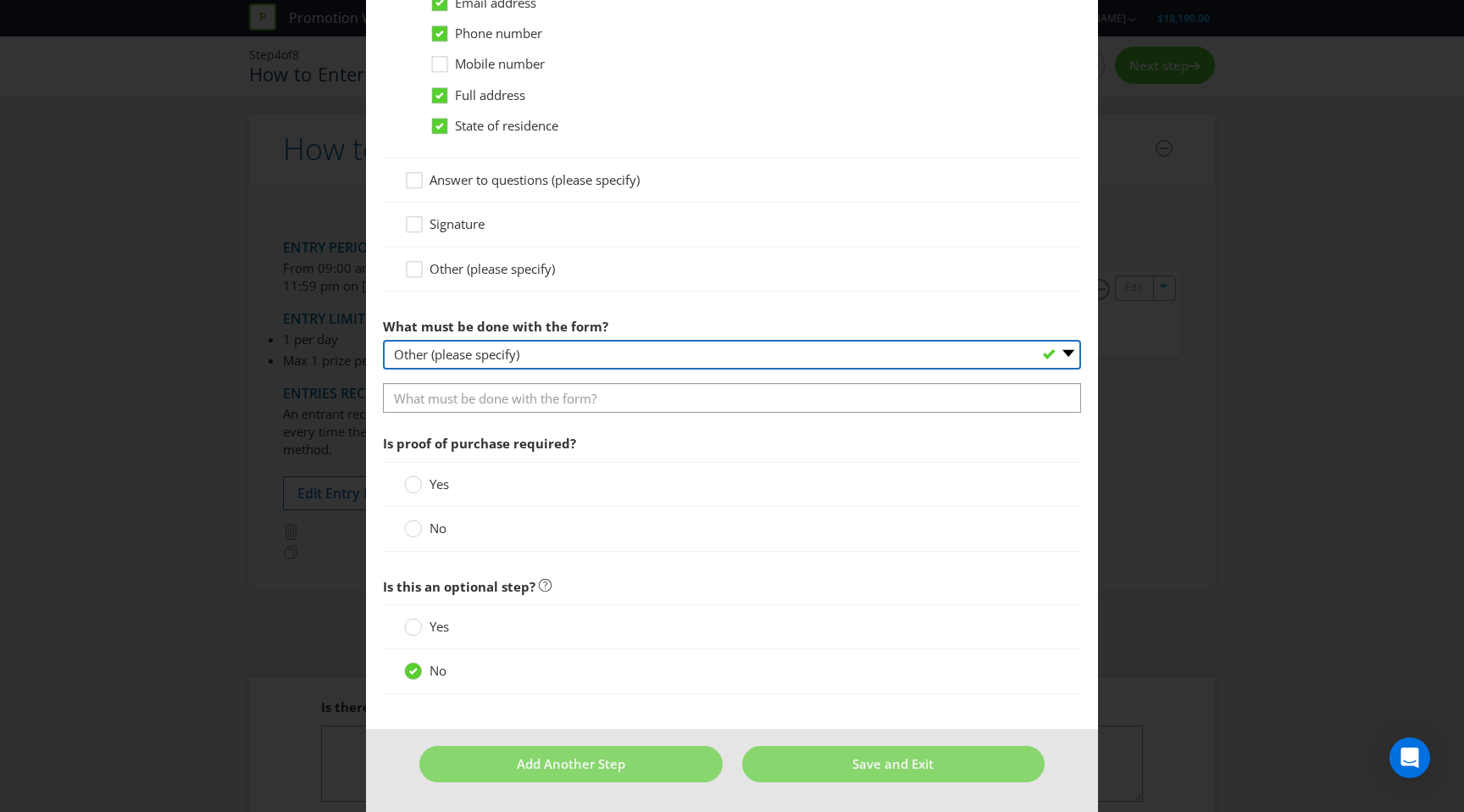
click at [575, 354] on select "-- Please select -- Send it by mail Submit it in person Scan it and send by ema…" at bounding box center [732, 354] width 698 height 29
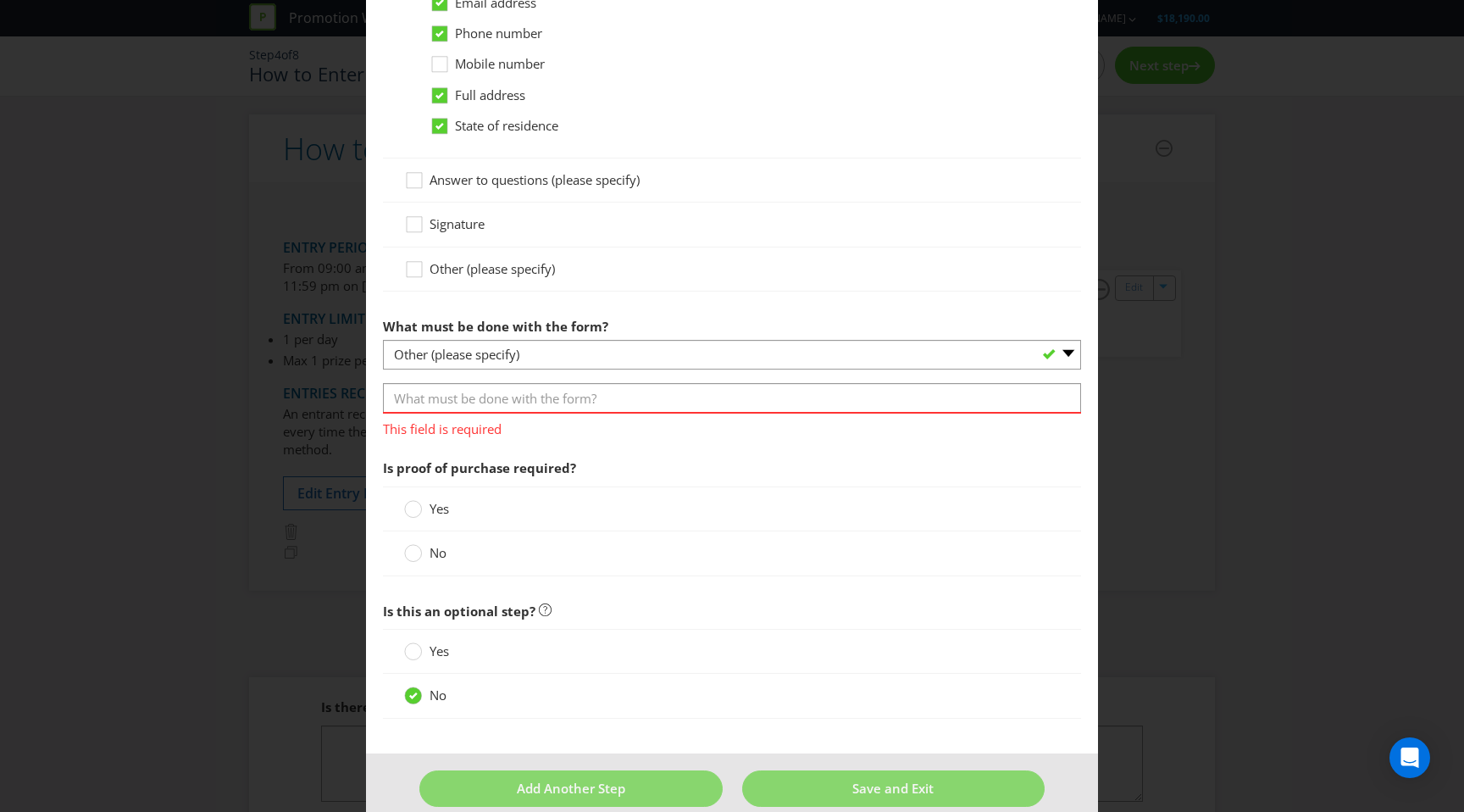
click at [452, 412] on div "This field is required" at bounding box center [732, 425] width 698 height 27
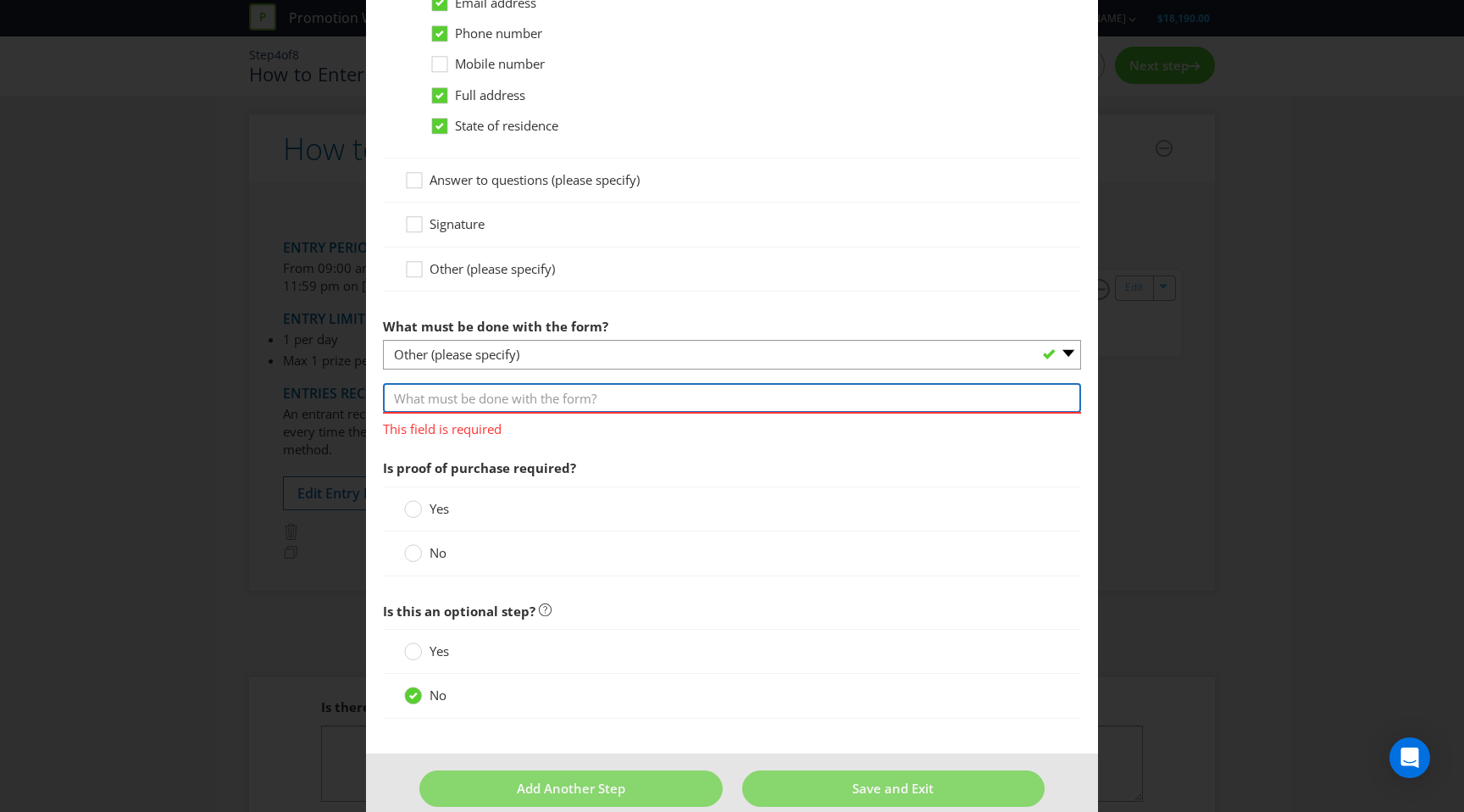
click at [452, 393] on input "text" at bounding box center [732, 397] width 698 height 29
type input "Place it in the entry box"
click at [412, 548] on div "No" at bounding box center [732, 553] width 698 height 44
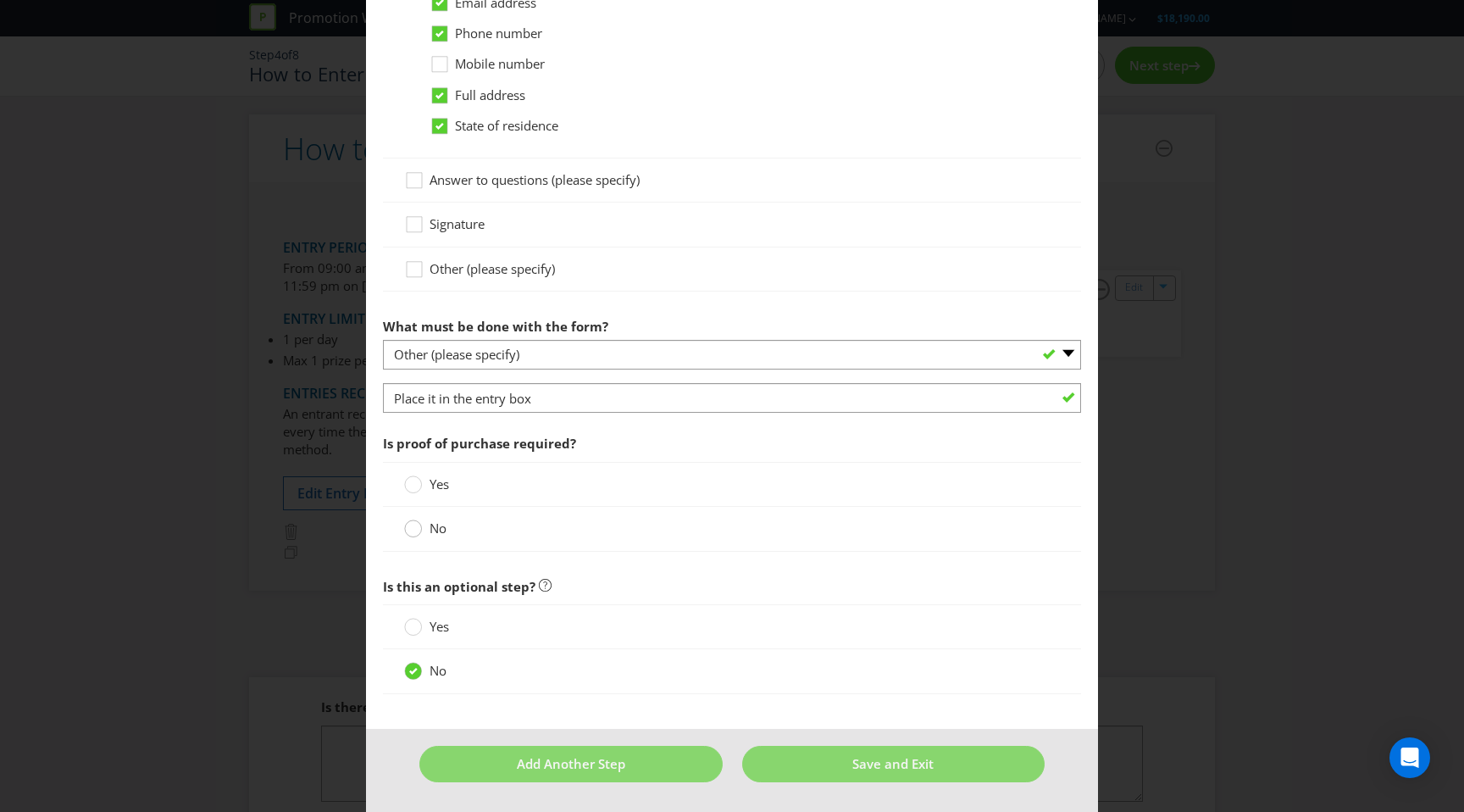
click at [415, 526] on div at bounding box center [414, 523] width 9 height 9
click at [0, 0] on input "No" at bounding box center [0, 0] width 0 height 0
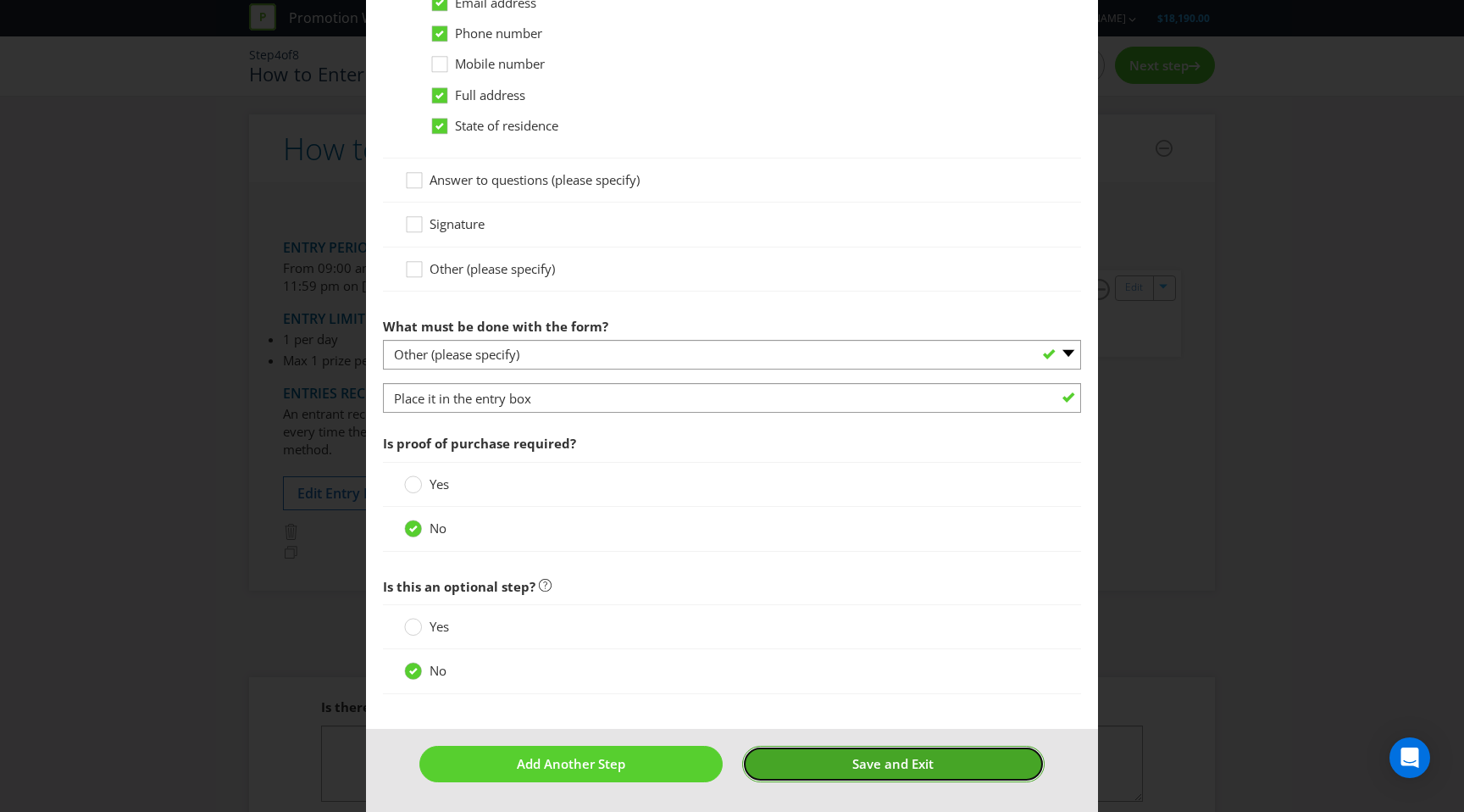
click at [846, 769] on button "Save and Exit" at bounding box center [894, 764] width 303 height 36
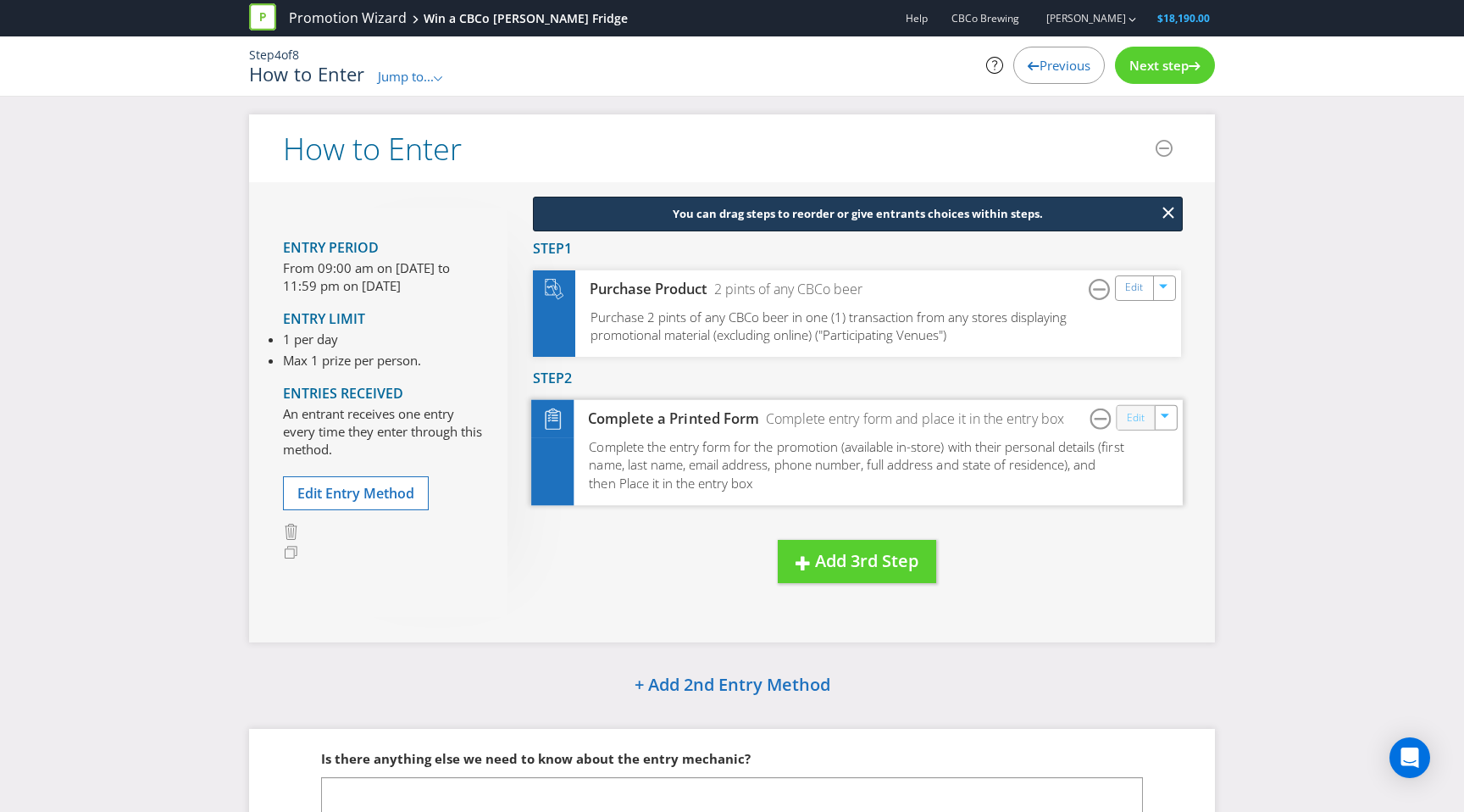
click at [1136, 422] on link "Edit" at bounding box center [1135, 417] width 18 height 20
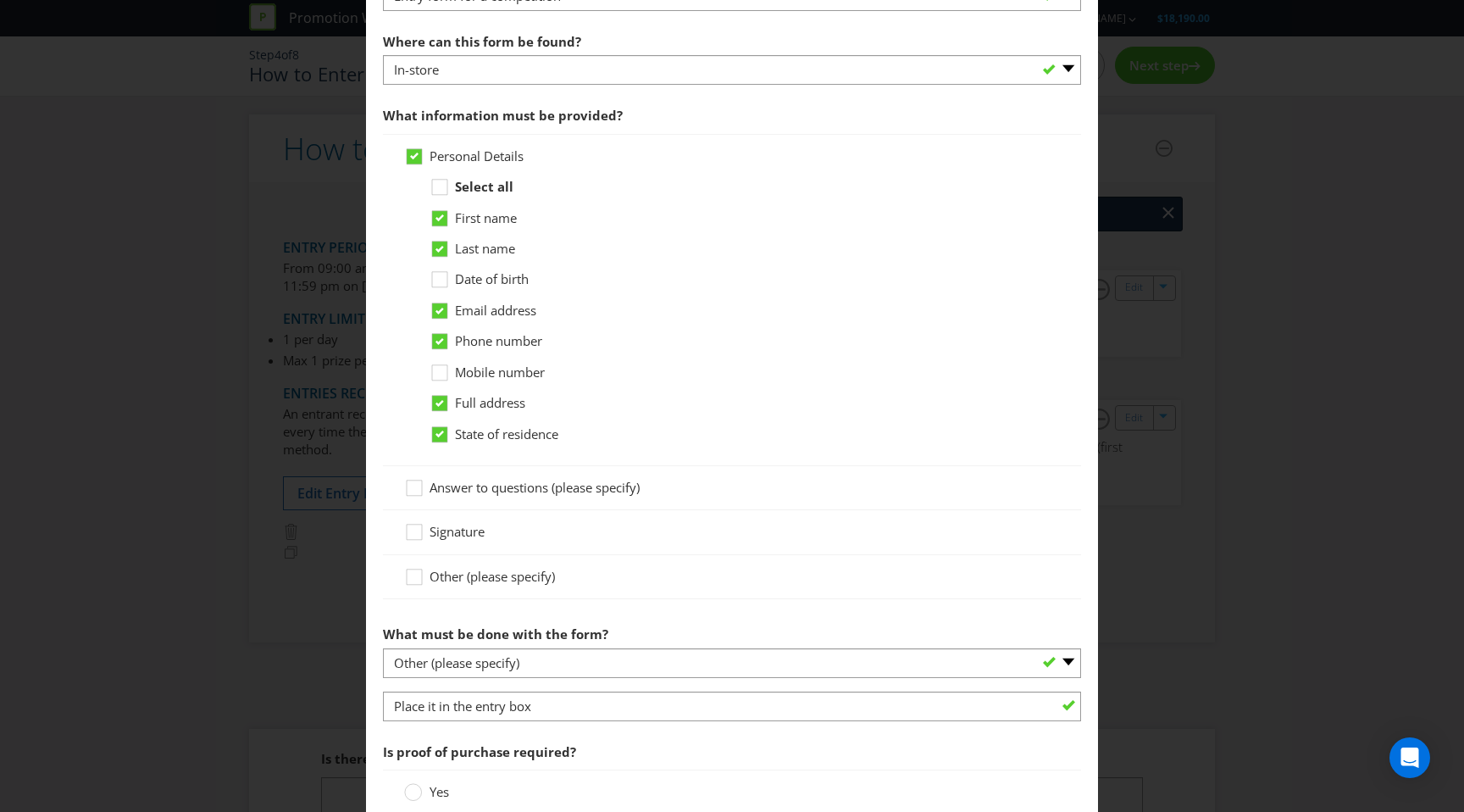
scroll to position [781, 0]
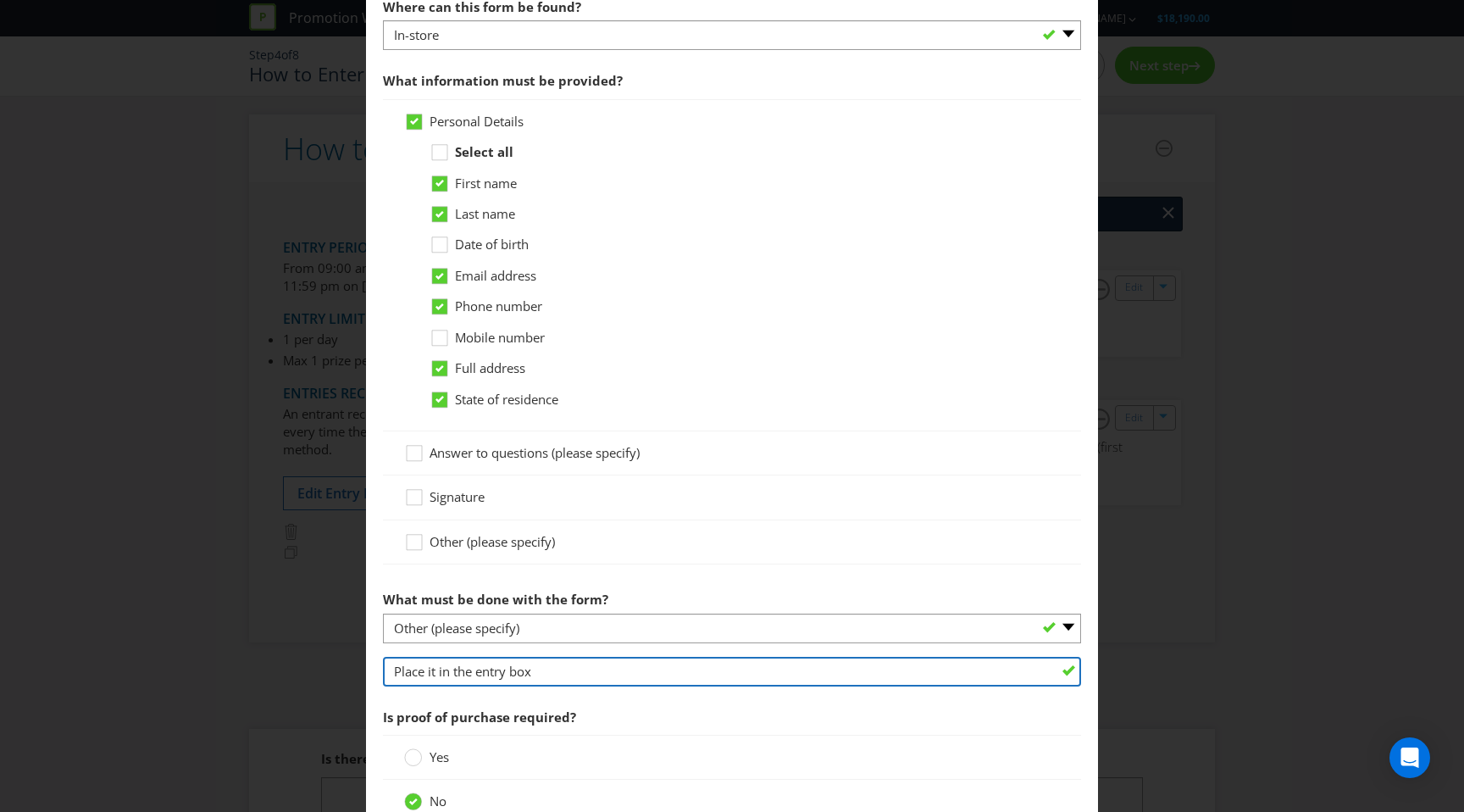
click at [402, 667] on input "Place it in the entry box" at bounding box center [732, 672] width 698 height 29
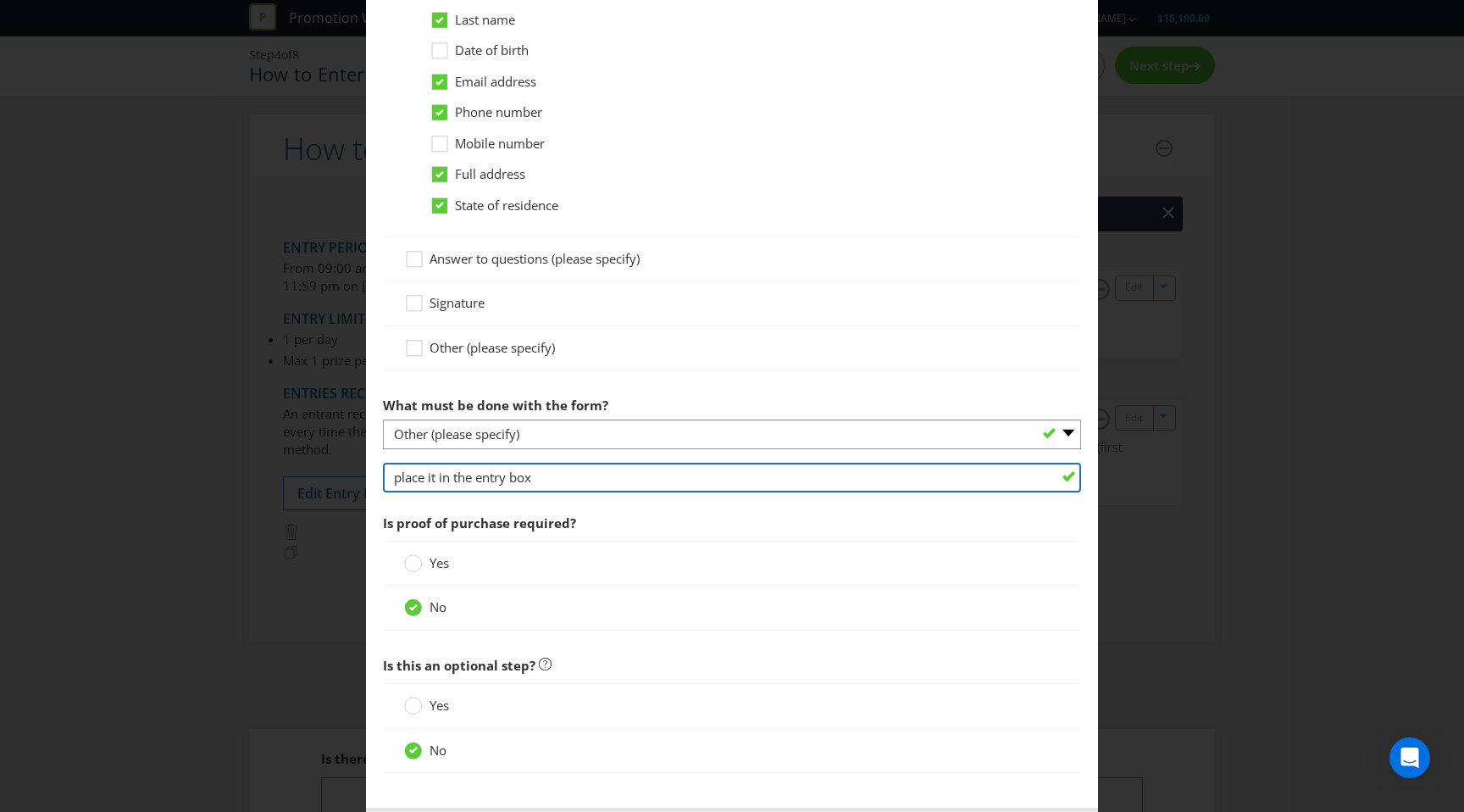
scroll to position [1055, 0]
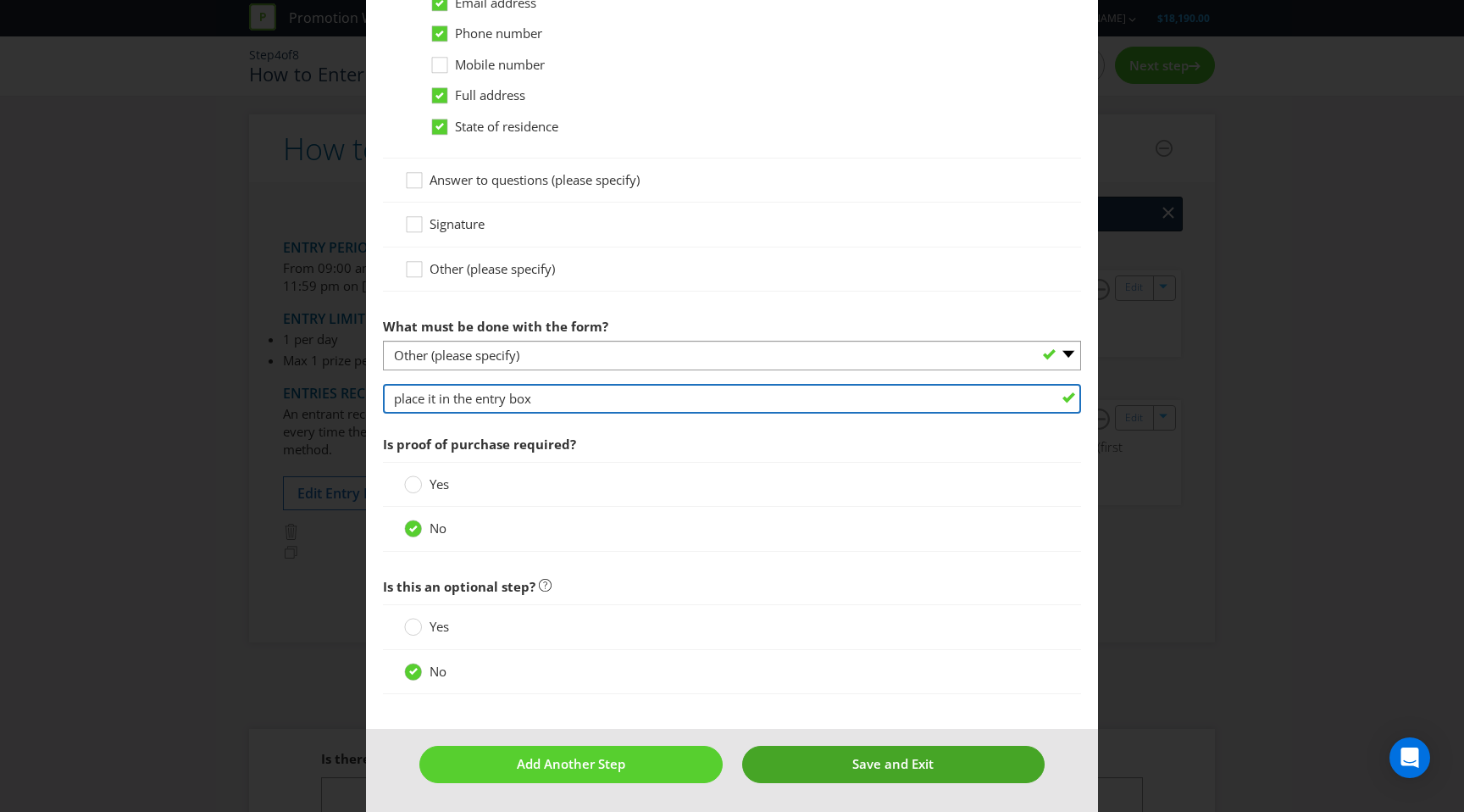
type input "place it in the entry box"
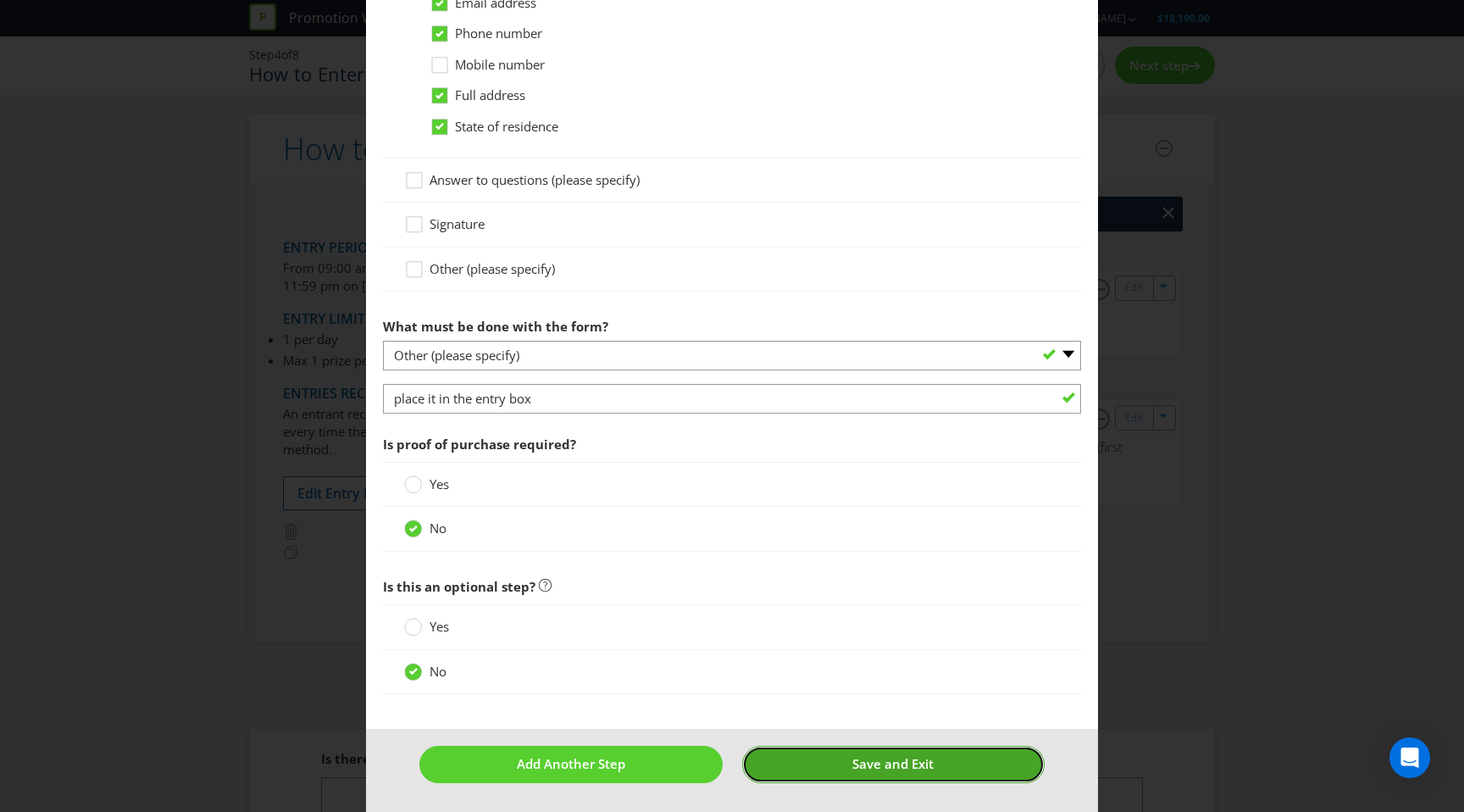
click at [869, 767] on span "Save and Exit" at bounding box center [893, 764] width 82 height 17
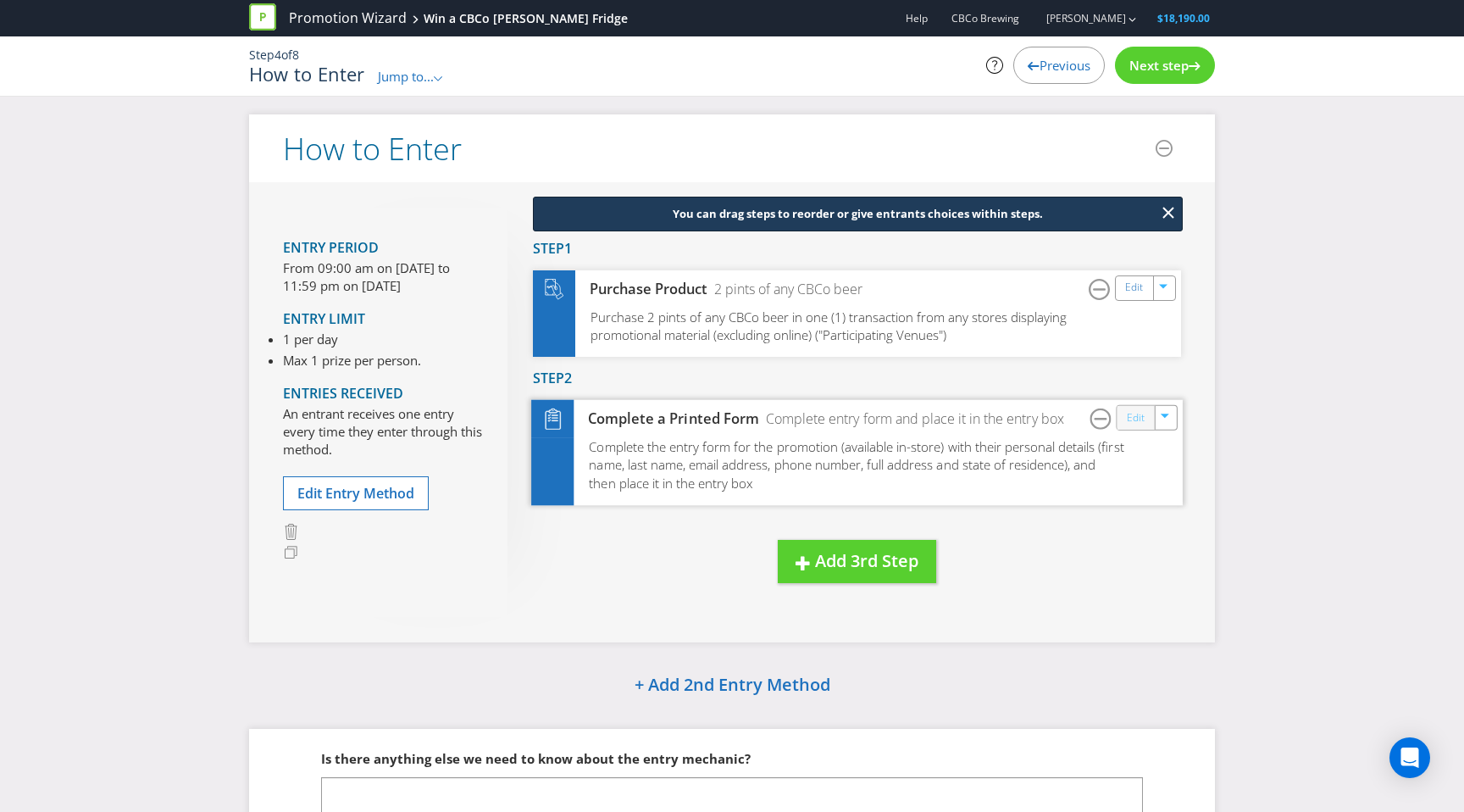
click at [1141, 415] on link "Edit" at bounding box center [1135, 417] width 18 height 20
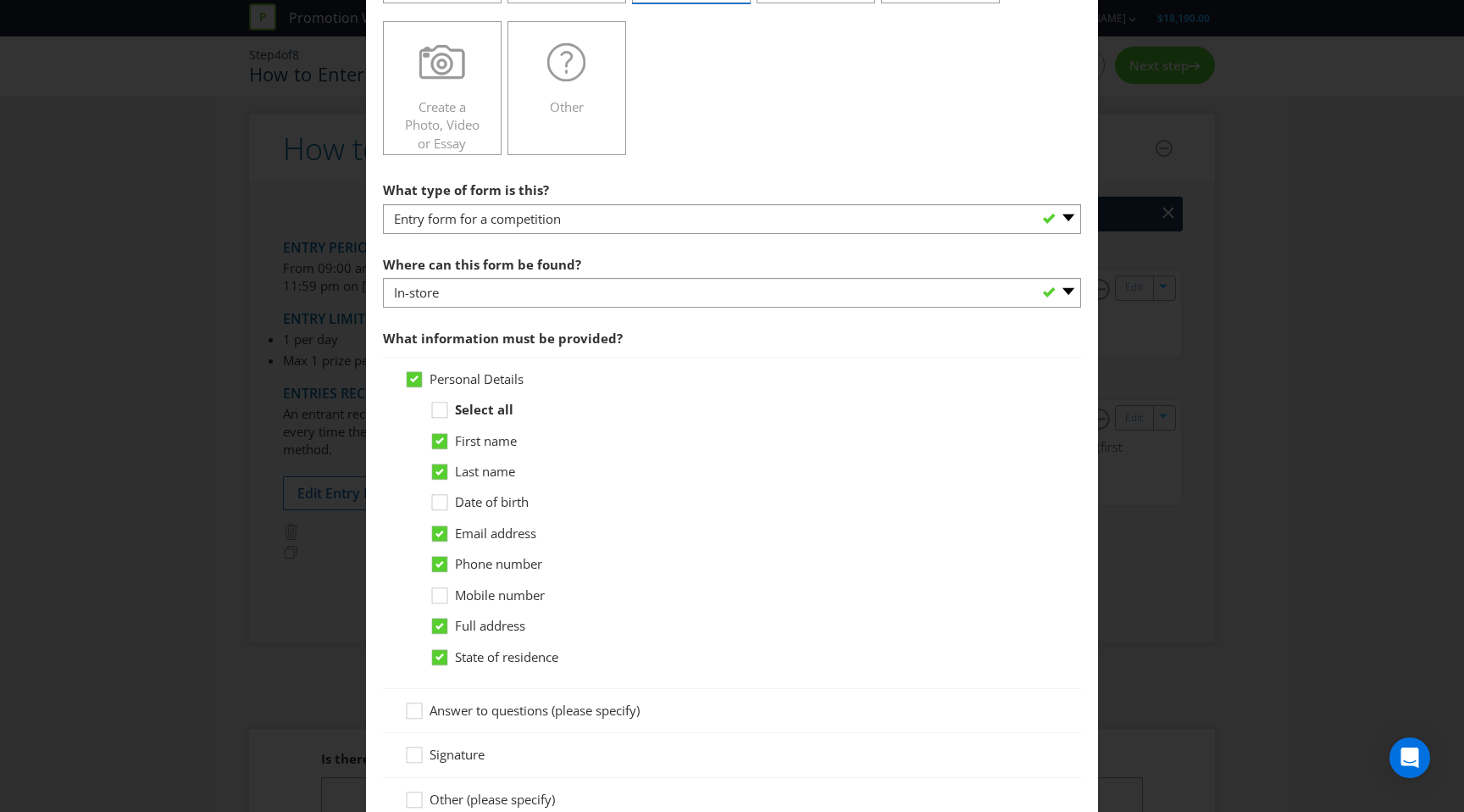
scroll to position [578, 0]
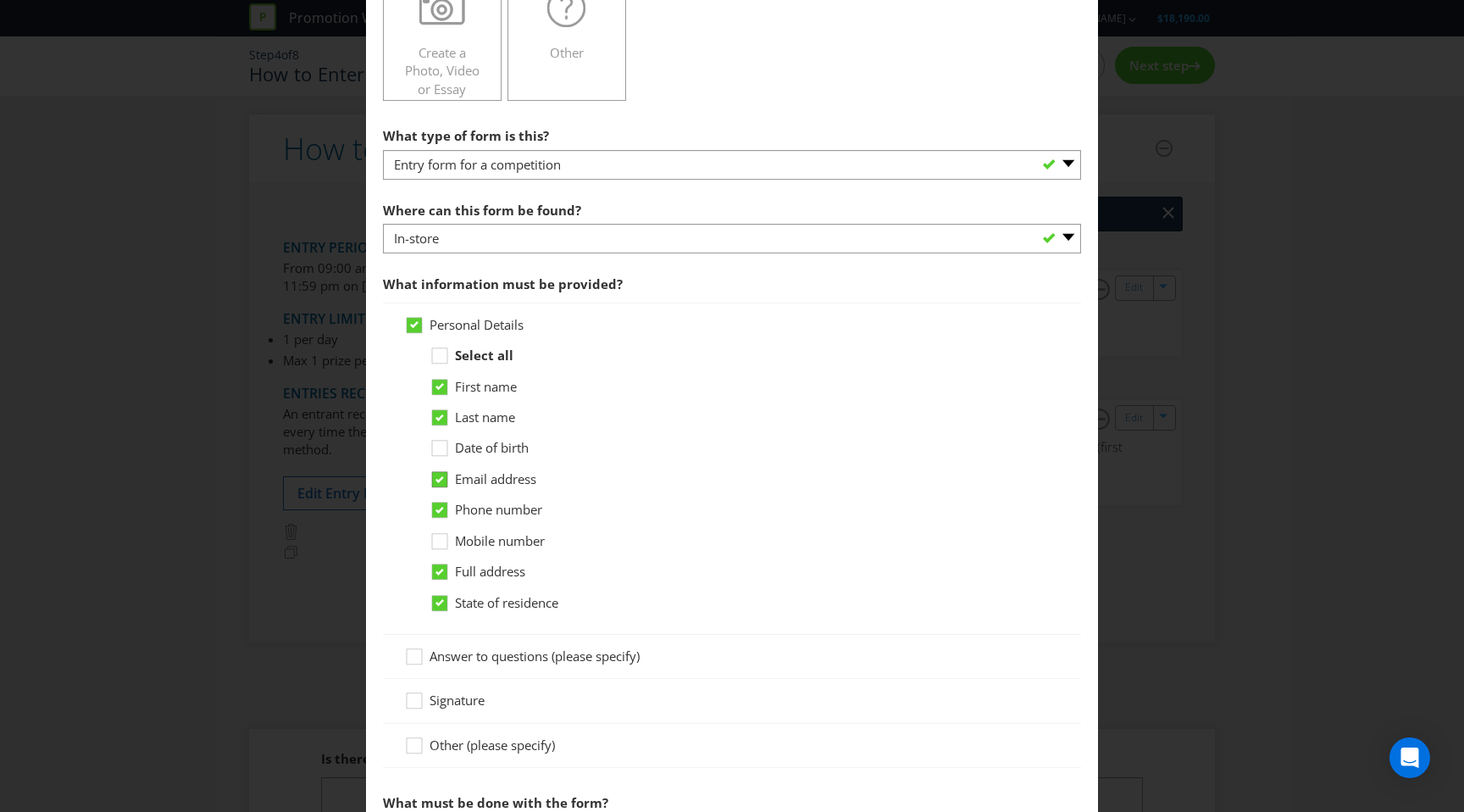
click at [440, 483] on icon at bounding box center [440, 480] width 9 height 7
click at [0, 0] on input "Email address" at bounding box center [0, 0] width 0 height 0
click at [440, 571] on icon at bounding box center [440, 572] width 9 height 7
click at [0, 0] on input "Full address" at bounding box center [0, 0] width 0 height 0
click at [440, 606] on icon at bounding box center [440, 603] width 15 height 15
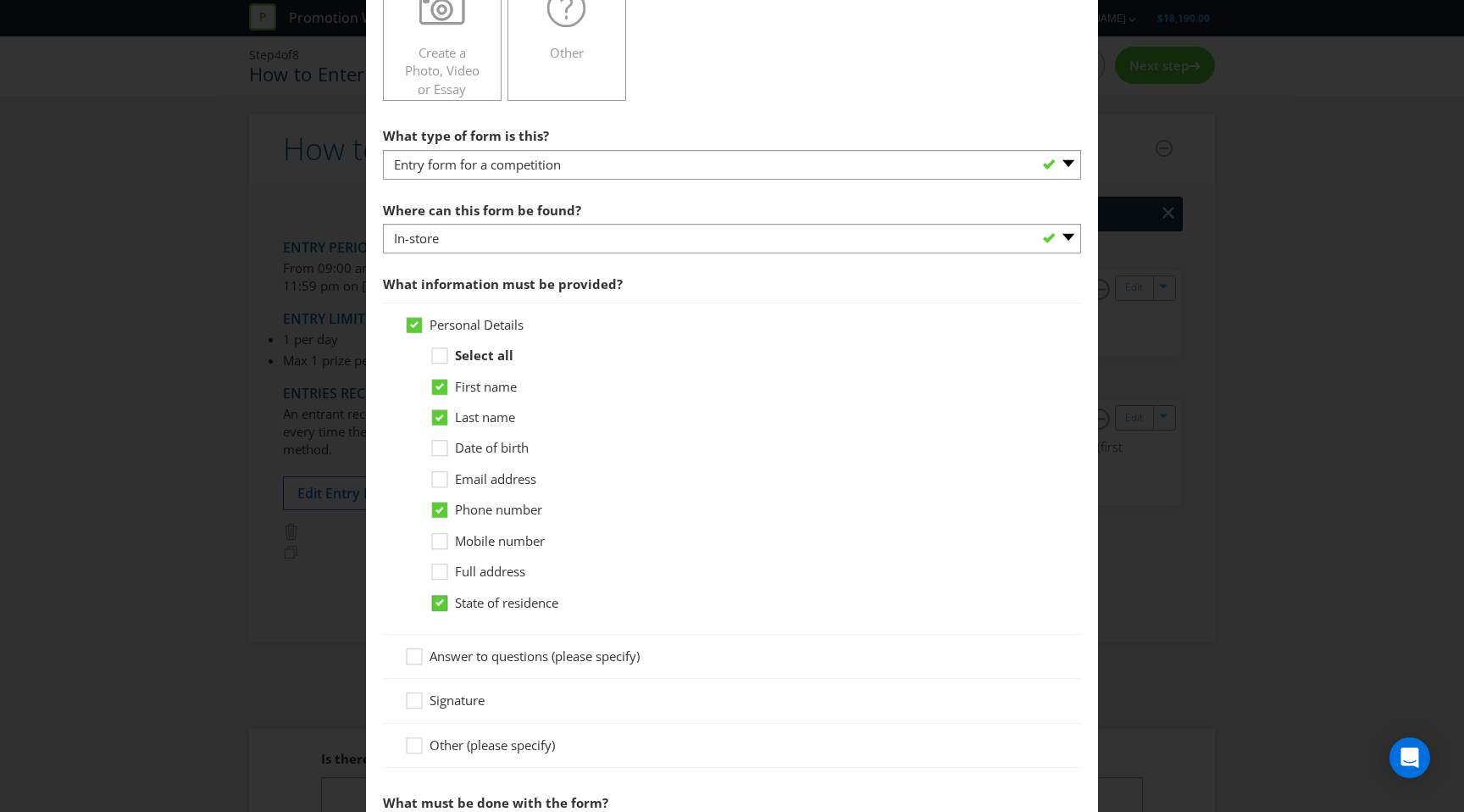
click at [0, 0] on input "State of residence" at bounding box center [0, 0] width 0 height 0
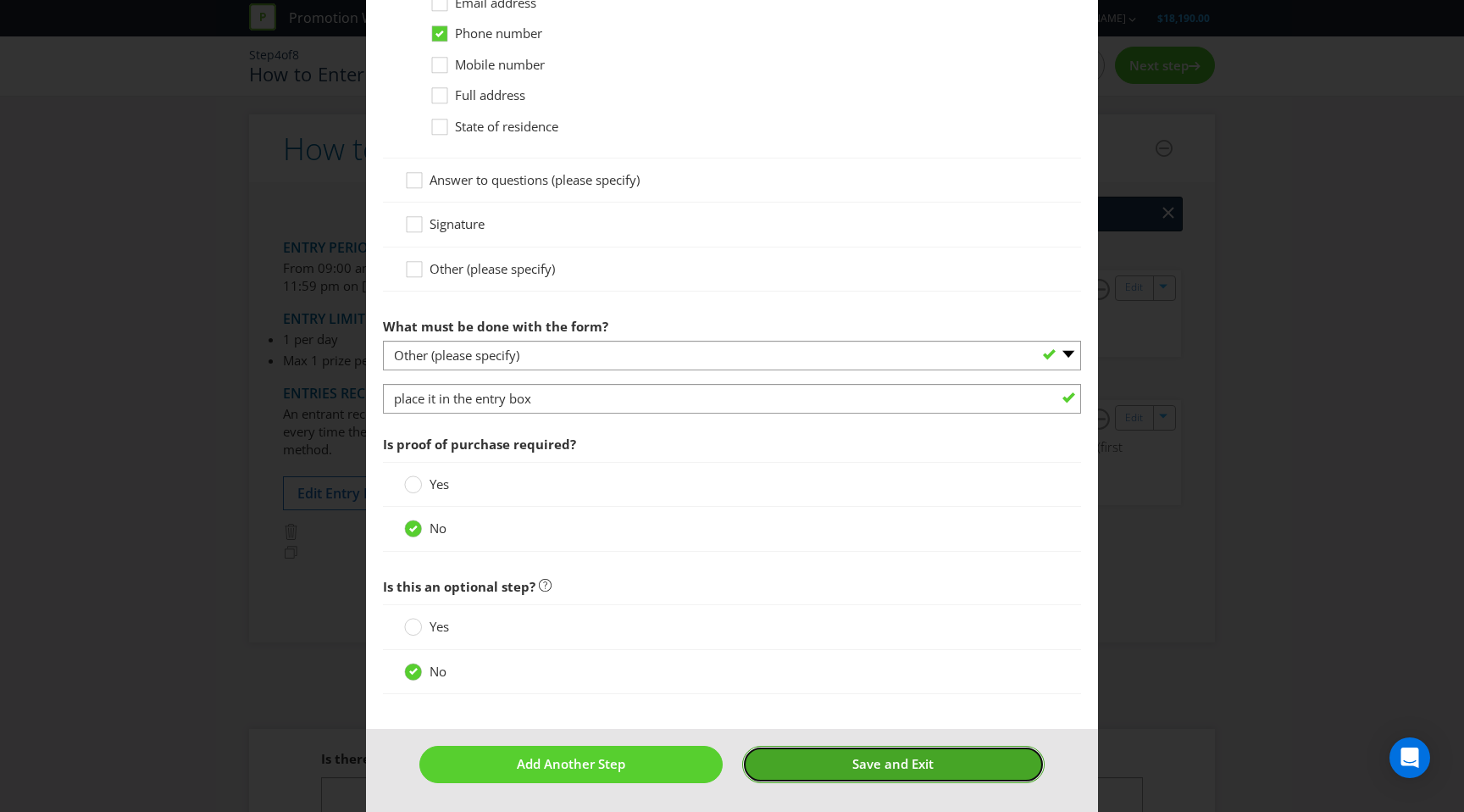
click at [854, 764] on span "Save and Exit" at bounding box center [893, 764] width 82 height 17
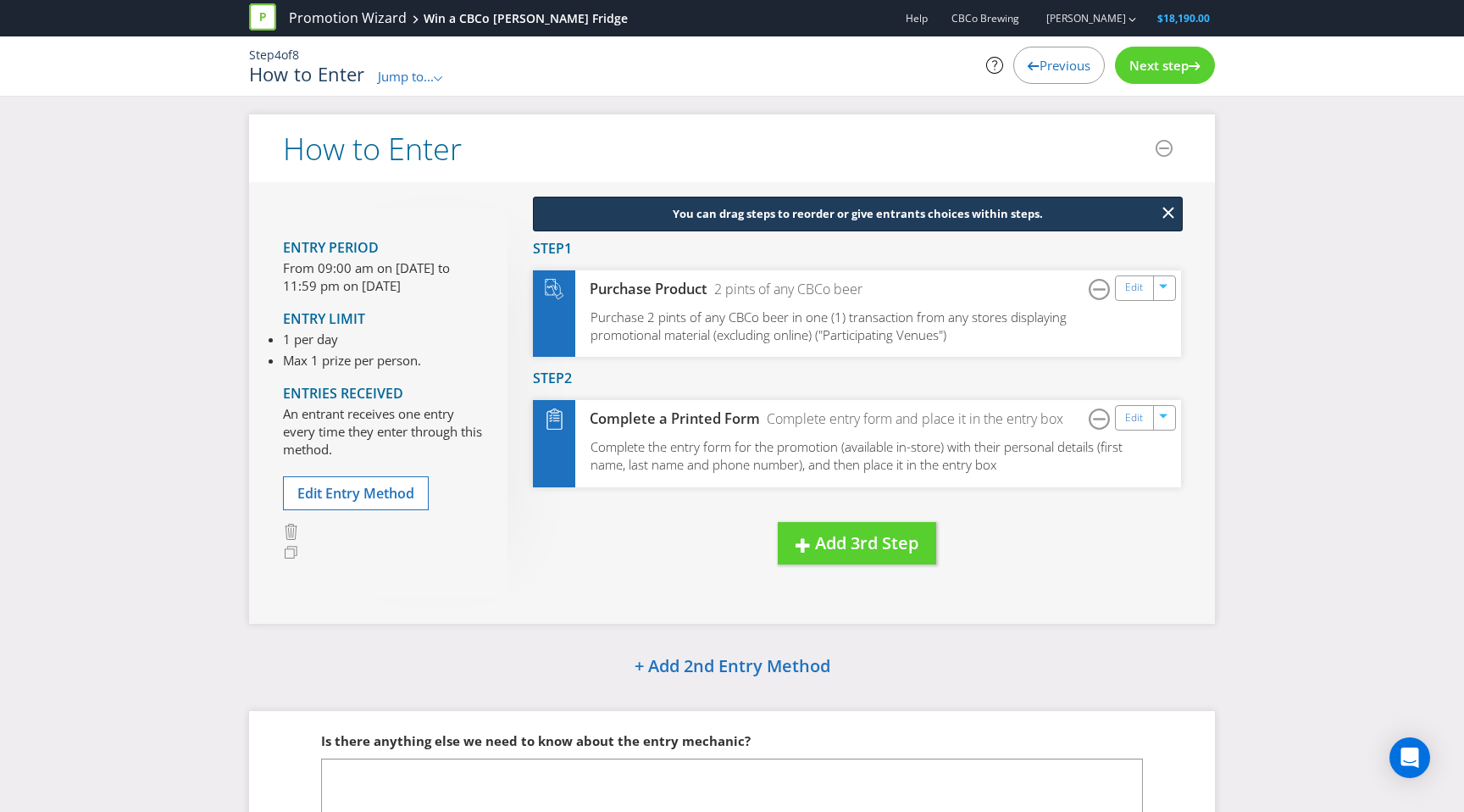
click at [1164, 62] on span "Next step" at bounding box center [1159, 65] width 59 height 17
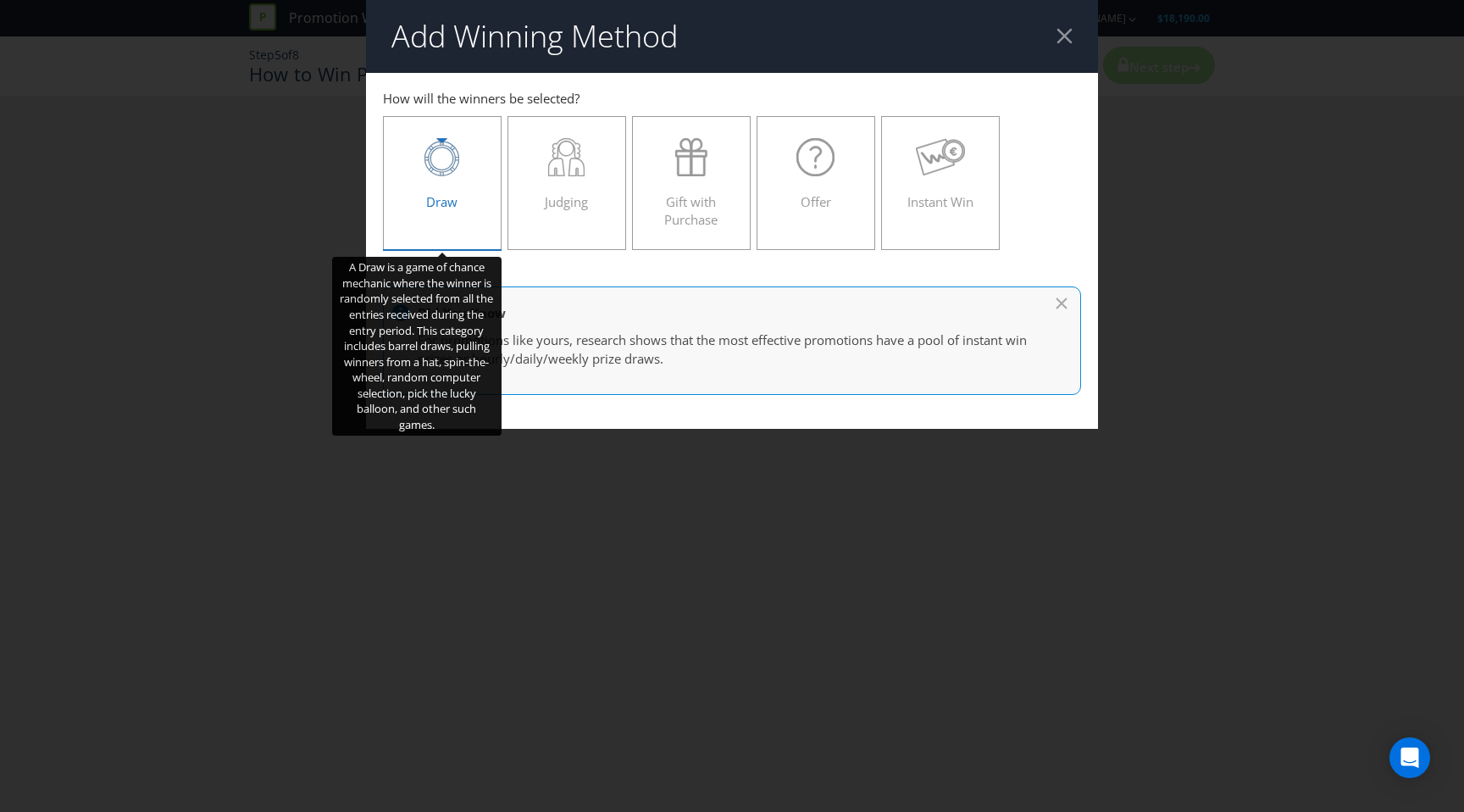
click at [409, 191] on div "Draw" at bounding box center [442, 176] width 83 height 77
click at [0, 0] on input "Draw" at bounding box center [0, 0] width 0 height 0
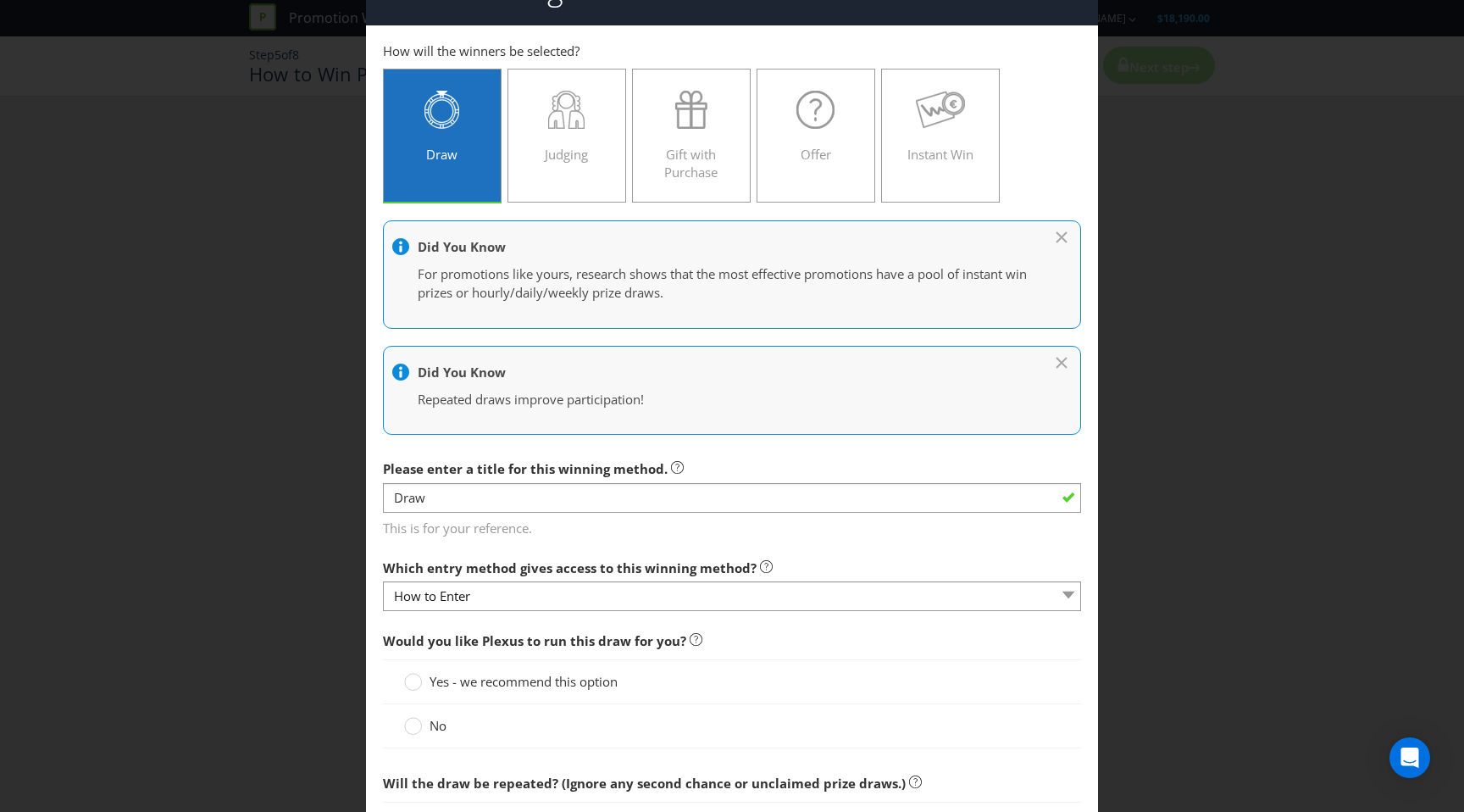
scroll to position [50, 0]
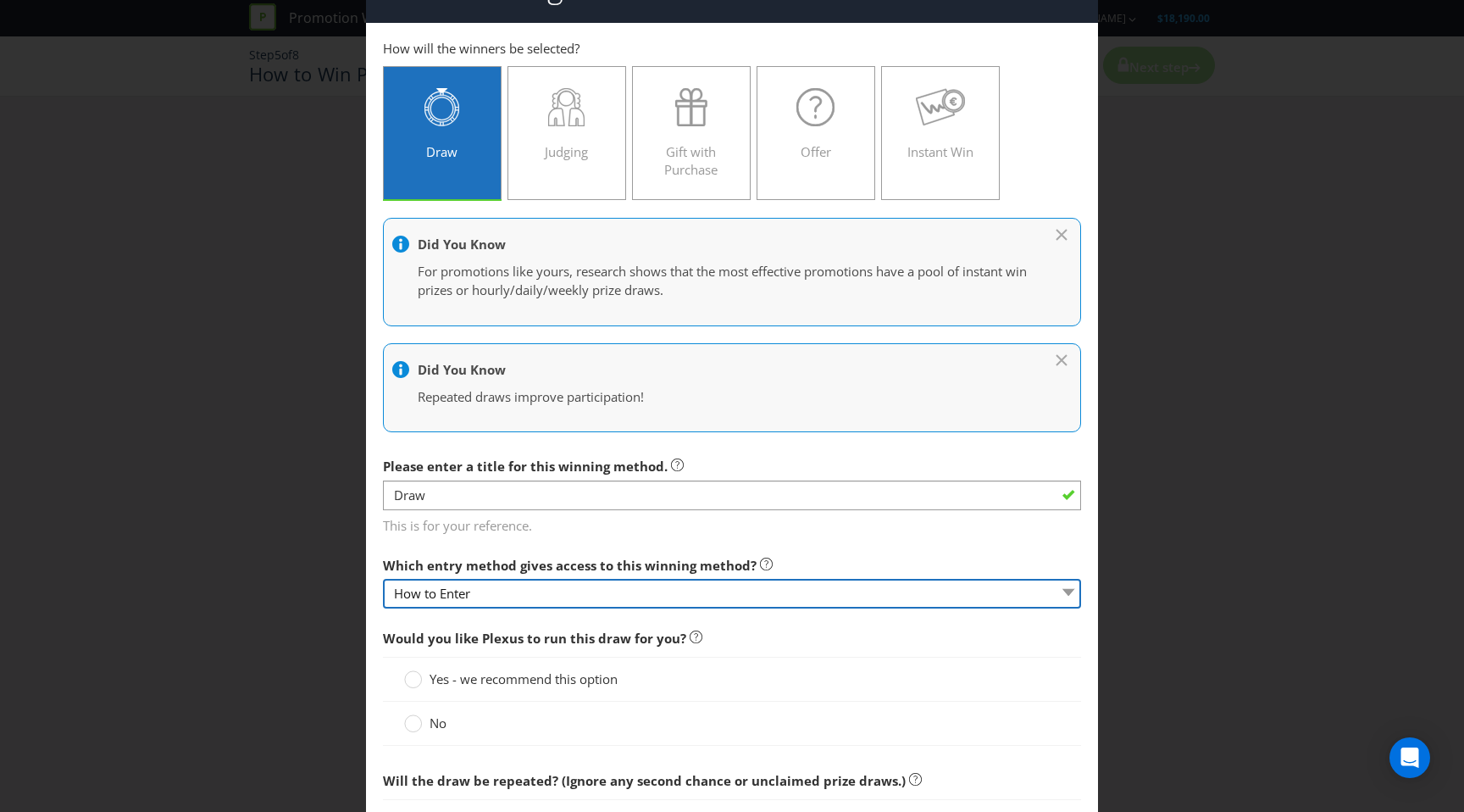
click at [630, 598] on select "How to Enter" at bounding box center [732, 594] width 698 height 29
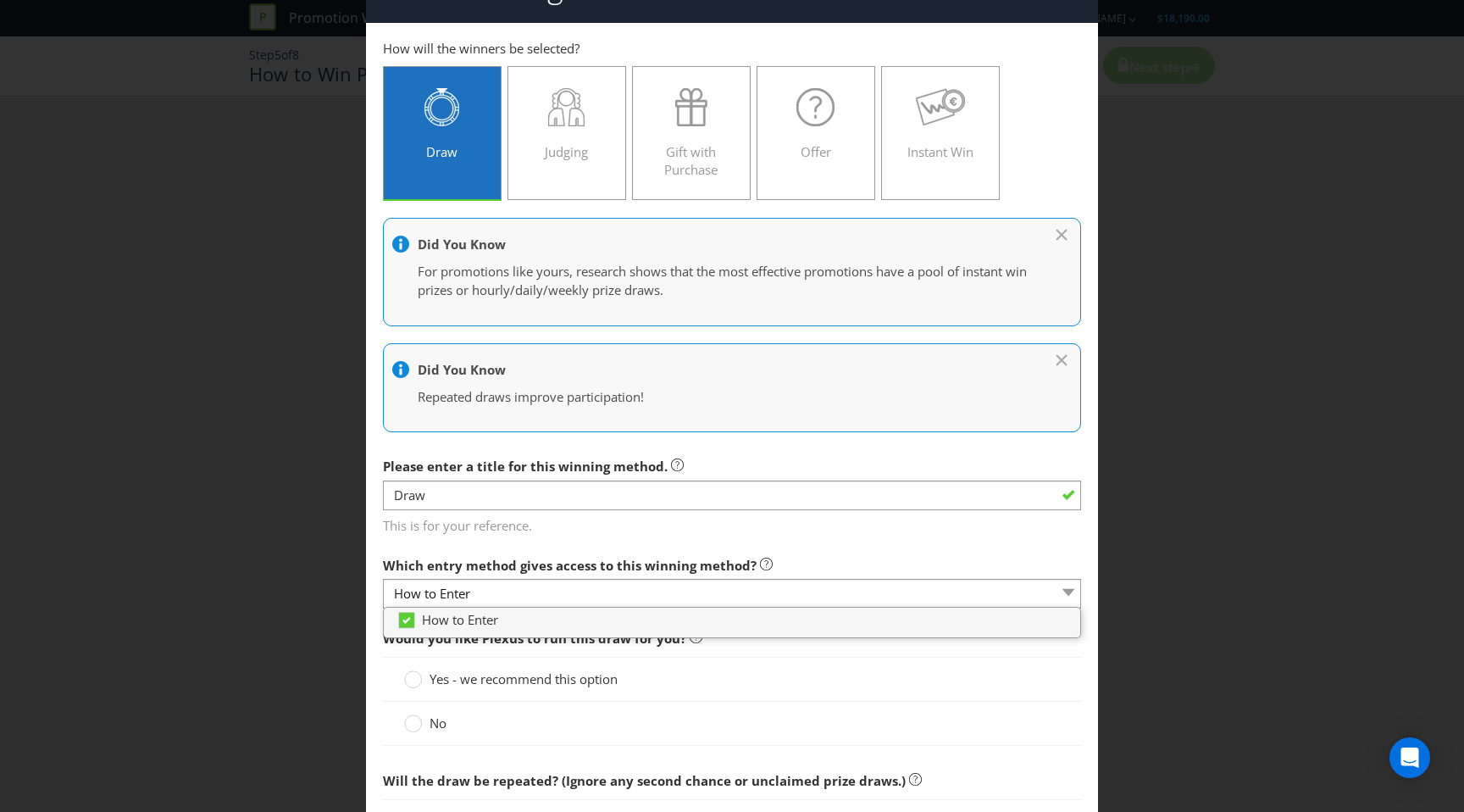
click at [655, 534] on span "This is for your reference." at bounding box center [732, 523] width 698 height 25
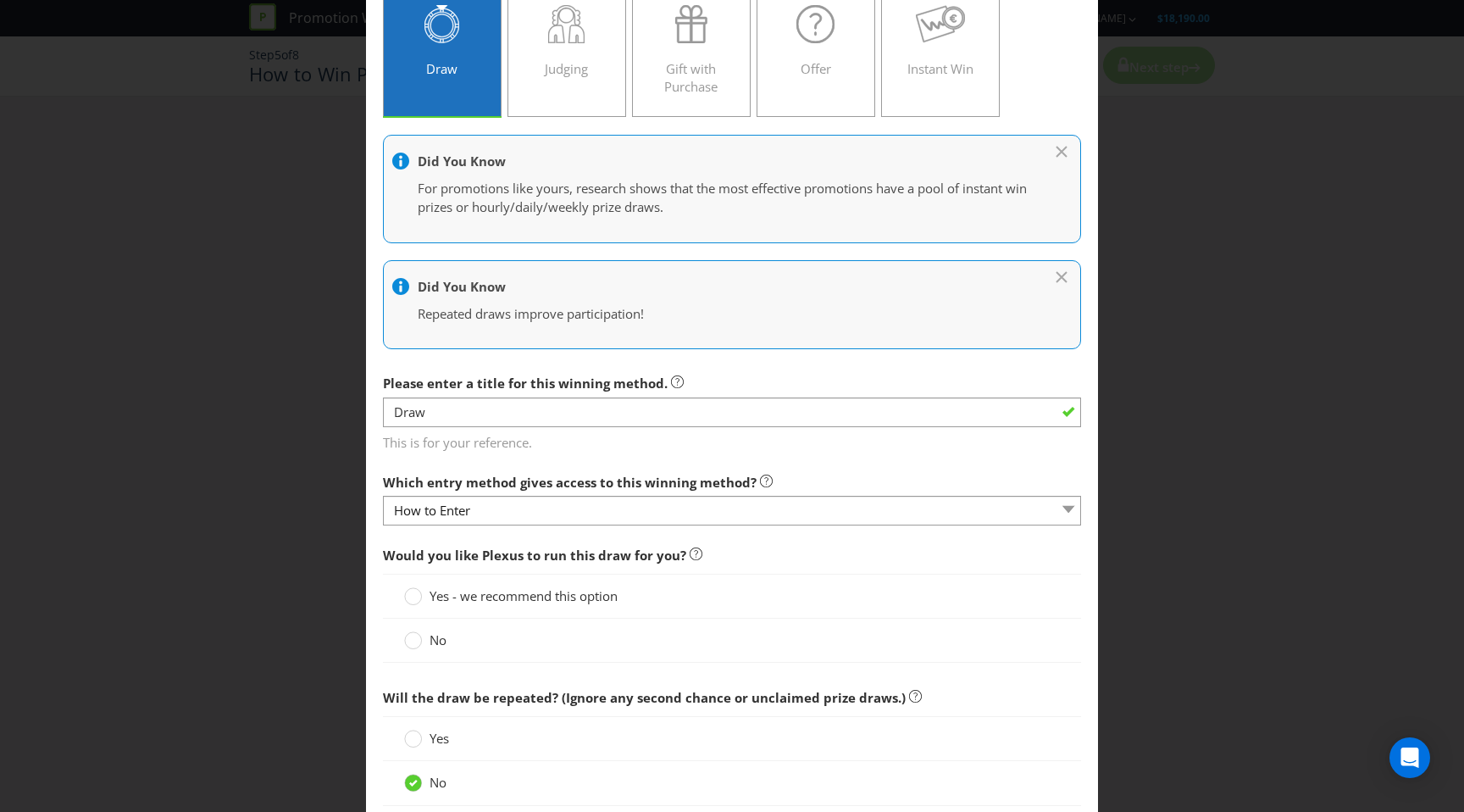
scroll to position [136, 0]
click at [432, 637] on span "No" at bounding box center [439, 637] width 17 height 17
click at [0, 0] on input "No" at bounding box center [0, 0] width 0 height 0
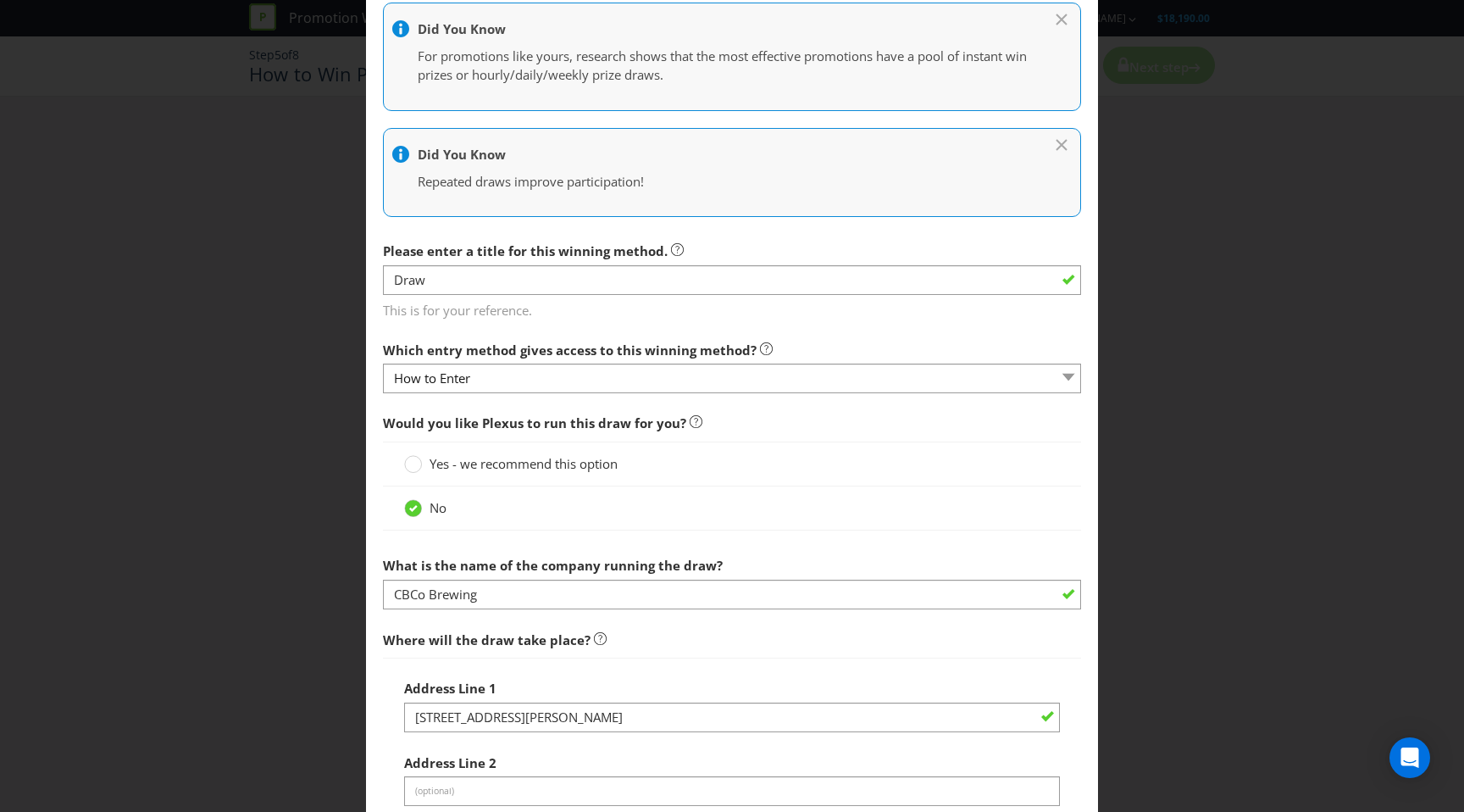
scroll to position [274, 0]
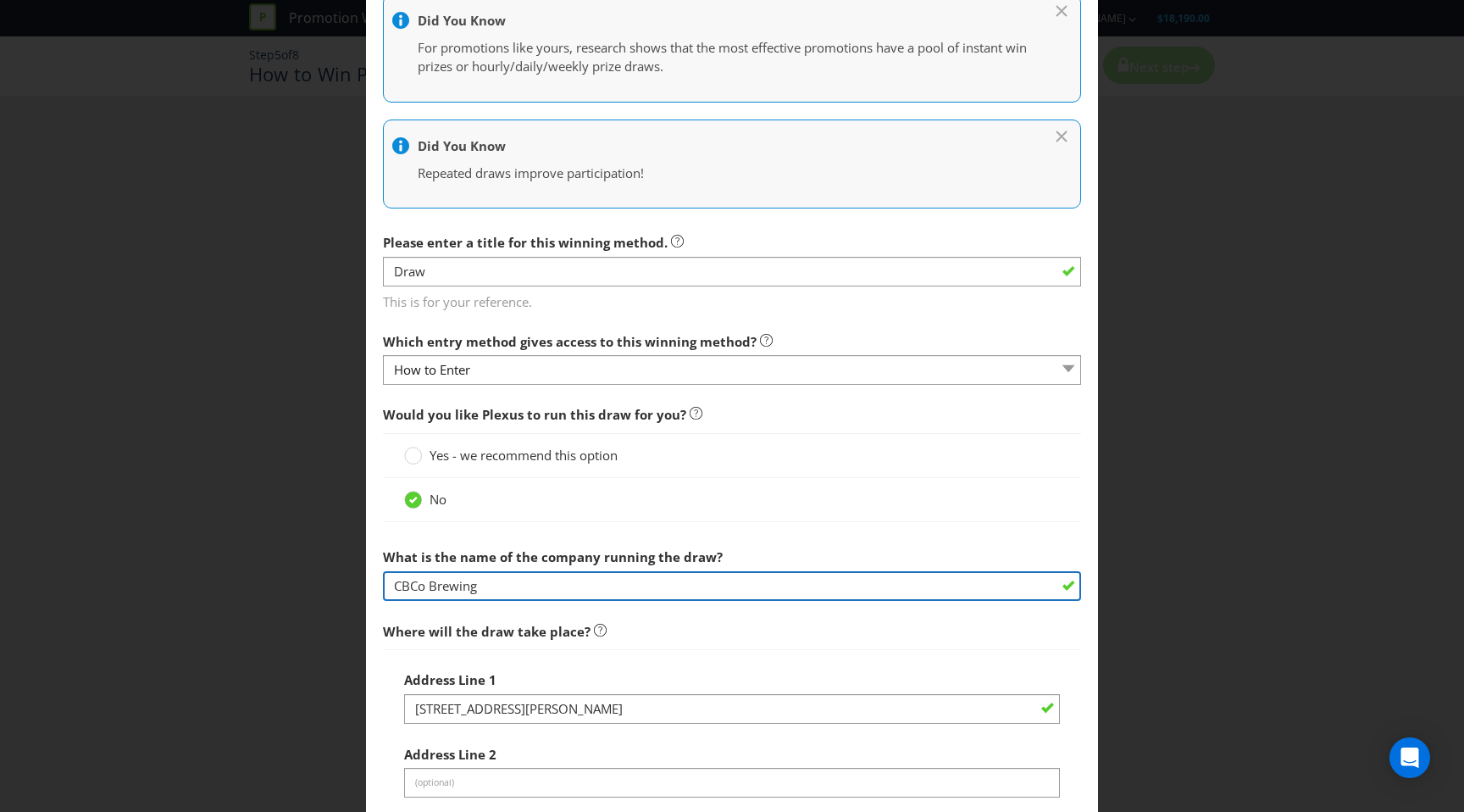
click at [490, 587] on input "CBCo Brewing" at bounding box center [732, 586] width 698 height 29
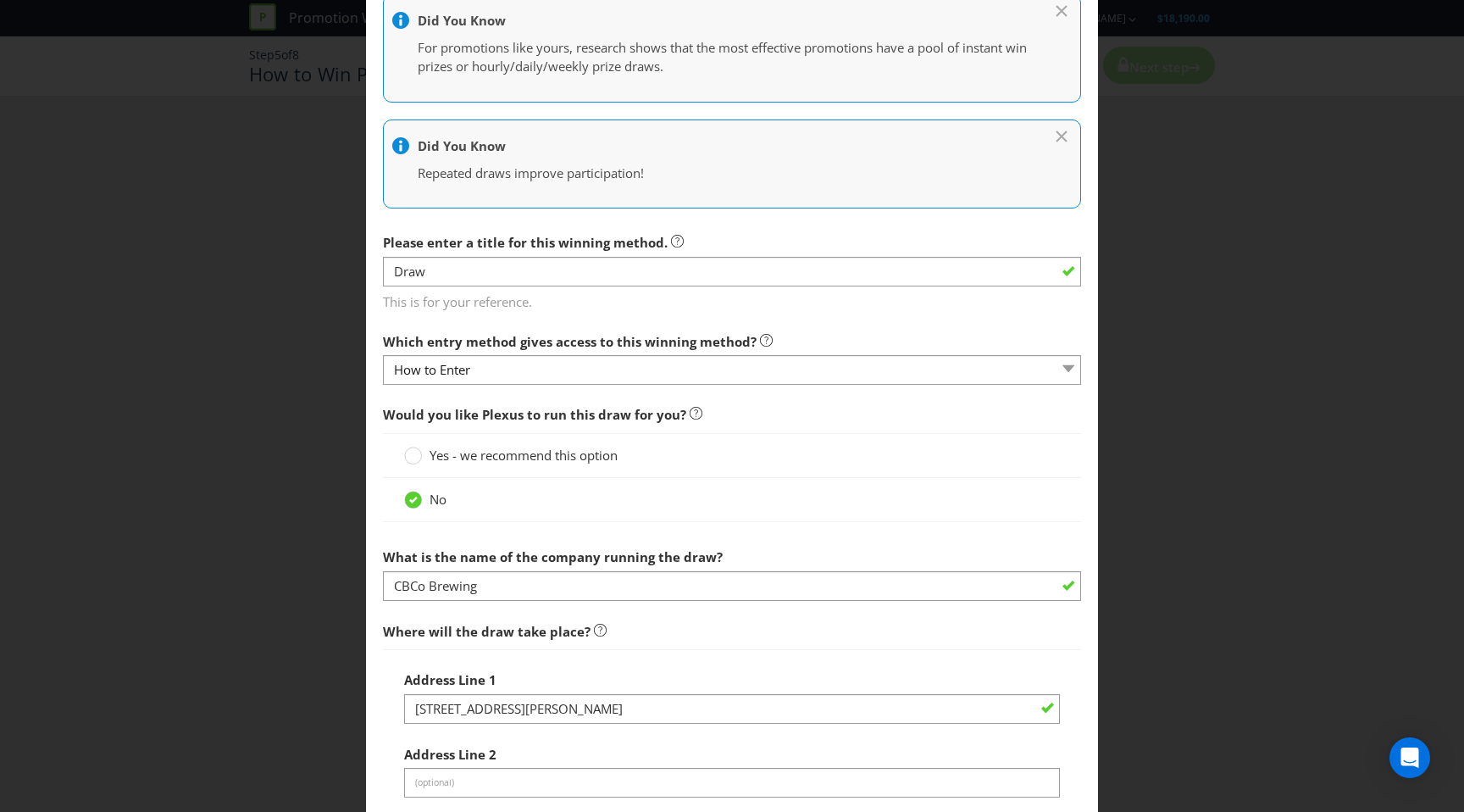
click at [538, 552] on span "What is the name of the company running the draw?" at bounding box center [552, 557] width 340 height 17
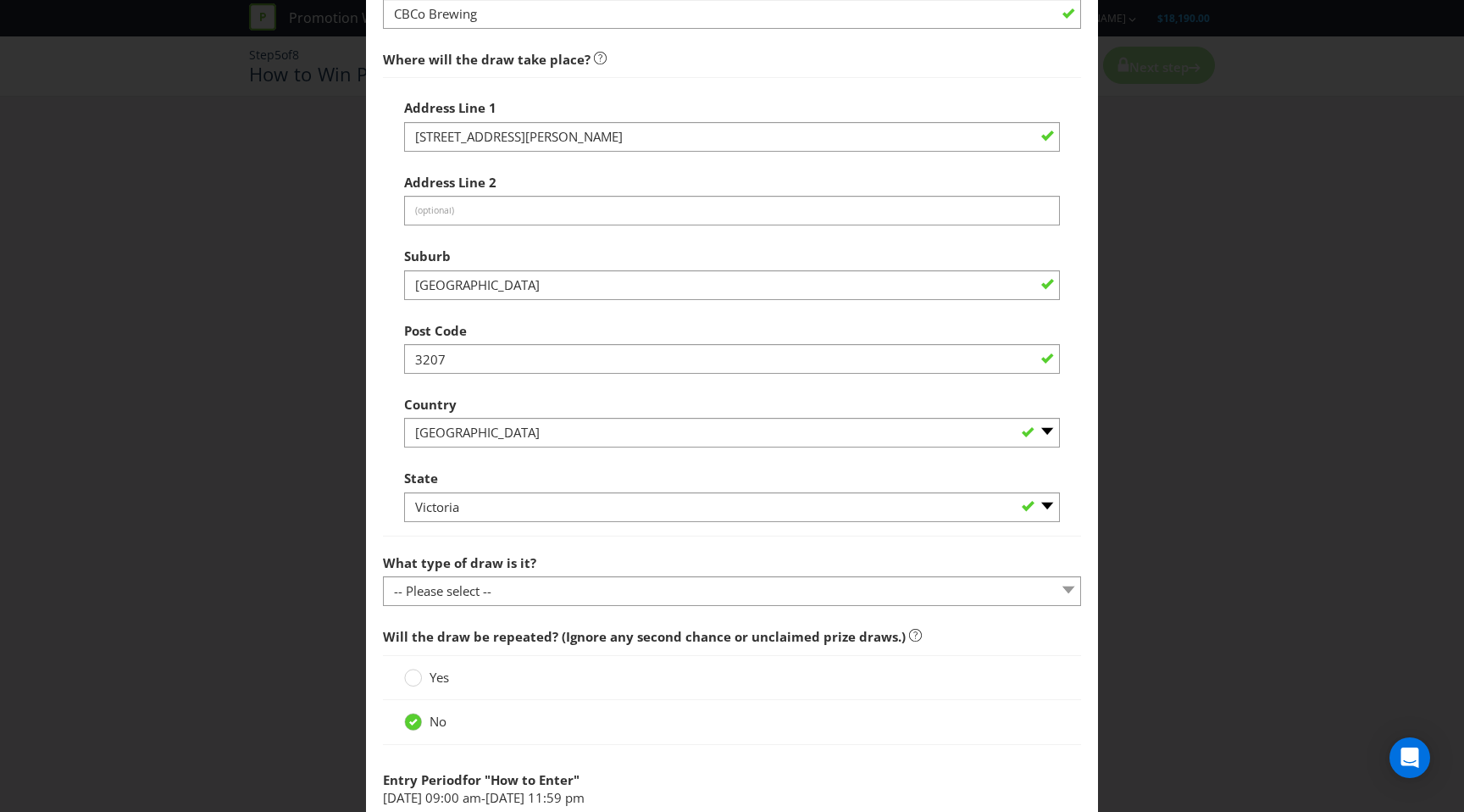
scroll to position [851, 0]
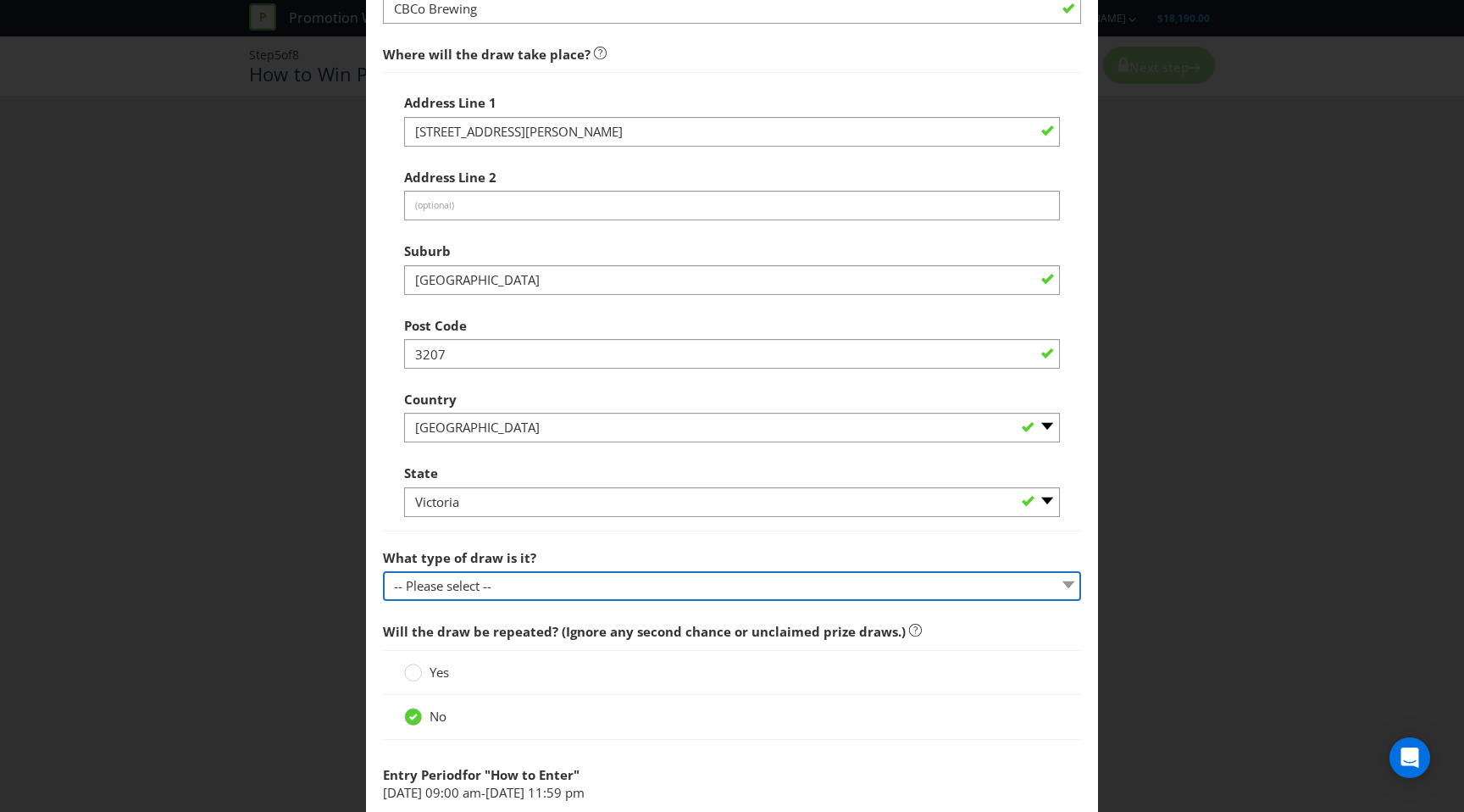
click at [542, 594] on select "-- Please select -- Computerised random selection Barrel draw Don't specify Oth…" at bounding box center [732, 586] width 698 height 29
select select "BARREL_DRAW"
click at [383, 571] on select "-- Please select -- Computerised random selection Barrel draw Don't specify Oth…" at bounding box center [732, 586] width 698 height 29
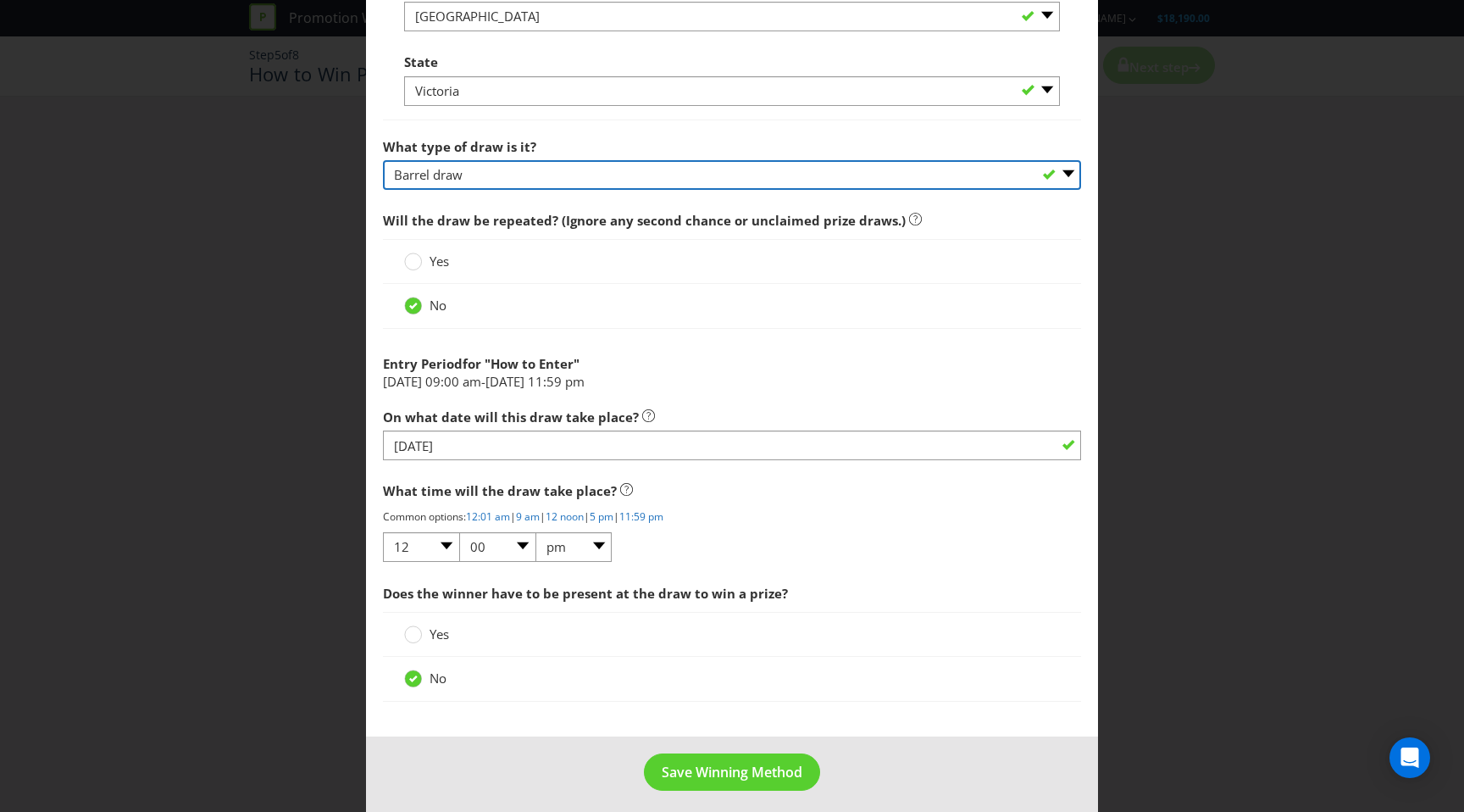
scroll to position [1271, 0]
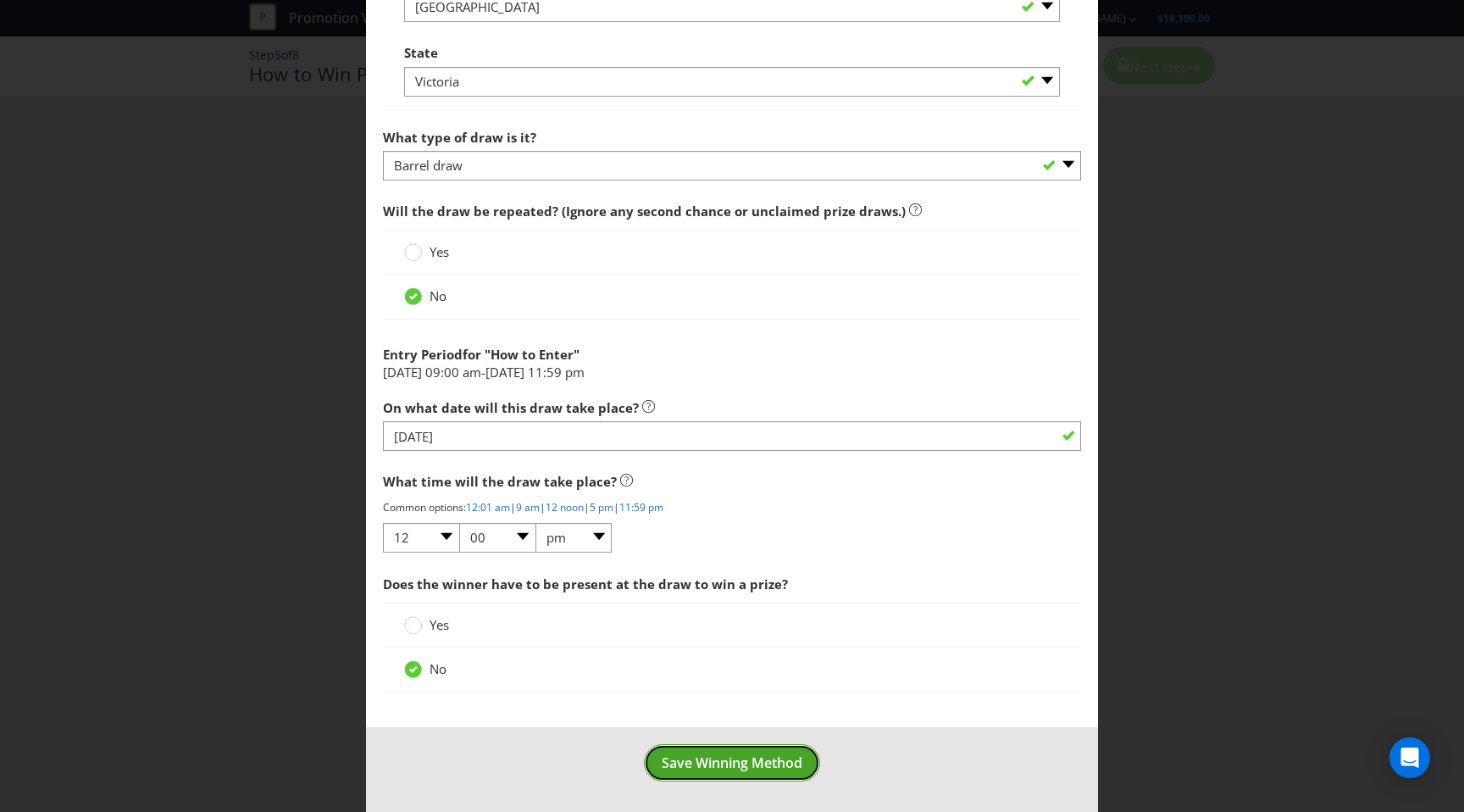
click at [703, 756] on span "Save Winning Method" at bounding box center [732, 763] width 141 height 19
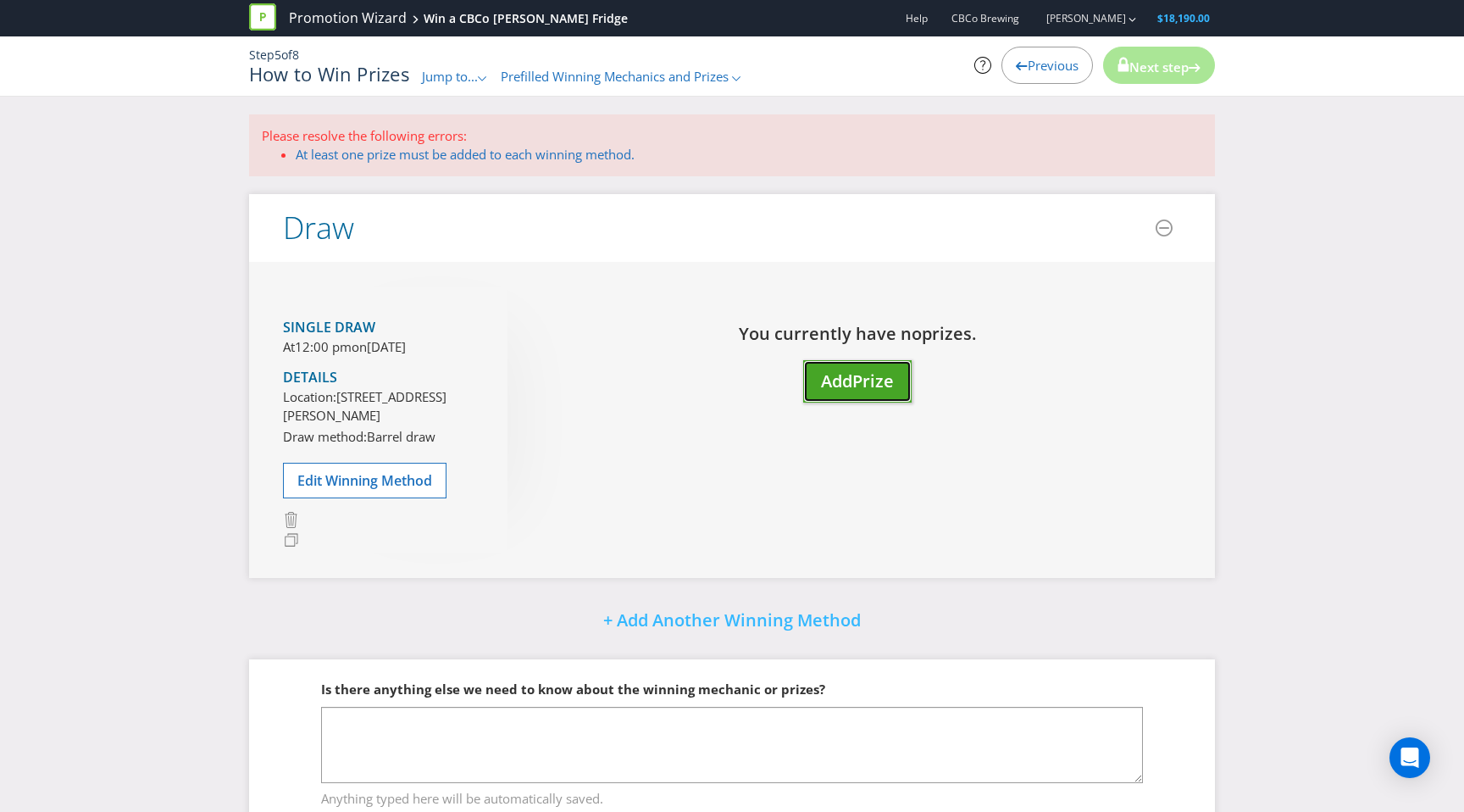
click at [852, 380] on span "Add" at bounding box center [837, 381] width 31 height 23
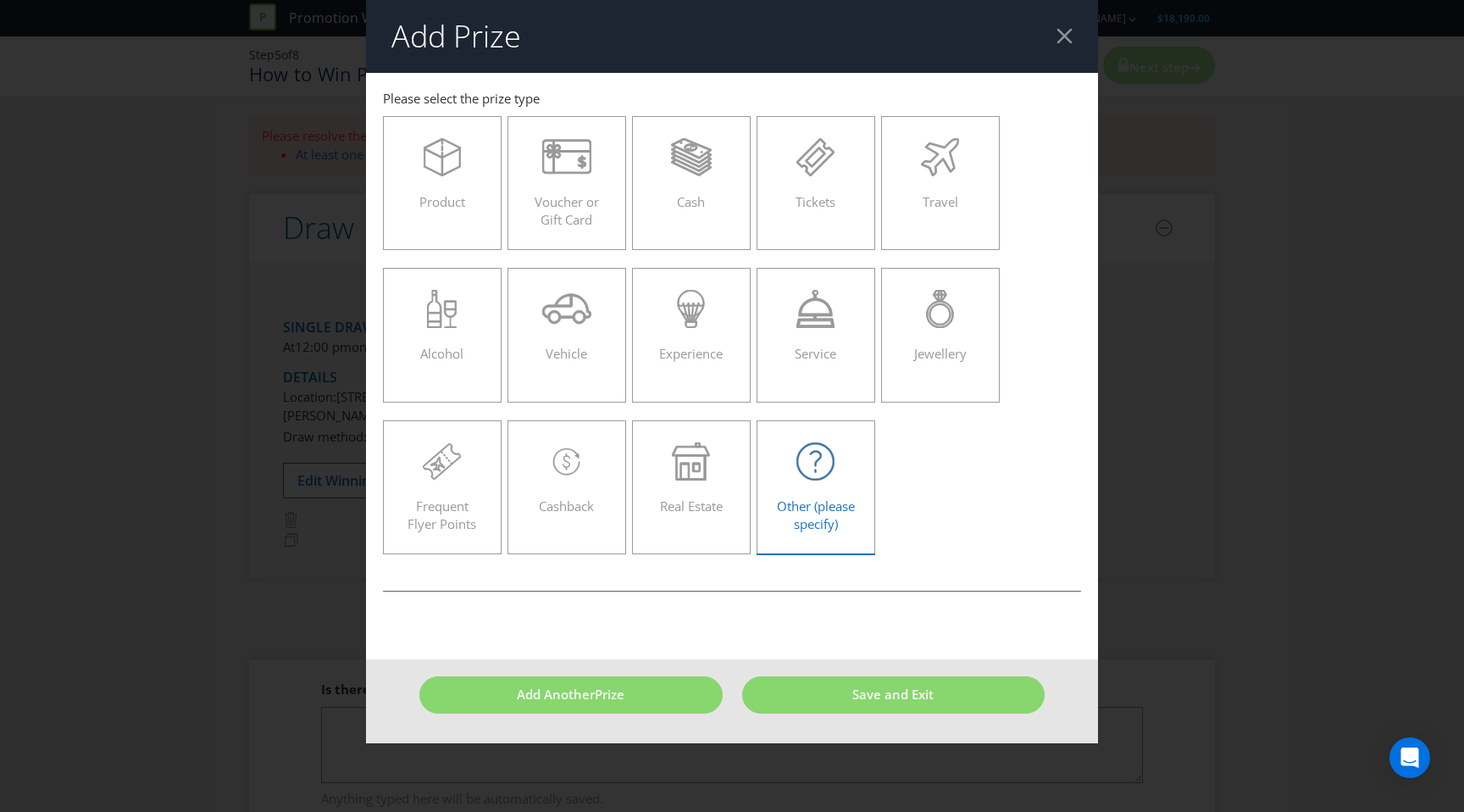
click at [825, 473] on icon at bounding box center [815, 461] width 38 height 38
click at [0, 0] on input "Other (please specify)" at bounding box center [0, 0] width 0 height 0
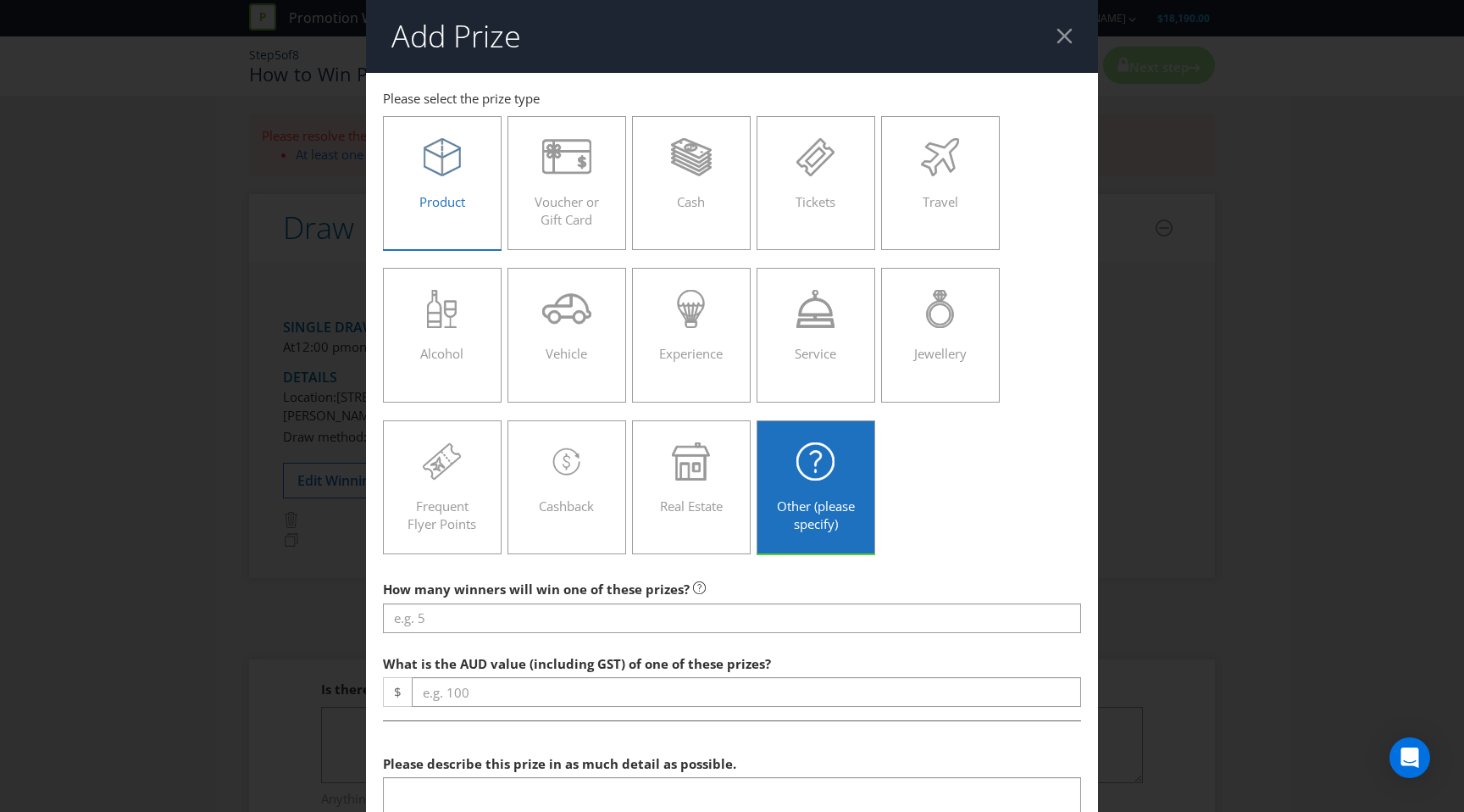
click at [467, 194] on div "Product" at bounding box center [442, 176] width 83 height 77
click at [0, 0] on input "Product" at bounding box center [0, 0] width 0 height 0
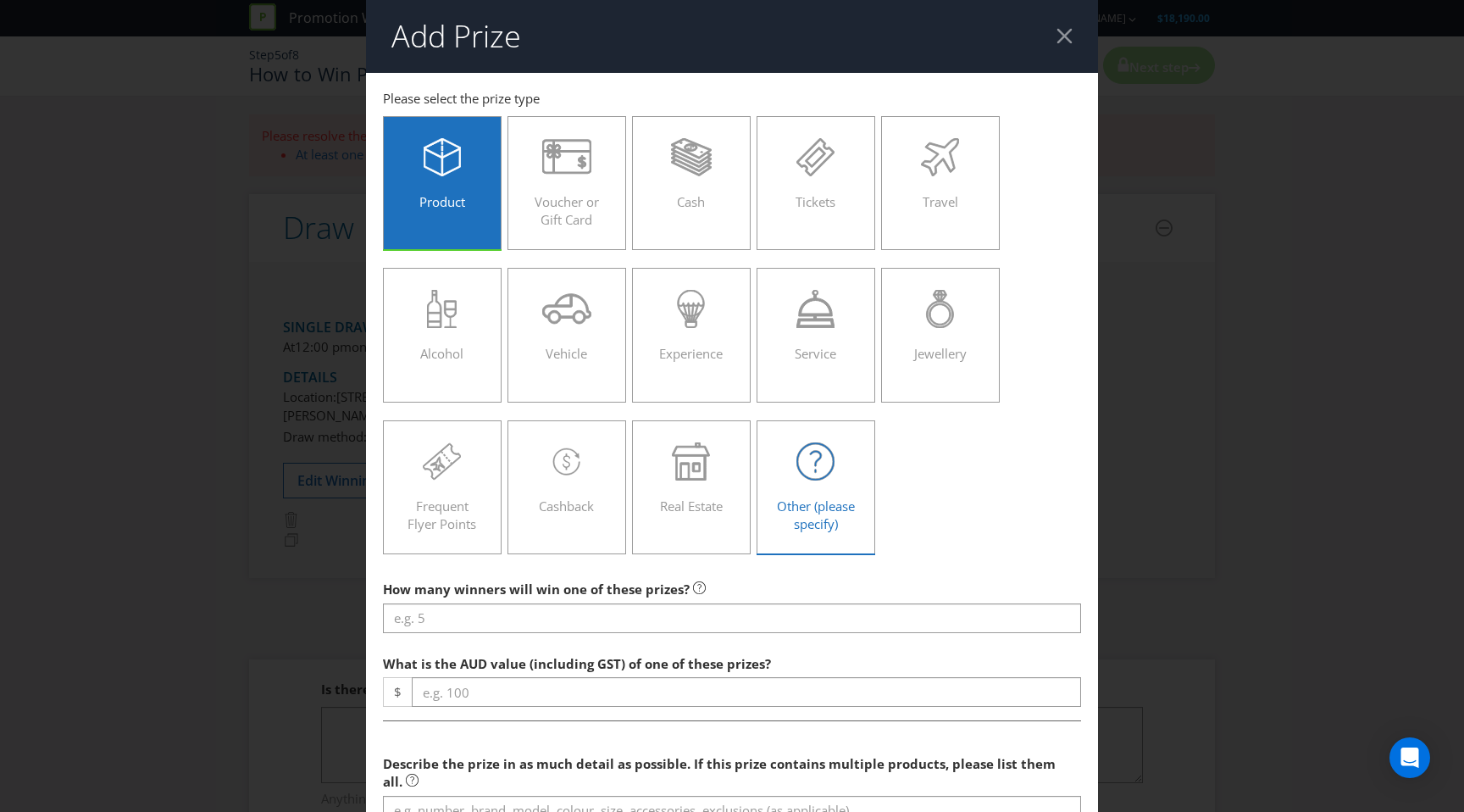
click at [842, 501] on span "Other (please specify)" at bounding box center [815, 514] width 78 height 34
click at [0, 0] on input "Other (please specify)" at bounding box center [0, 0] width 0 height 0
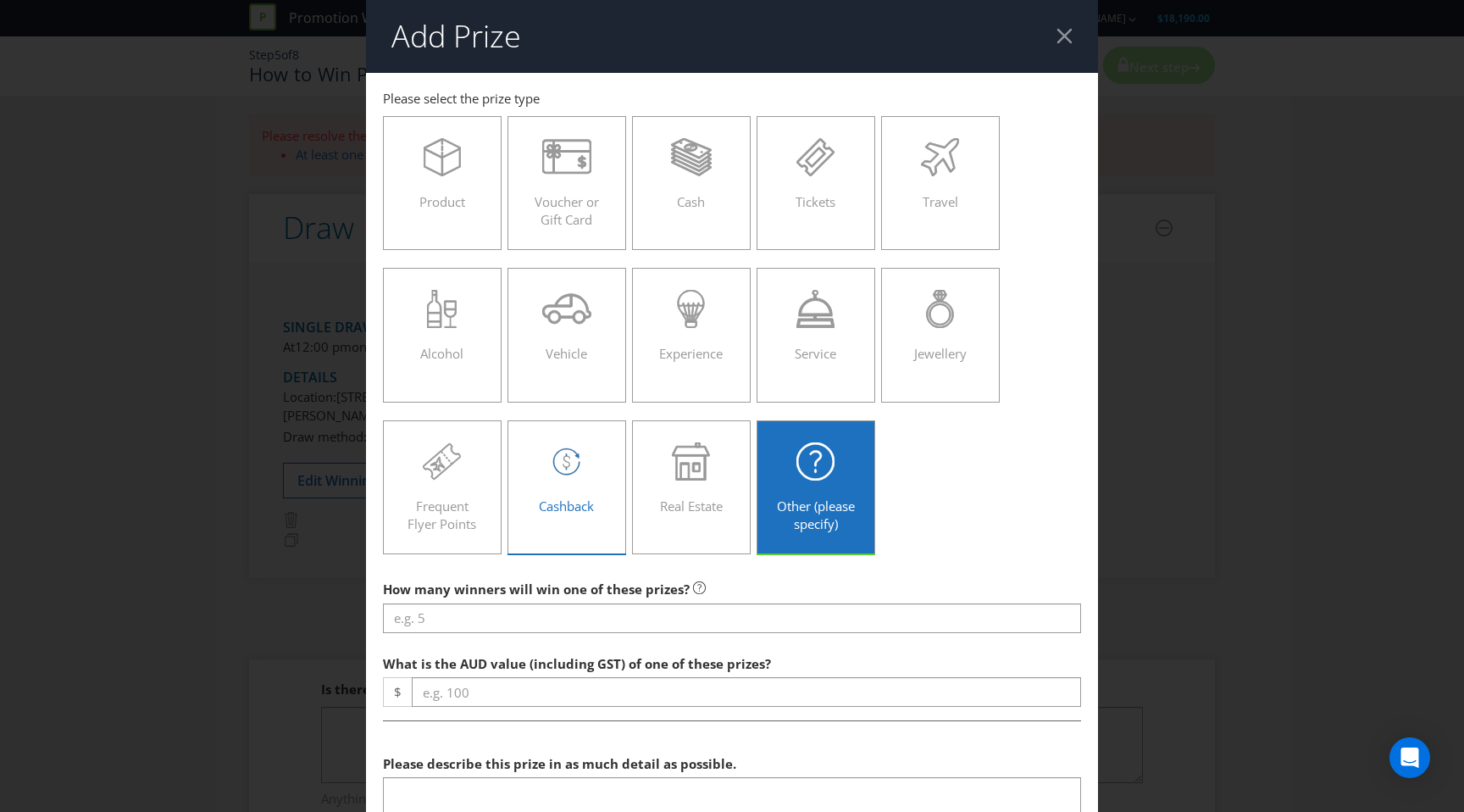
scroll to position [58, 0]
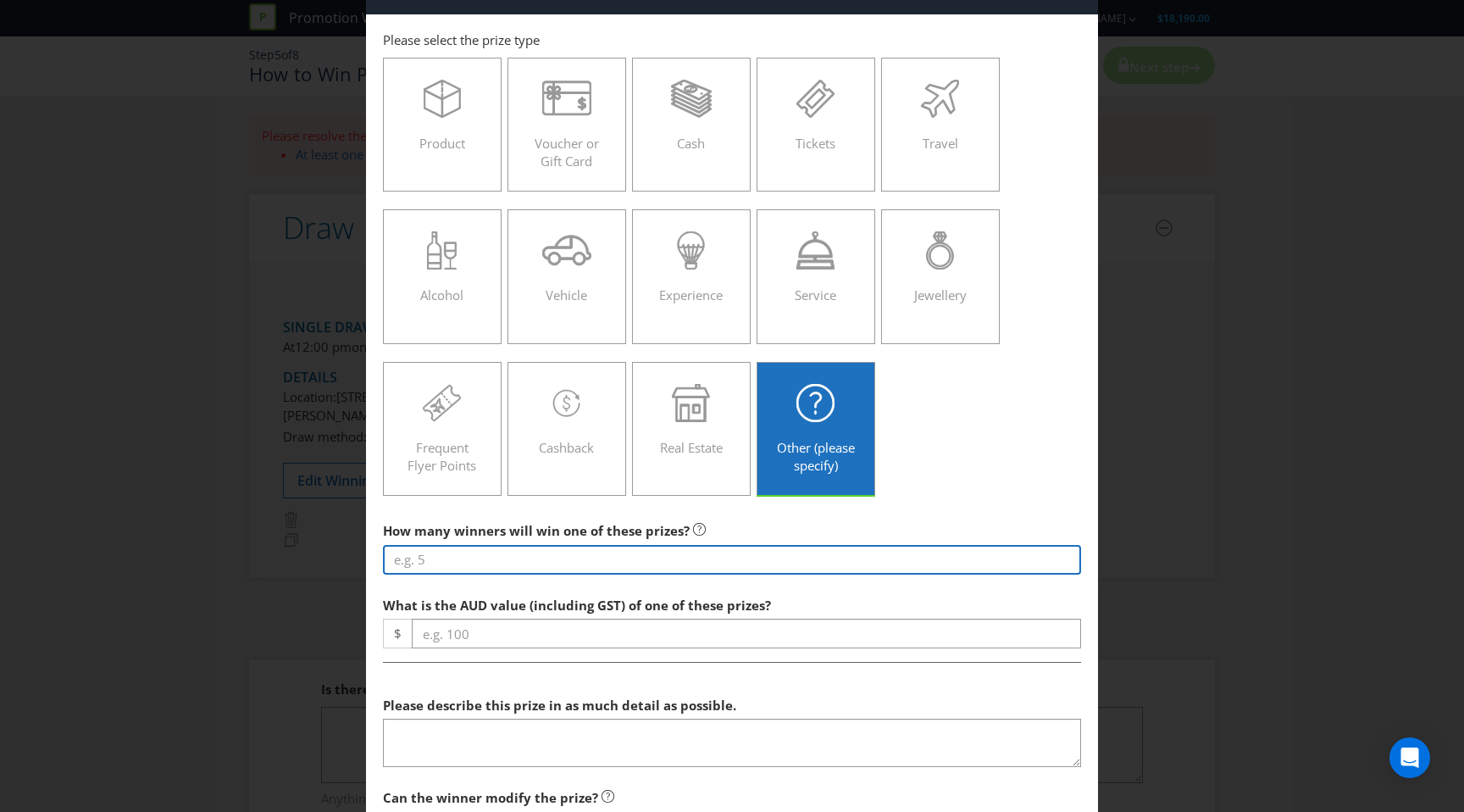
click at [508, 561] on input "number" at bounding box center [732, 560] width 698 height 29
type input "1"
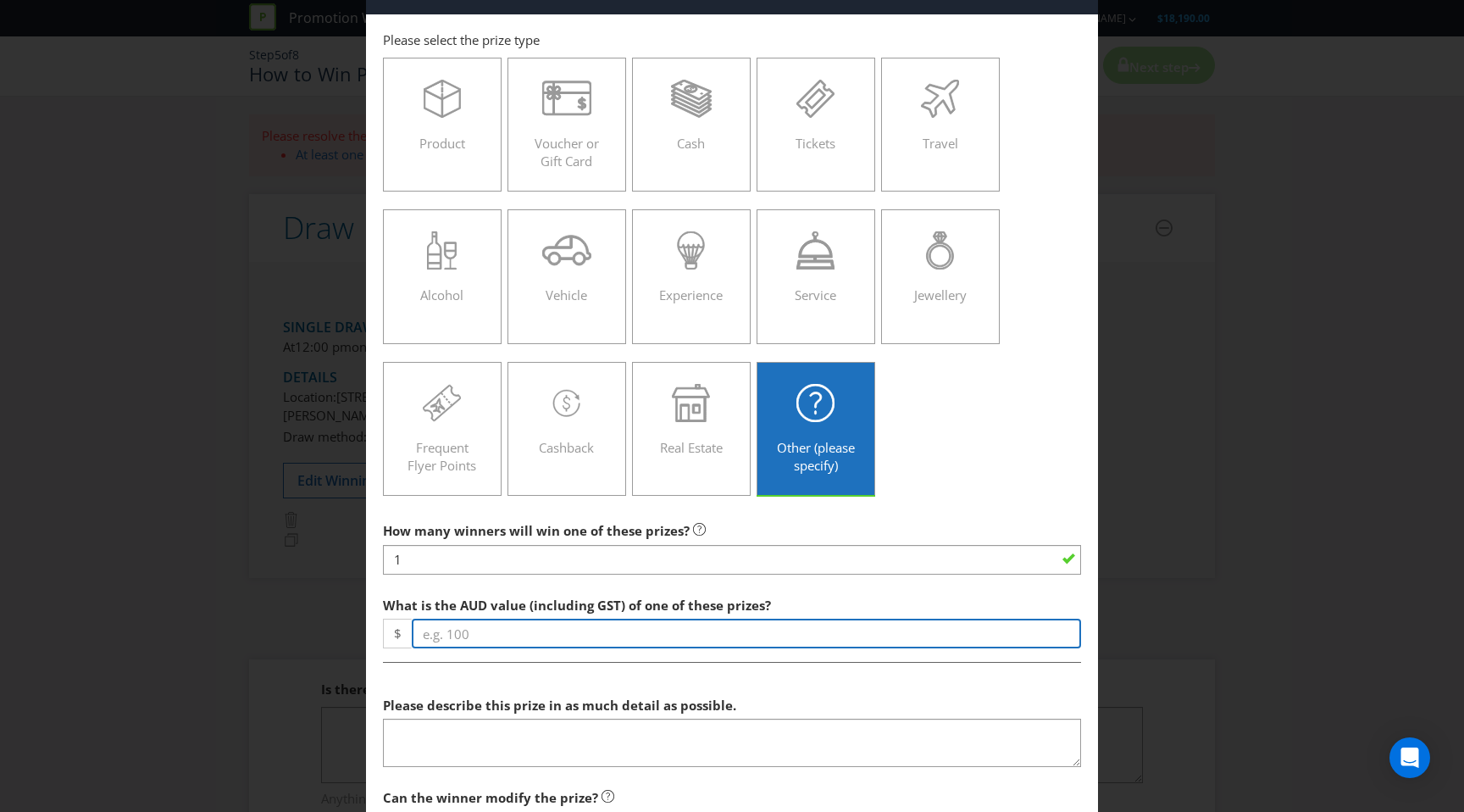
click at [494, 627] on input "number" at bounding box center [747, 633] width 669 height 29
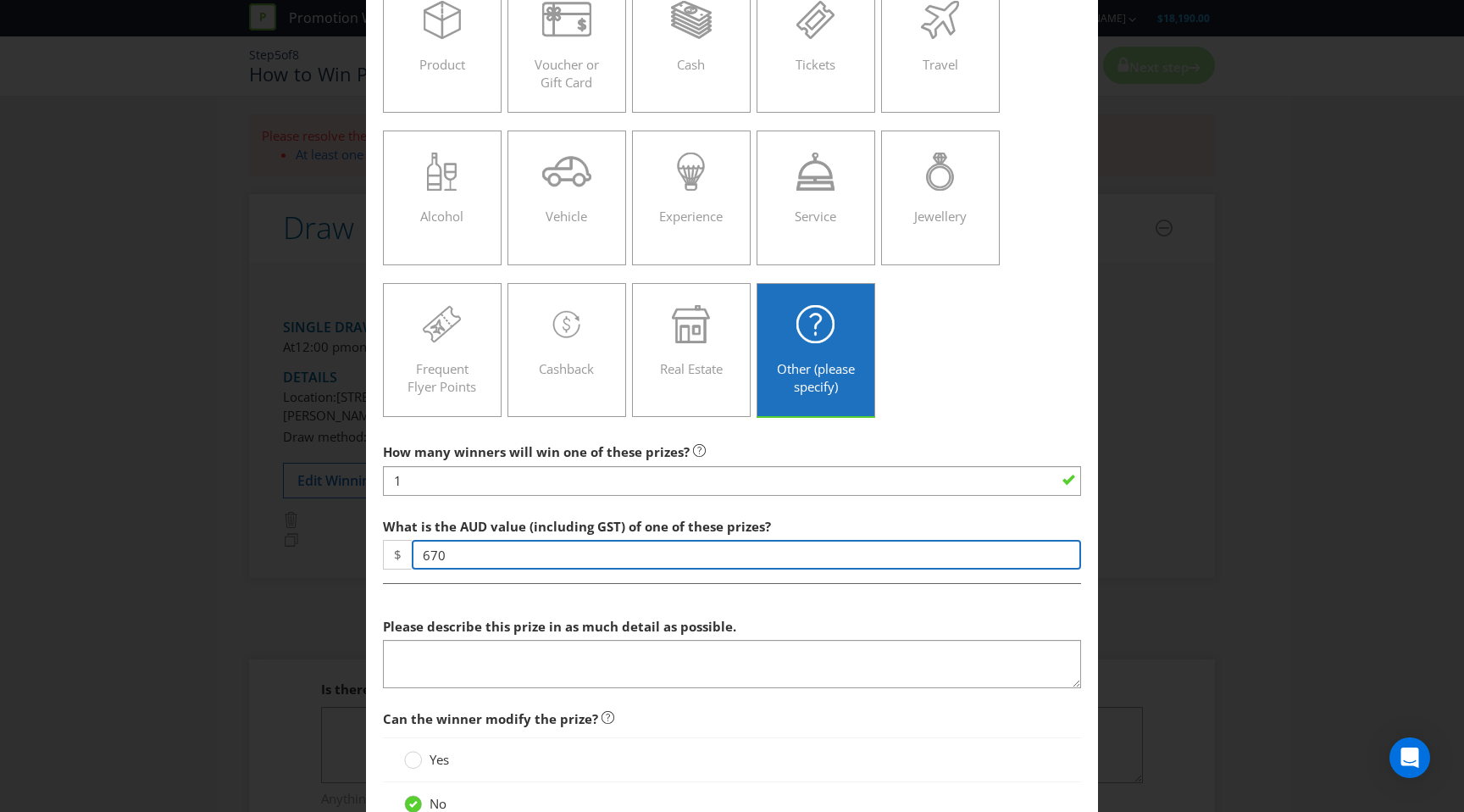
scroll to position [139, 0]
type input "670"
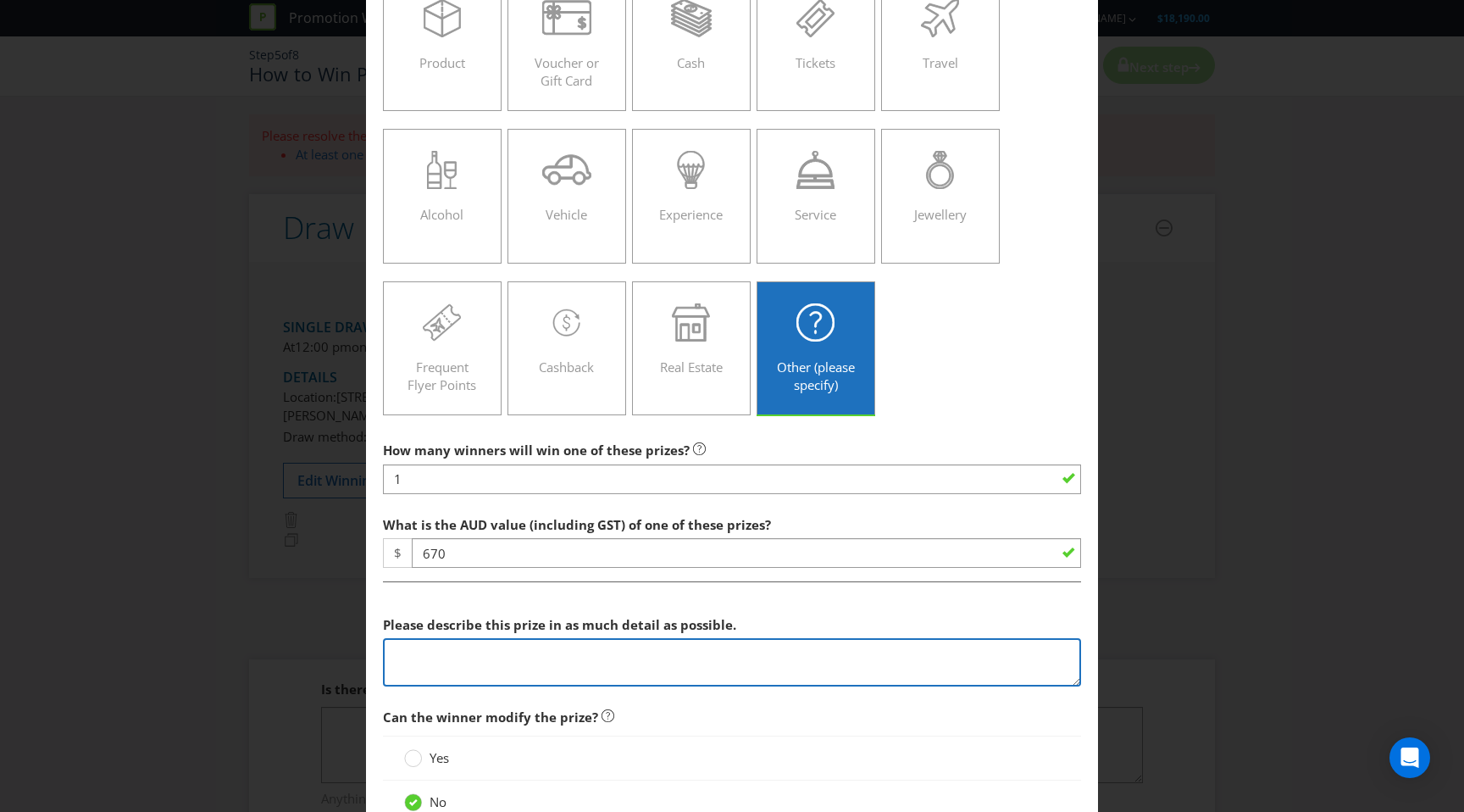
click at [587, 647] on textarea at bounding box center [732, 662] width 698 height 48
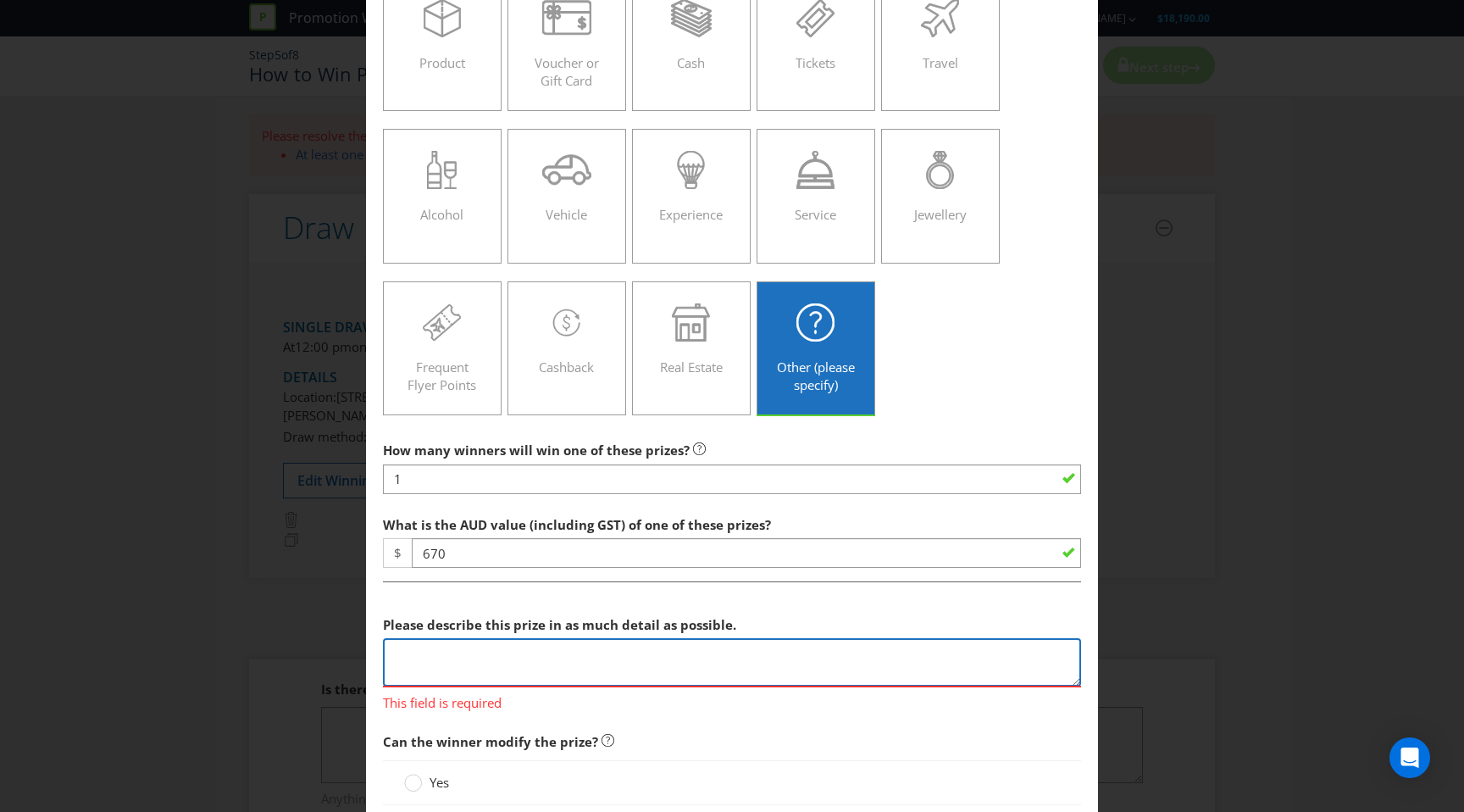
paste textarea "1 x CBCo [PERSON_NAME] Branded Mini Fridge · 3 x 24 cartons of CBCo [PERSON_NAM…"
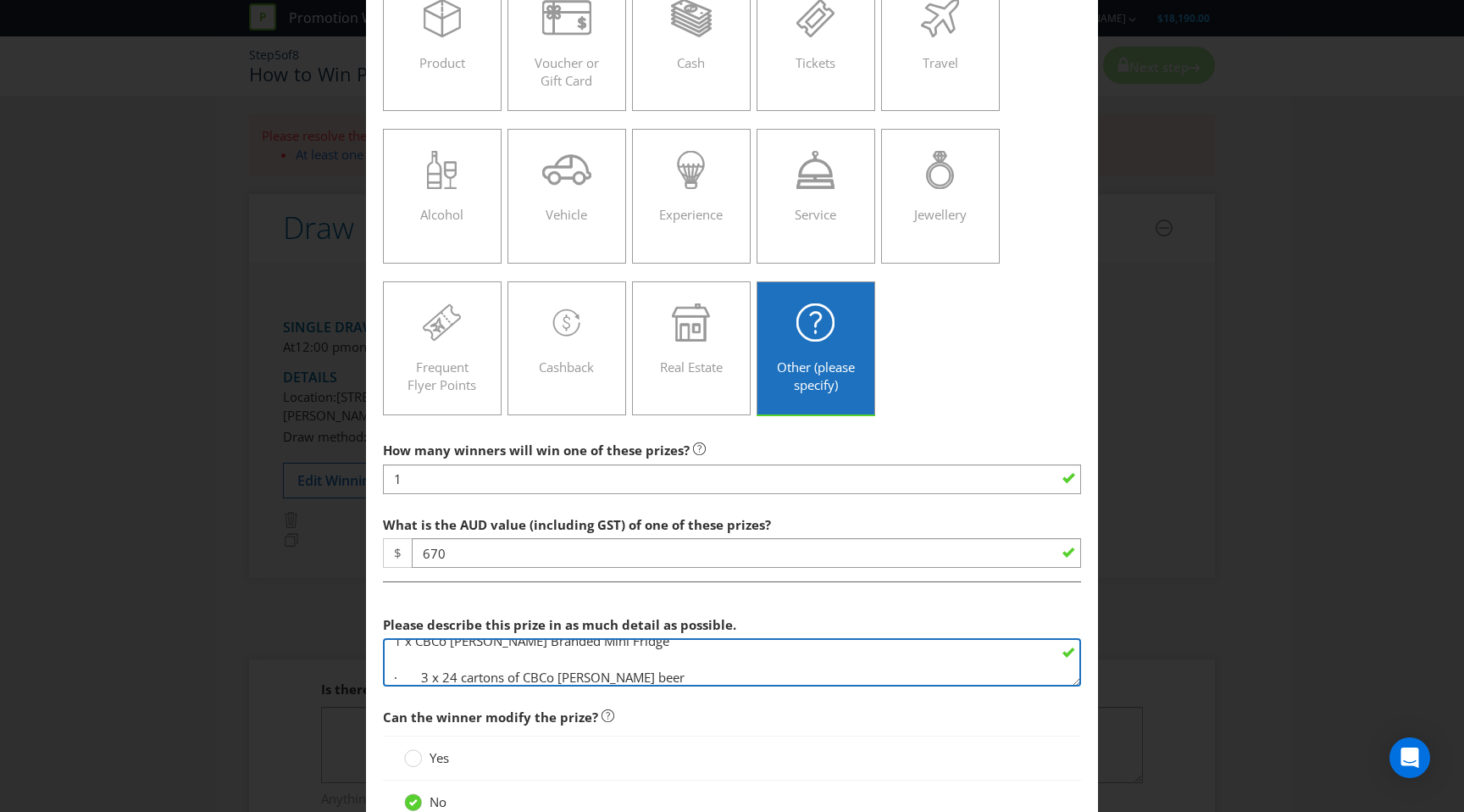
drag, startPoint x: 421, startPoint y: 677, endPoint x: 334, endPoint y: 674, distance: 87.1
click at [334, 674] on div "Add Prize Victoria Please select the prize type Product Voucher or Gift Card Ca…" at bounding box center [732, 406] width 1464 height 812
drag, startPoint x: 441, startPoint y: 660, endPoint x: 359, endPoint y: 631, distance: 87.0
click at [359, 631] on div "Add Prize Victoria Please select the prize type Product Voucher or Gift Card Ca…" at bounding box center [732, 406] width 1464 height 812
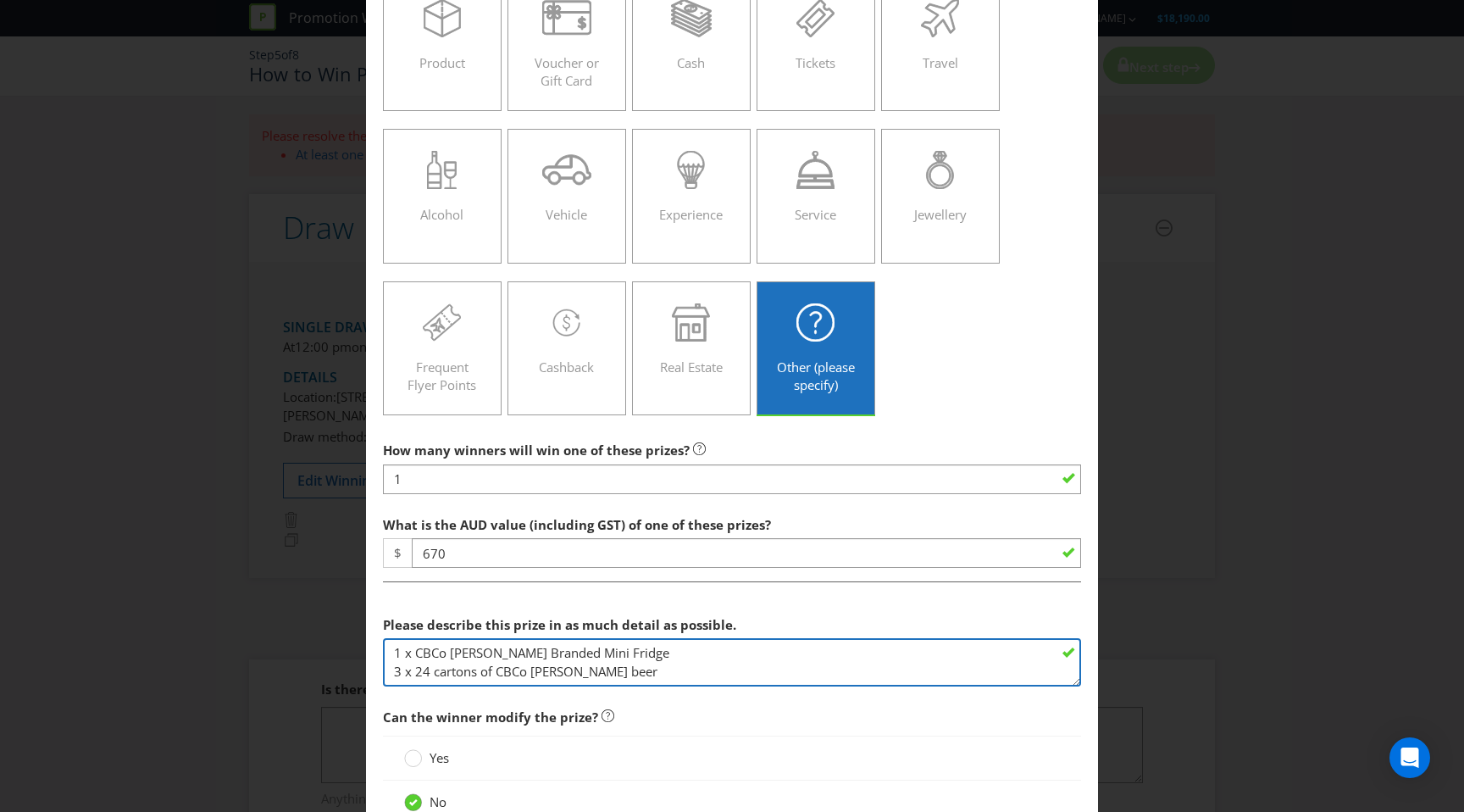
type textarea "1 x CBCo [PERSON_NAME] Branded Mini Fridge 3 x 24 cartons of CBCo [PERSON_NAME]…"
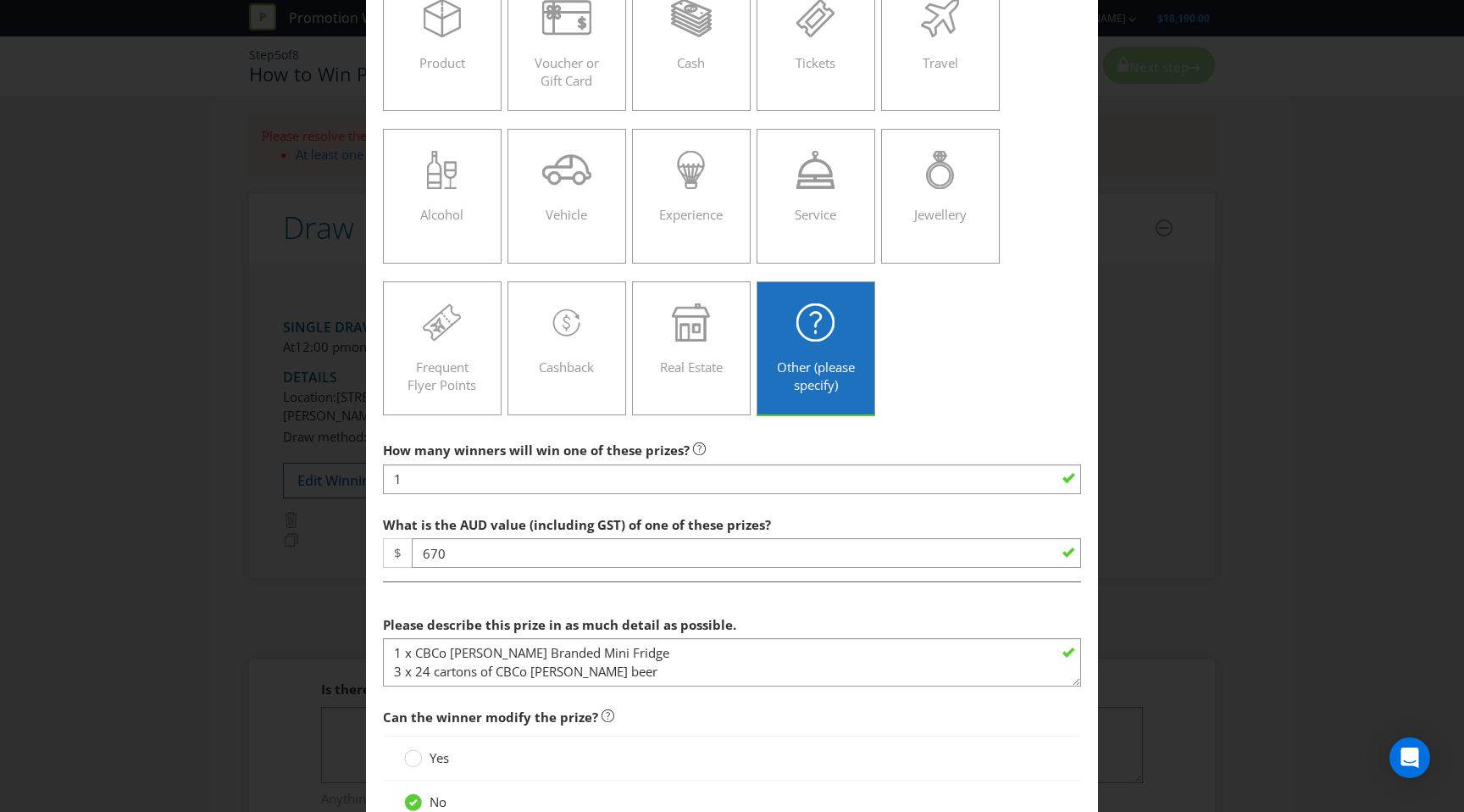
click at [480, 608] on label "Please describe this prize in as much detail as possible." at bounding box center [561, 620] width 357 height 27
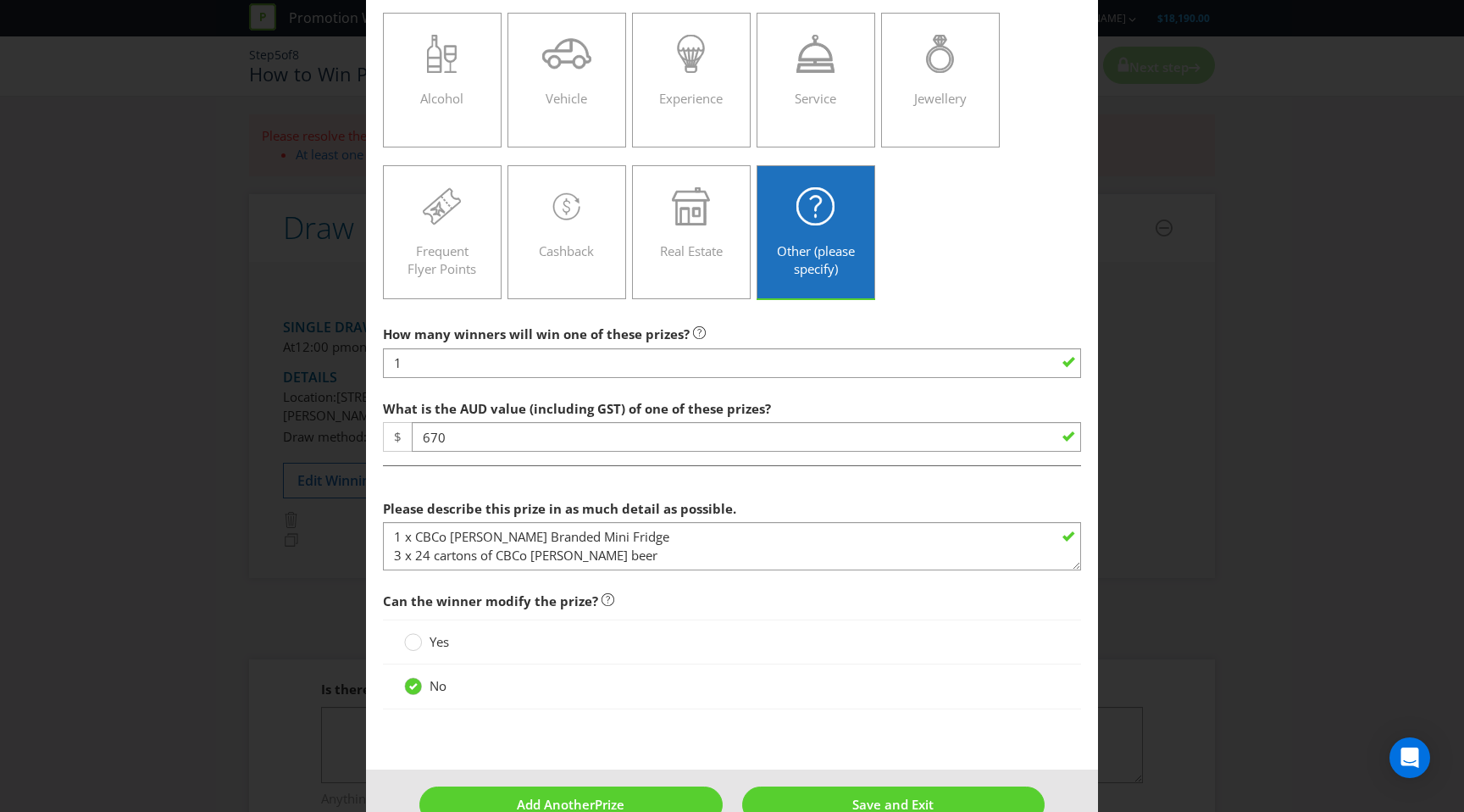
scroll to position [296, 0]
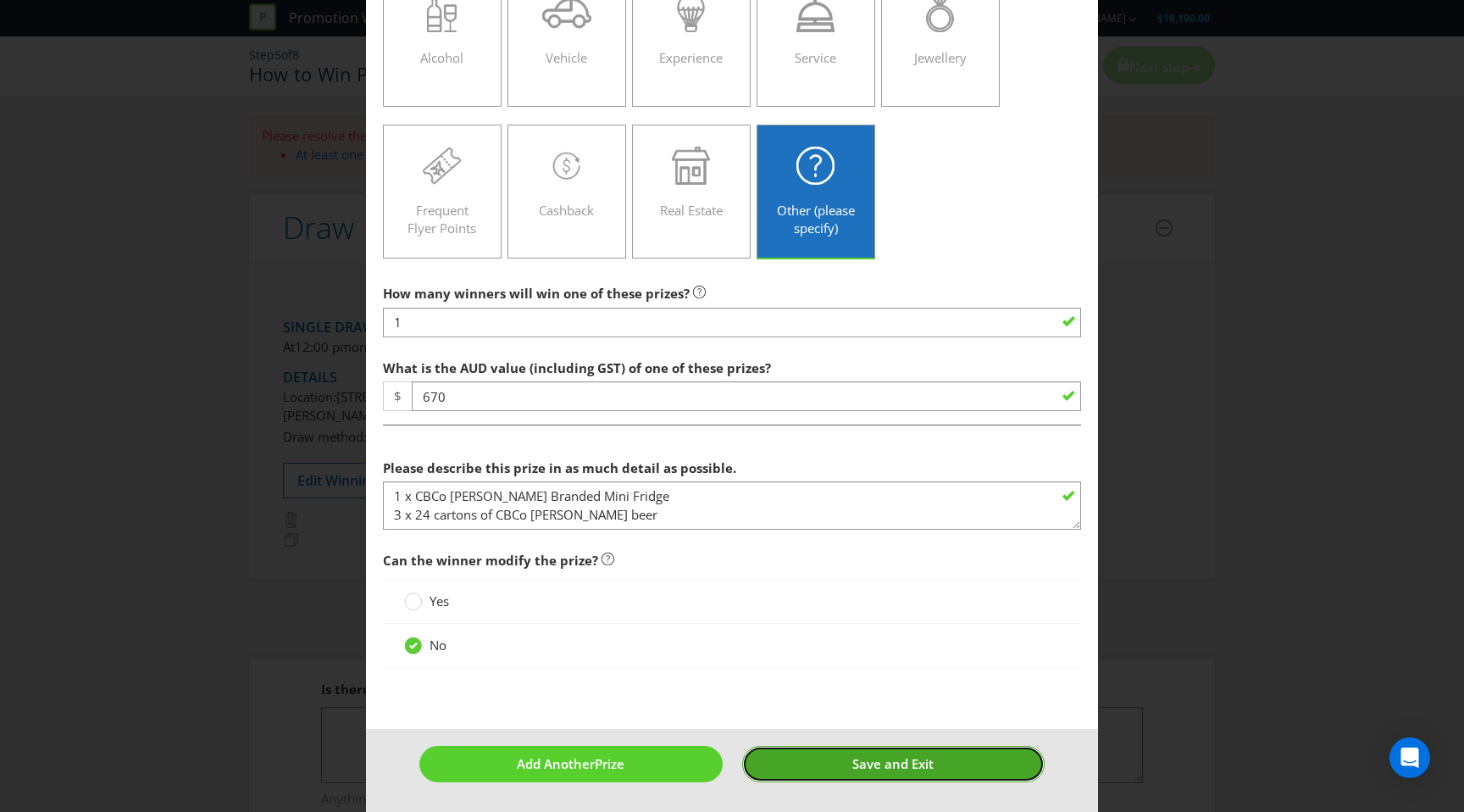
click at [821, 767] on button "Save and Exit" at bounding box center [894, 764] width 303 height 36
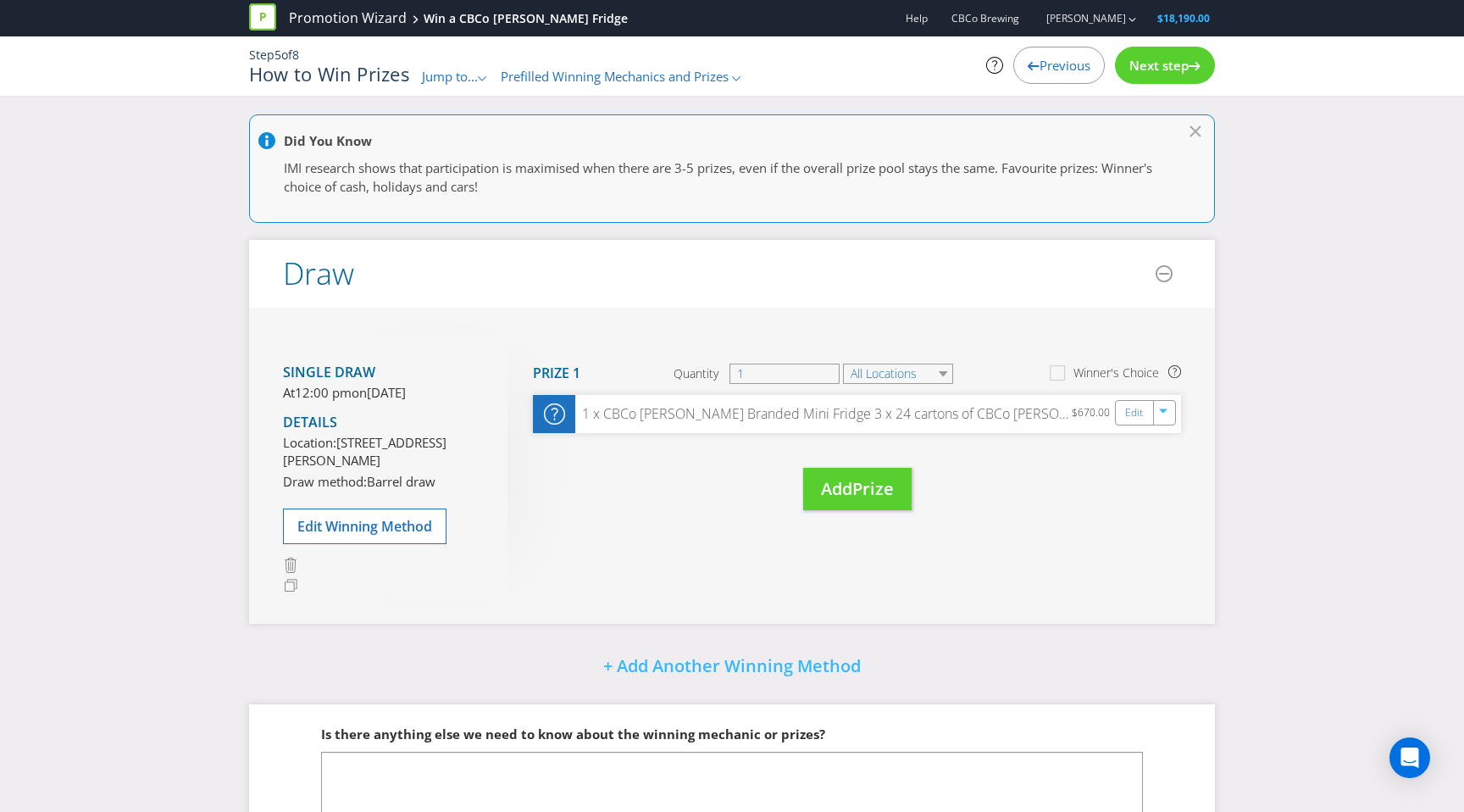
scroll to position [123, 0]
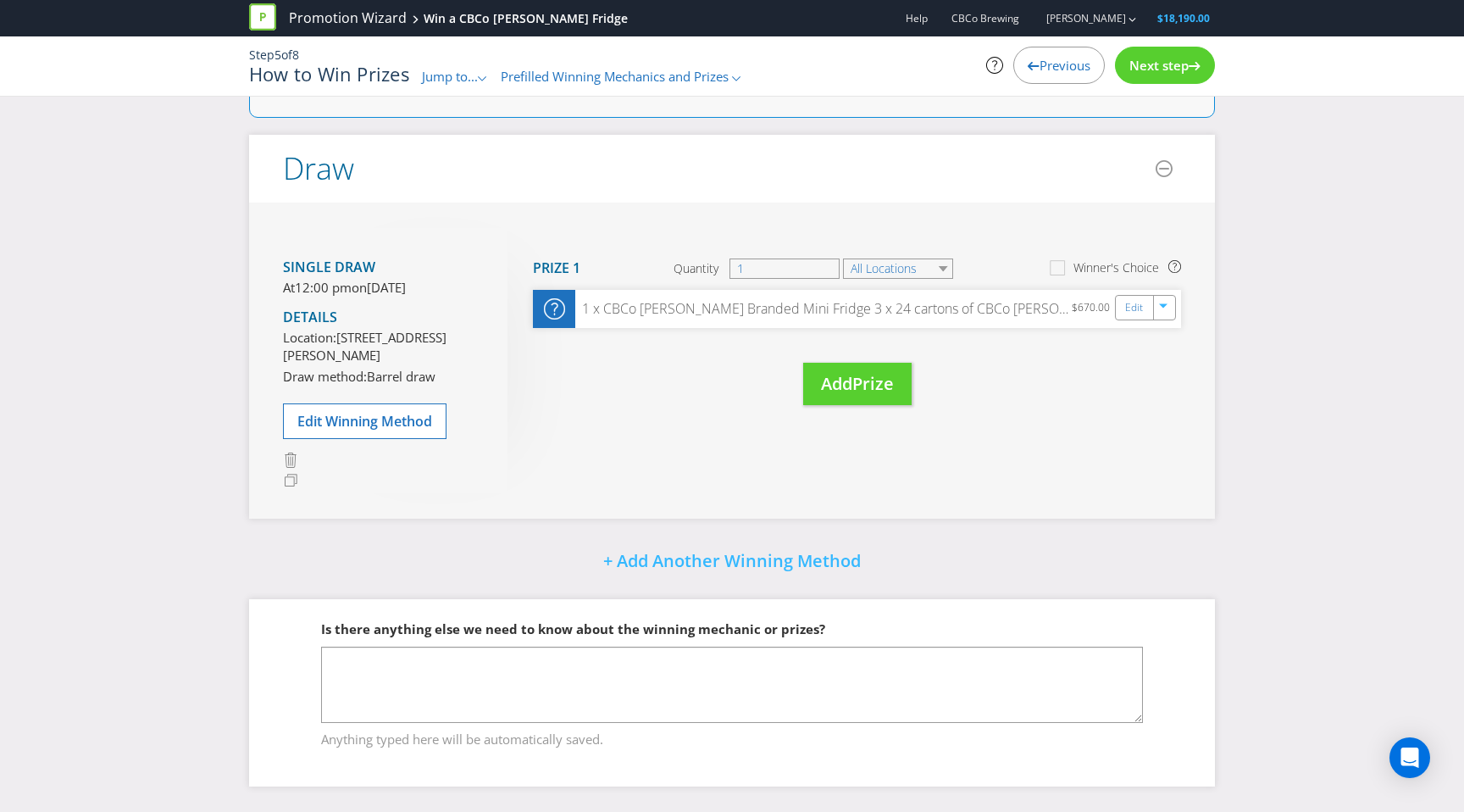
click at [1177, 60] on span "Next step" at bounding box center [1159, 65] width 59 height 17
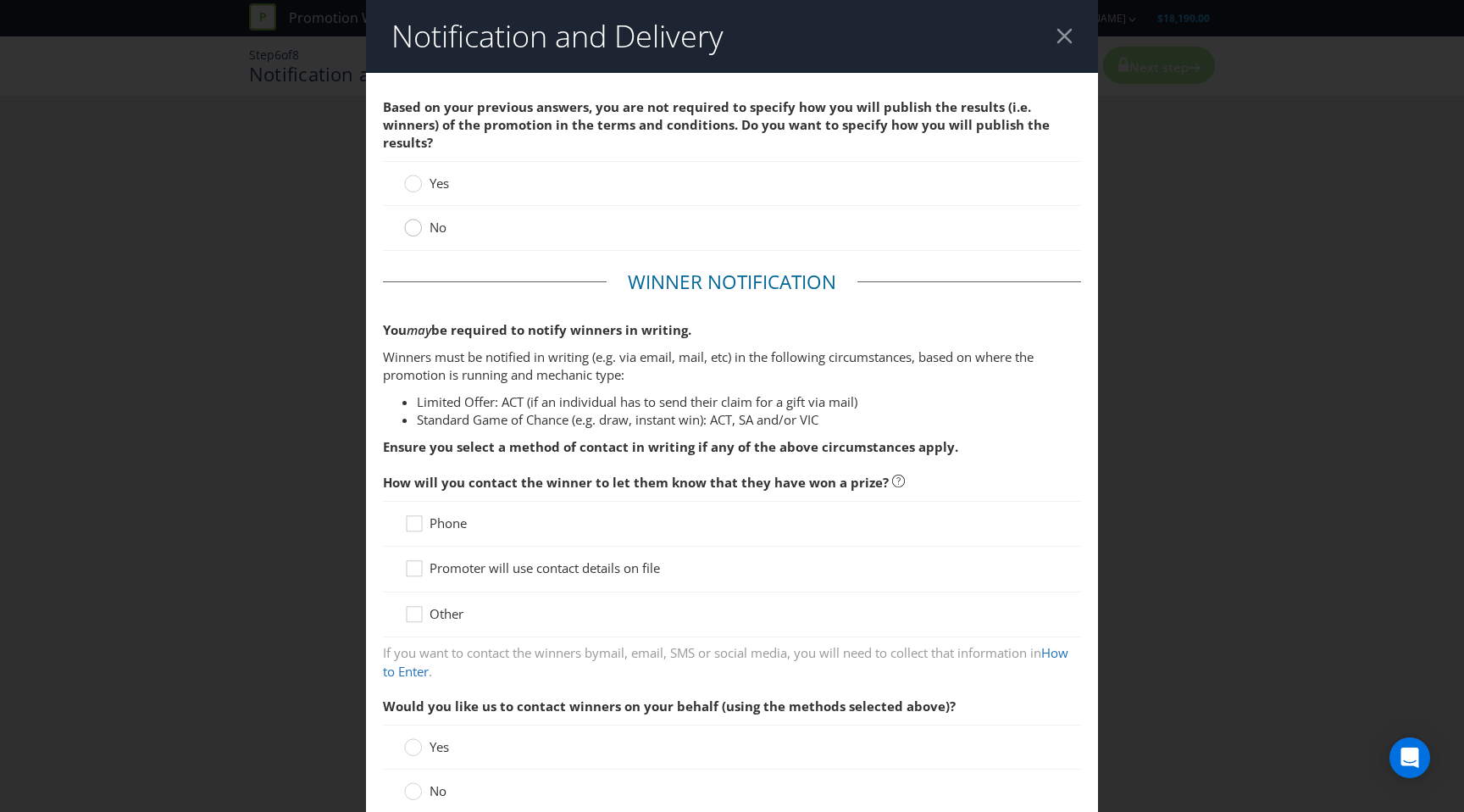
click at [410, 219] on circle at bounding box center [414, 228] width 17 height 17
click at [0, 0] on input "No" at bounding box center [0, 0] width 0 height 0
click at [415, 514] on icon at bounding box center [417, 527] width 26 height 26
click at [0, 0] on input "Phone" at bounding box center [0, 0] width 0 height 0
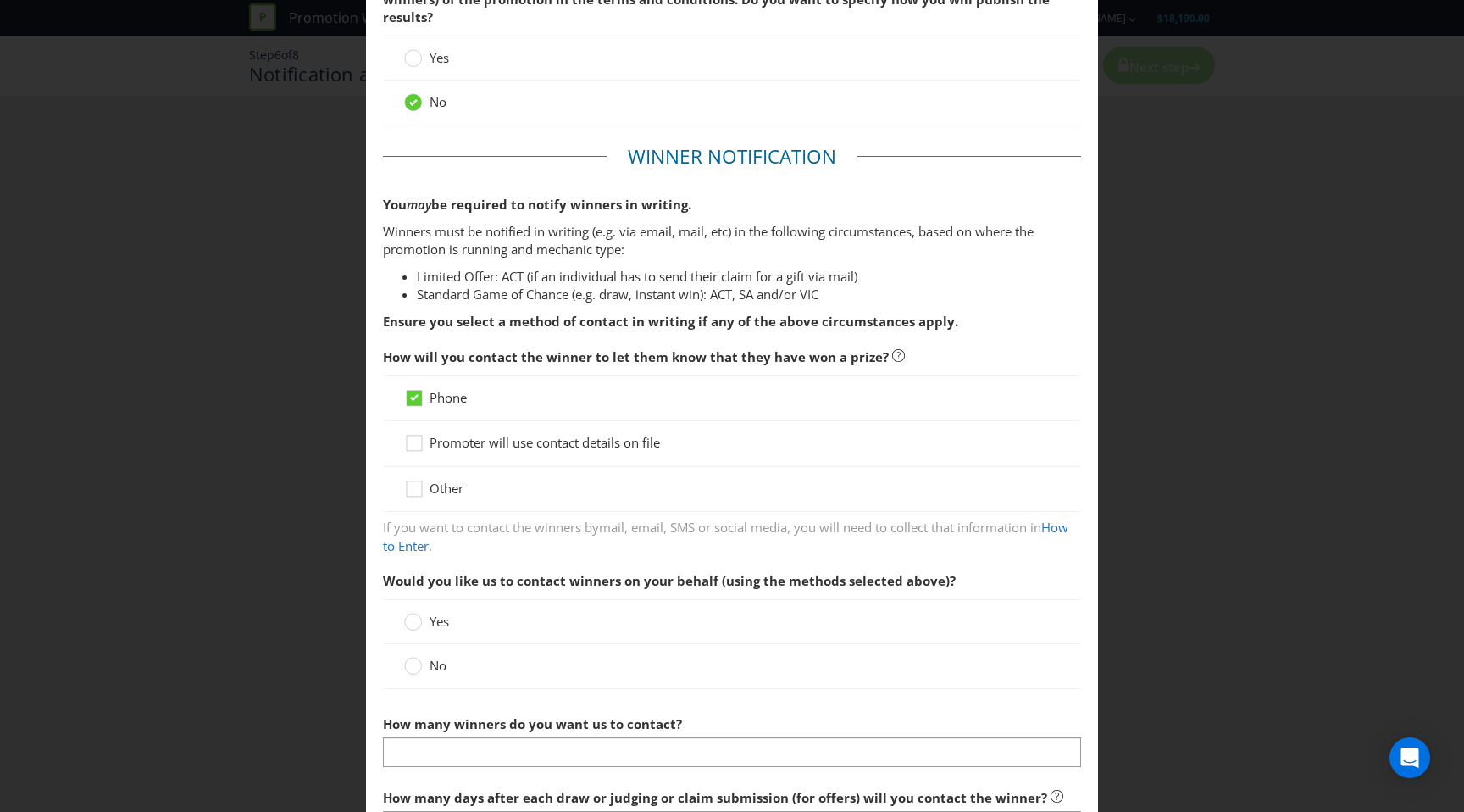
scroll to position [136, 0]
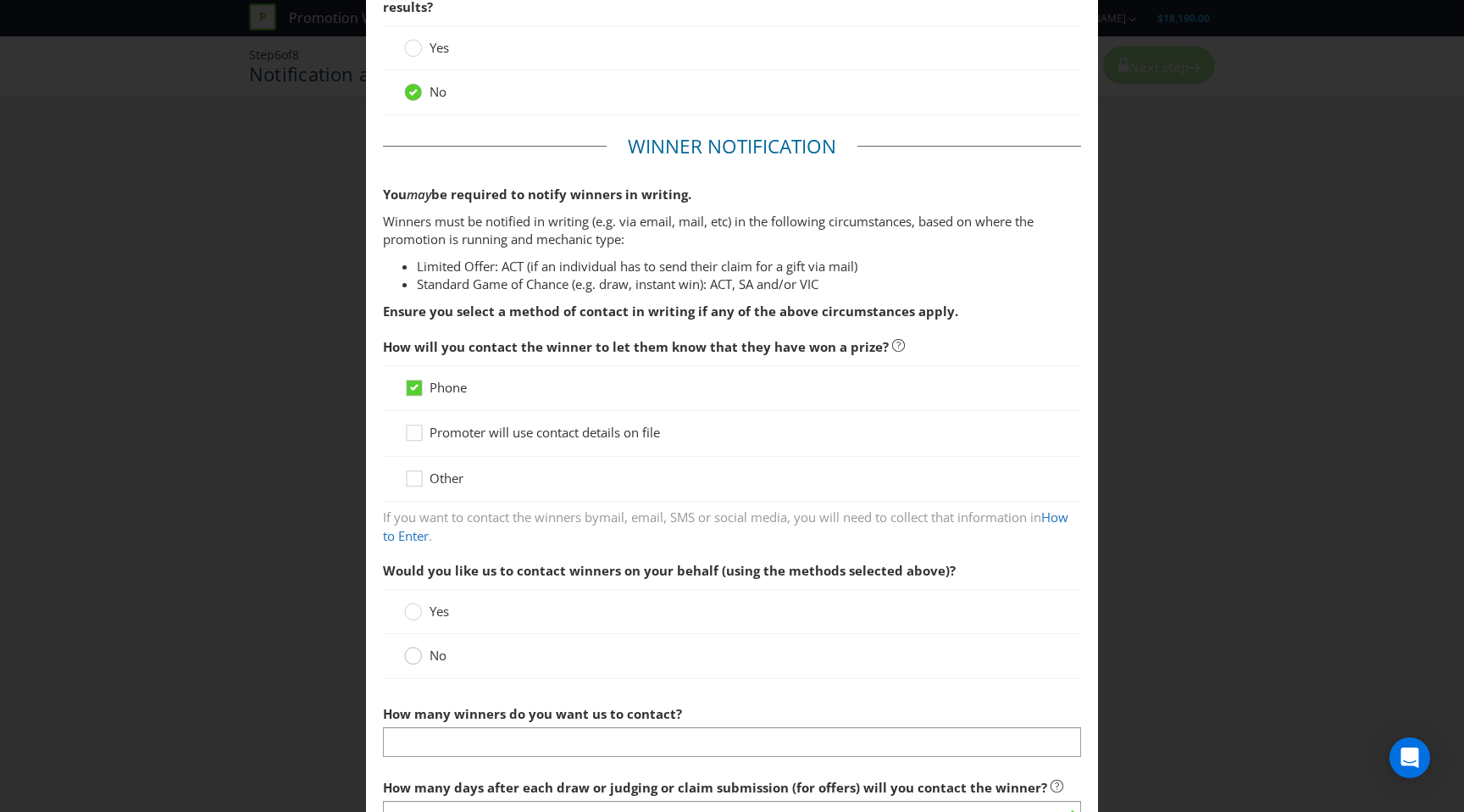
click at [413, 648] on circle at bounding box center [414, 656] width 17 height 17
click at [0, 0] on input "No" at bounding box center [0, 0] width 0 height 0
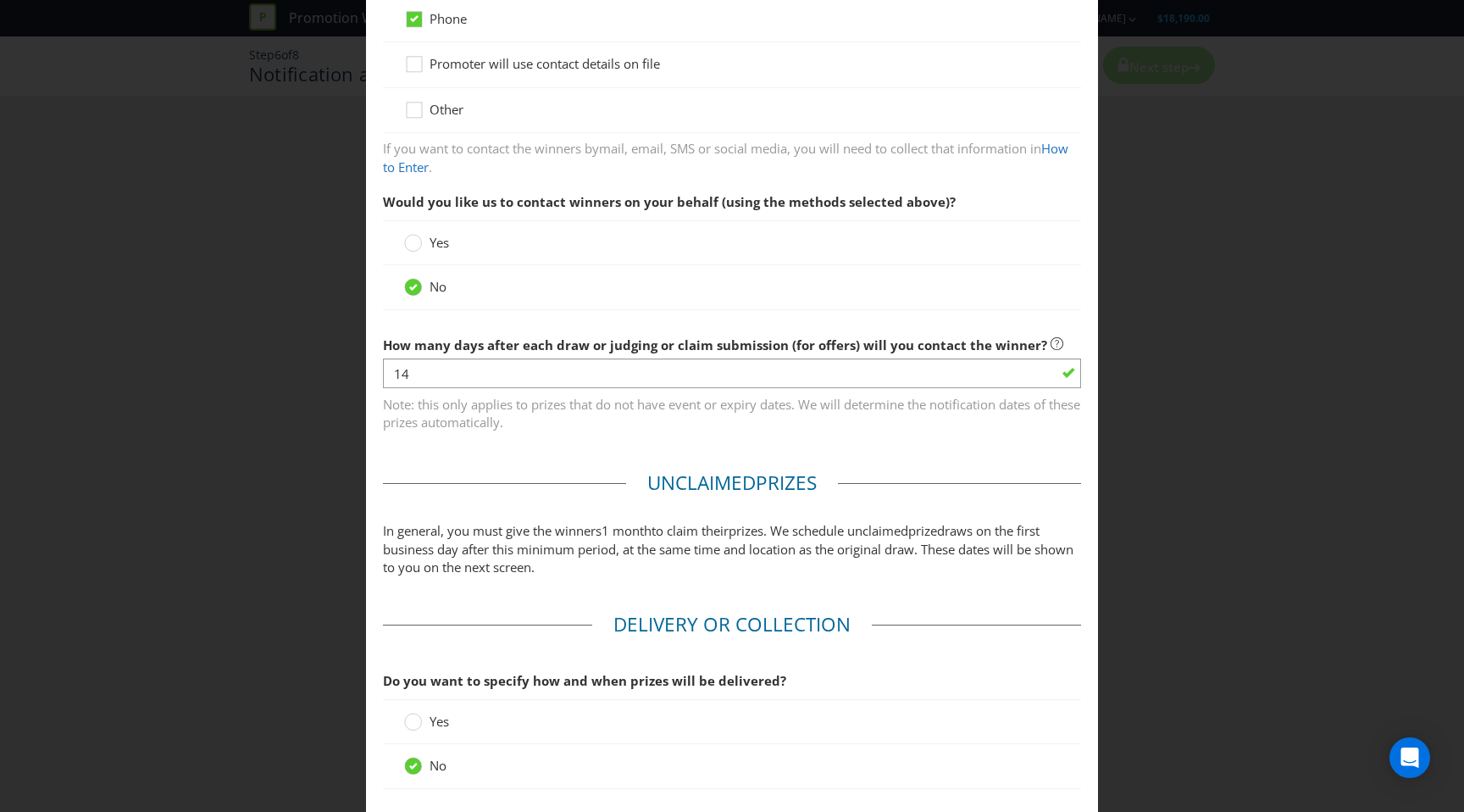
scroll to position [608, 0]
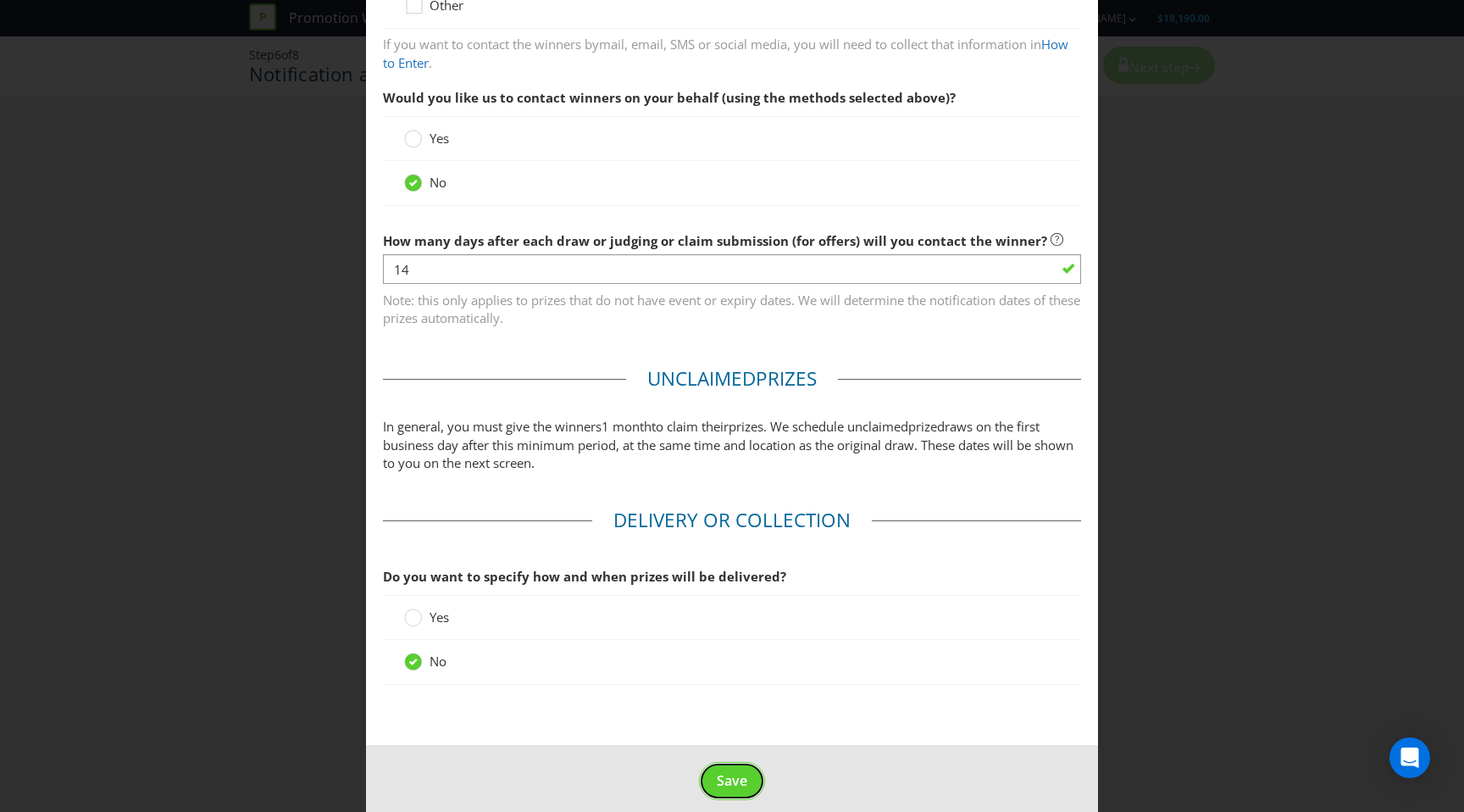
click at [750, 770] on button "Save" at bounding box center [732, 781] width 66 height 38
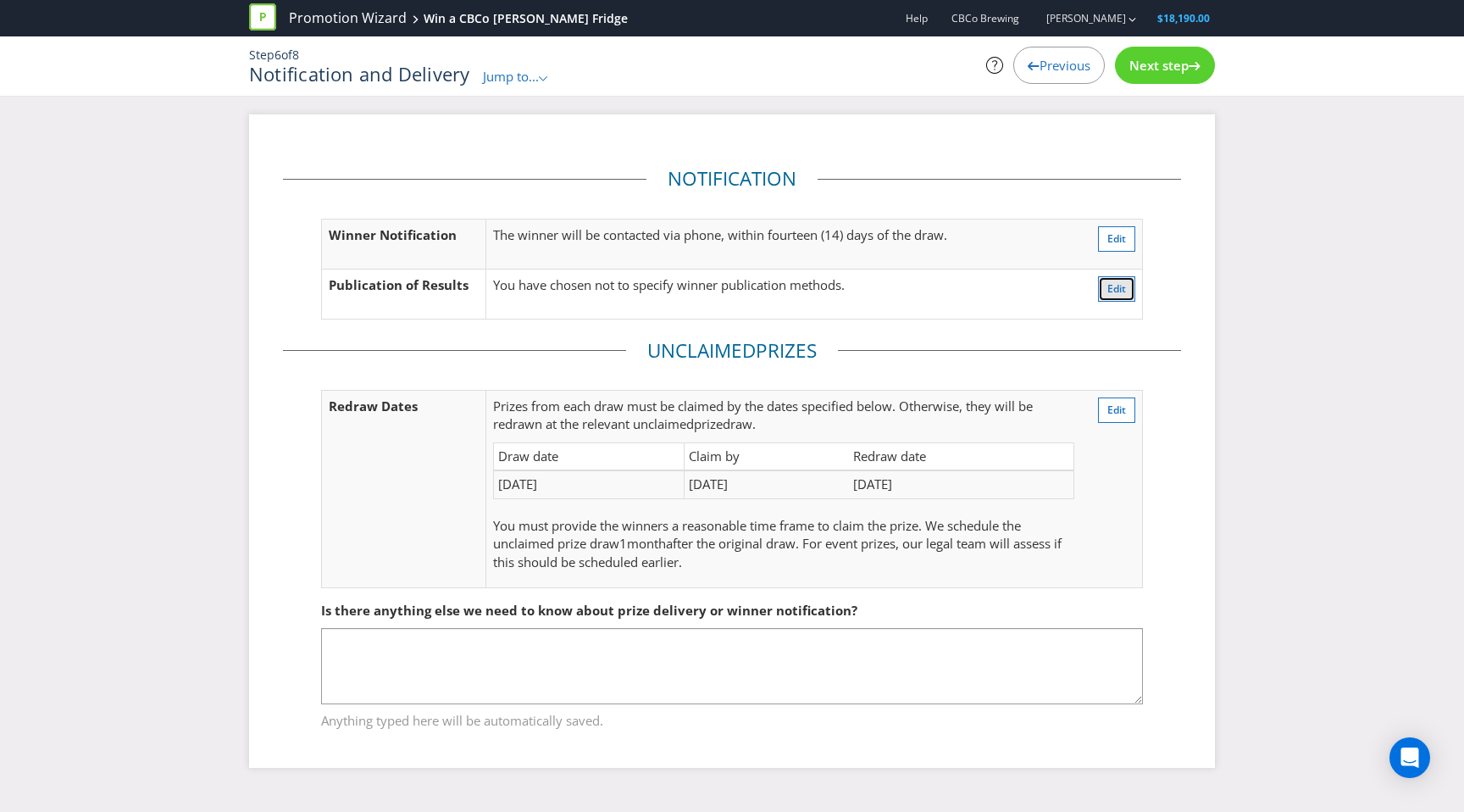
click at [1123, 286] on span "Edit" at bounding box center [1117, 288] width 19 height 15
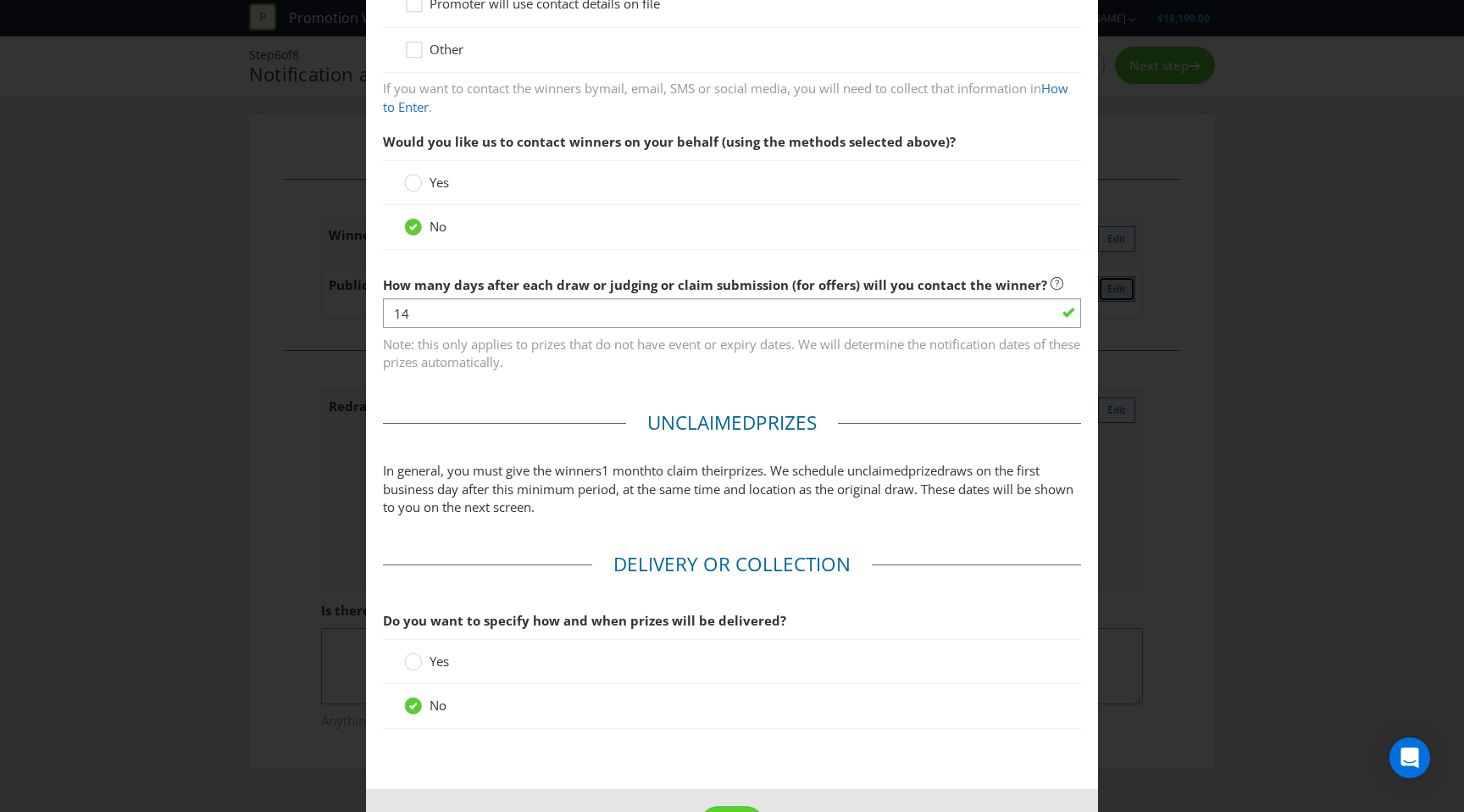
scroll to position [608, 0]
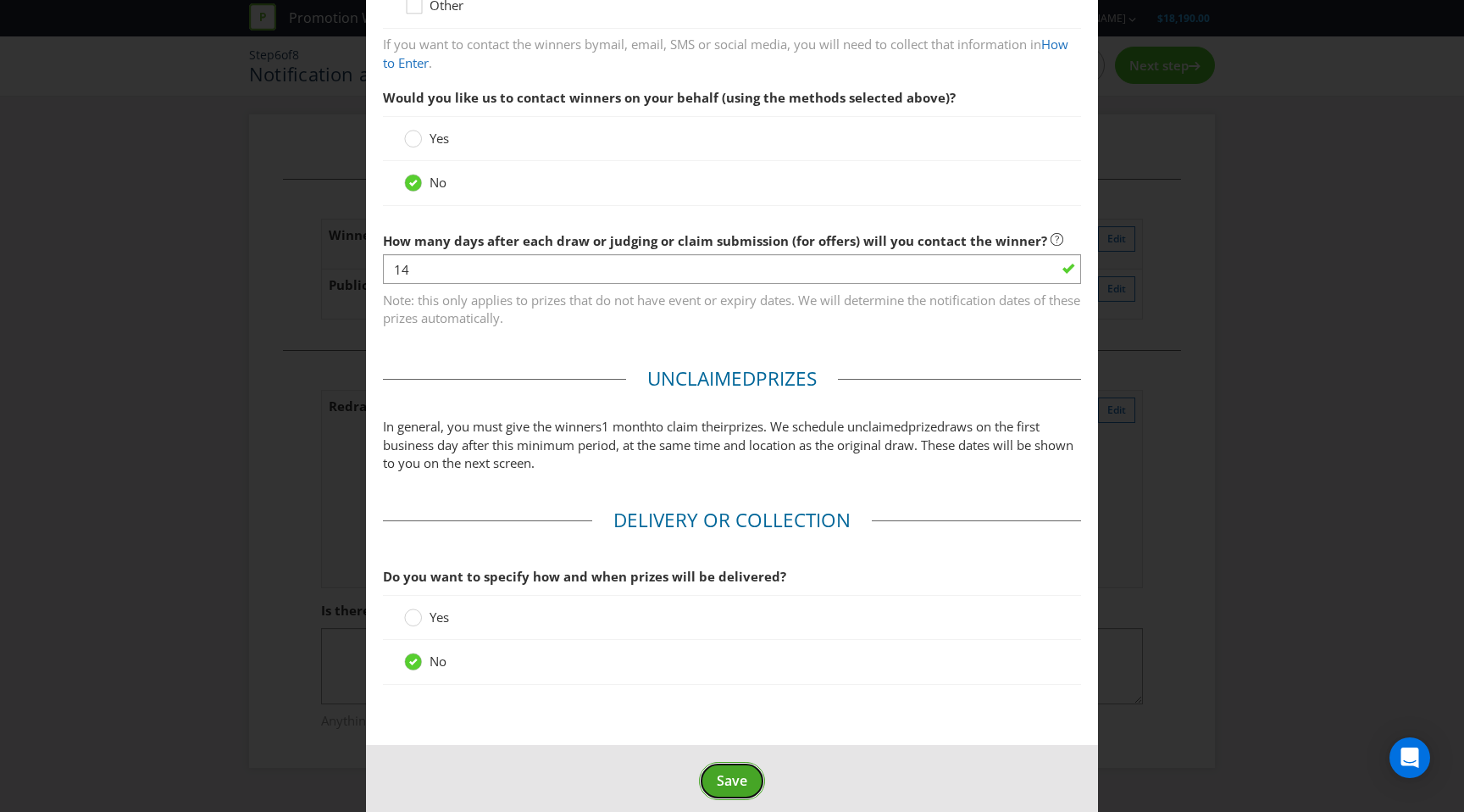
click at [745, 772] on span "Save" at bounding box center [732, 781] width 30 height 19
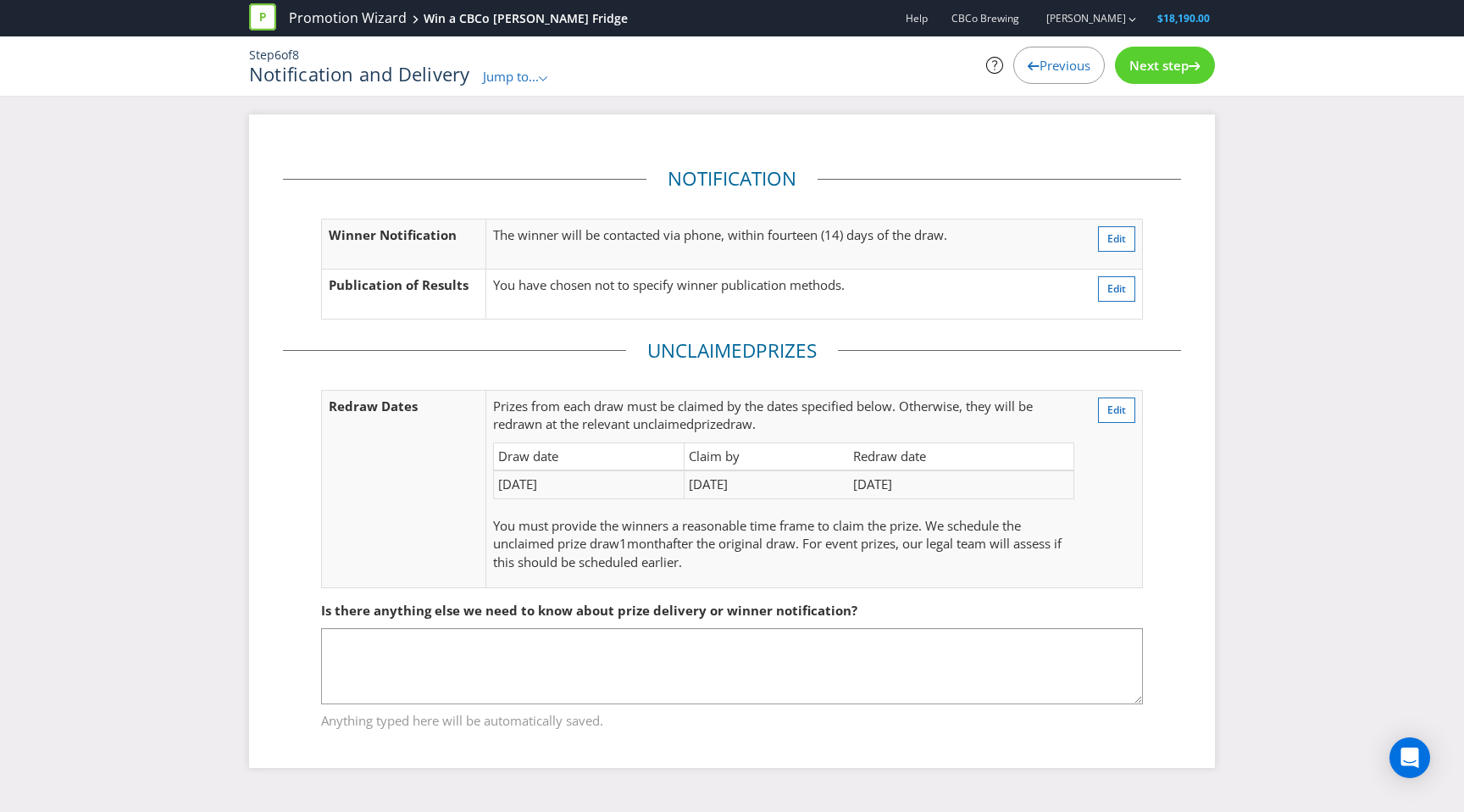
click at [1152, 59] on span "Next step" at bounding box center [1159, 65] width 59 height 17
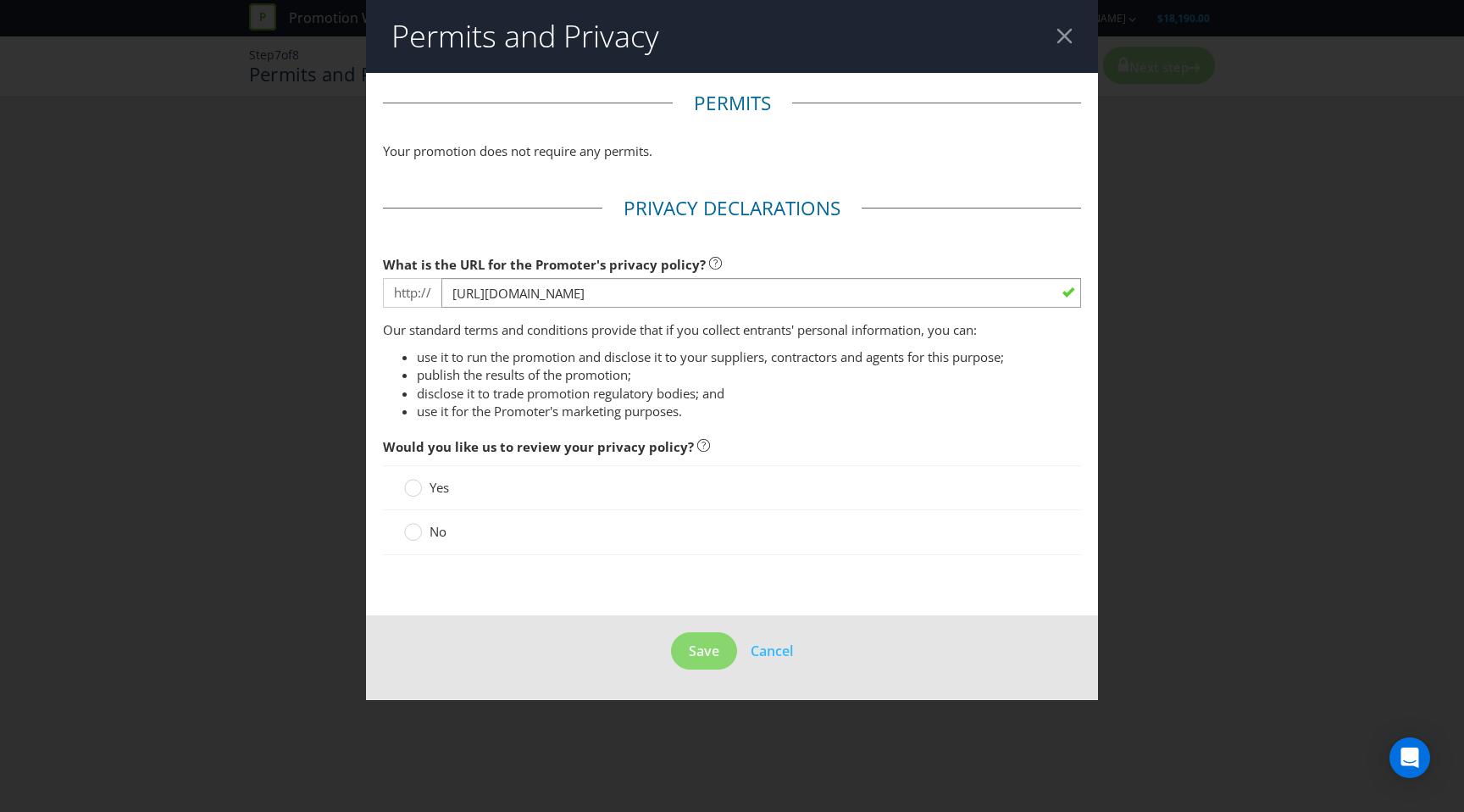
click at [400, 536] on div "No" at bounding box center [732, 532] width 698 height 44
click at [421, 535] on circle at bounding box center [414, 532] width 17 height 17
click at [0, 0] on input "No" at bounding box center [0, 0] width 0 height 0
click at [714, 663] on button "Save" at bounding box center [704, 651] width 66 height 38
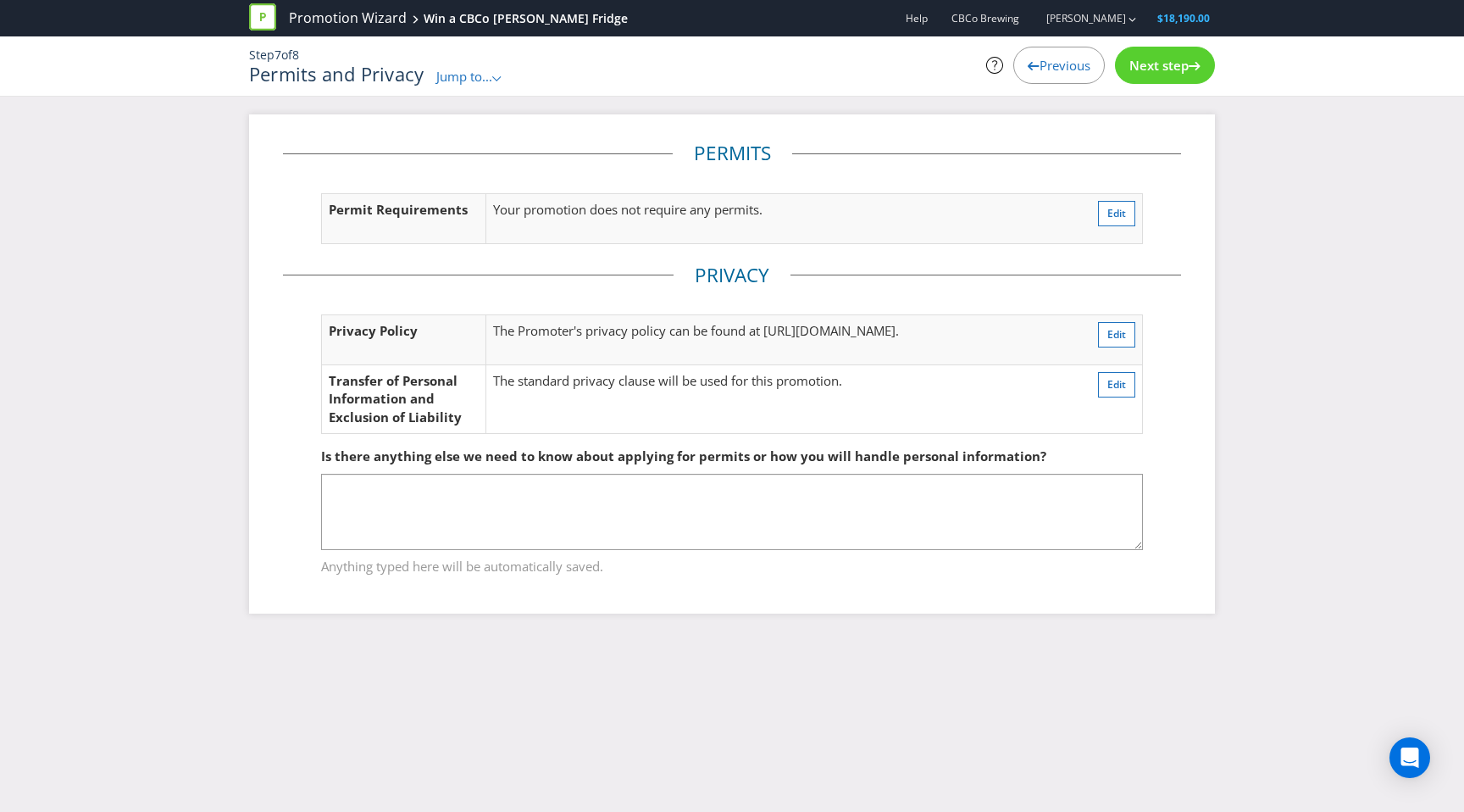
click at [1155, 62] on span "Next step" at bounding box center [1159, 65] width 59 height 17
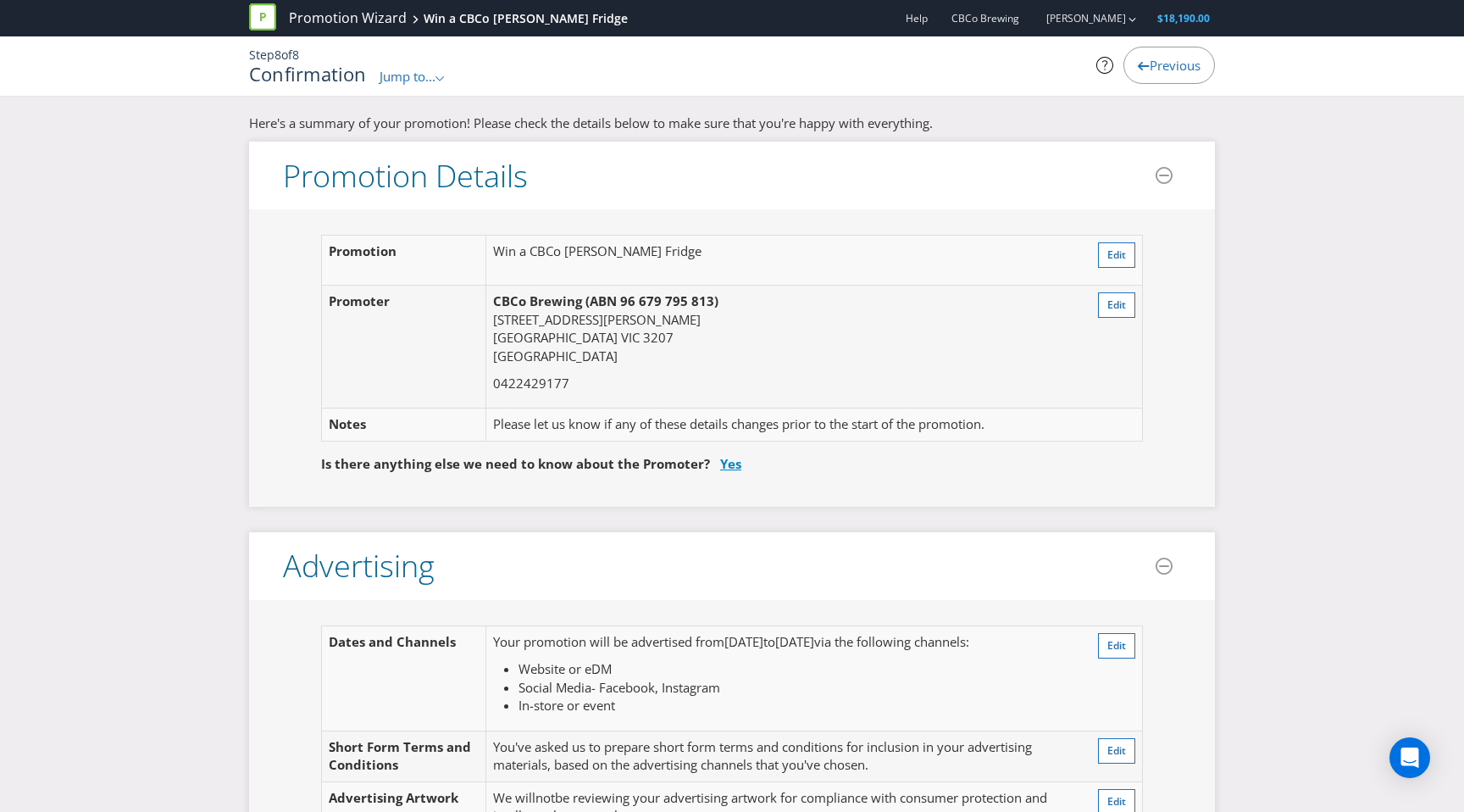
click at [725, 463] on link "Yes" at bounding box center [730, 464] width 22 height 17
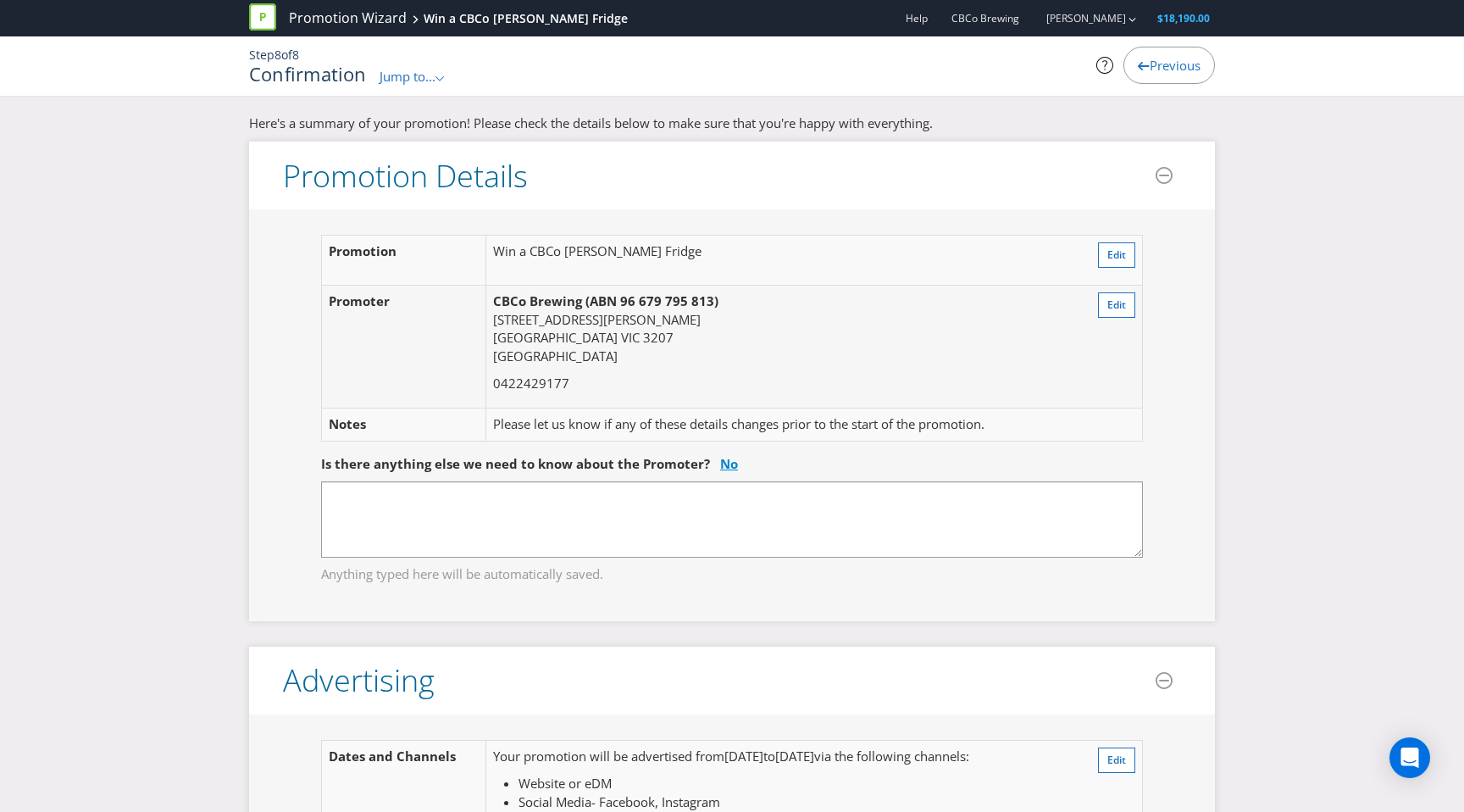
click at [725, 463] on link "No" at bounding box center [729, 464] width 18 height 17
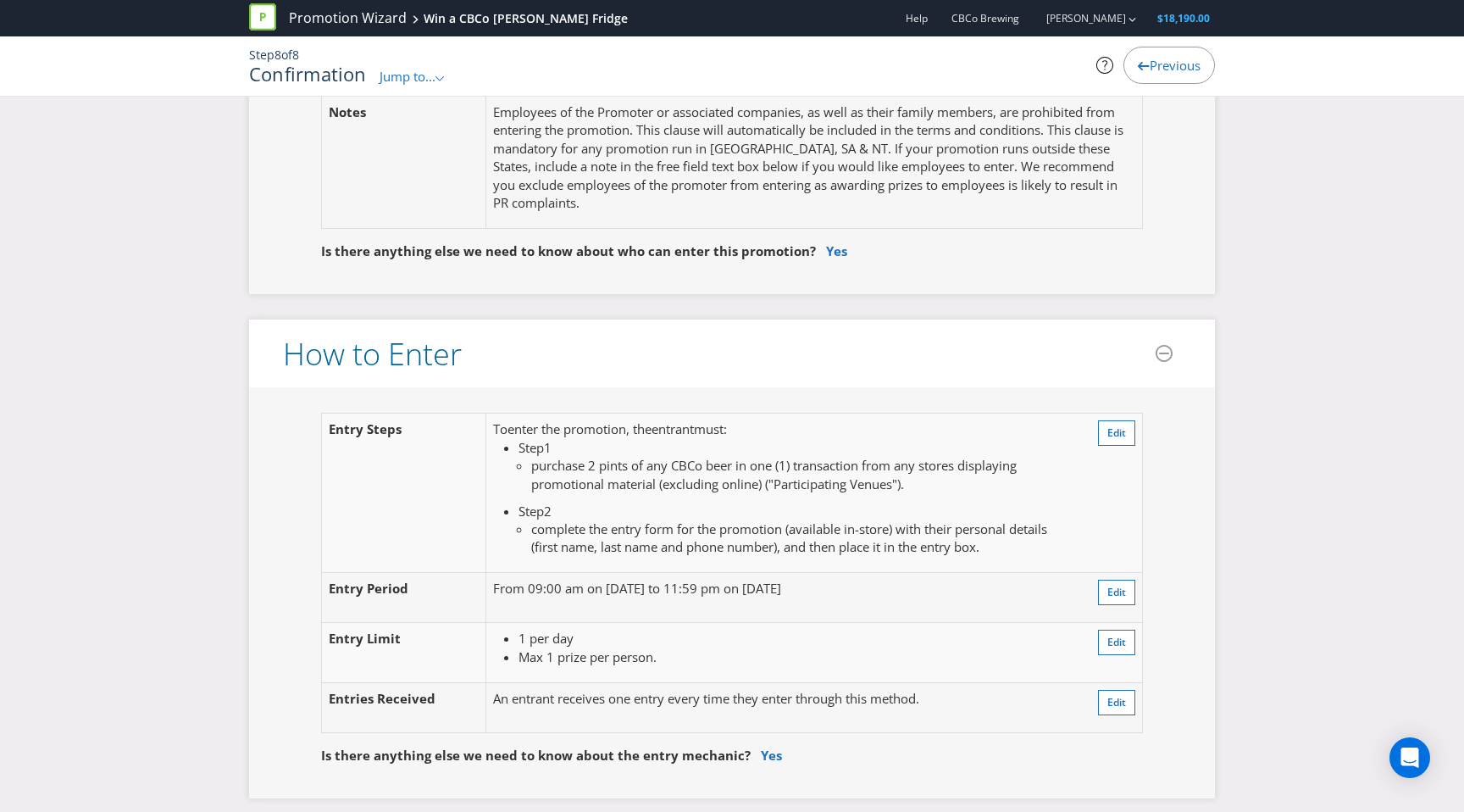
scroll to position [1226, 0]
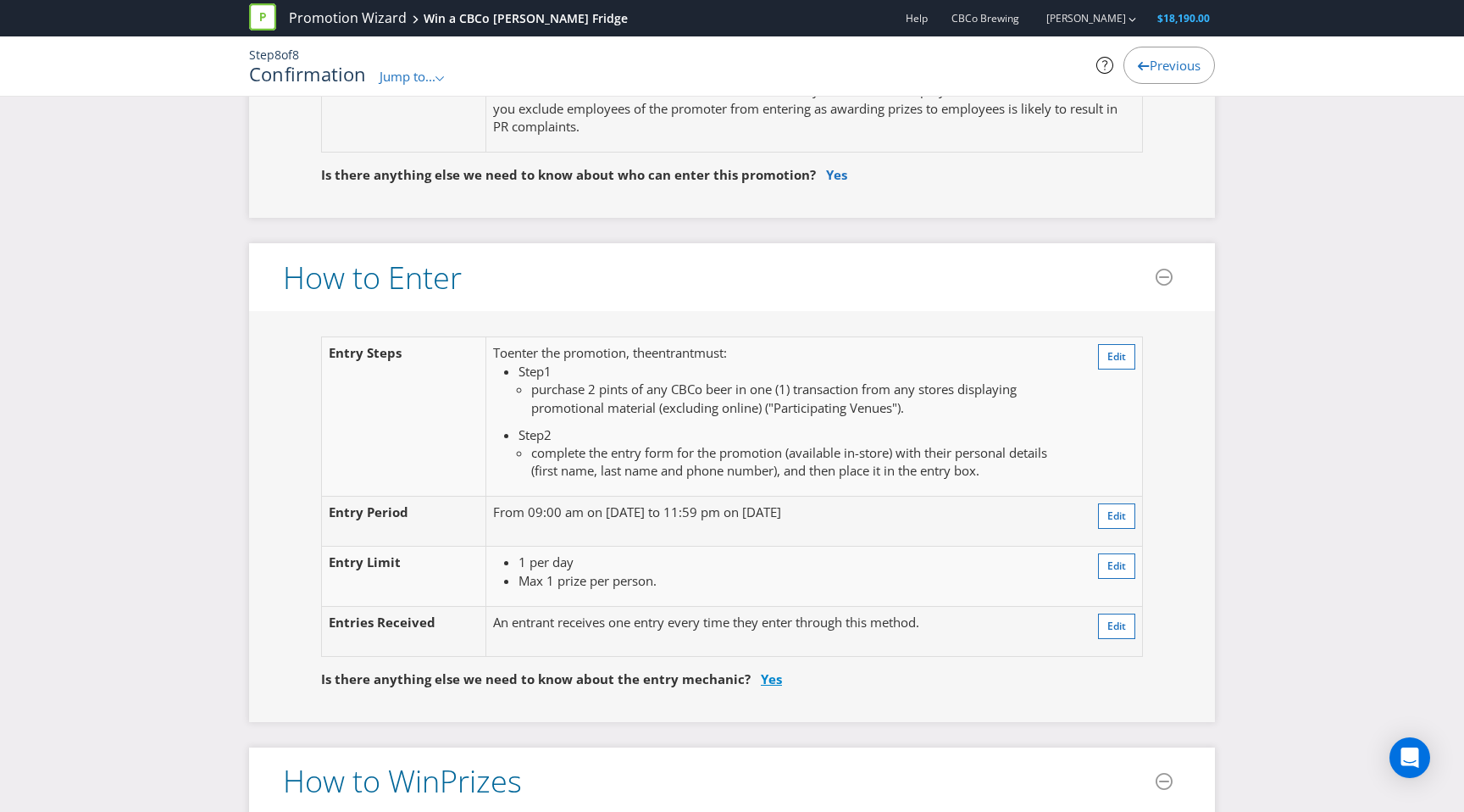
click at [766, 676] on link "Yes" at bounding box center [772, 679] width 22 height 17
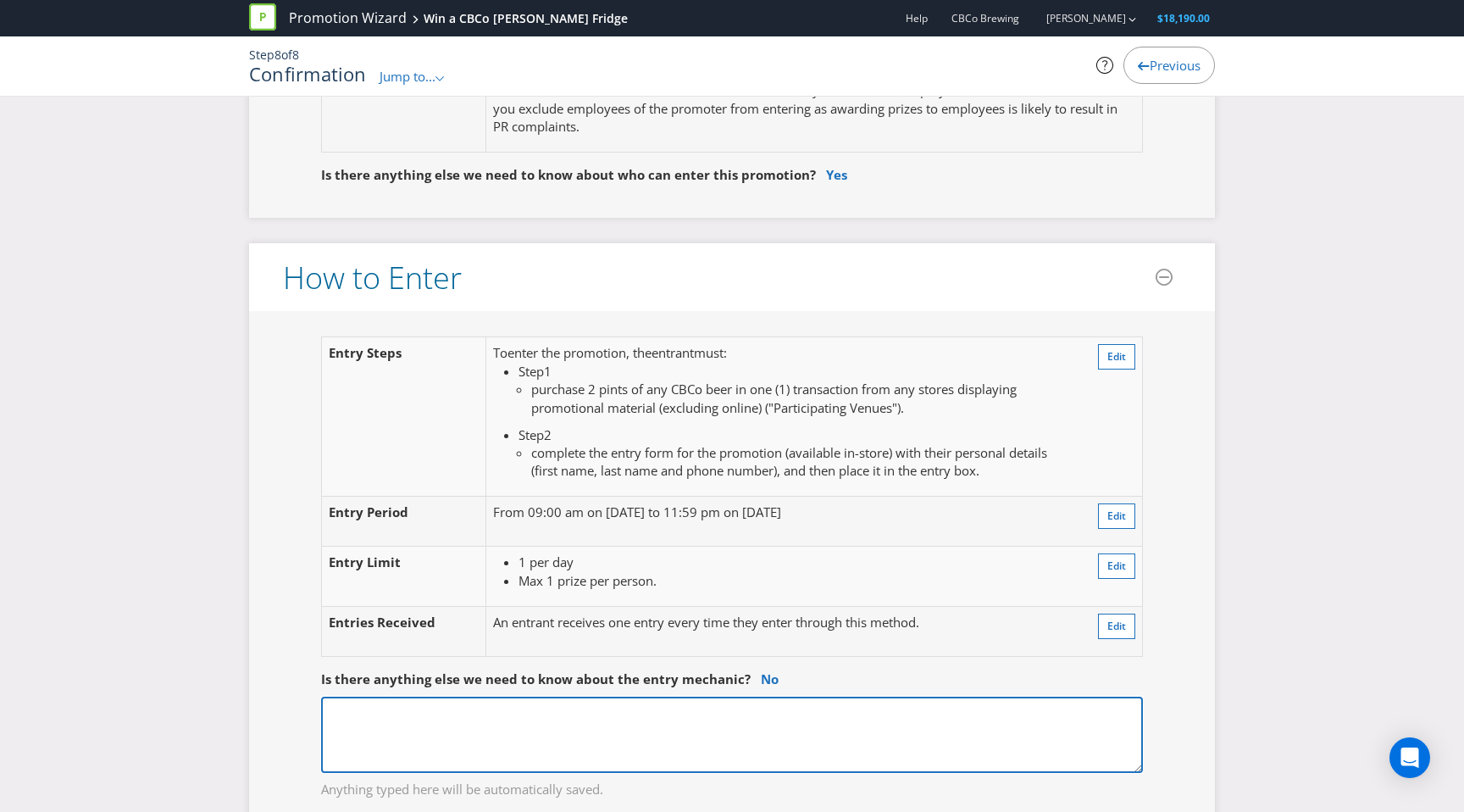
click at [530, 729] on textarea at bounding box center [732, 735] width 822 height 77
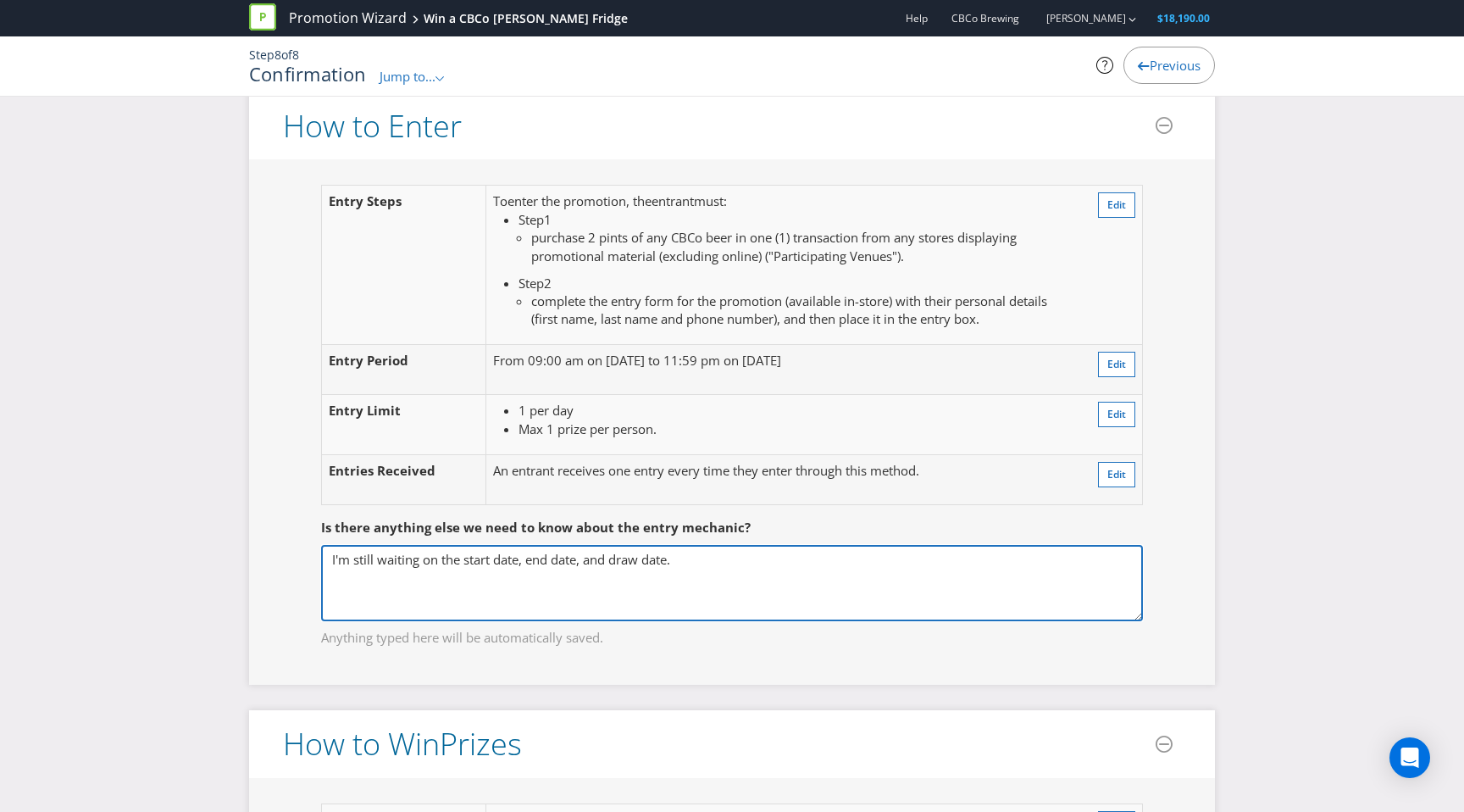
type textarea "I'm still waiting on the start date, end date, and draw date."
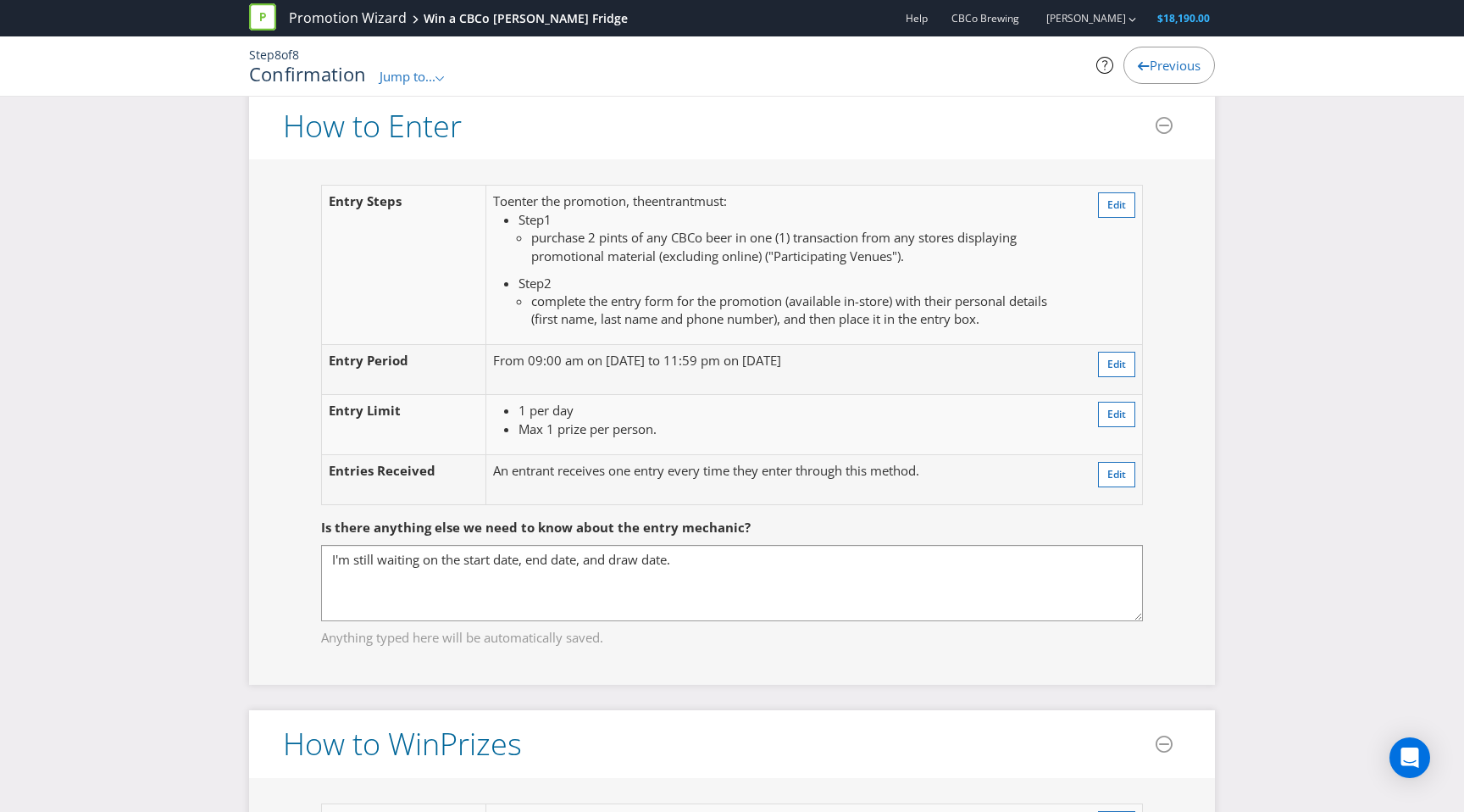
click at [656, 678] on div "Entry Step s To enter the promotion , the entrant must : Step 1 purchase 2 pint…" at bounding box center [732, 421] width 966 height 526
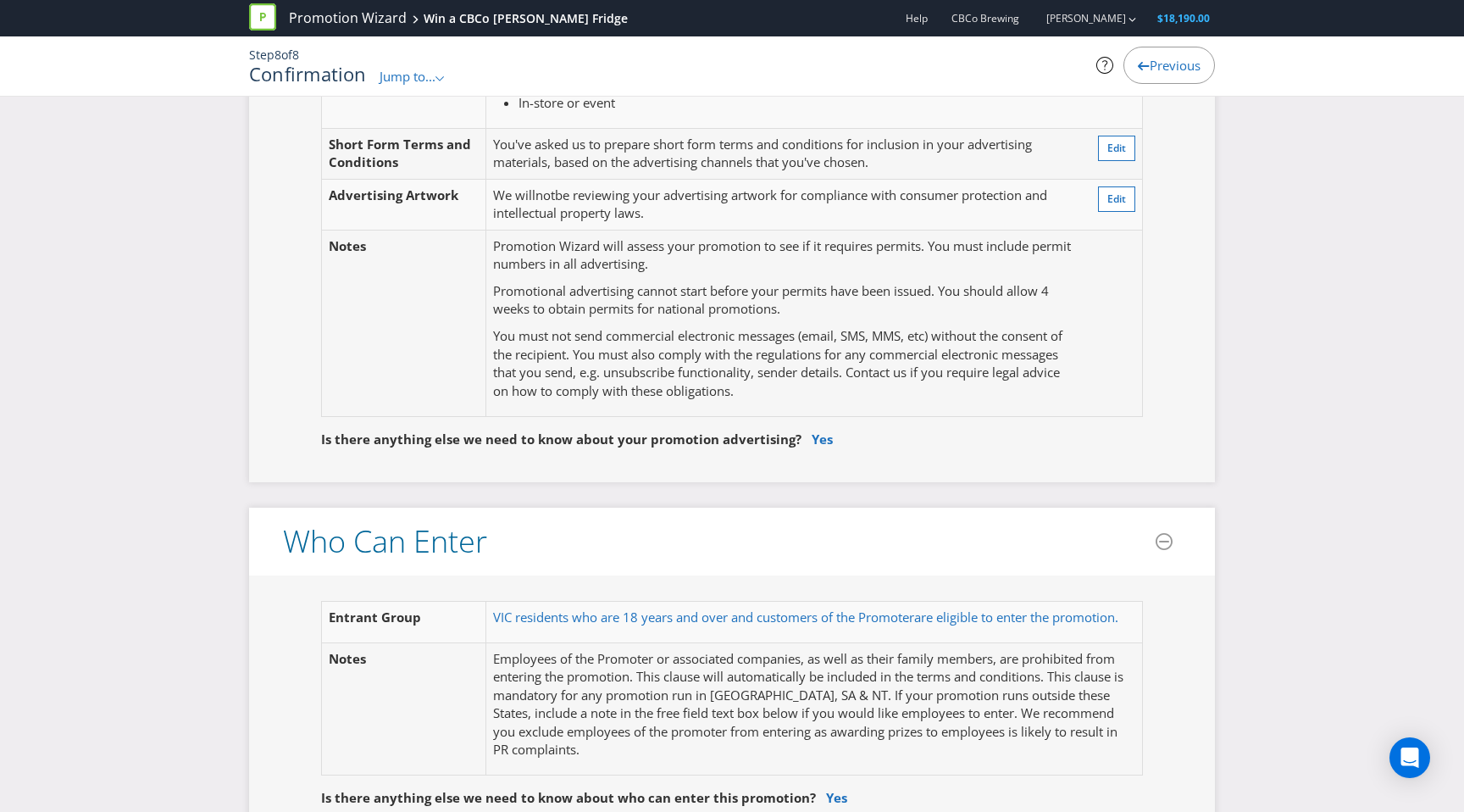
scroll to position [0, 0]
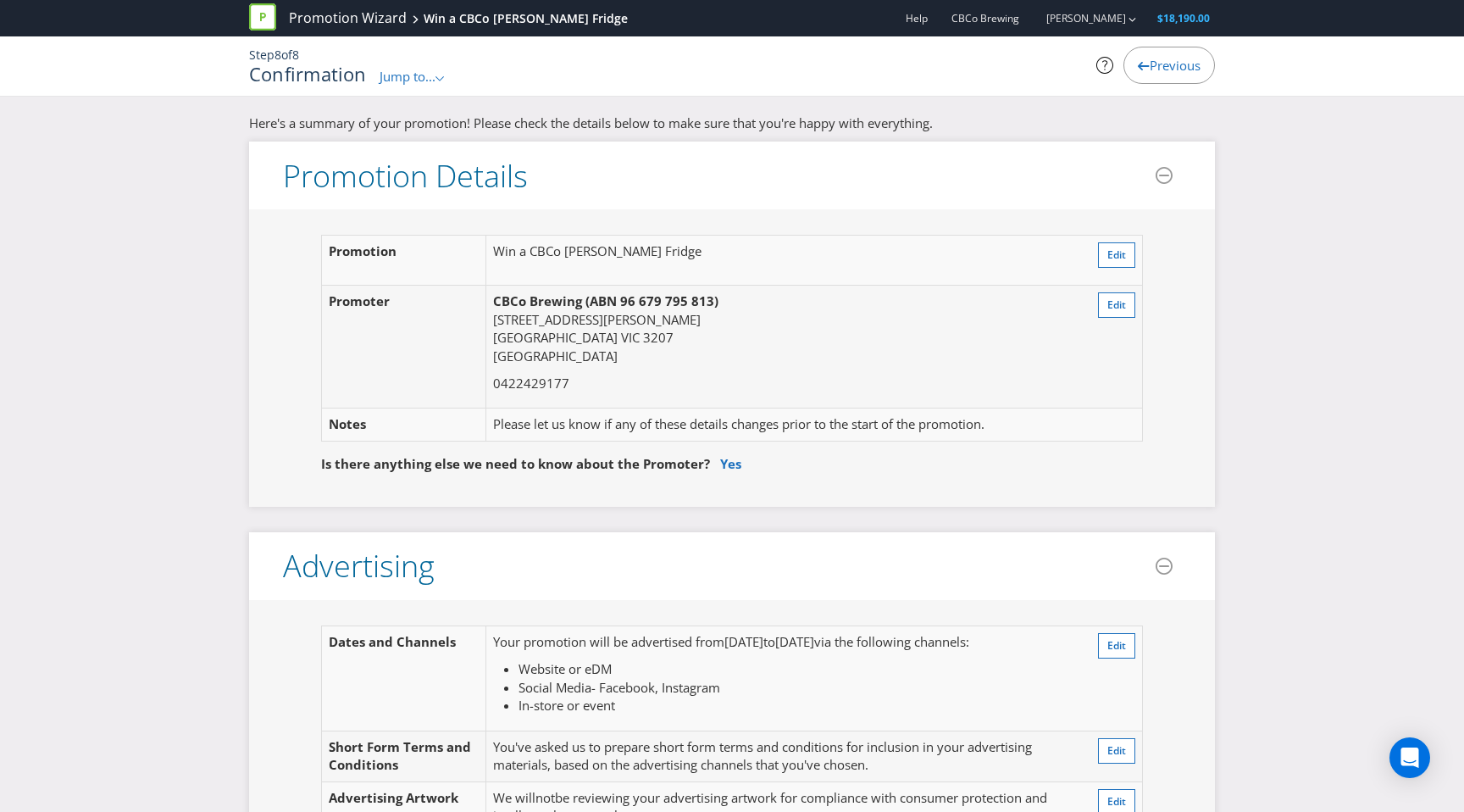
click at [428, 77] on span "Jump to..." at bounding box center [407, 77] width 56 height 17
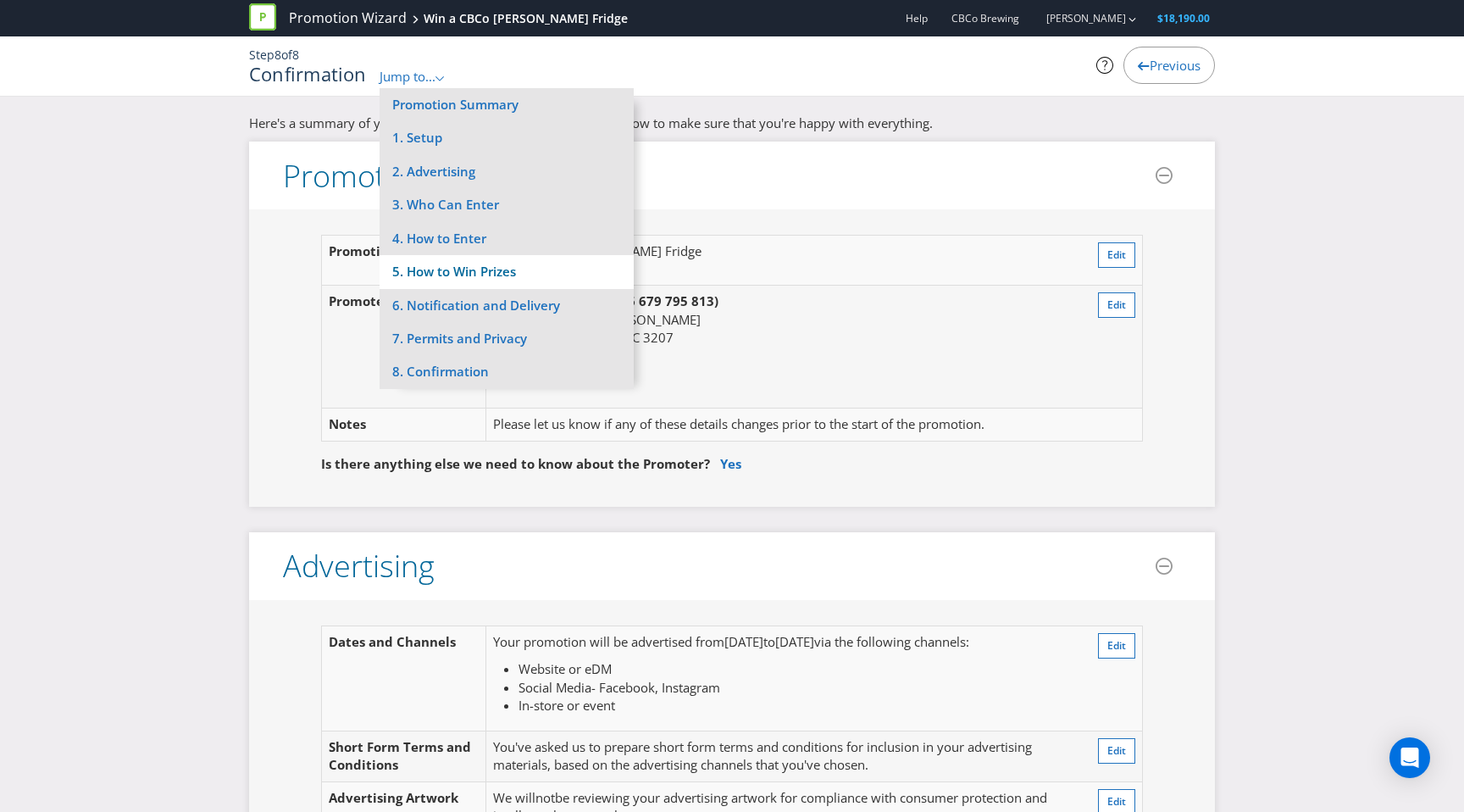
click at [471, 270] on li "5. How to Win Prizes" at bounding box center [507, 272] width 255 height 33
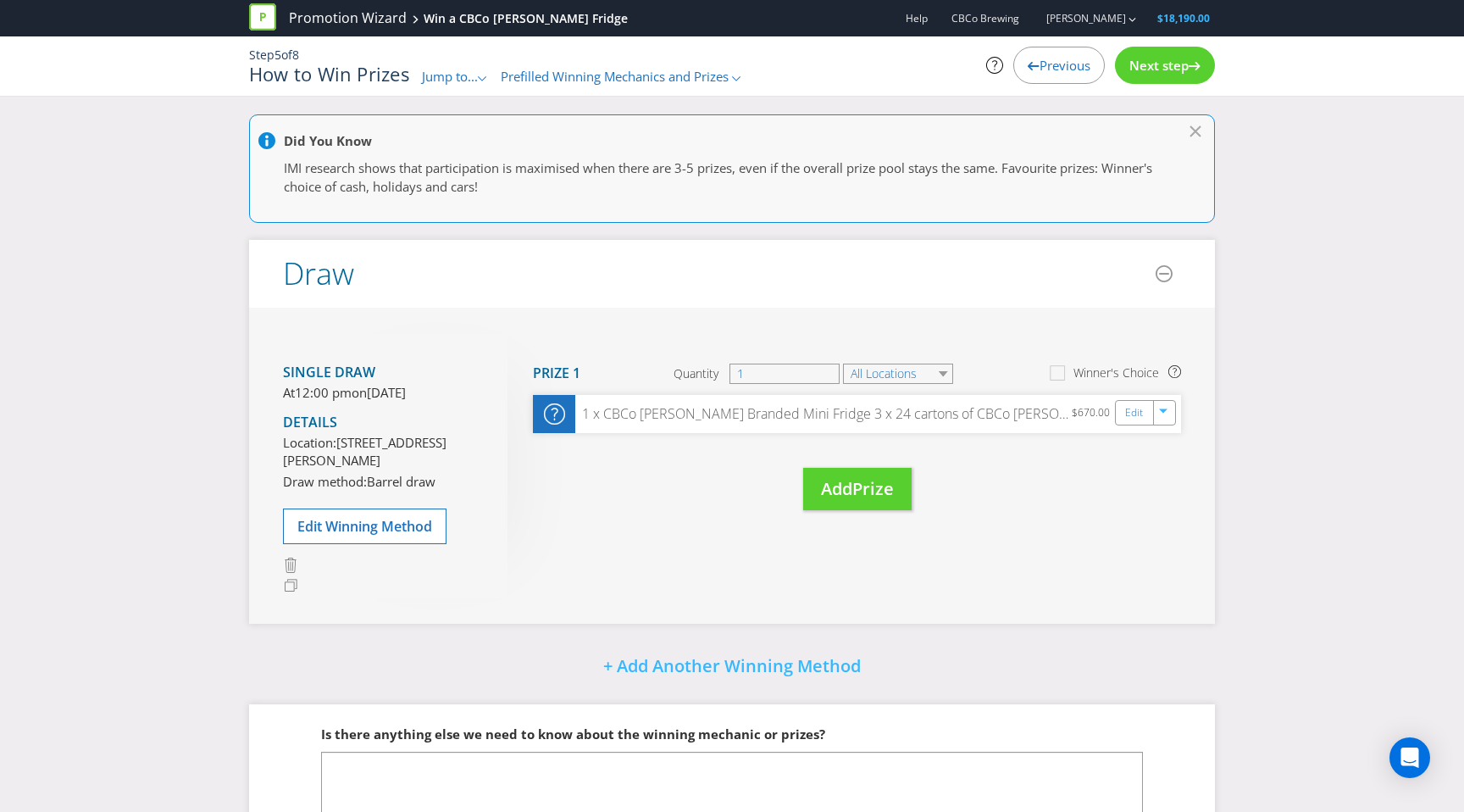
click at [426, 73] on span "Jump to..." at bounding box center [450, 77] width 56 height 17
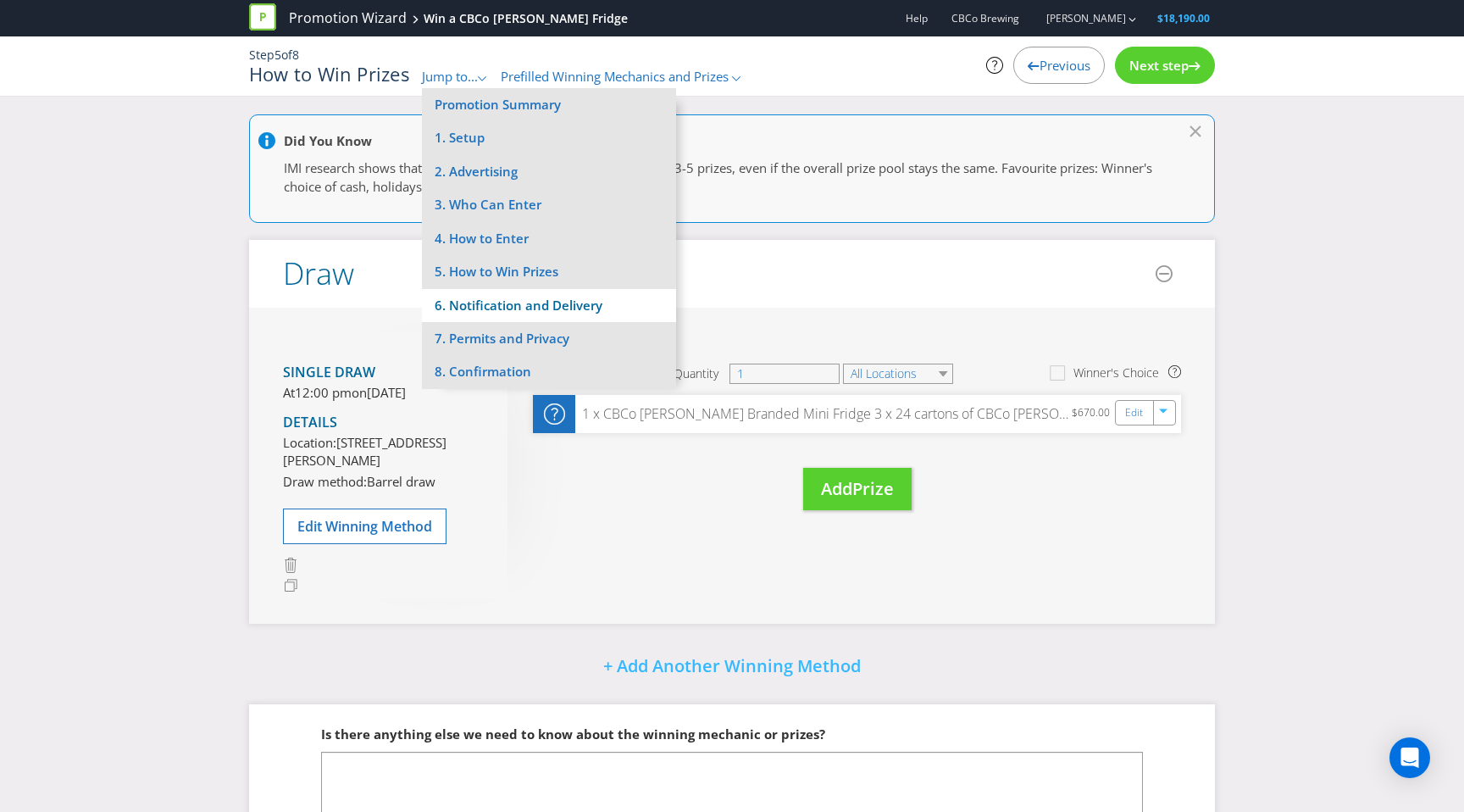
click at [476, 302] on li "6. Notification and Delivery" at bounding box center [550, 305] width 255 height 33
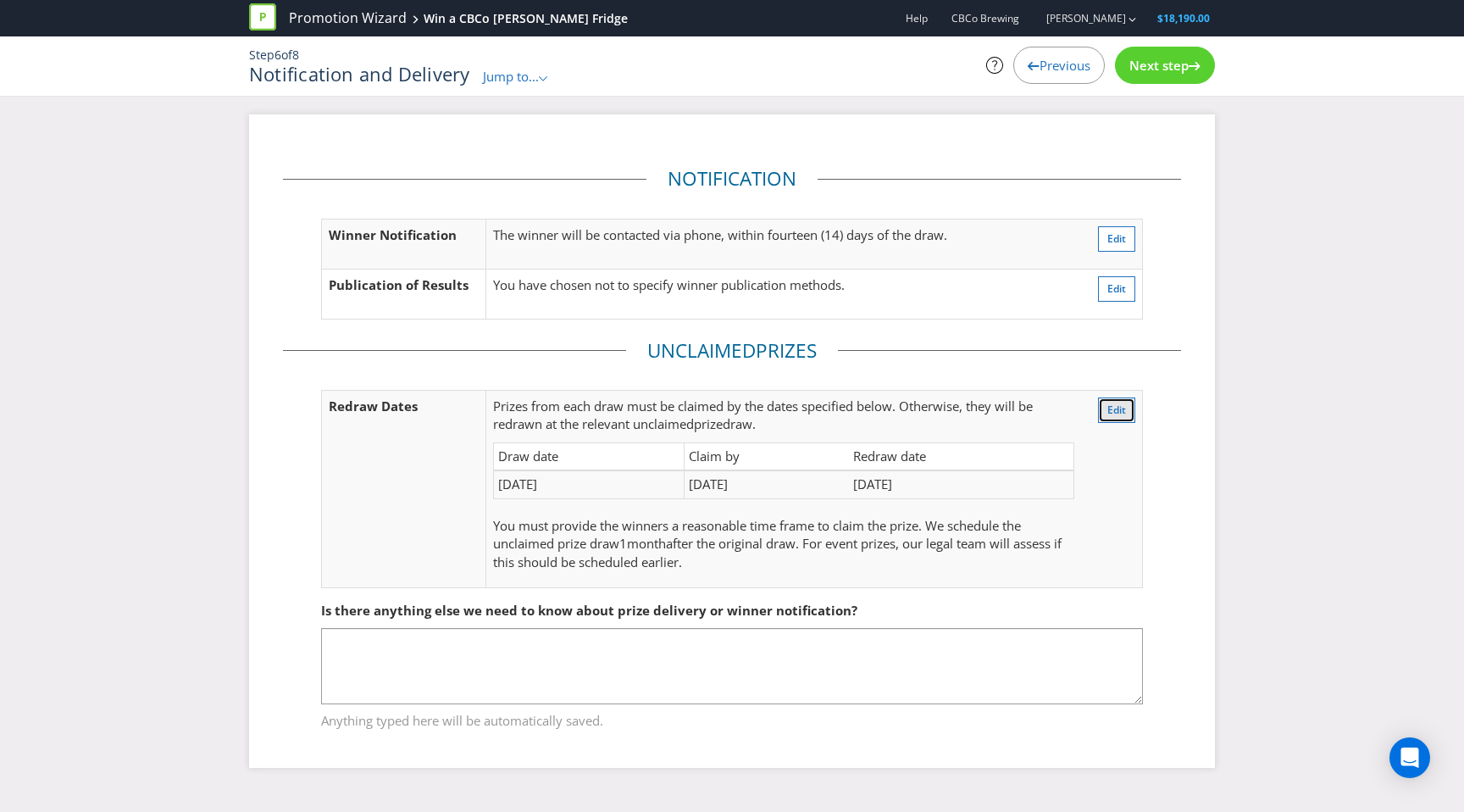
click at [1116, 411] on span "Edit" at bounding box center [1117, 409] width 19 height 15
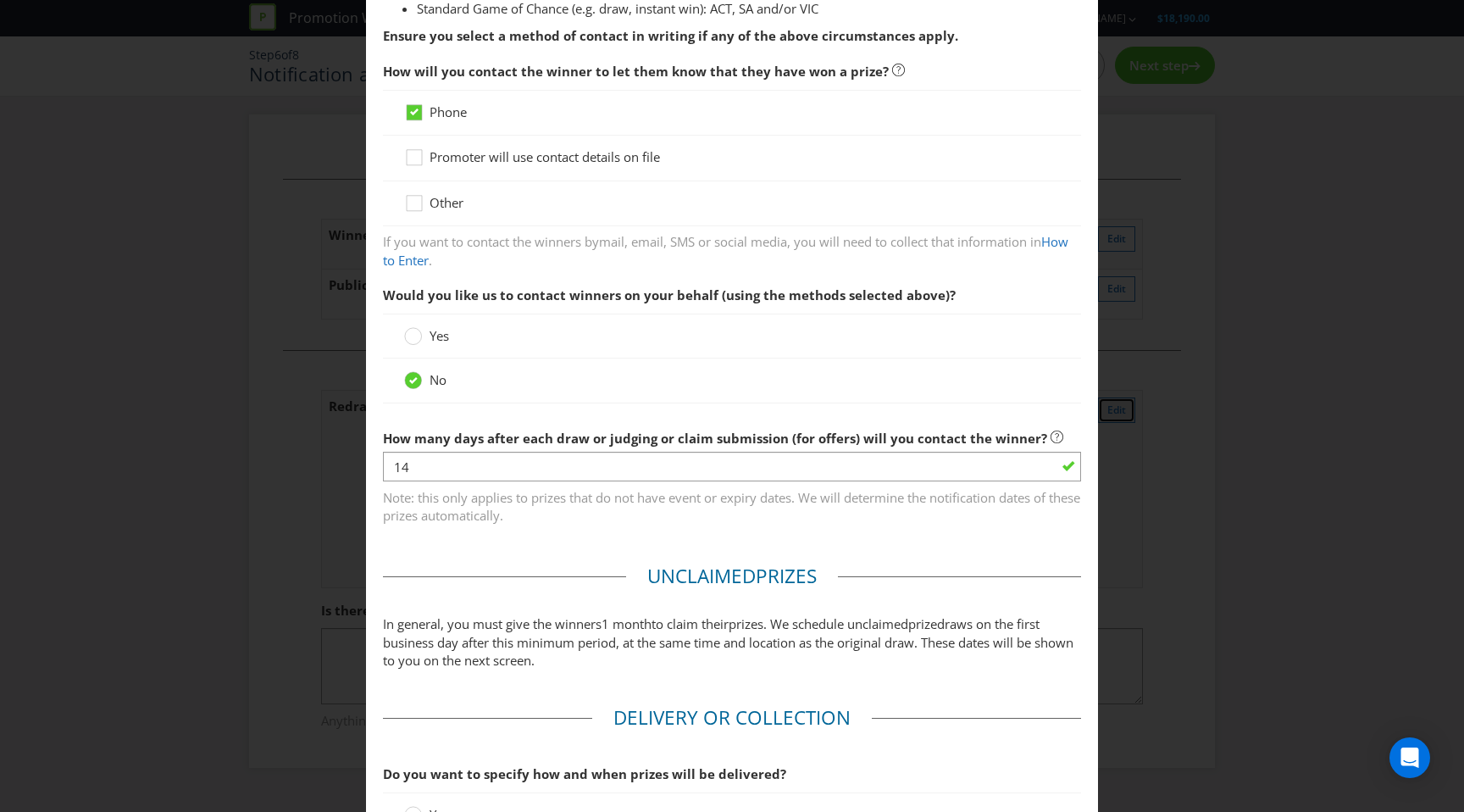
scroll to position [608, 0]
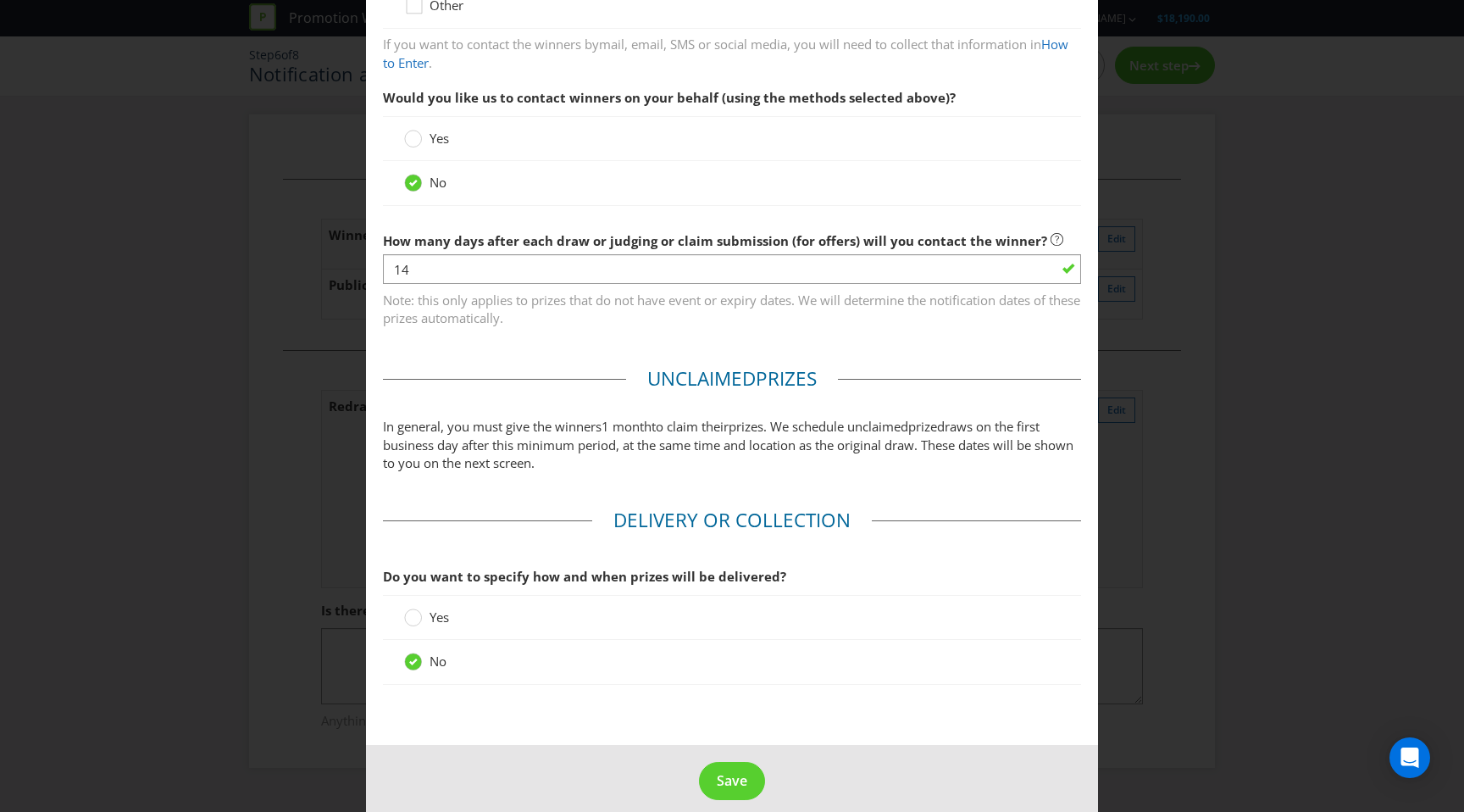
click at [1198, 343] on div "Notification and Delivery Based on your previous answers, you are not required …" at bounding box center [732, 406] width 1464 height 812
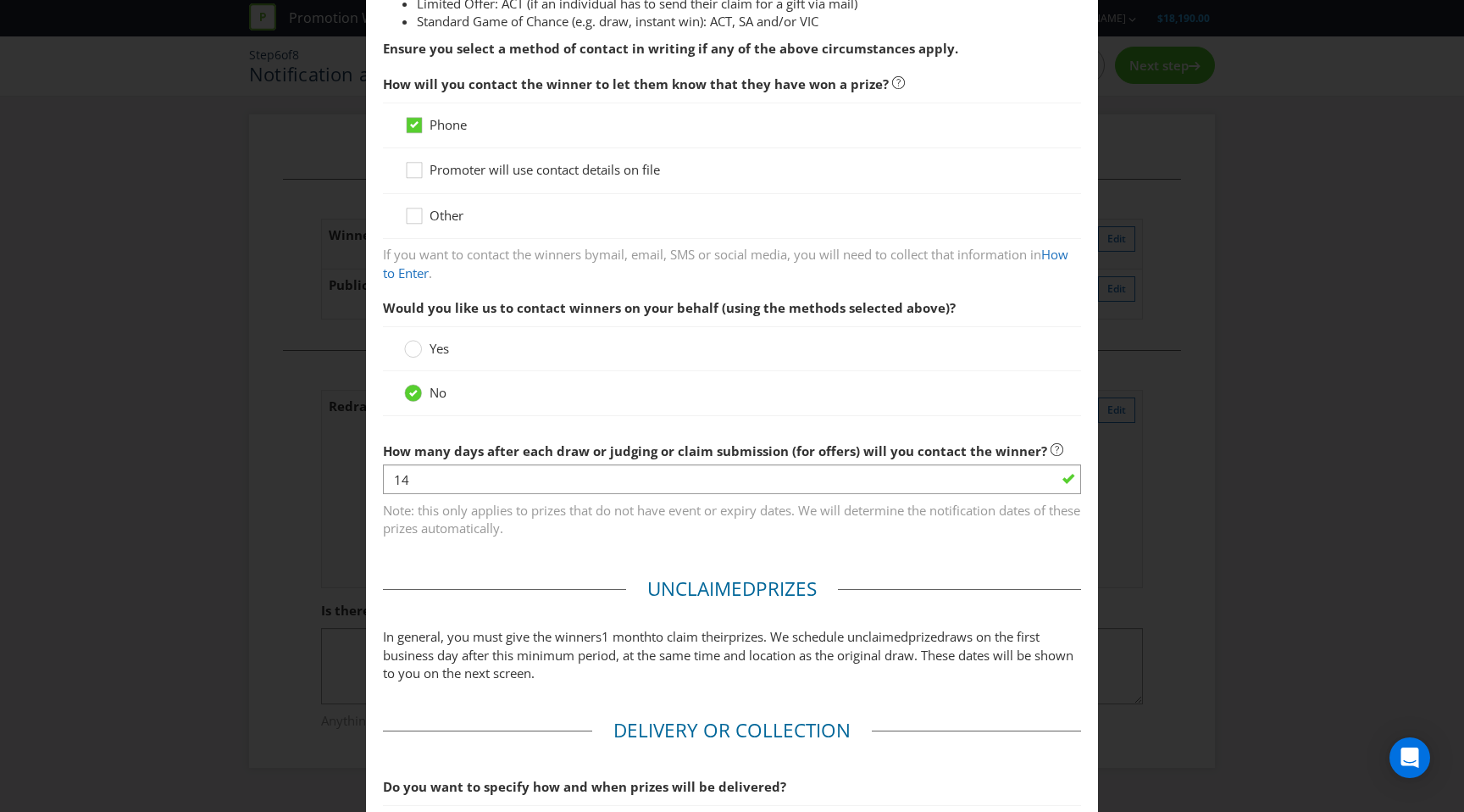
scroll to position [0, 0]
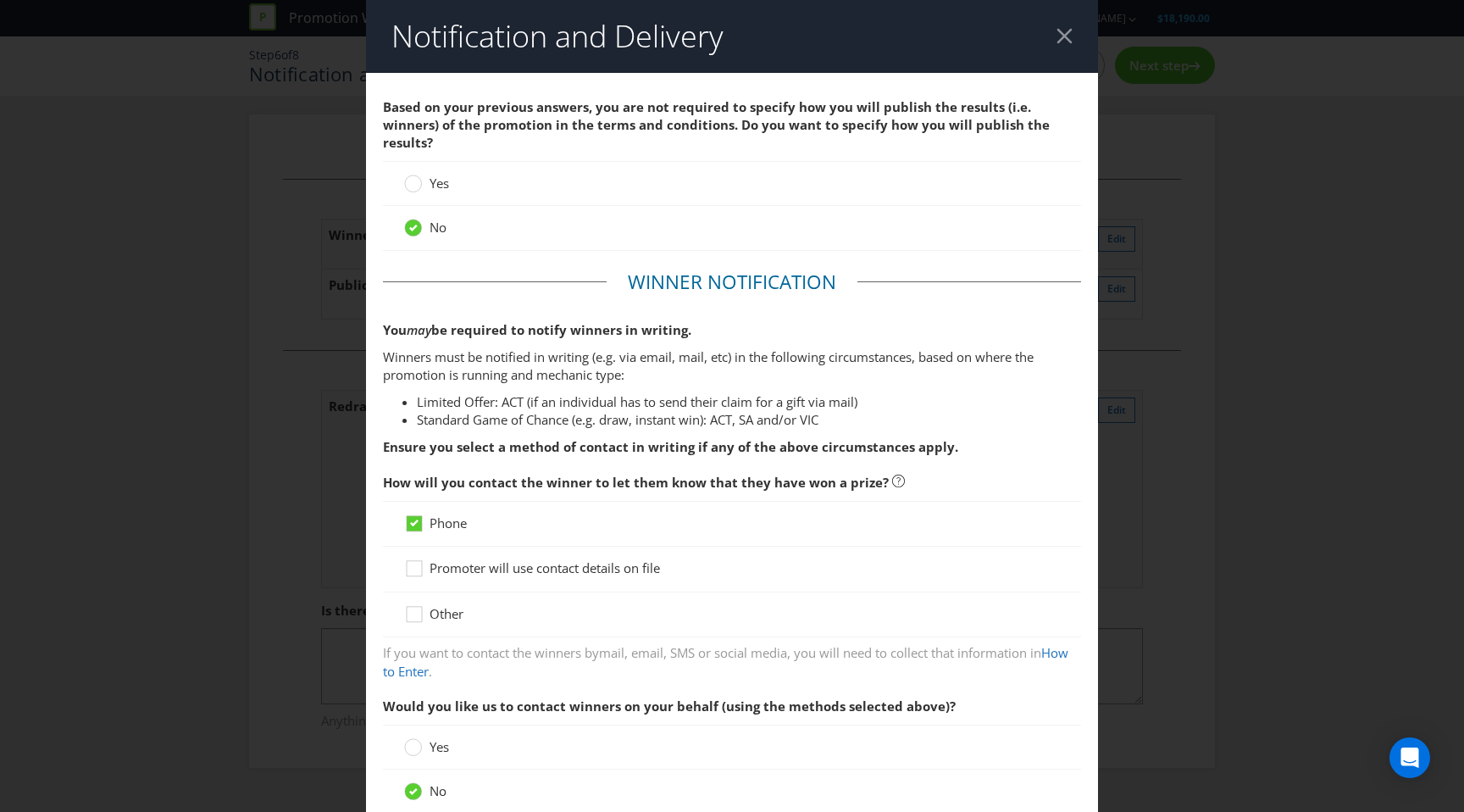
click at [1058, 36] on div at bounding box center [1065, 36] width 16 height 16
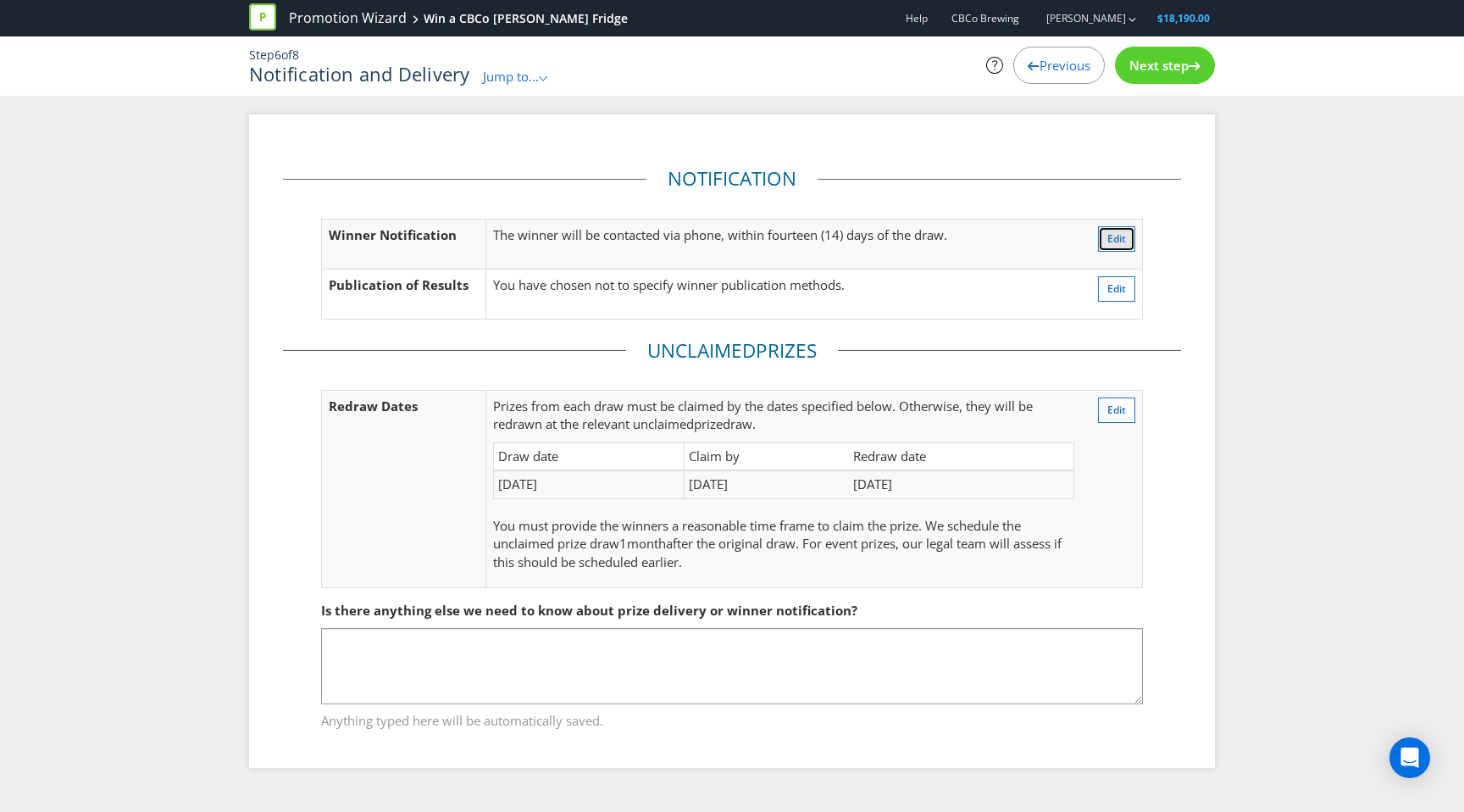
click at [1110, 237] on span "Edit" at bounding box center [1117, 238] width 19 height 15
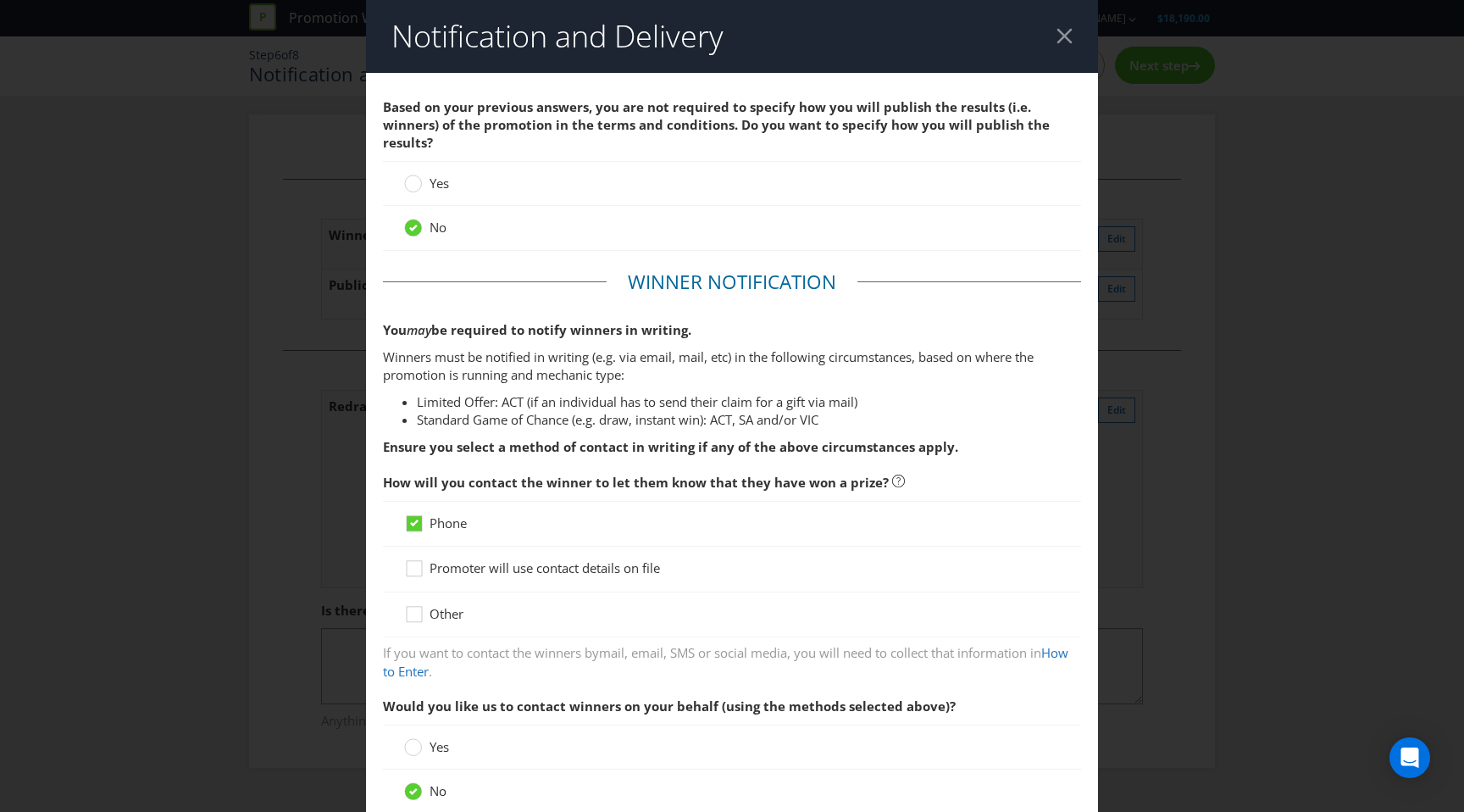
click at [1065, 34] on div at bounding box center [1065, 36] width 16 height 16
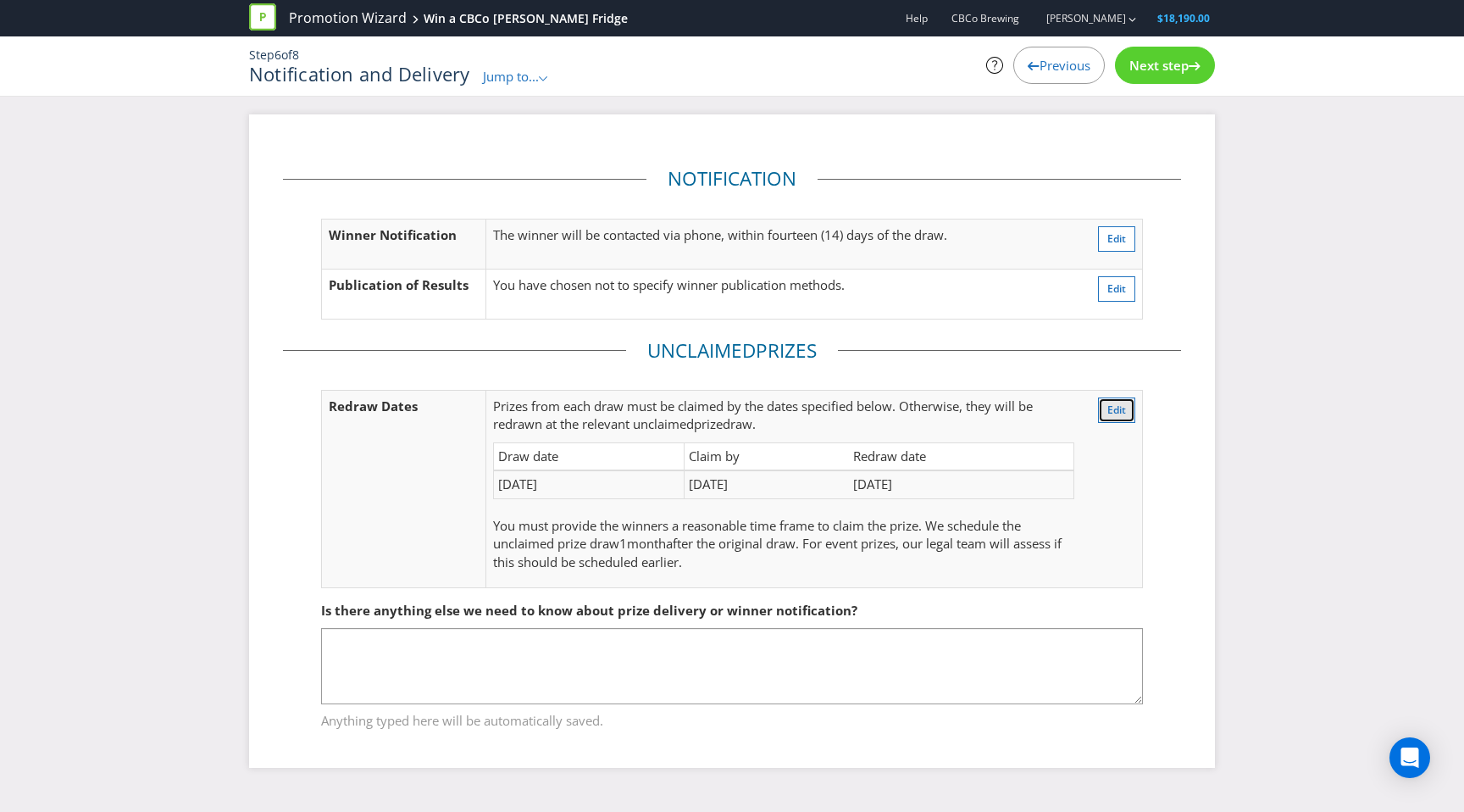
click at [1115, 400] on button "Edit" at bounding box center [1116, 410] width 37 height 26
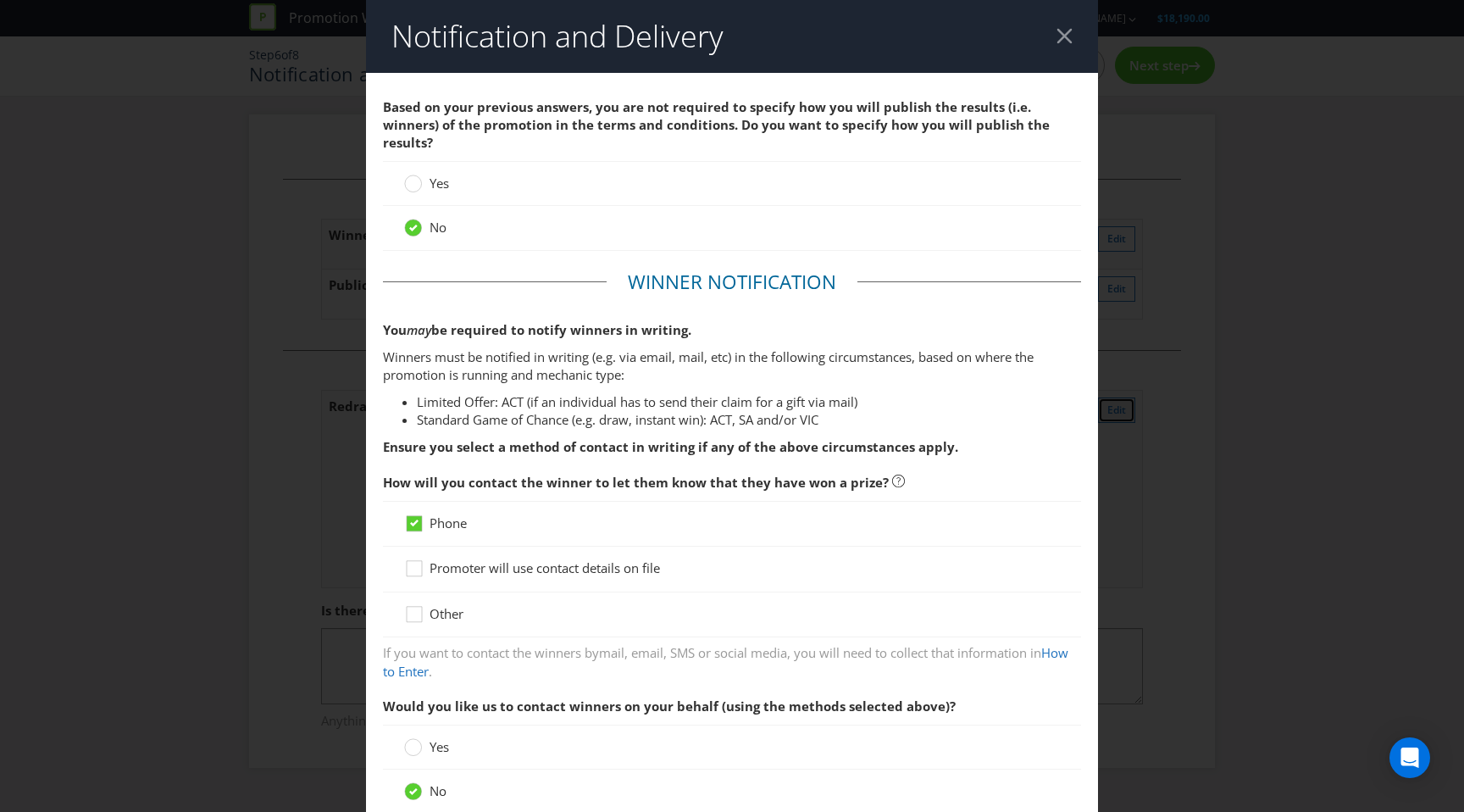
scroll to position [608, 0]
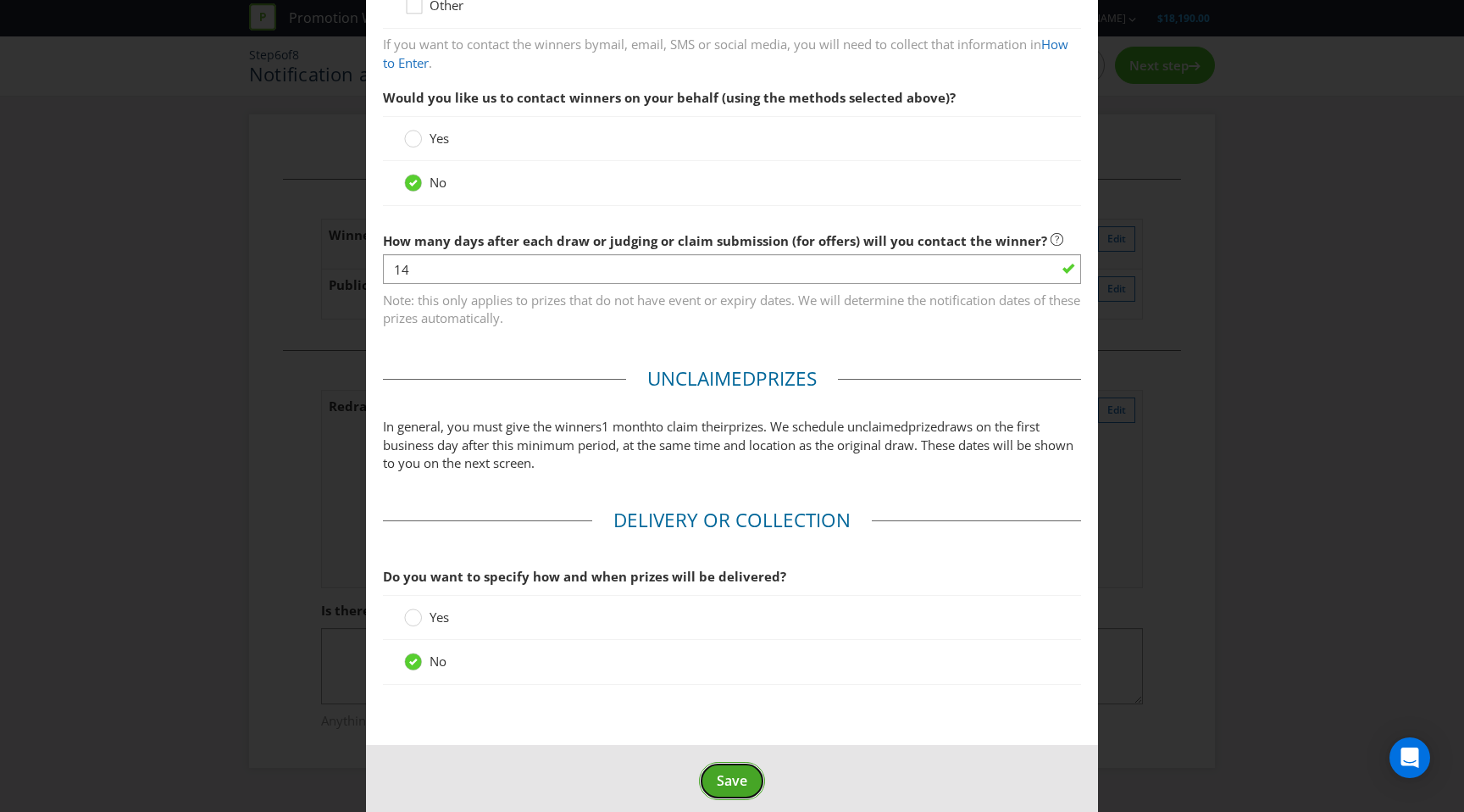
click at [729, 775] on button "Save" at bounding box center [732, 781] width 66 height 38
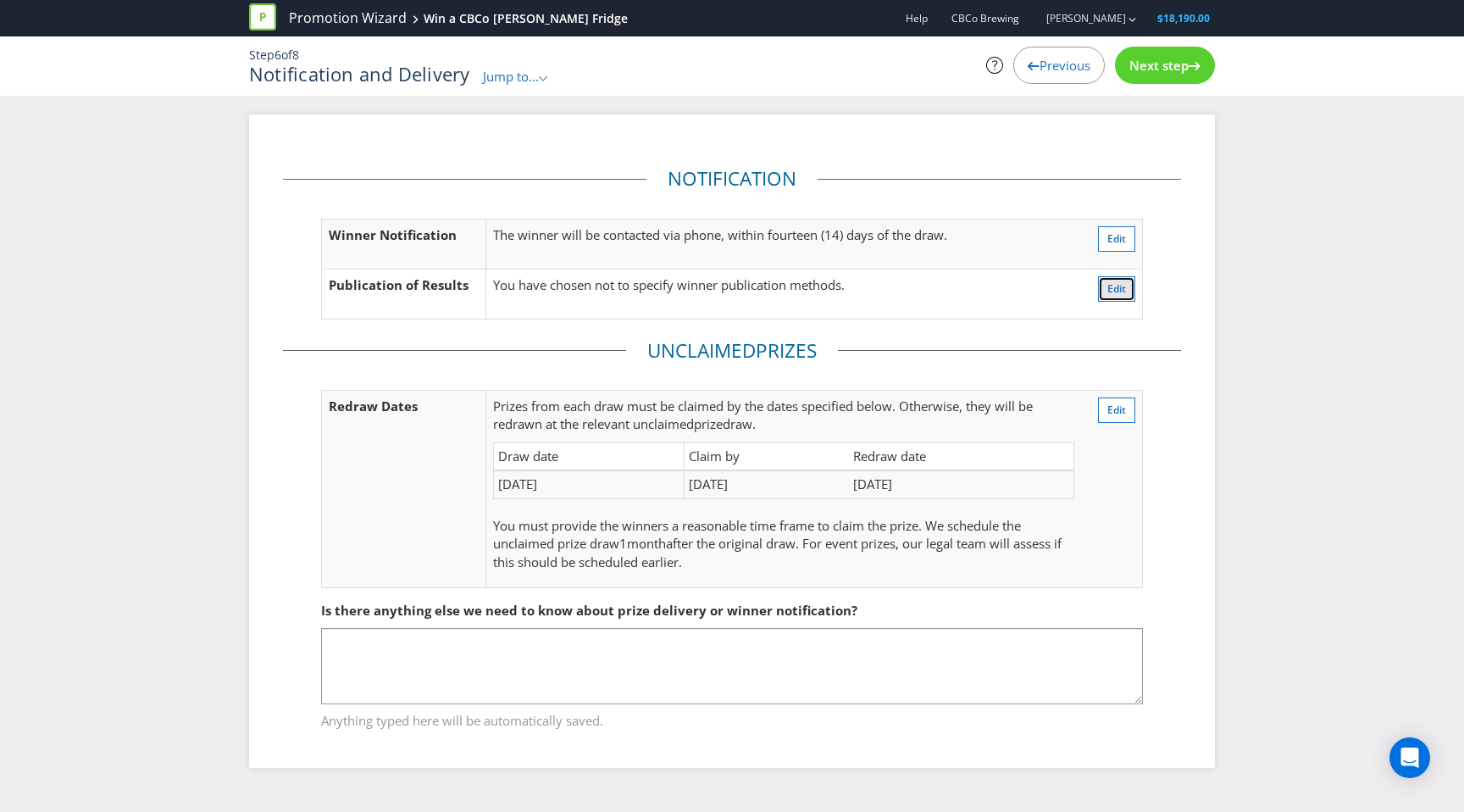
click at [1113, 291] on span "Edit" at bounding box center [1117, 288] width 19 height 15
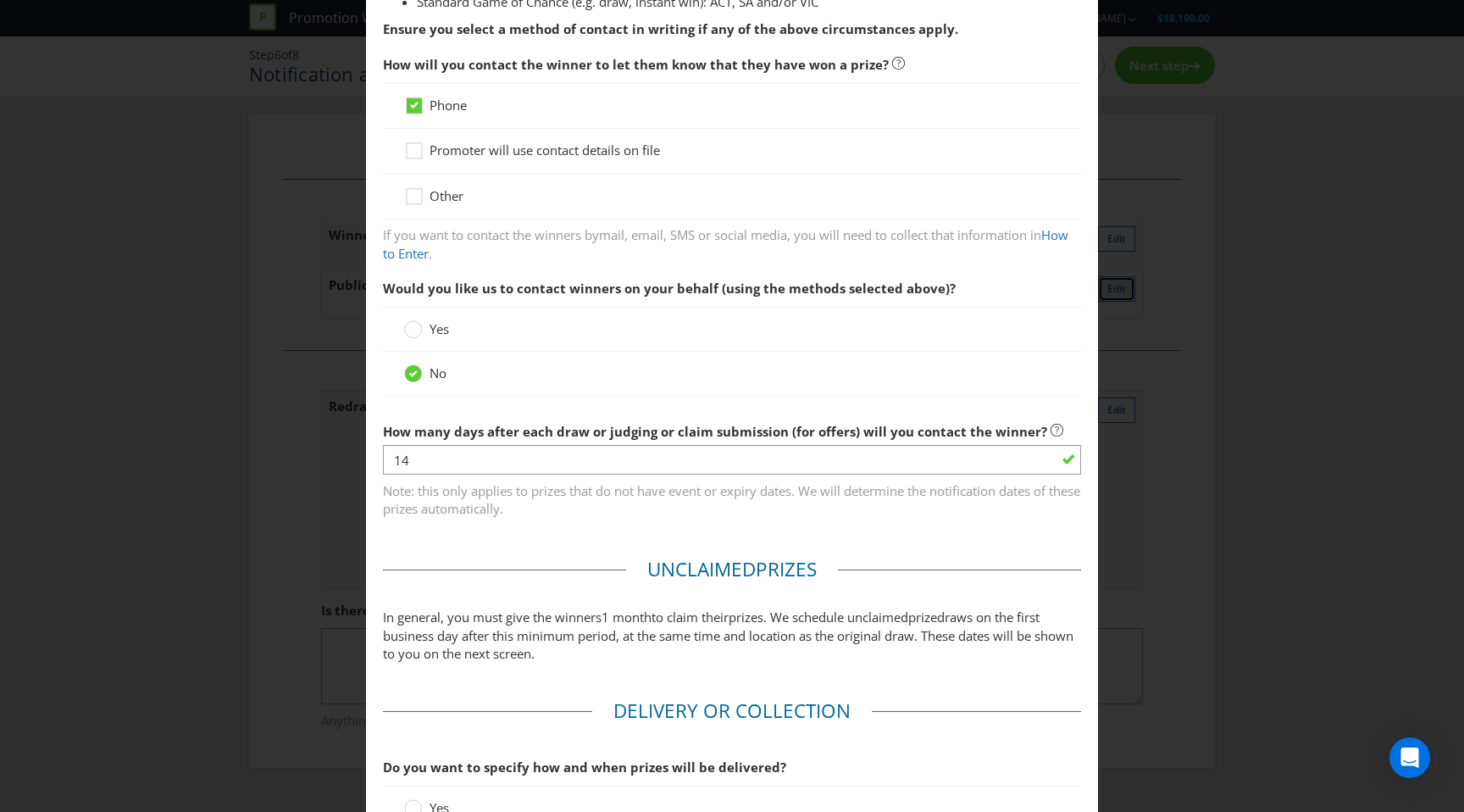
scroll to position [608, 0]
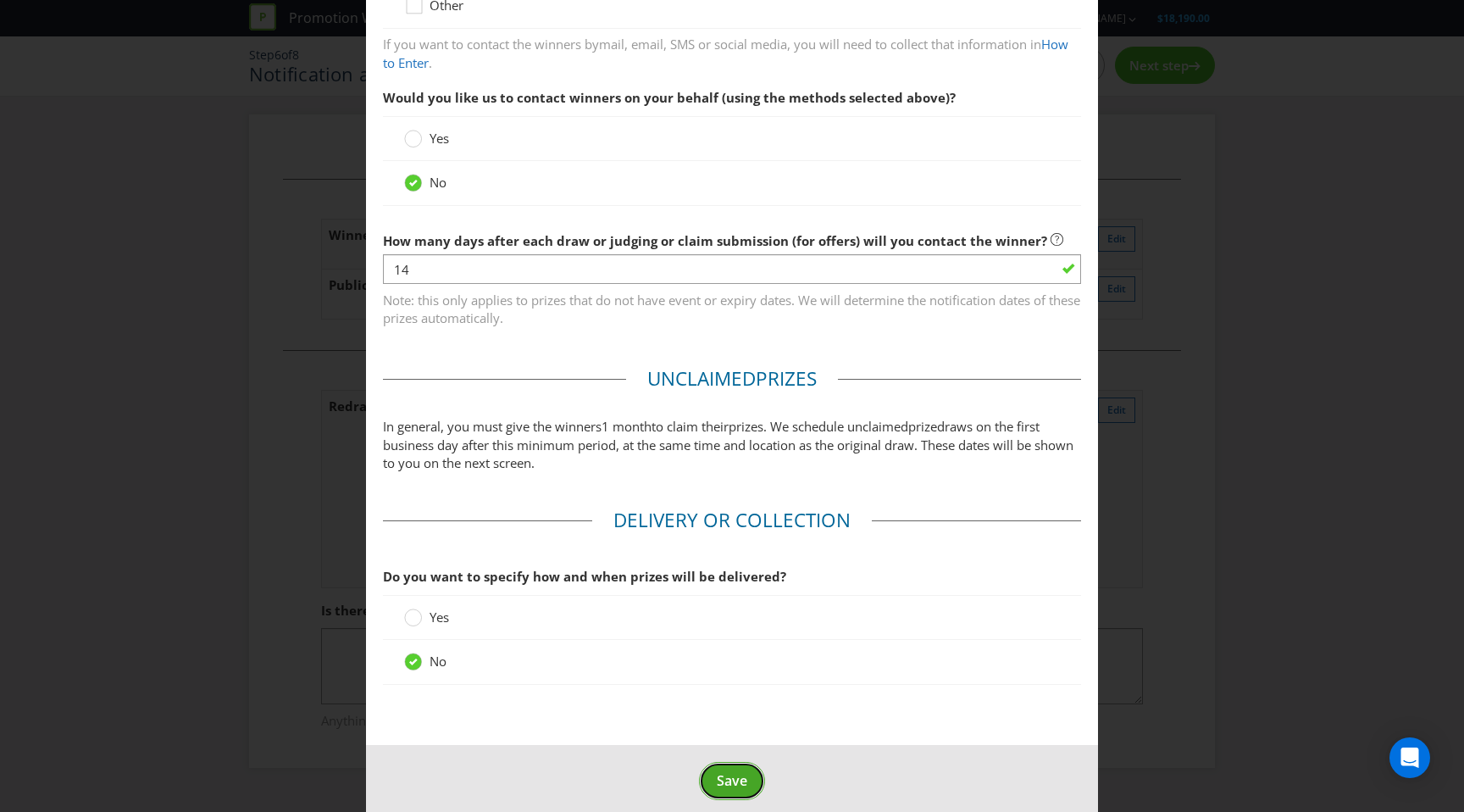
click at [721, 772] on span "Save" at bounding box center [732, 781] width 30 height 19
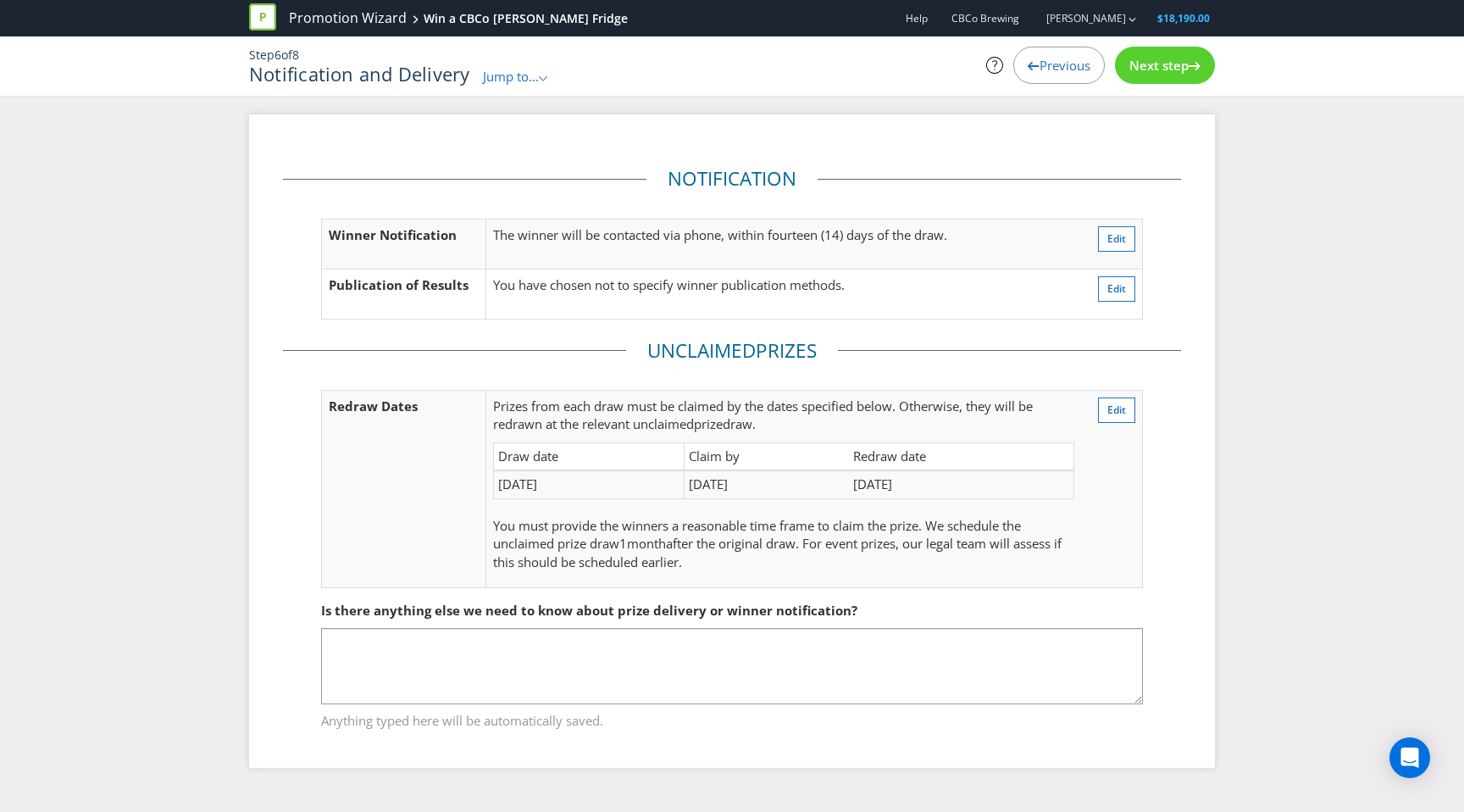
click at [534, 71] on span "Jump to..." at bounding box center [511, 77] width 56 height 17
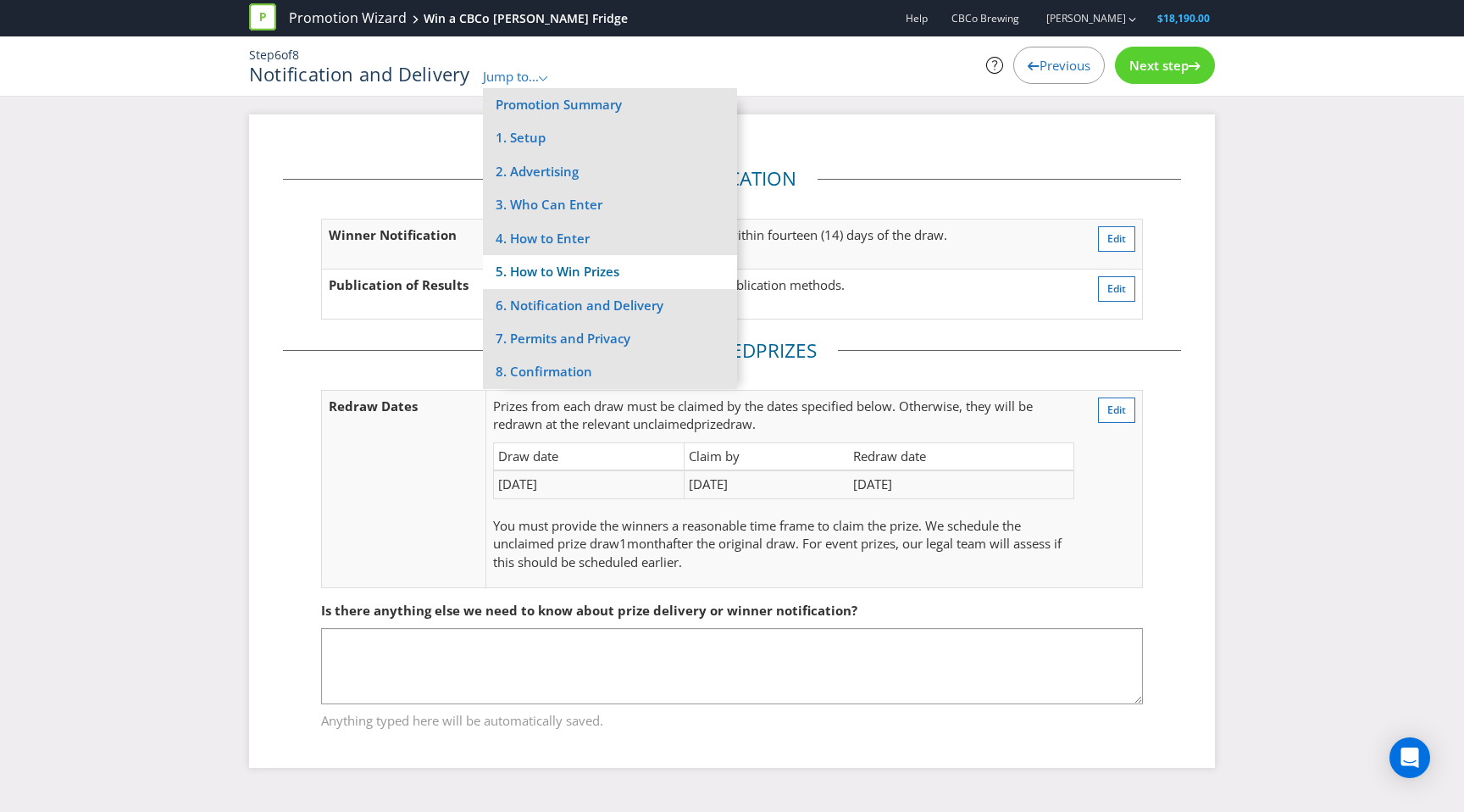
click at [558, 271] on li "5. How to Win Prizes" at bounding box center [611, 272] width 255 height 33
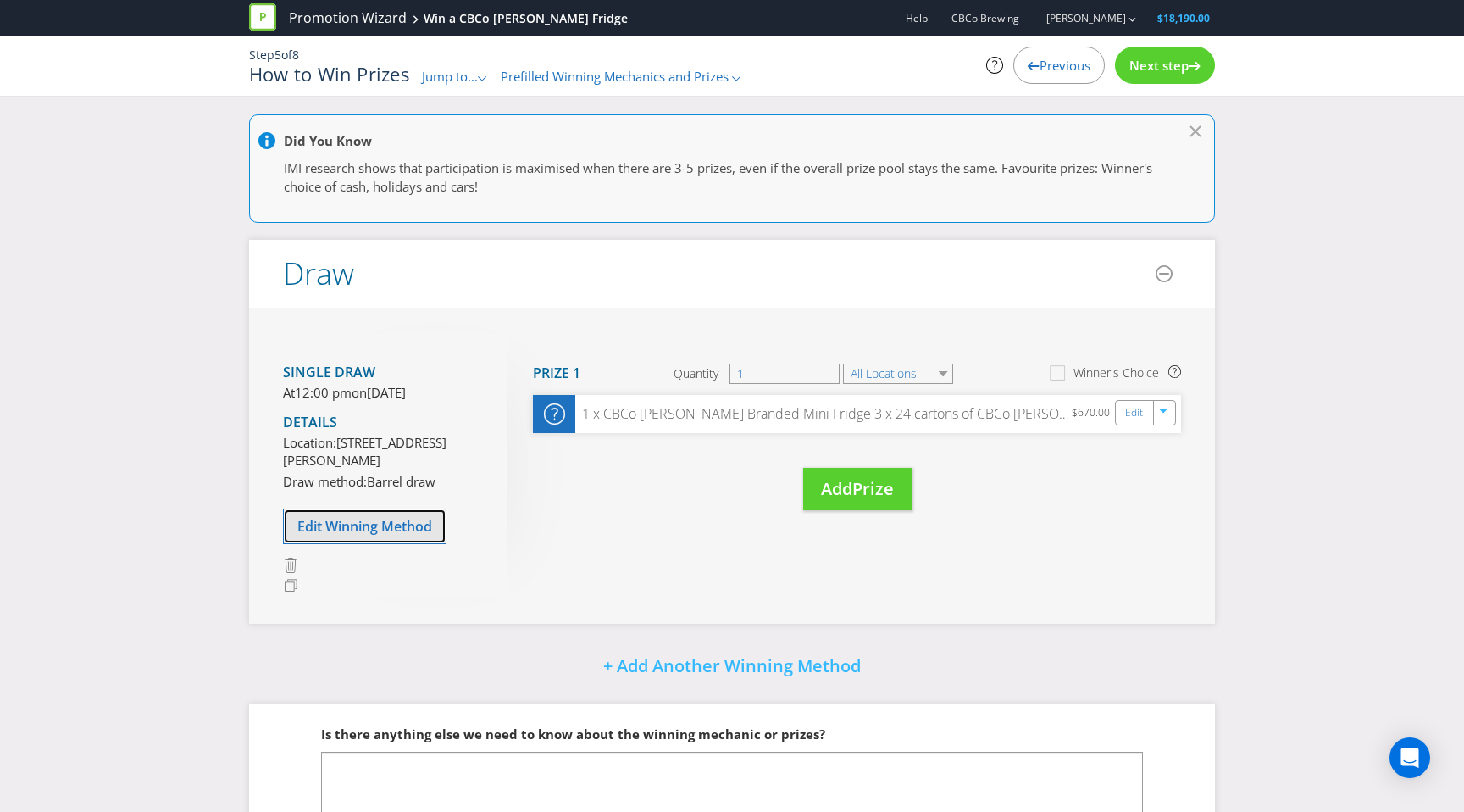
click at [415, 544] on button "Edit Winning Method" at bounding box center [365, 526] width 163 height 35
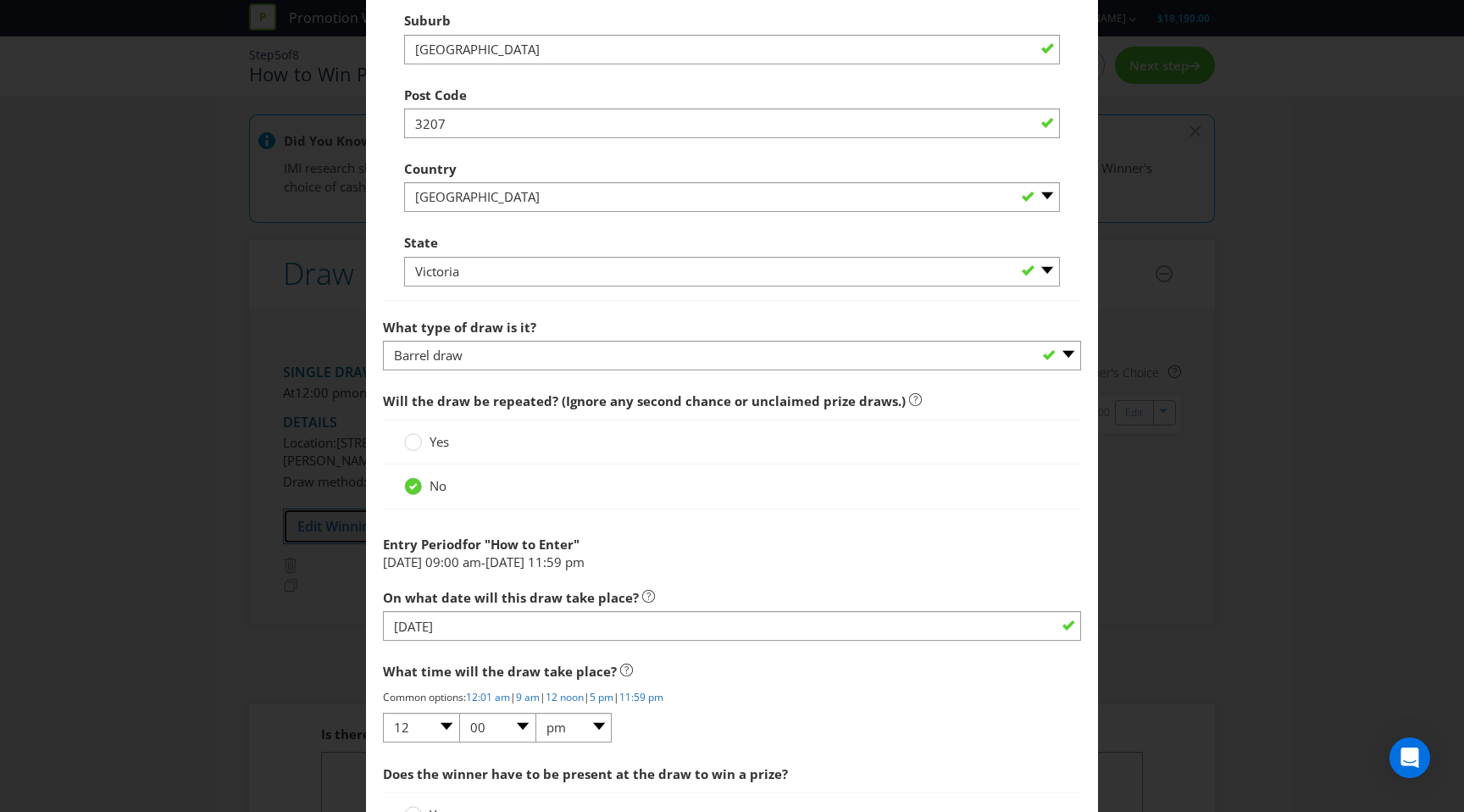
scroll to position [1271, 0]
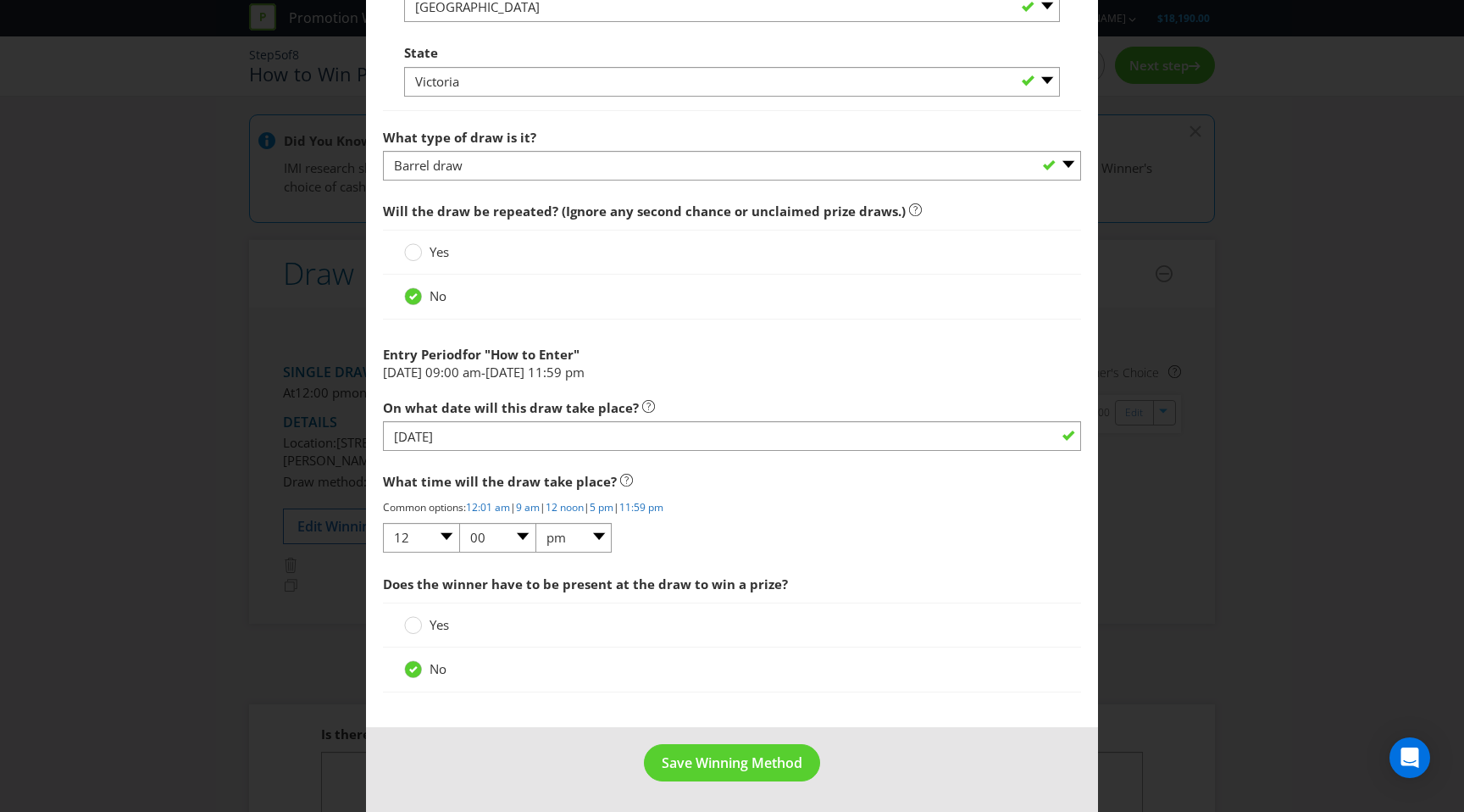
click at [261, 583] on div "Edit Winning Method How to Enter How will the winners be selected? Draw Judging…" at bounding box center [732, 406] width 1464 height 812
click at [740, 774] on button "Save Winning Method" at bounding box center [732, 763] width 176 height 38
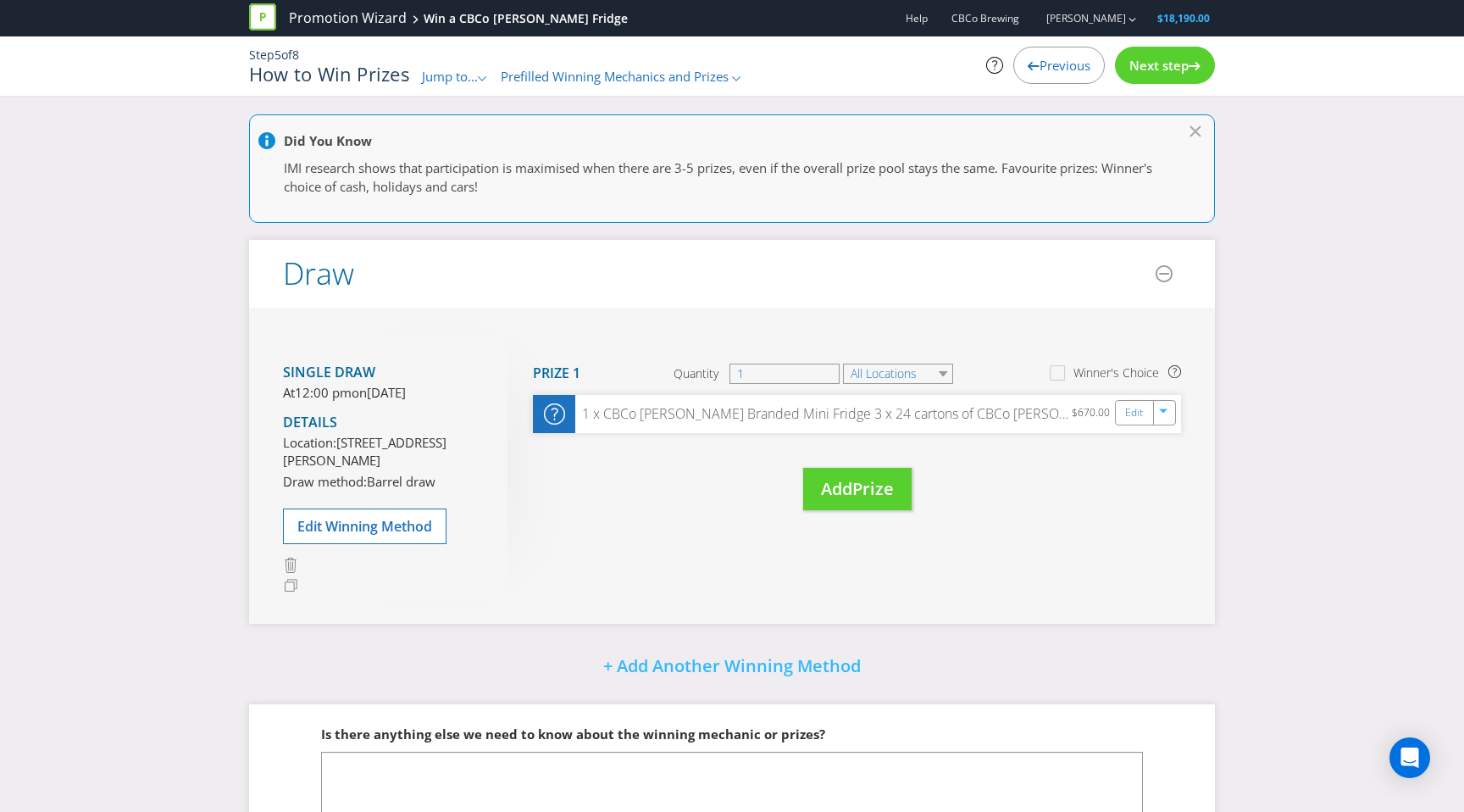
click at [1177, 65] on span "Next step" at bounding box center [1159, 65] width 59 height 17
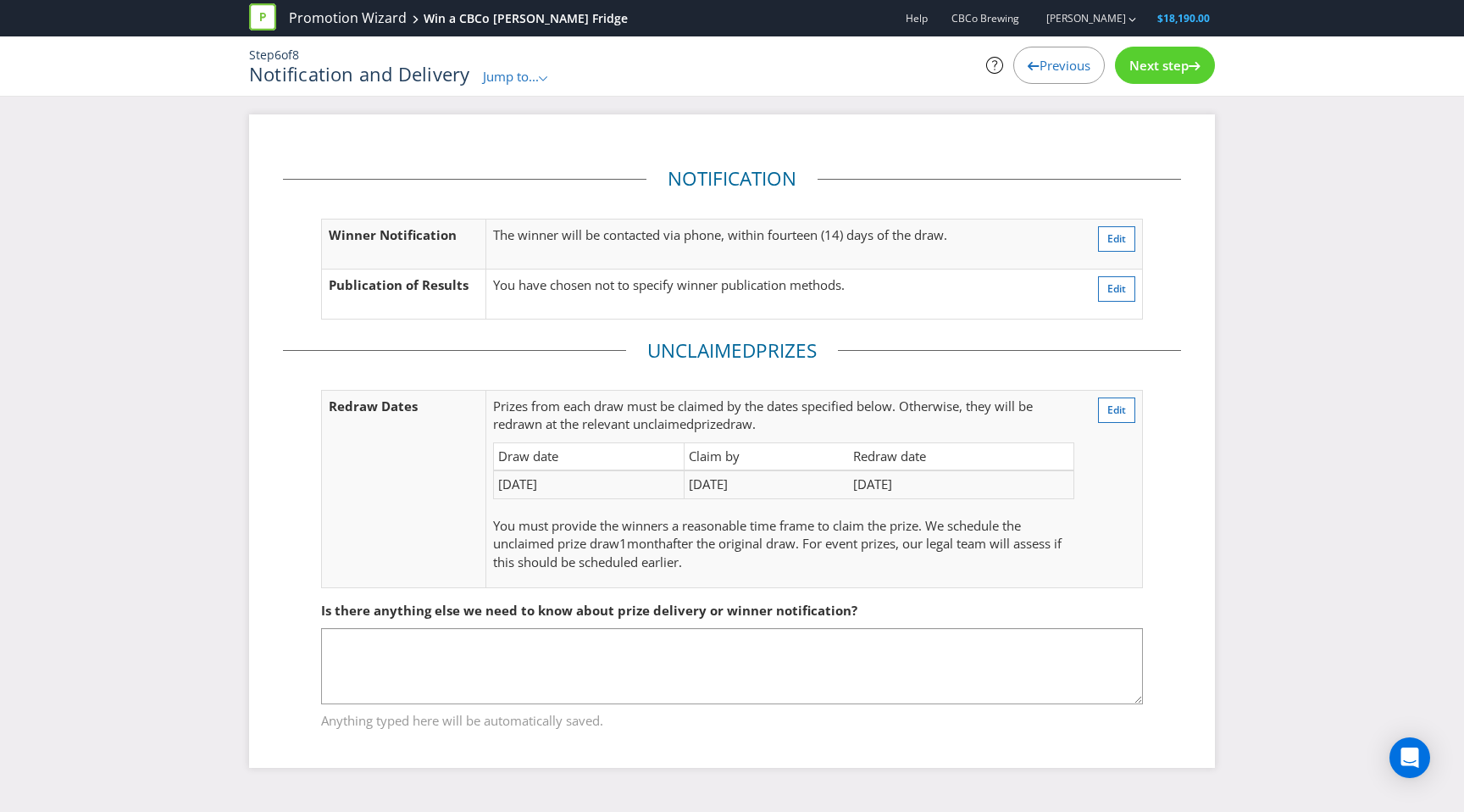
click at [1177, 65] on span "Next step" at bounding box center [1159, 65] width 59 height 17
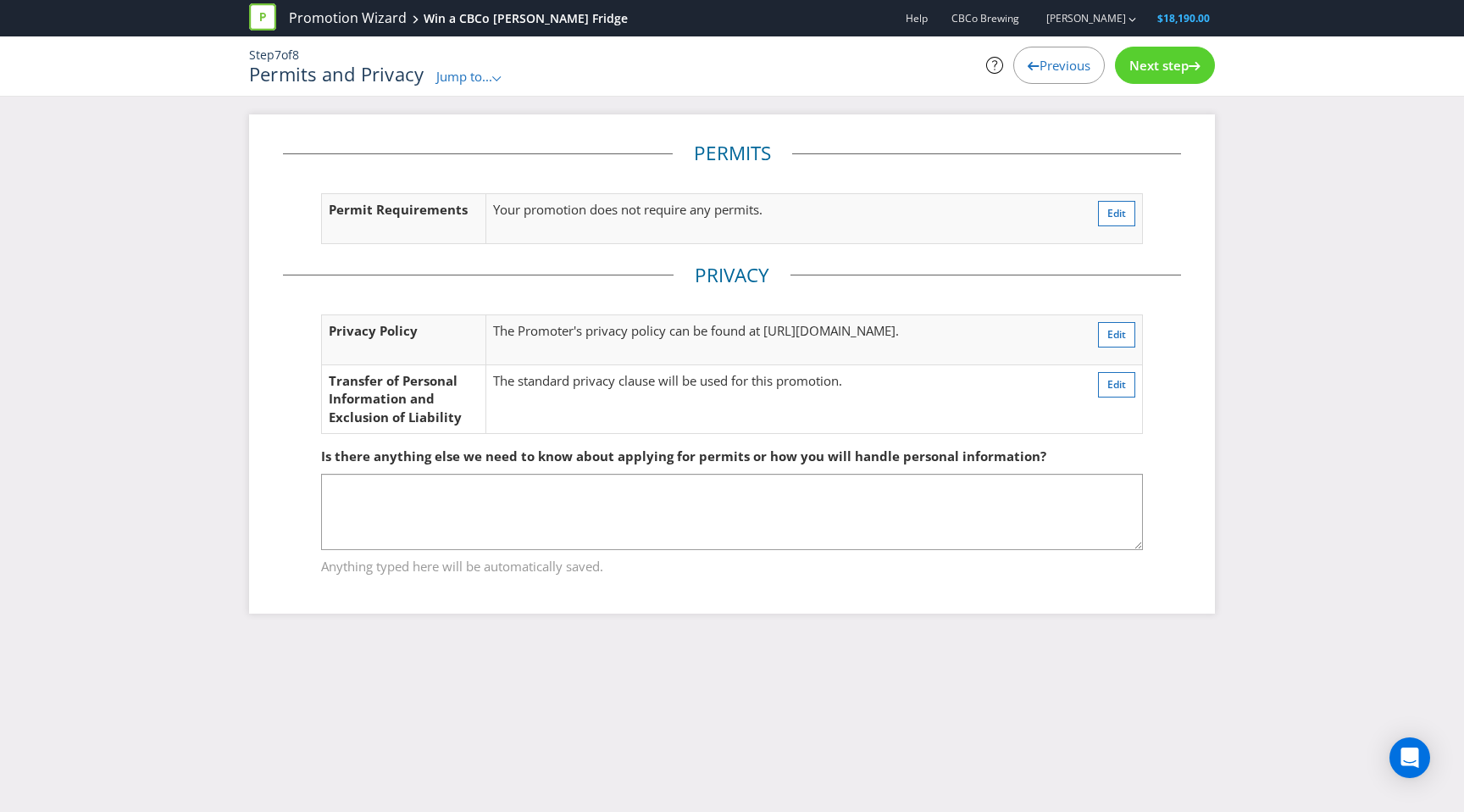
click at [1177, 65] on span "Next step" at bounding box center [1159, 65] width 59 height 17
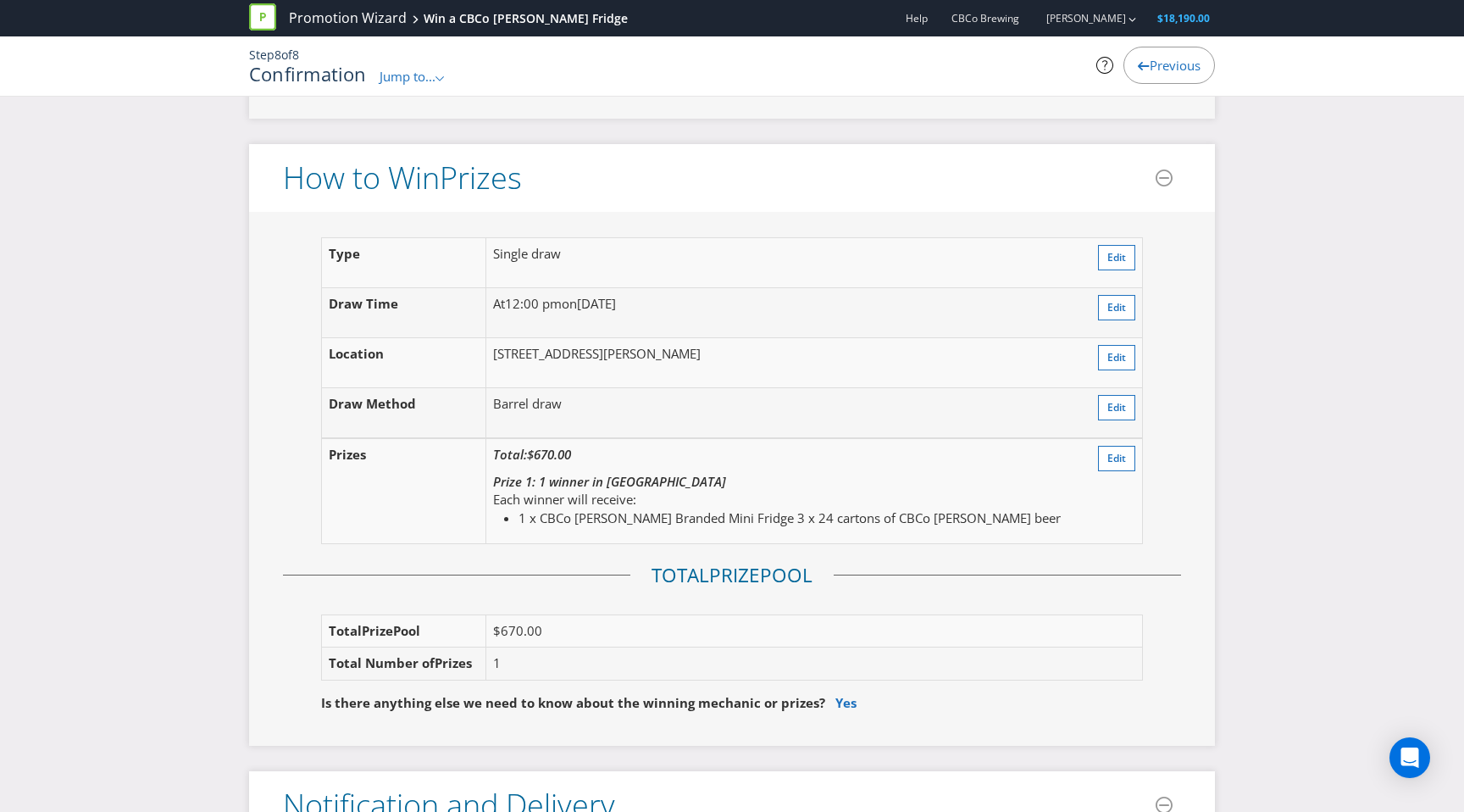
scroll to position [2008, 0]
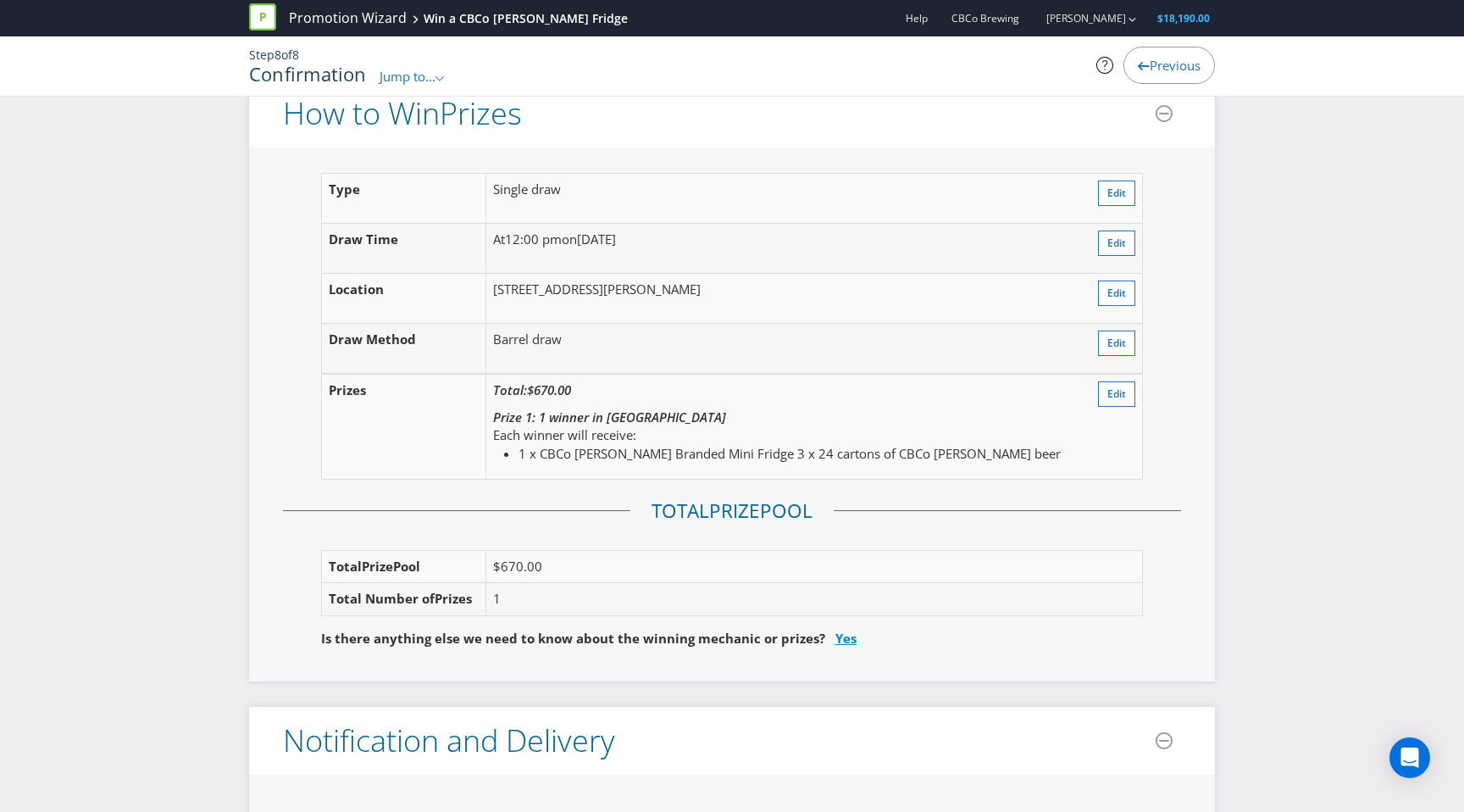
click at [836, 636] on link "Yes" at bounding box center [846, 638] width 22 height 17
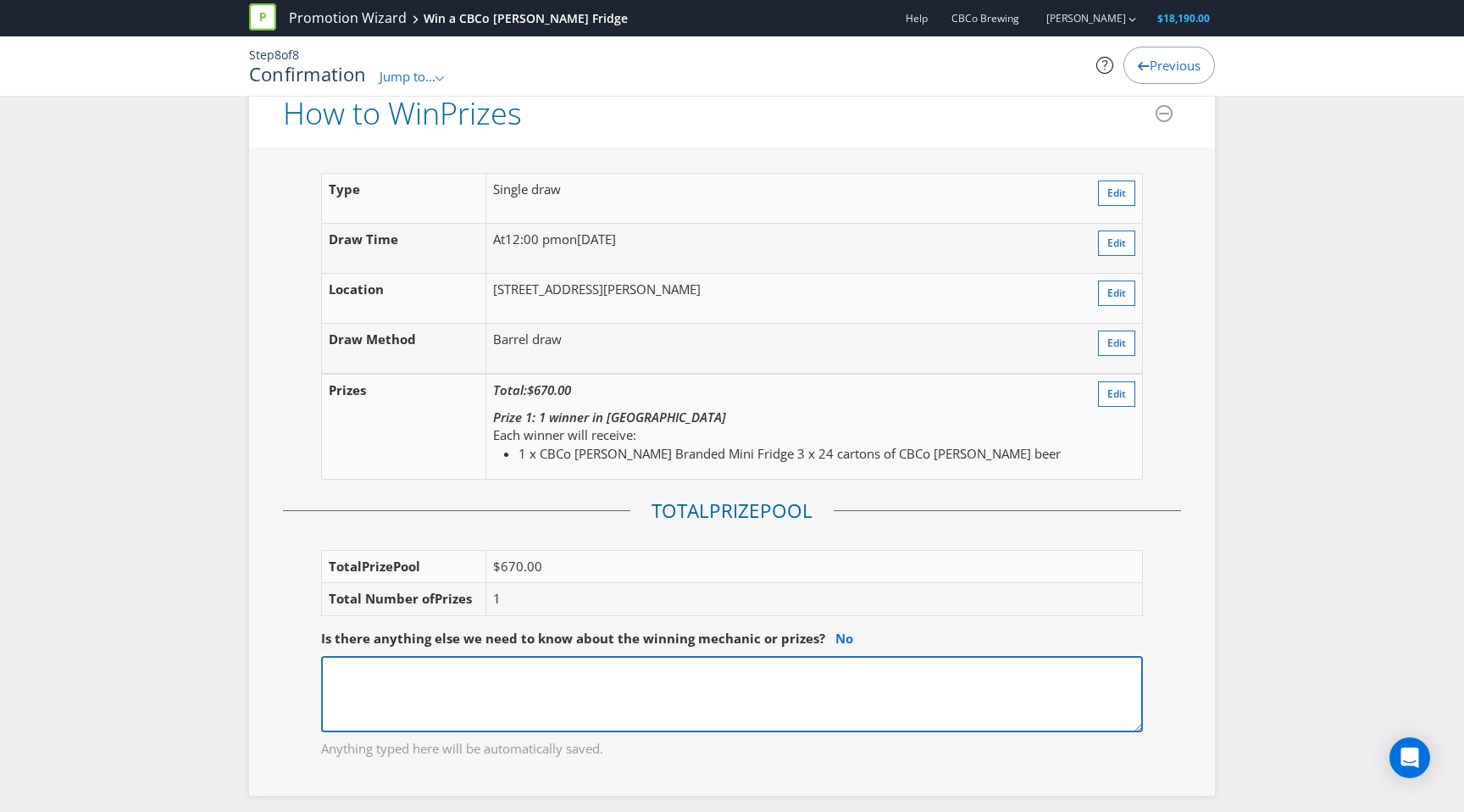
click at [585, 695] on textarea at bounding box center [732, 694] width 822 height 77
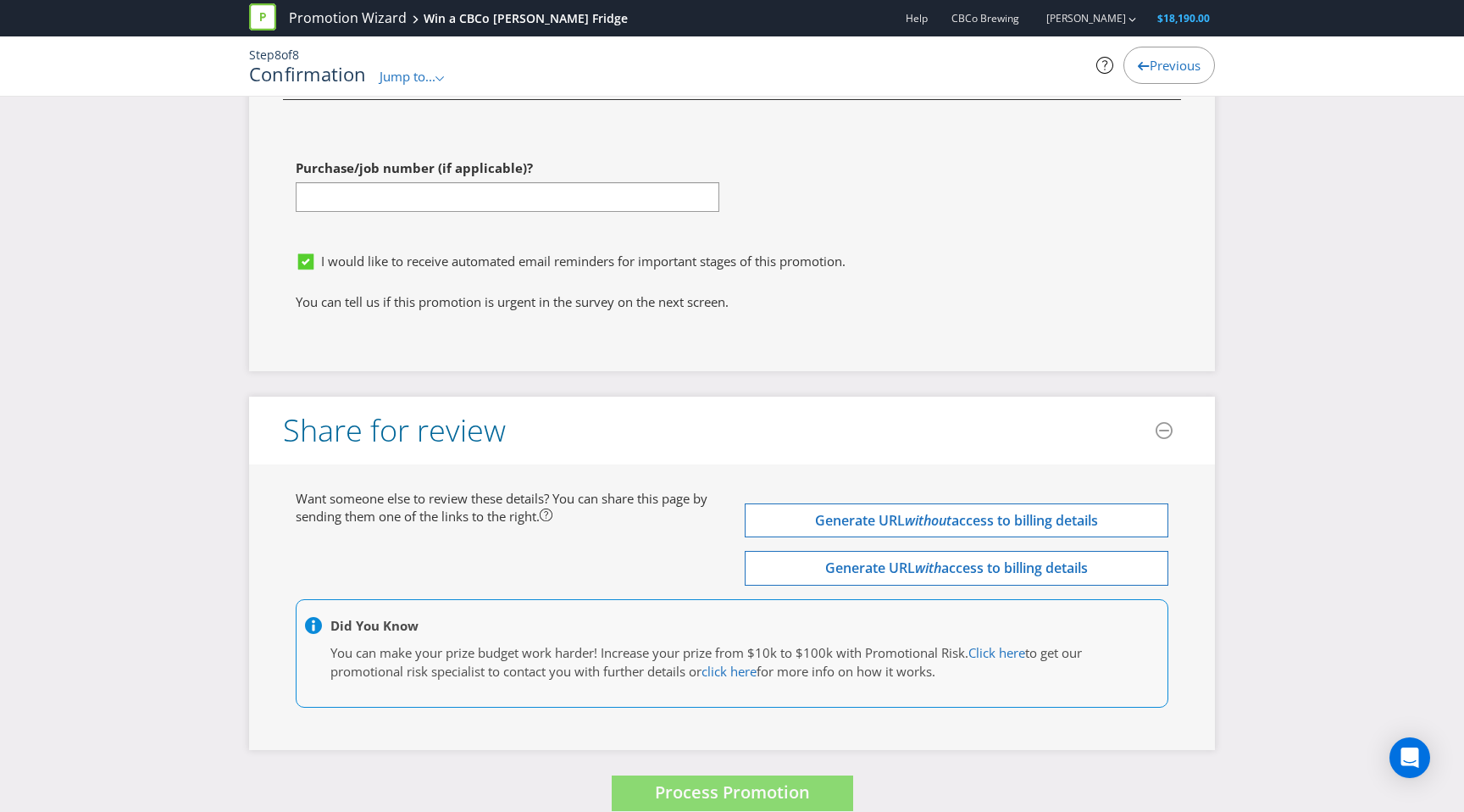
scroll to position [5111, 0]
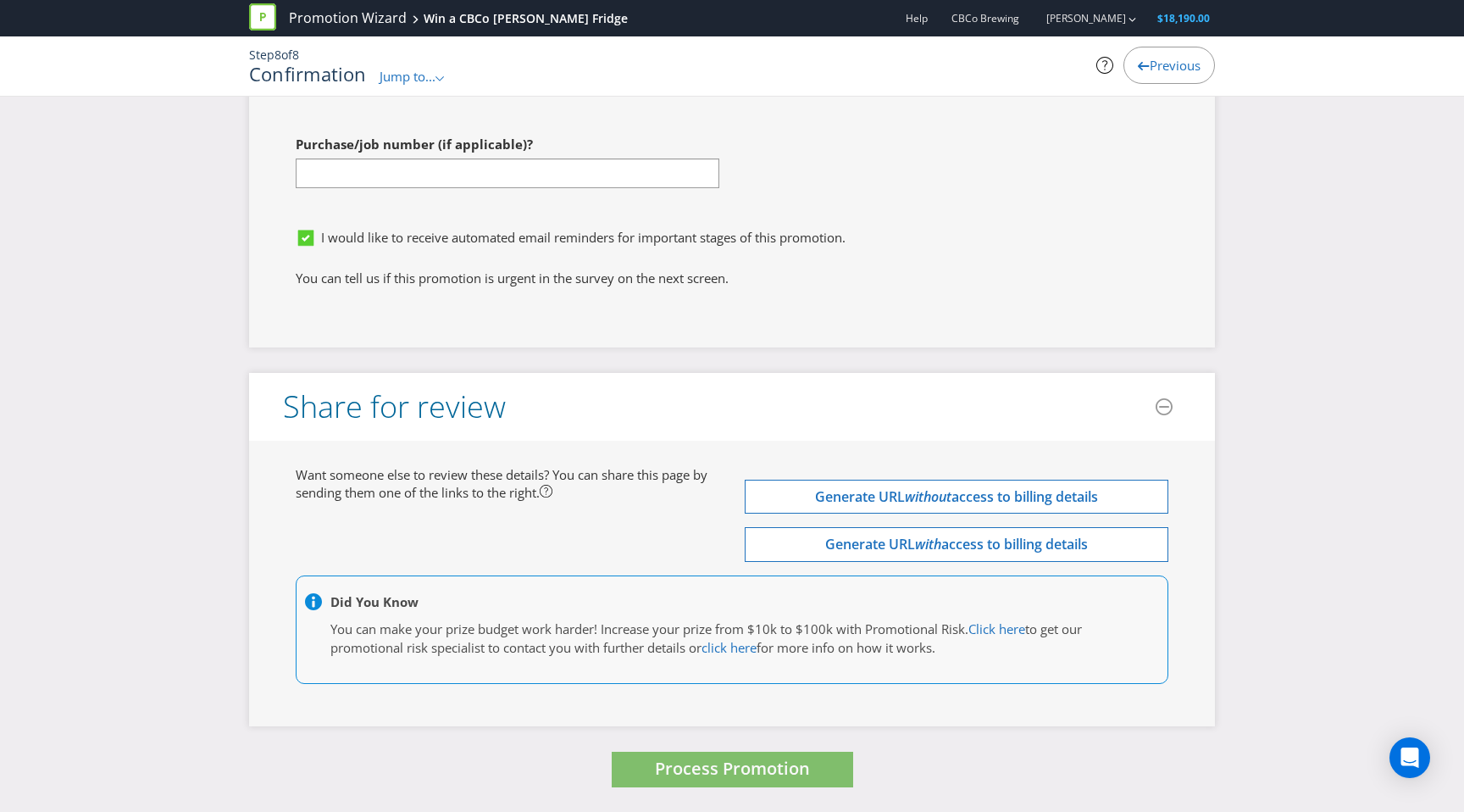
type textarea "I'm still confirming if we are drawing the winner or if the venue is, please hi…"
click at [678, 768] on span "Process Promotion" at bounding box center [733, 768] width 155 height 23
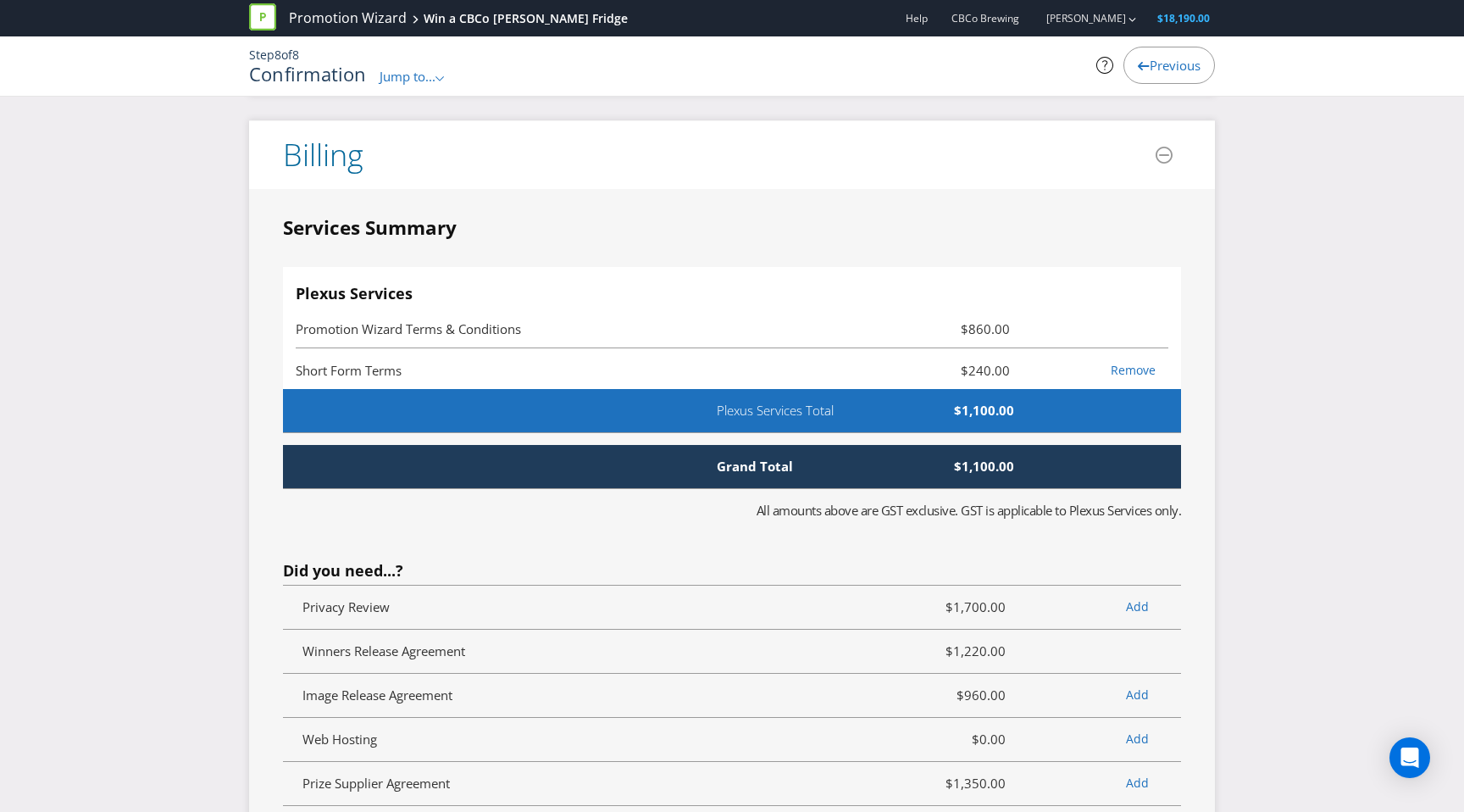
scroll to position [3817, 0]
click at [827, 413] on span "Plexus Services Total" at bounding box center [802, 411] width 194 height 18
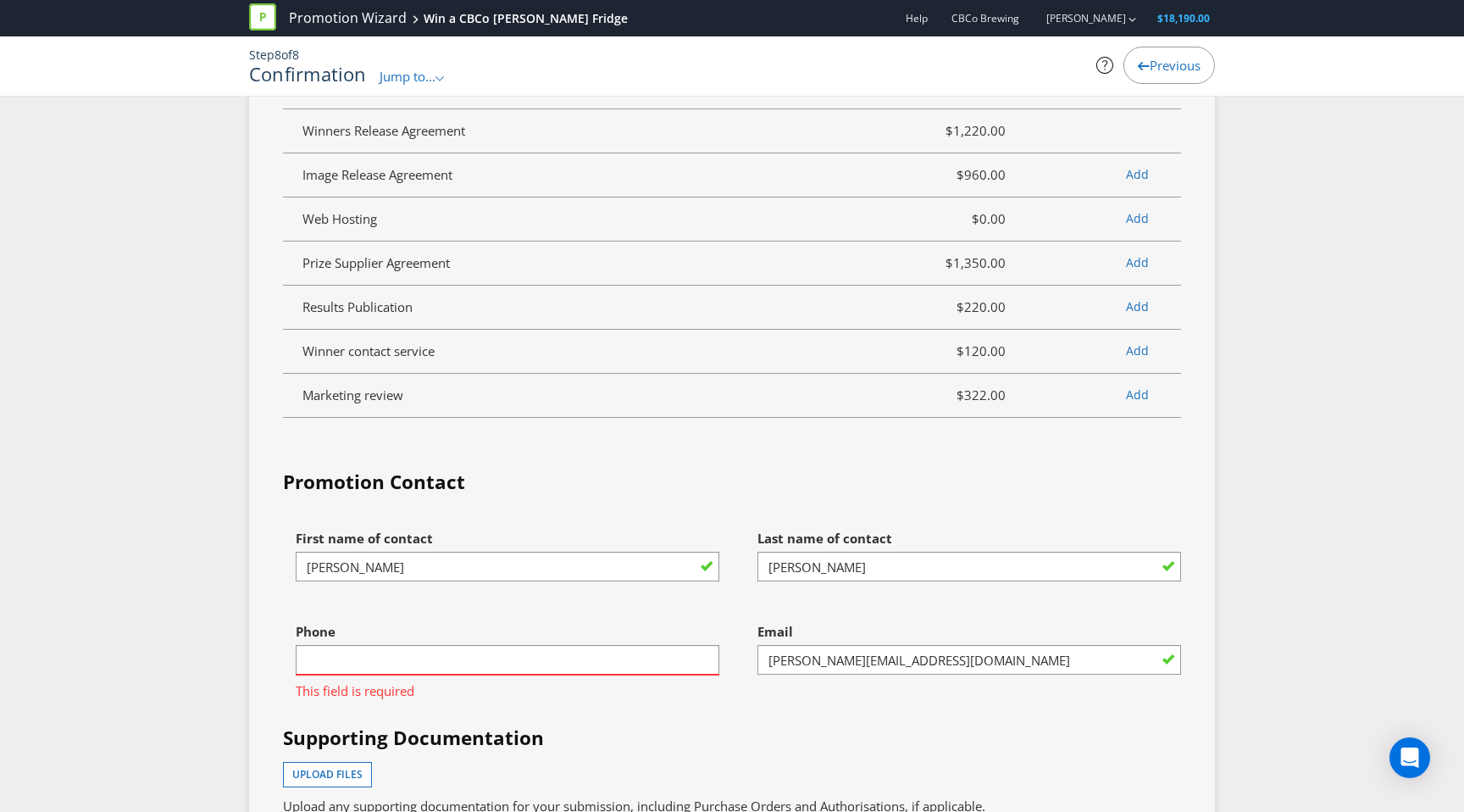
scroll to position [4340, 0]
click at [442, 657] on input "text" at bounding box center [507, 659] width 424 height 29
type input "0422831545"
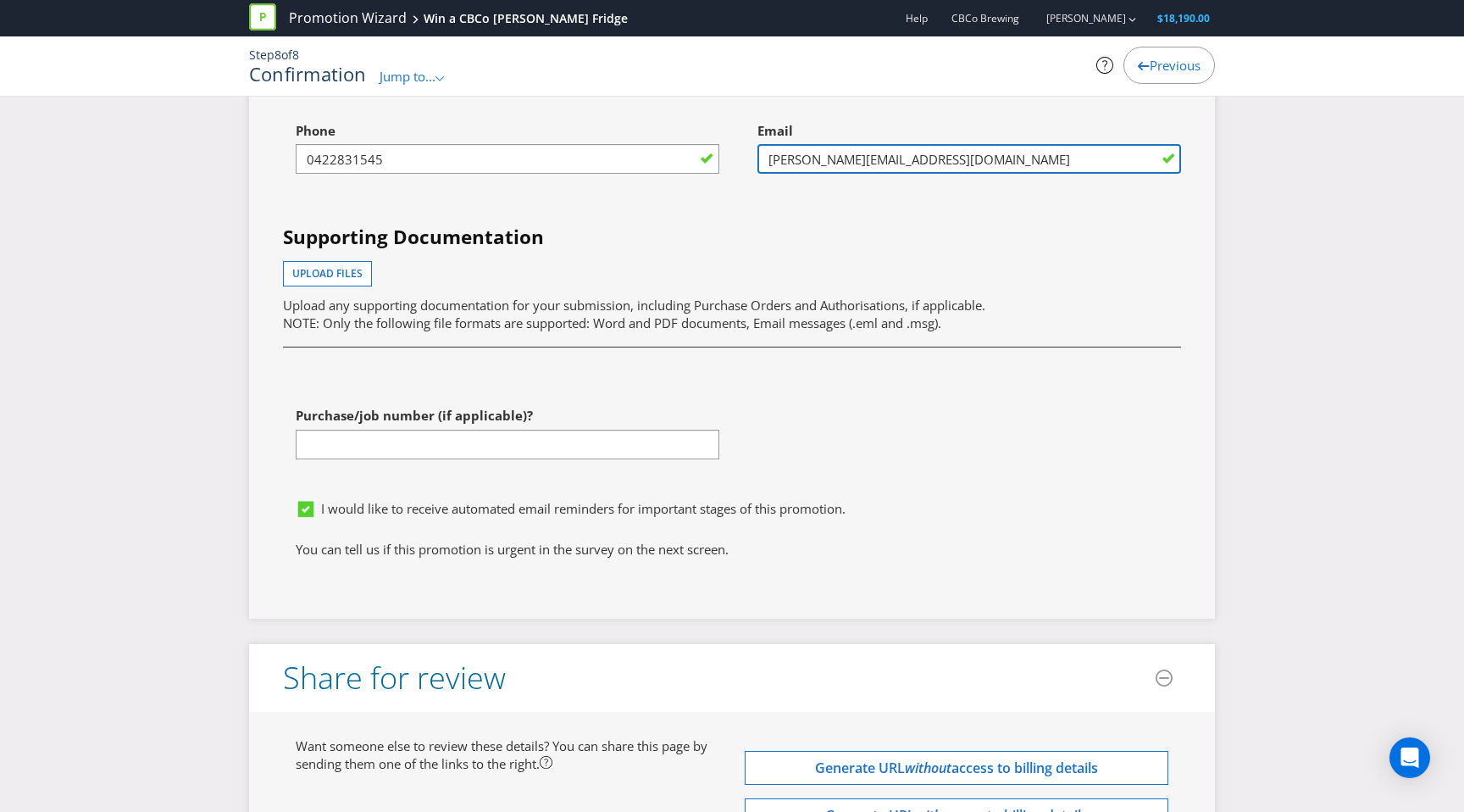
scroll to position [5111, 0]
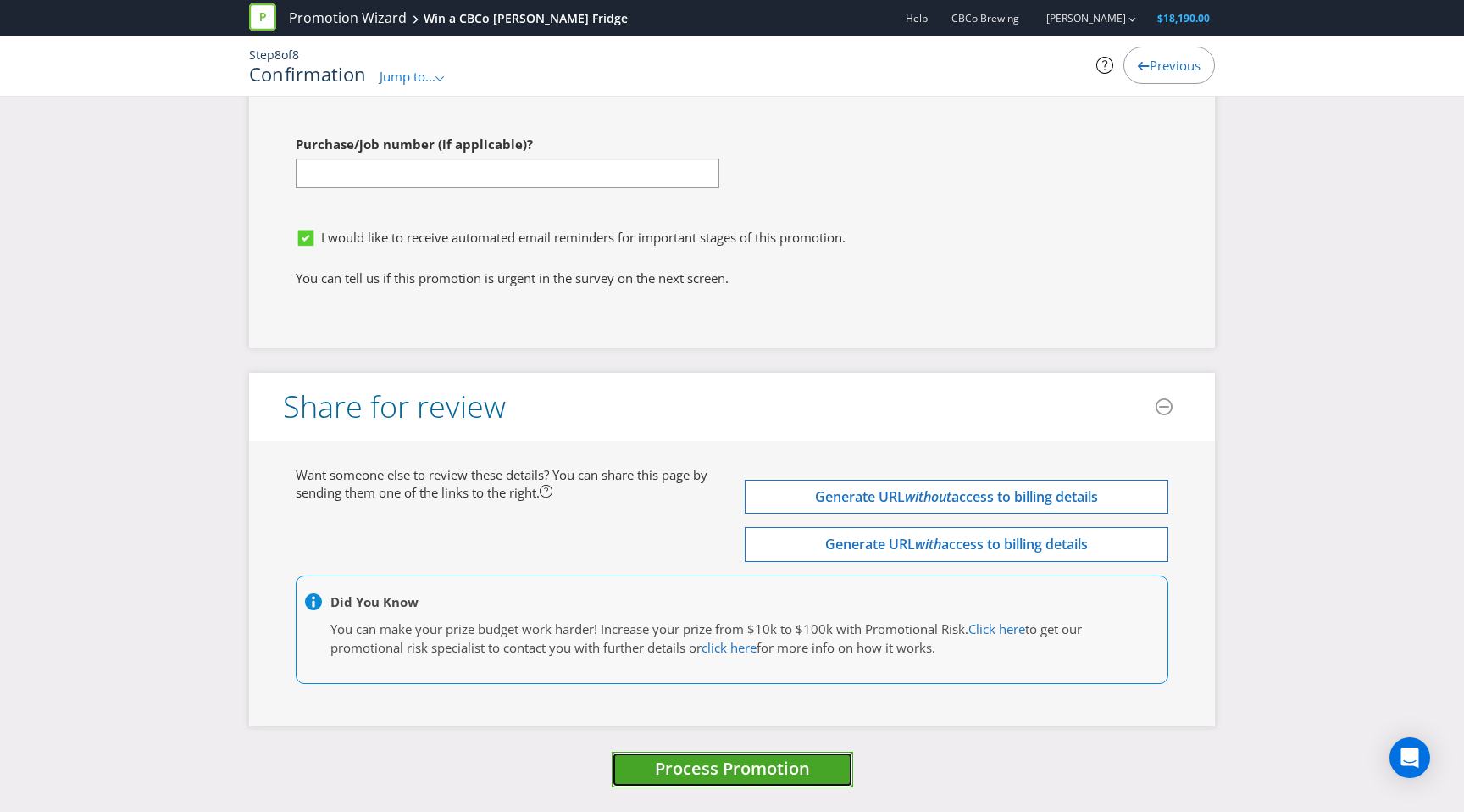
click at [697, 770] on span "Process Promotion" at bounding box center [733, 768] width 155 height 23
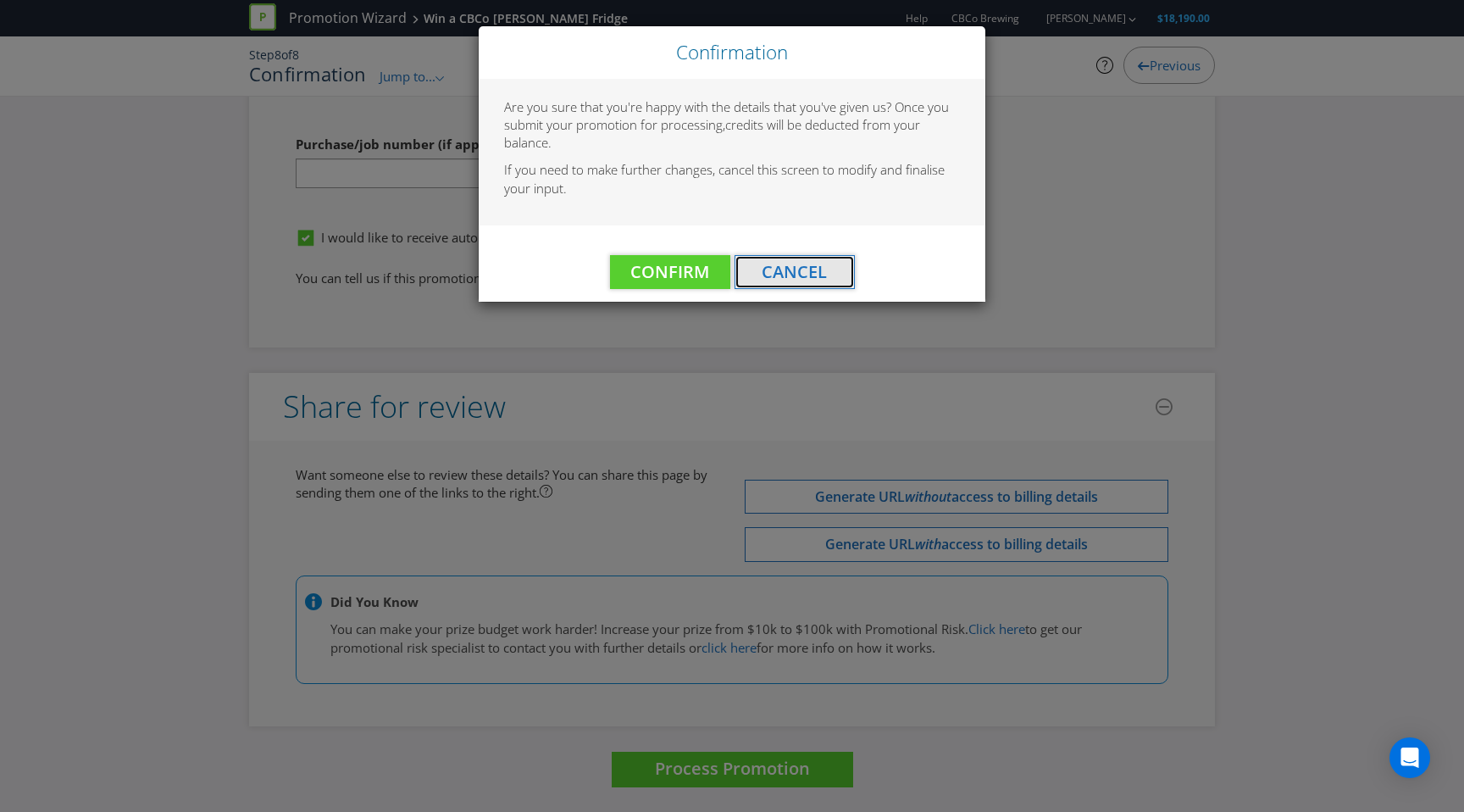
click at [820, 275] on span "Cancel" at bounding box center [795, 271] width 65 height 23
